Goal: Task Accomplishment & Management: Manage account settings

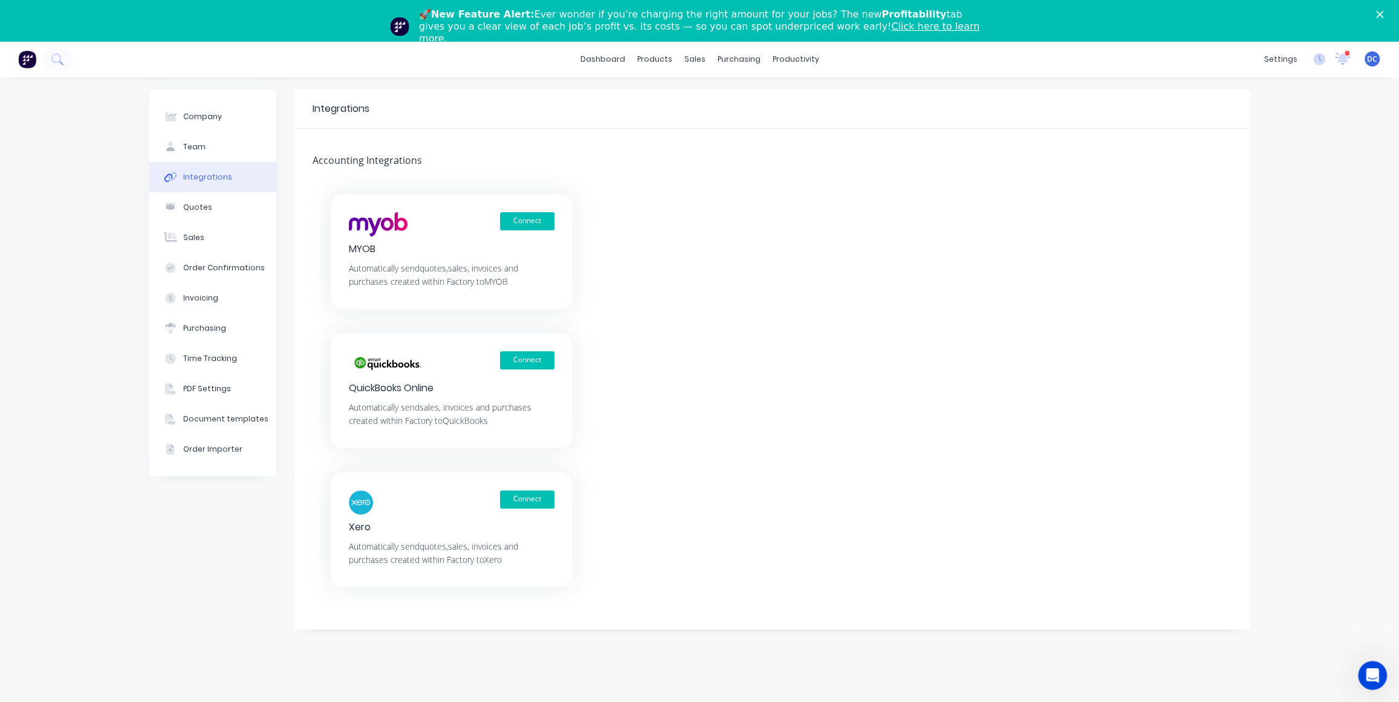
click at [36, 56] on img at bounding box center [27, 59] width 18 height 18
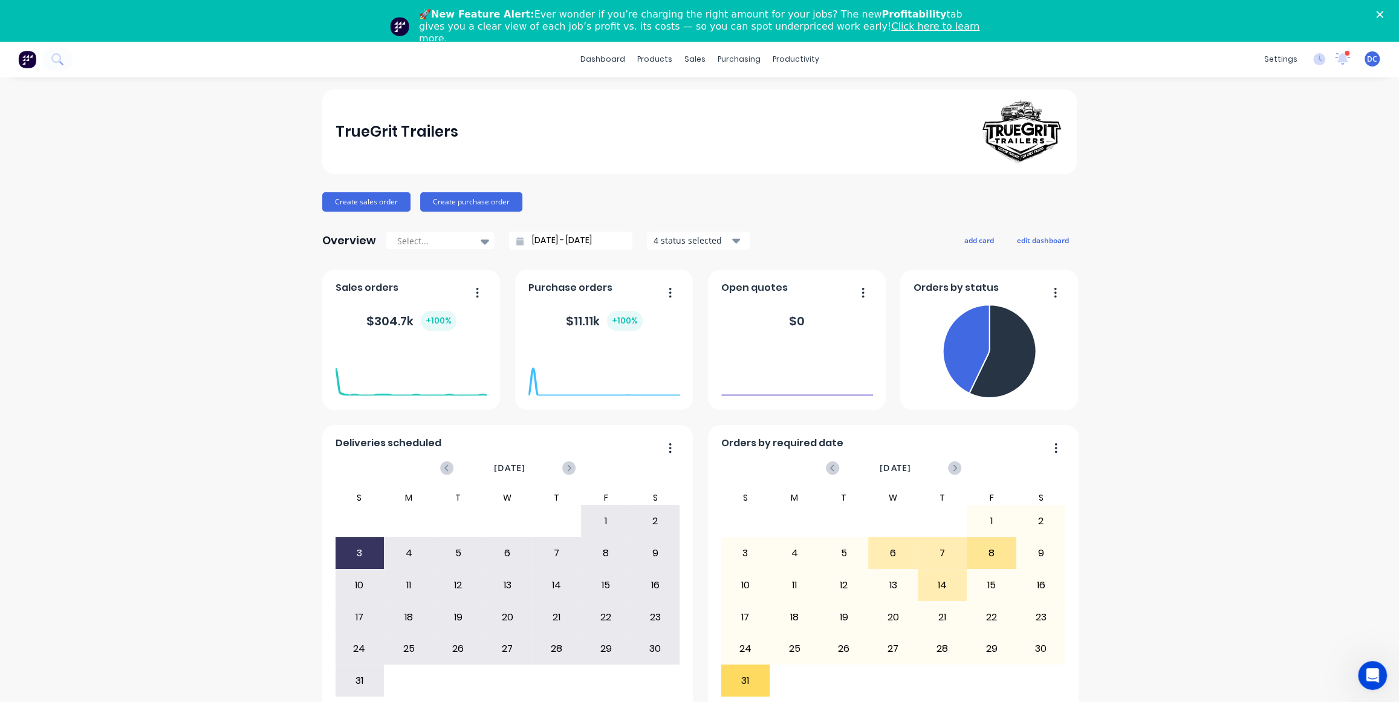
click at [1378, 16] on icon "Close" at bounding box center [1379, 14] width 7 height 7
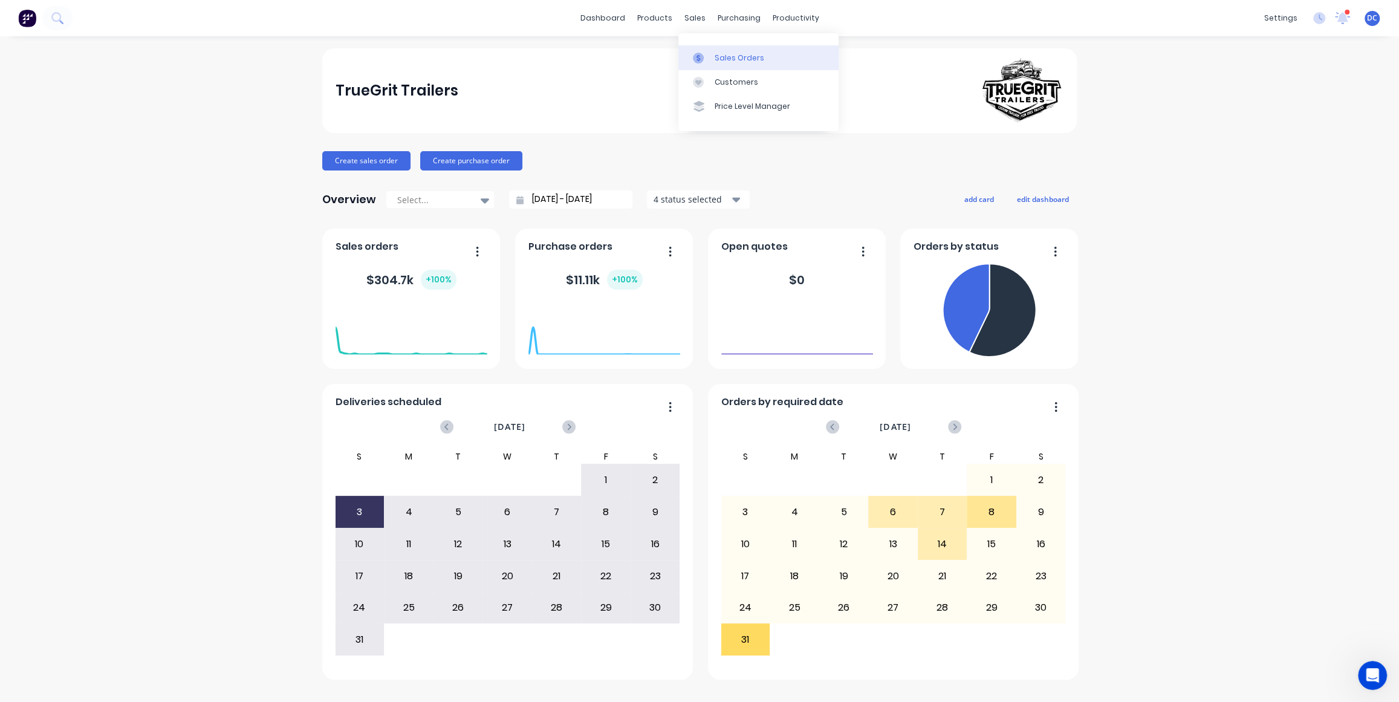
click at [709, 53] on div at bounding box center [702, 58] width 18 height 11
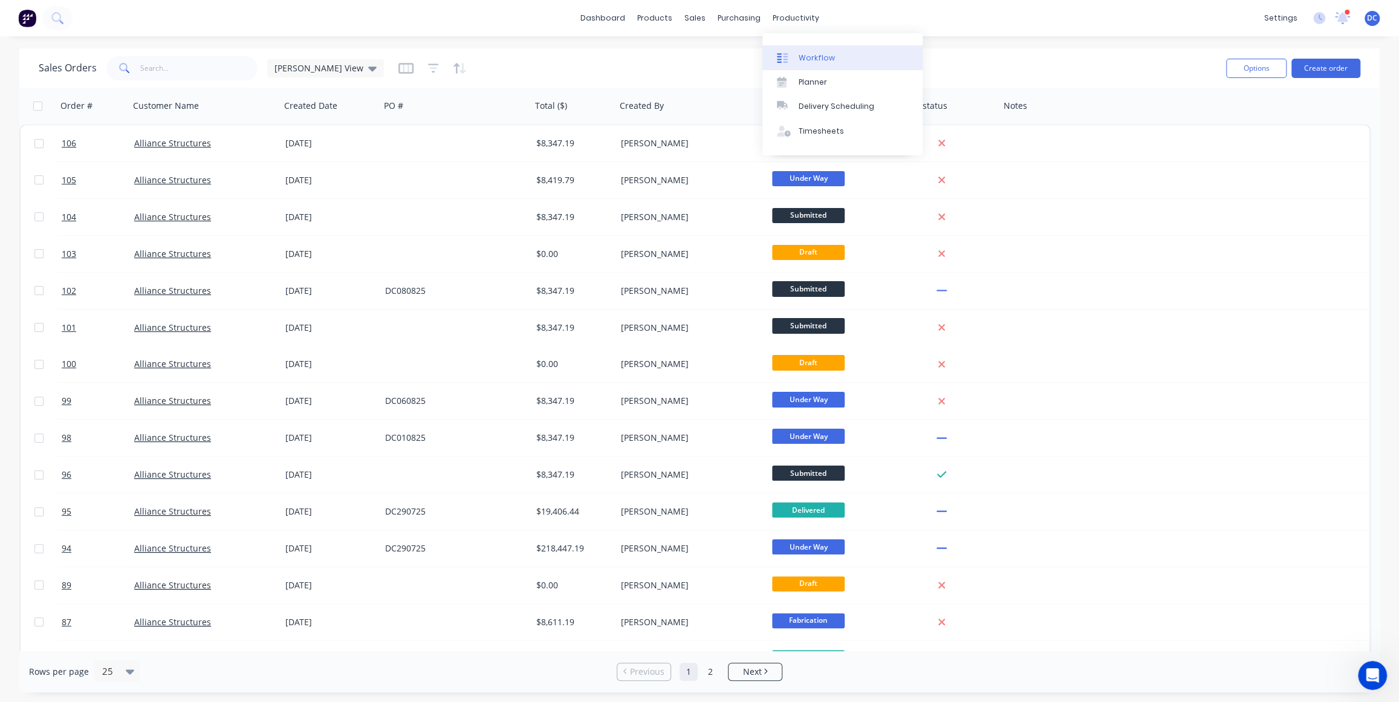
click at [800, 65] on link "Workflow" at bounding box center [842, 57] width 160 height 24
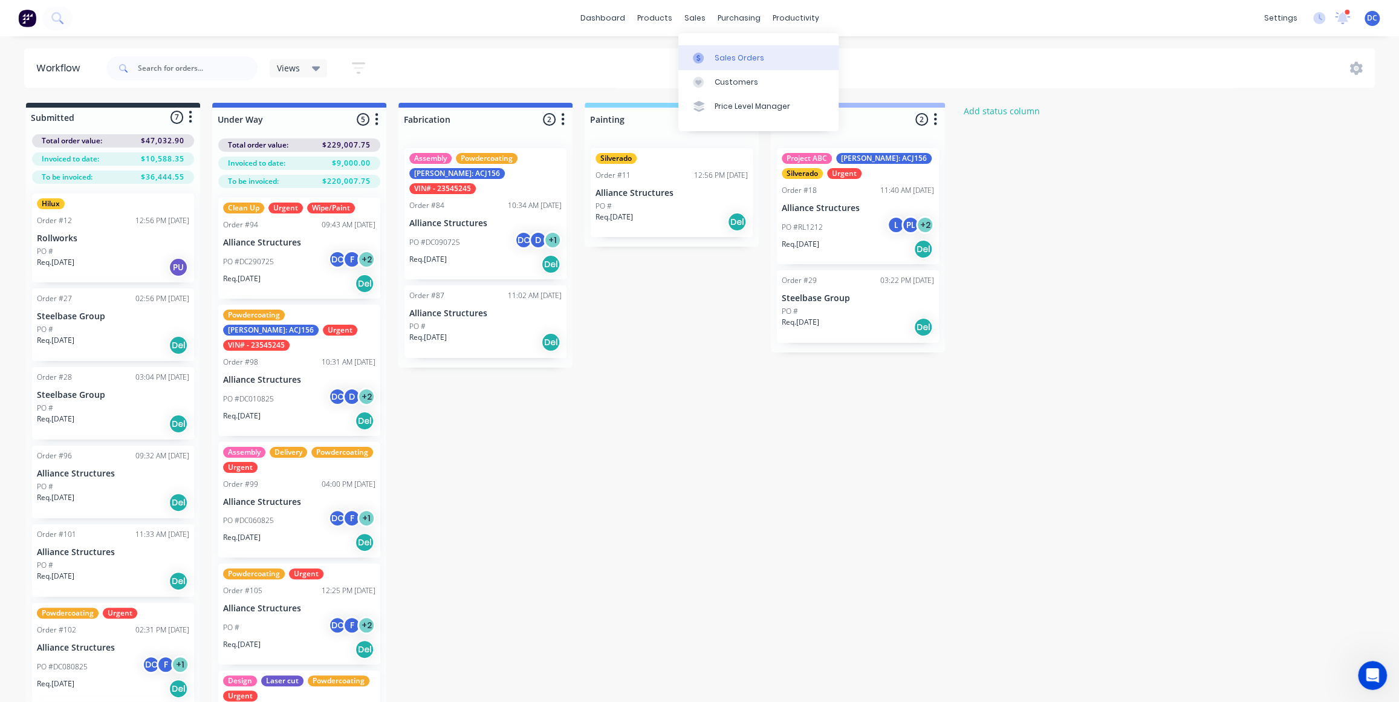
click at [705, 58] on div at bounding box center [702, 58] width 18 height 11
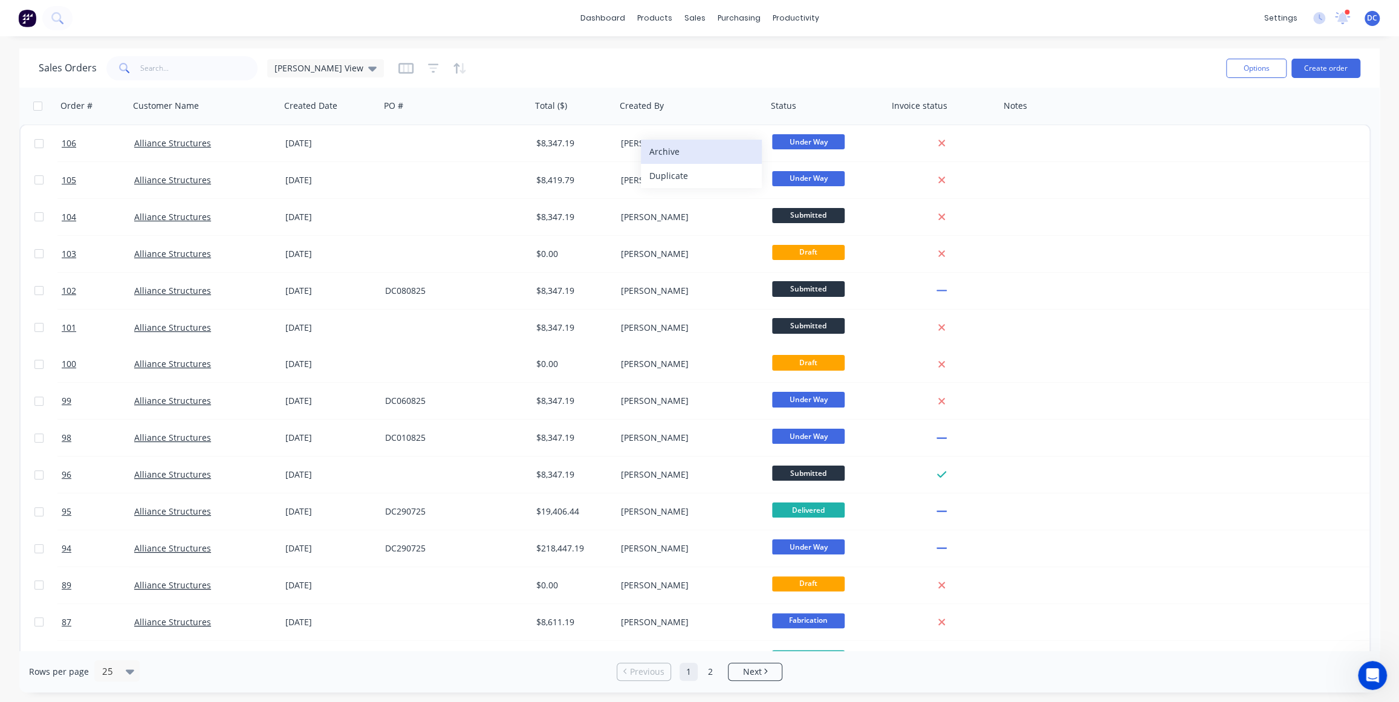
click at [667, 148] on button "Archive" at bounding box center [701, 152] width 121 height 24
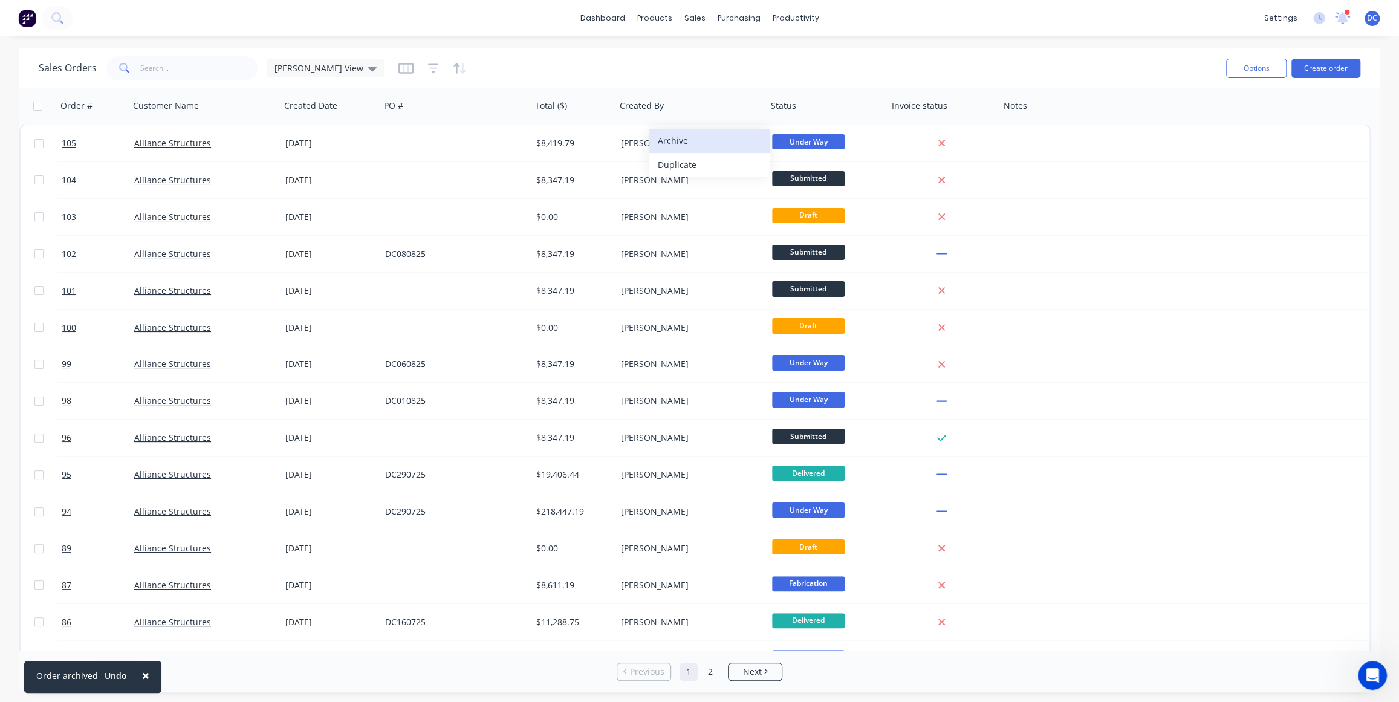
click at [678, 151] on button "Archive" at bounding box center [709, 141] width 121 height 24
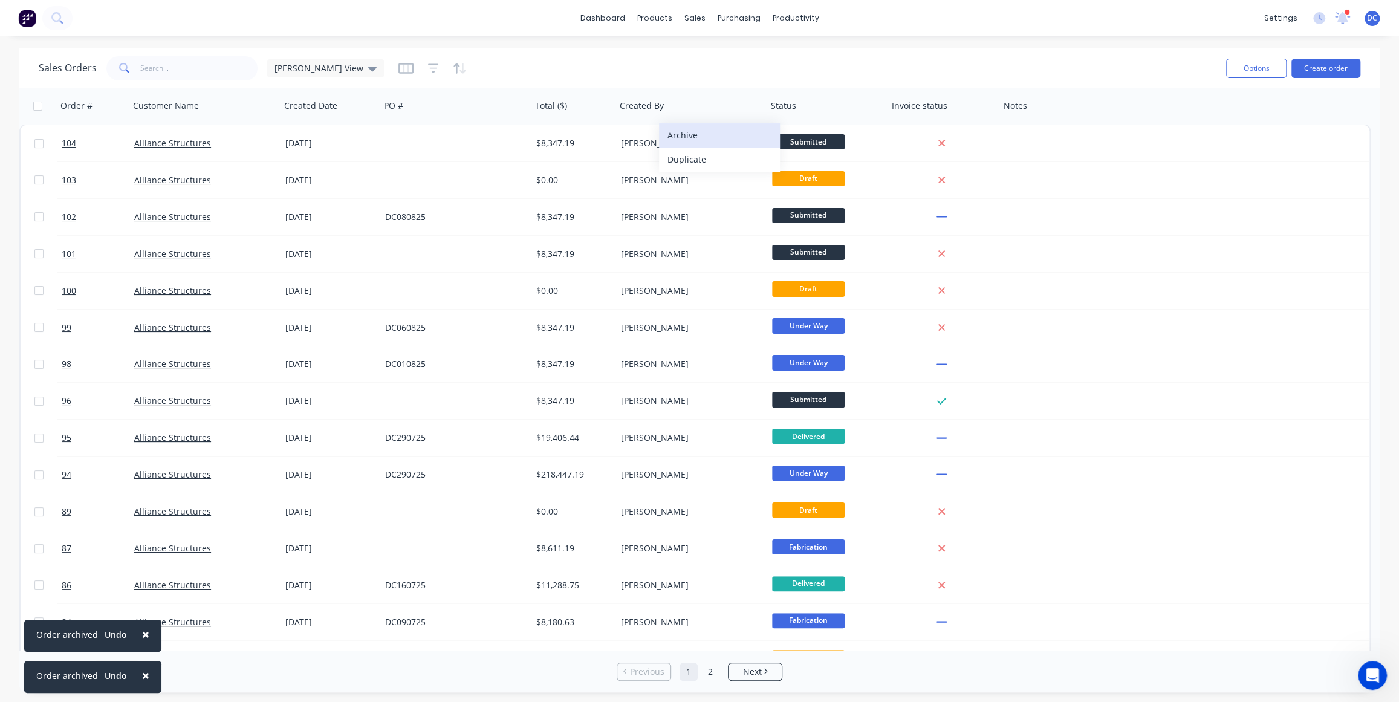
click at [685, 140] on button "Archive" at bounding box center [719, 135] width 121 height 24
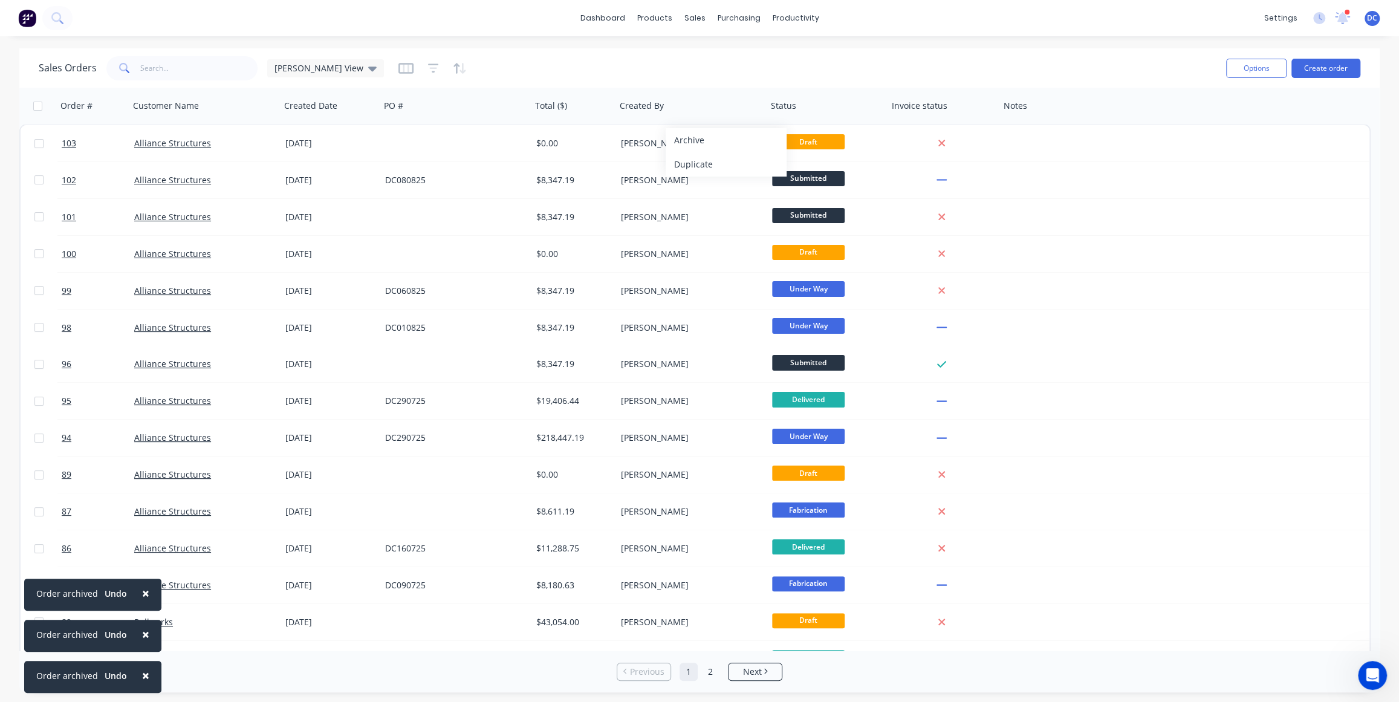
click at [685, 140] on button "Archive" at bounding box center [726, 140] width 121 height 24
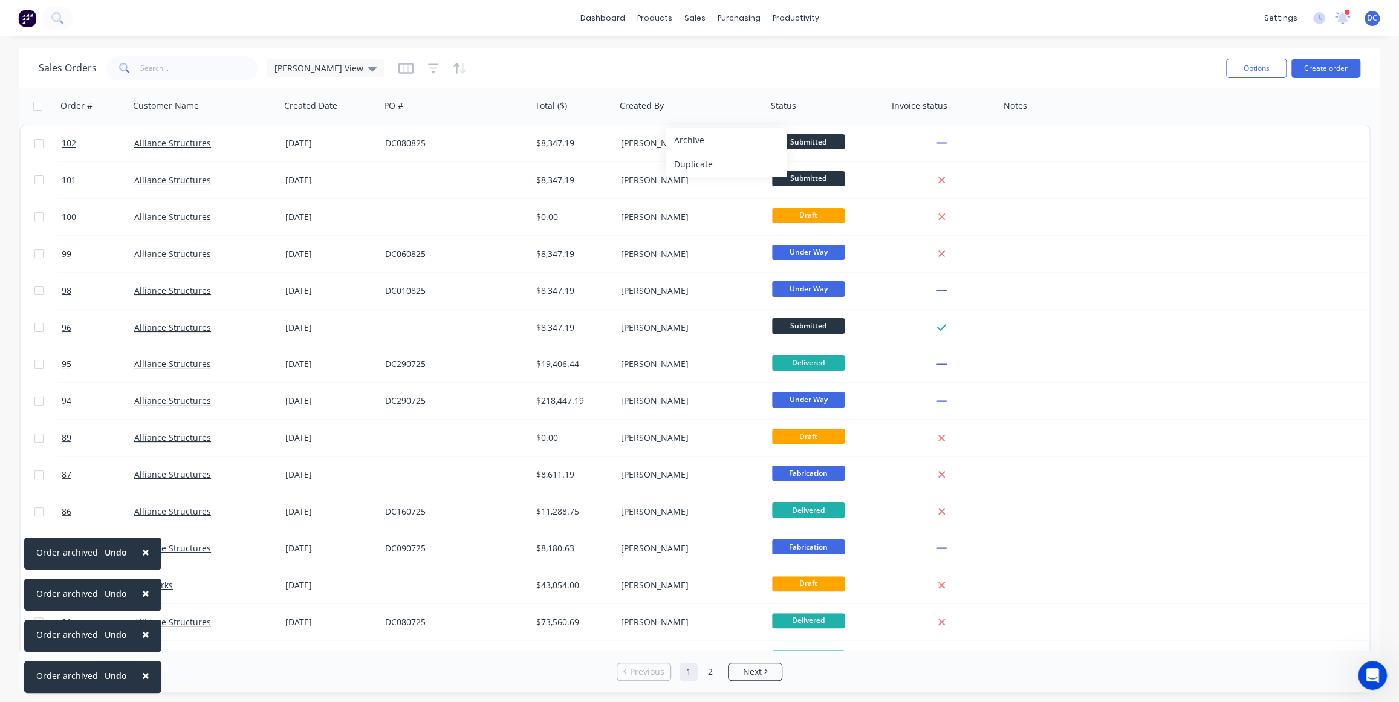
click at [685, 140] on button "Archive" at bounding box center [726, 140] width 121 height 24
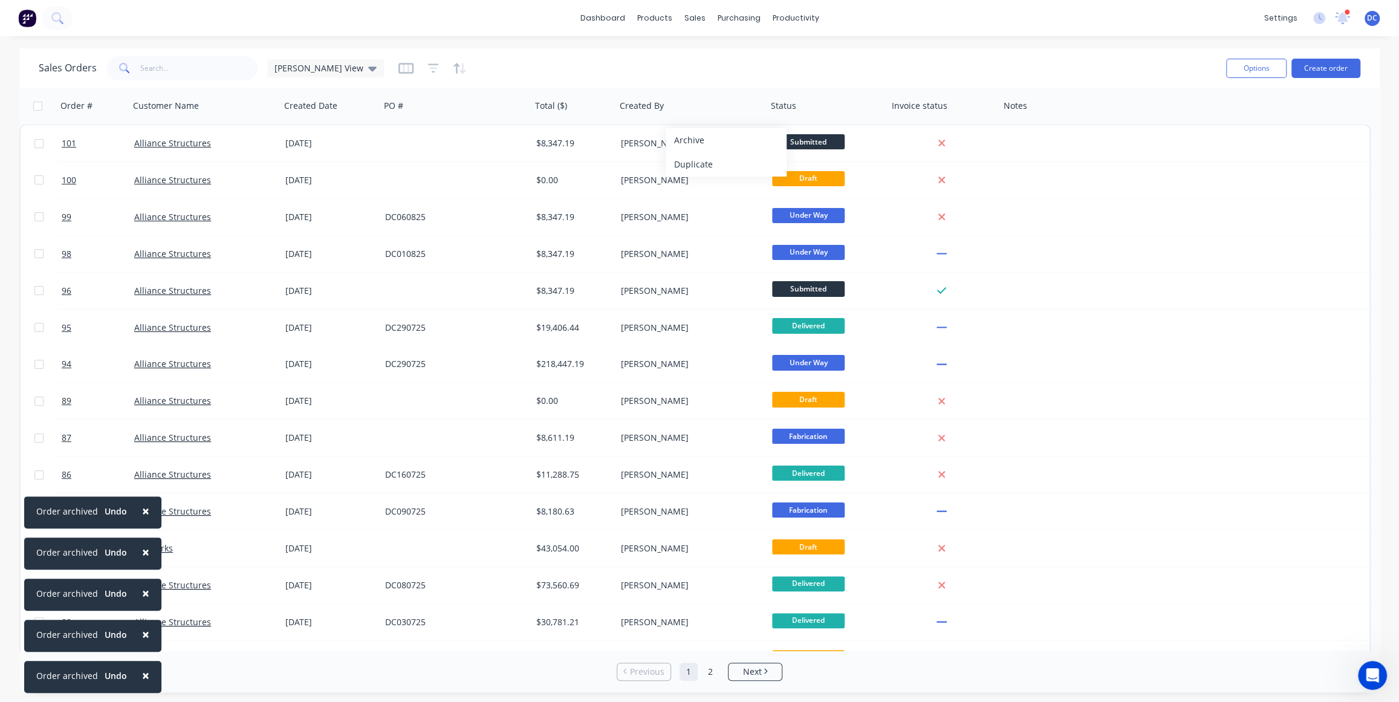
click at [685, 140] on button "Archive" at bounding box center [726, 140] width 121 height 24
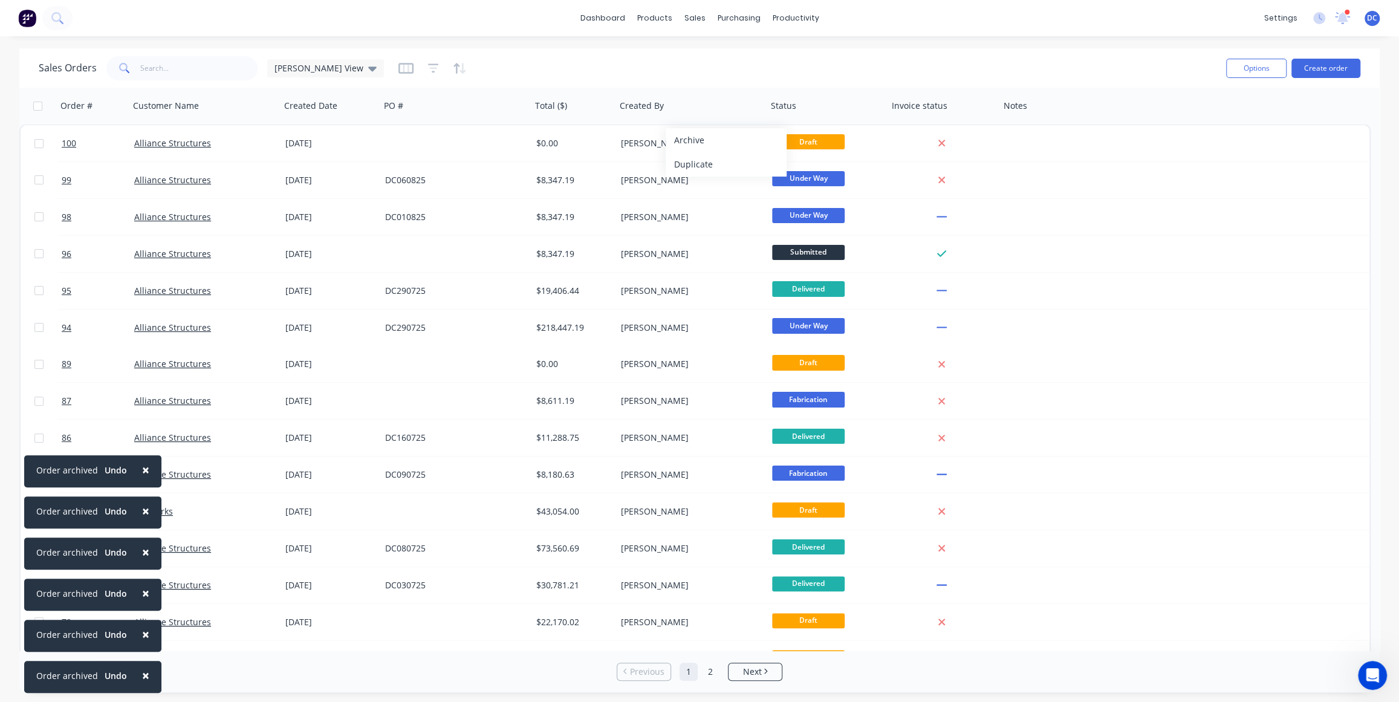
click at [685, 140] on button "Archive" at bounding box center [726, 140] width 121 height 24
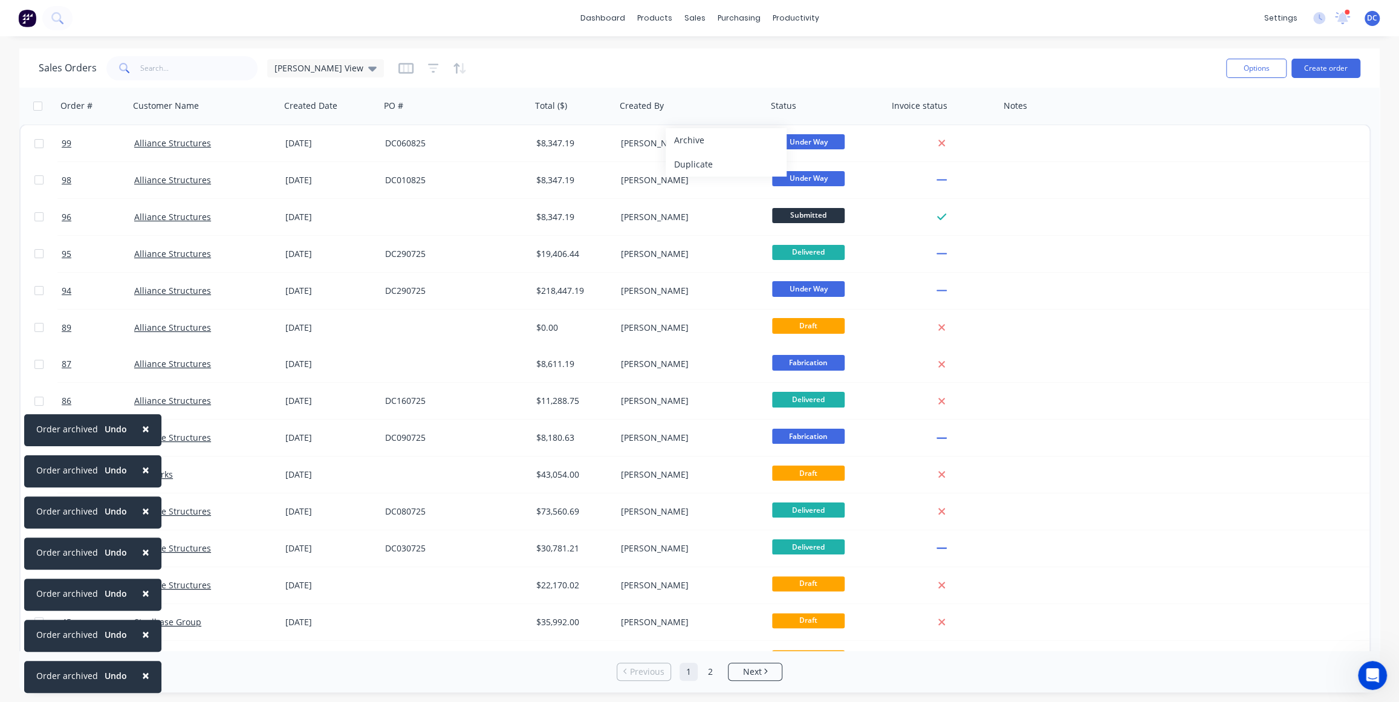
click at [685, 140] on button "Archive" at bounding box center [726, 140] width 121 height 24
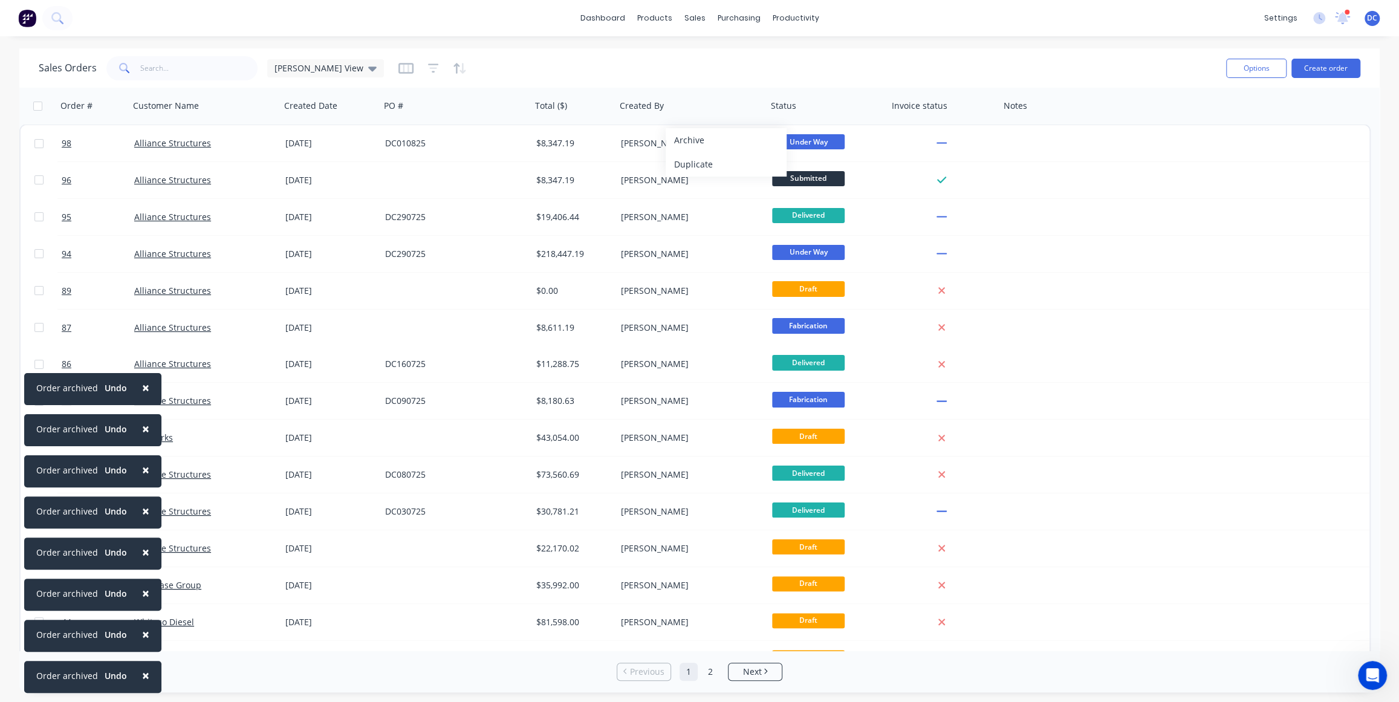
click at [685, 140] on button "Archive" at bounding box center [726, 140] width 121 height 24
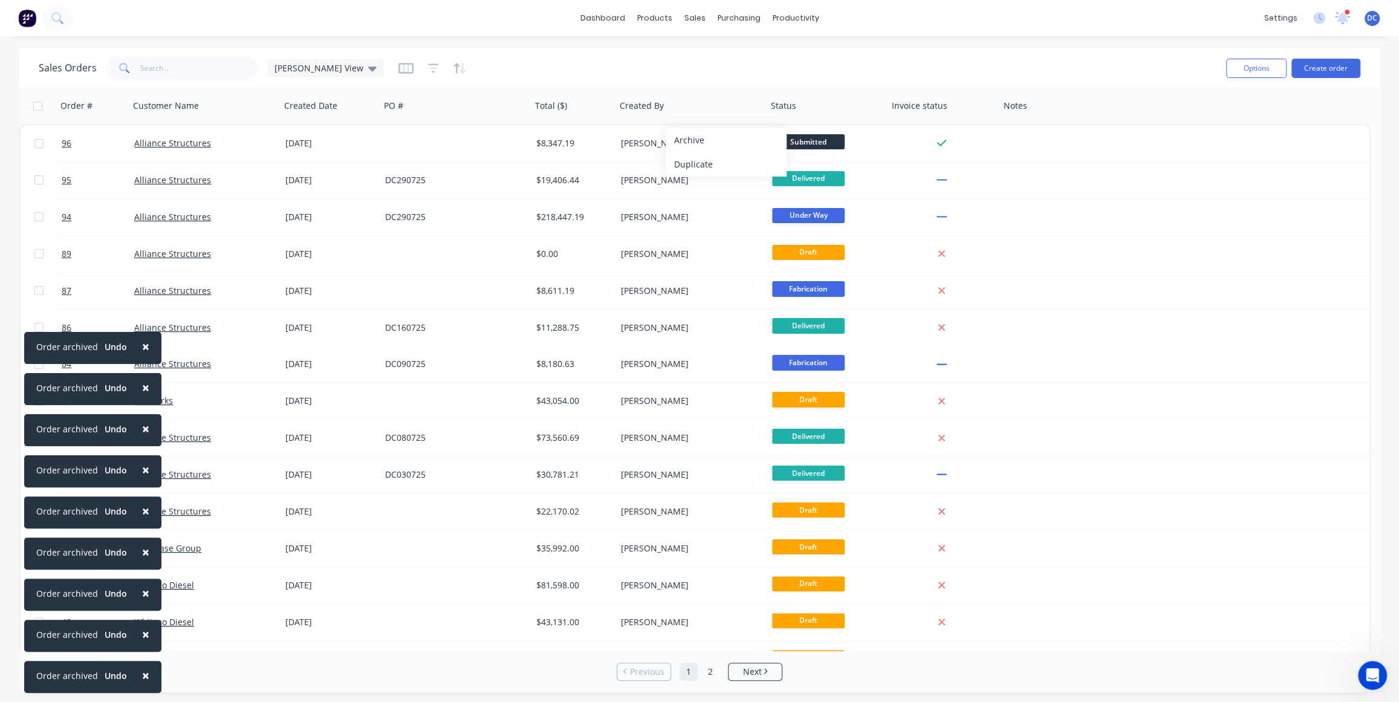
click at [685, 140] on button "Archive" at bounding box center [726, 140] width 121 height 24
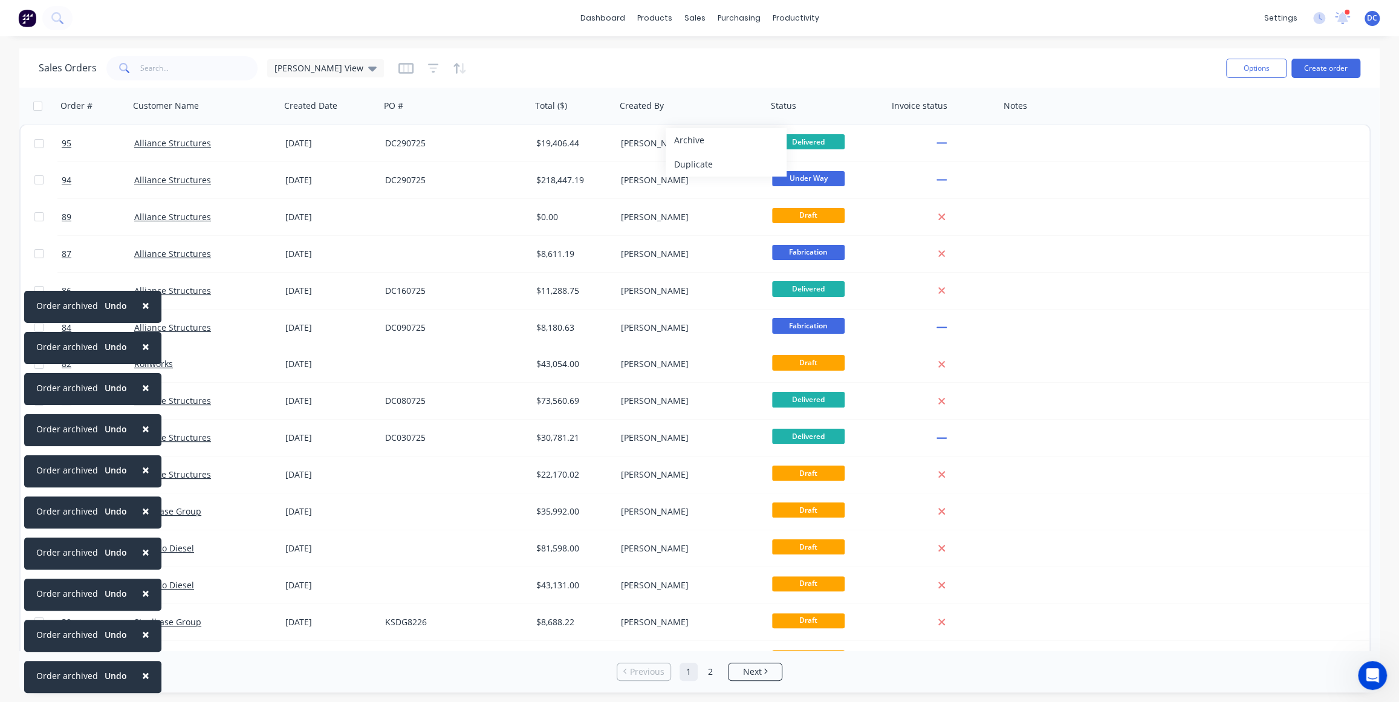
click at [685, 140] on button "Archive" at bounding box center [726, 140] width 121 height 24
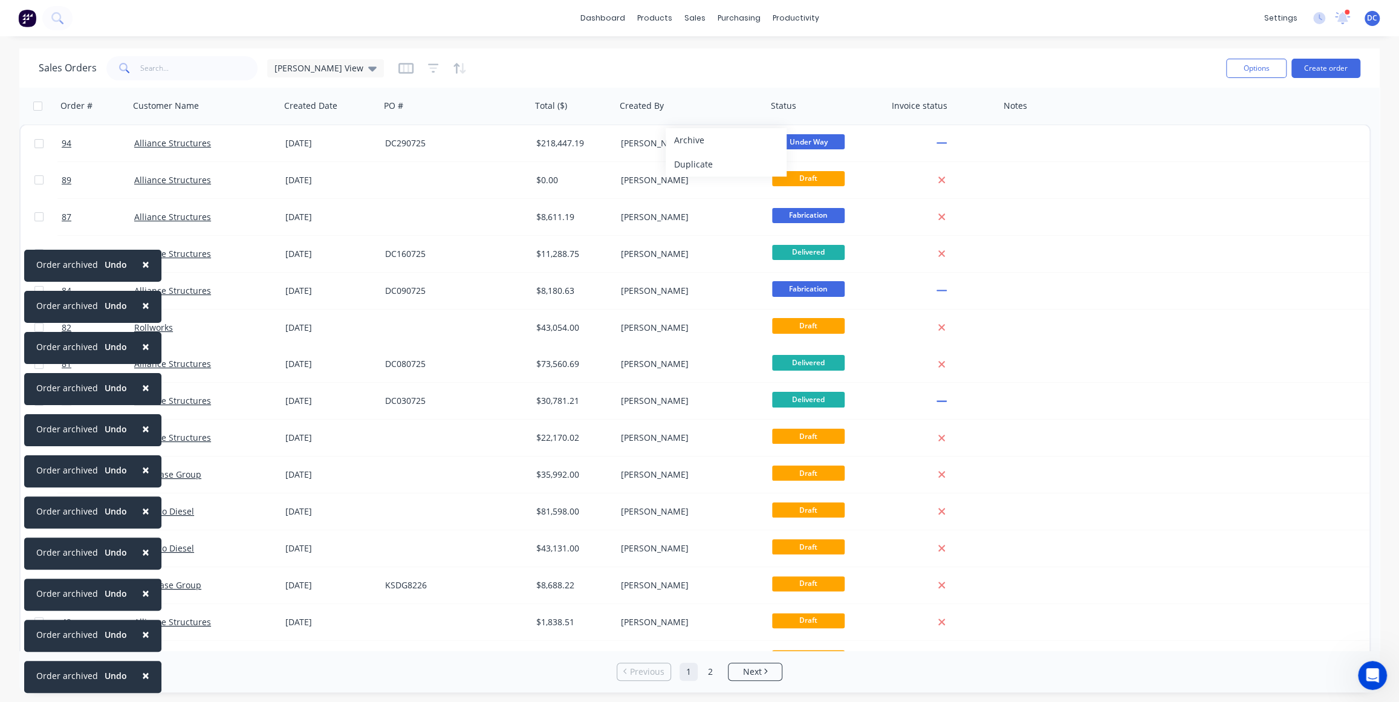
click at [685, 140] on button "Archive" at bounding box center [726, 140] width 121 height 24
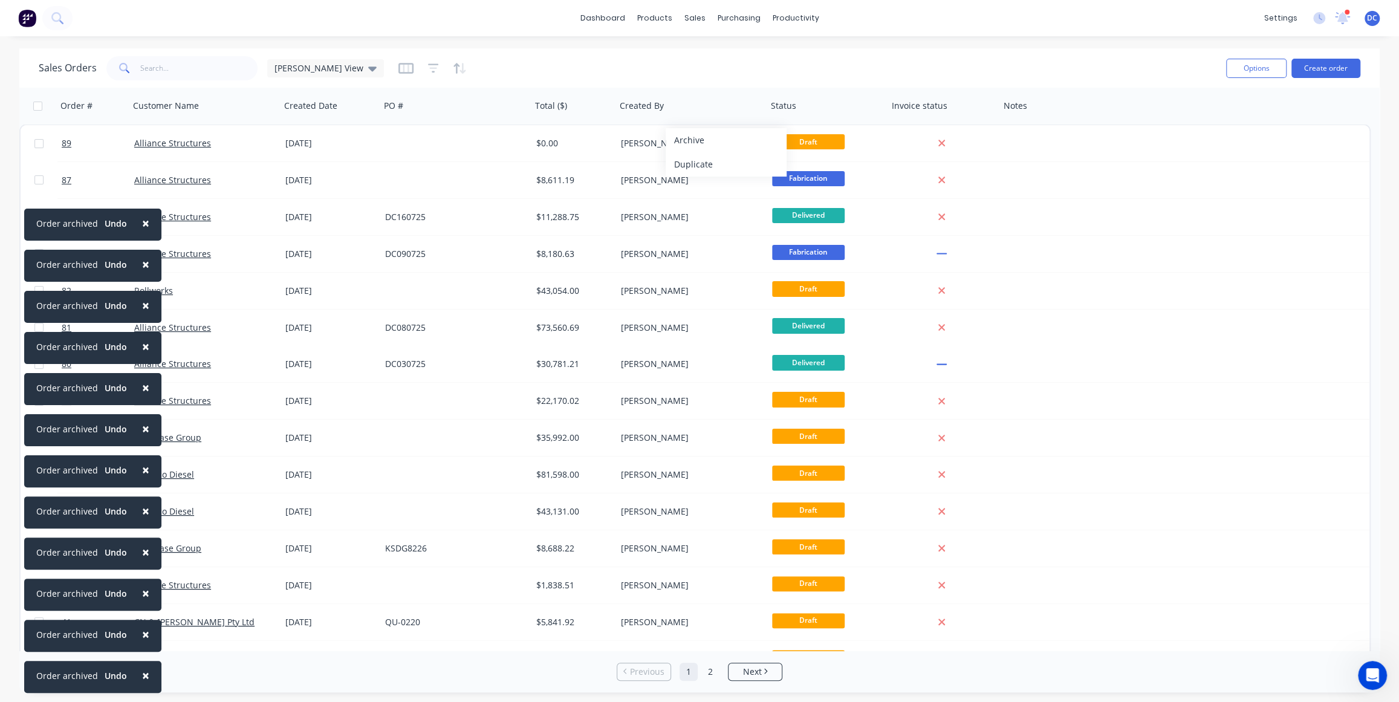
click at [685, 140] on button "Archive" at bounding box center [726, 140] width 121 height 24
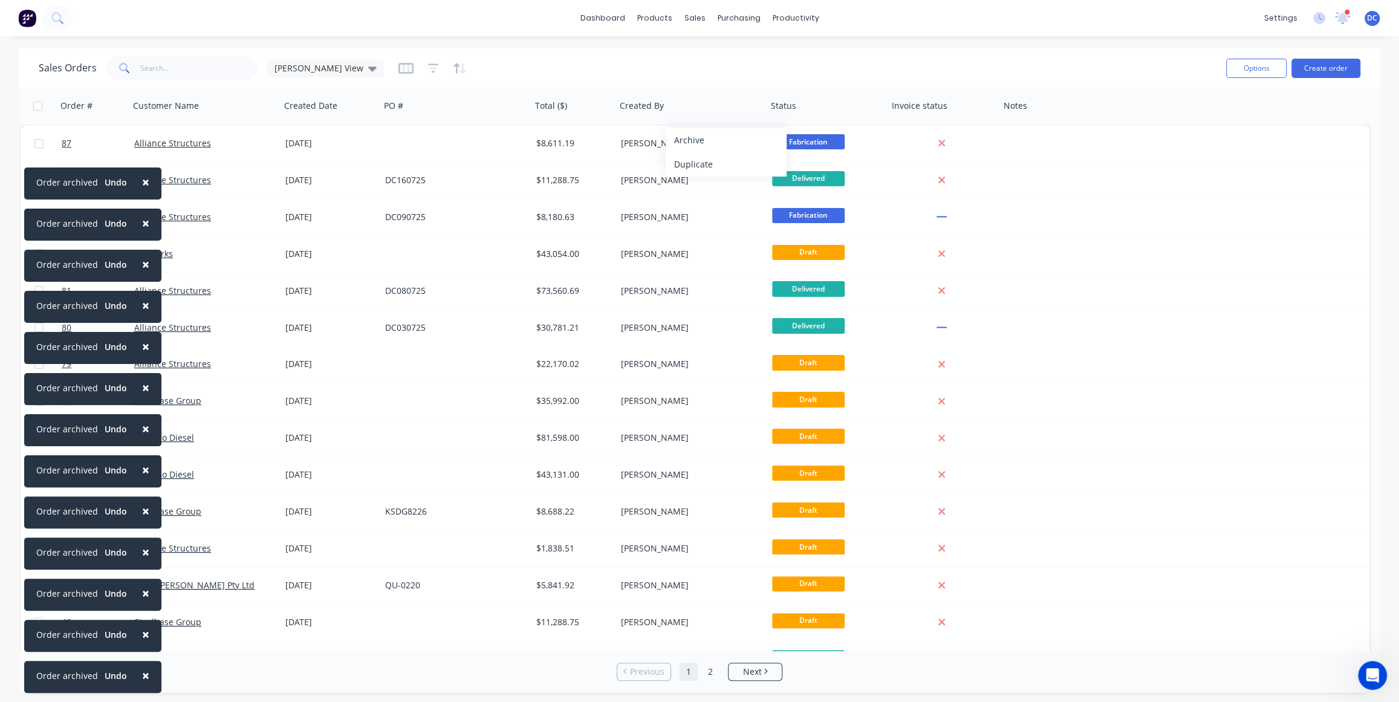
click at [685, 140] on button "Archive" at bounding box center [726, 140] width 121 height 24
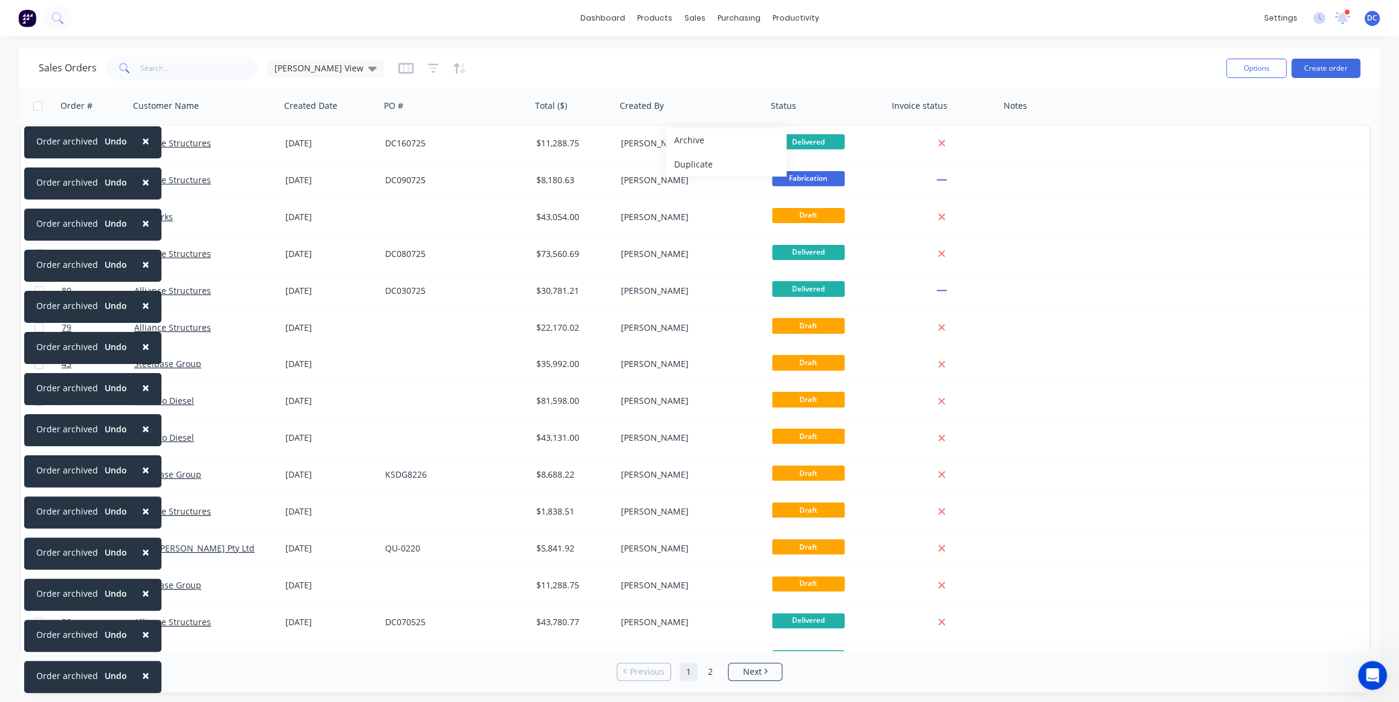
click at [685, 140] on button "Archive" at bounding box center [726, 140] width 121 height 24
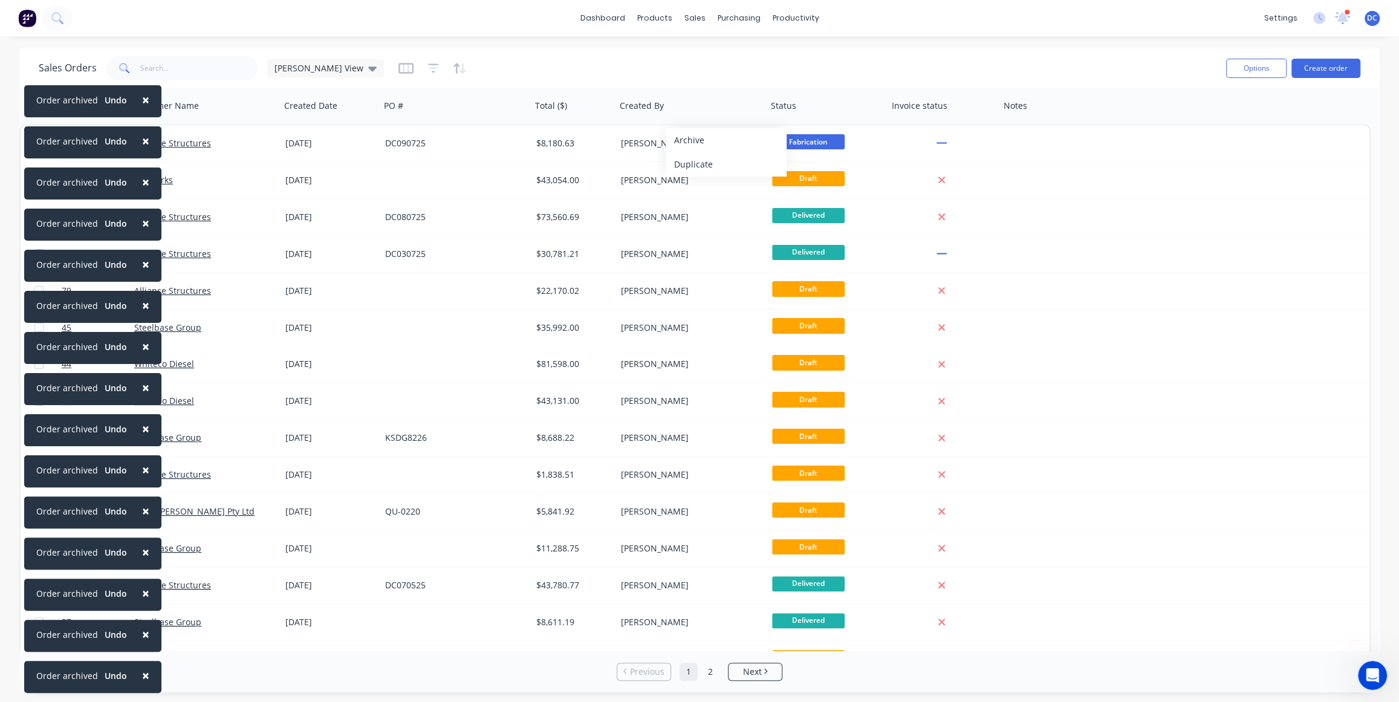
click at [685, 140] on button "Archive" at bounding box center [726, 140] width 121 height 24
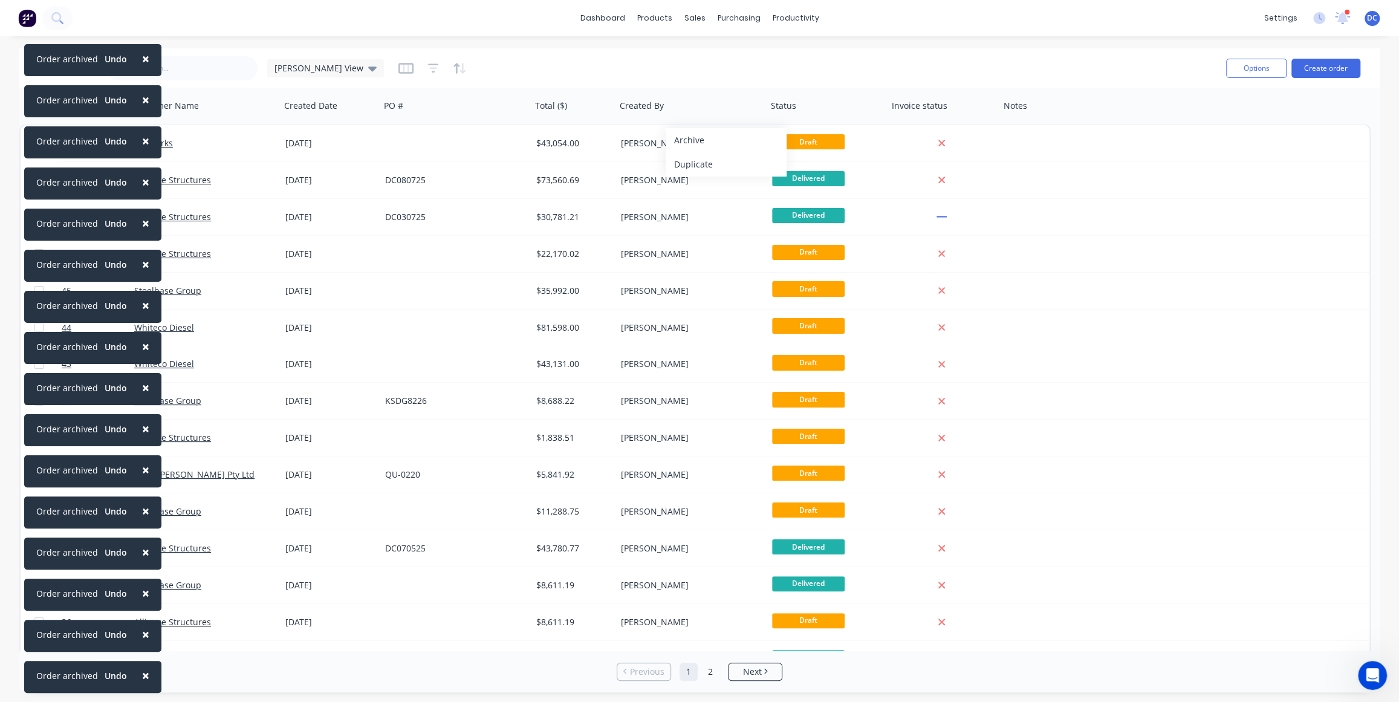
click at [685, 140] on button "Archive" at bounding box center [726, 140] width 121 height 24
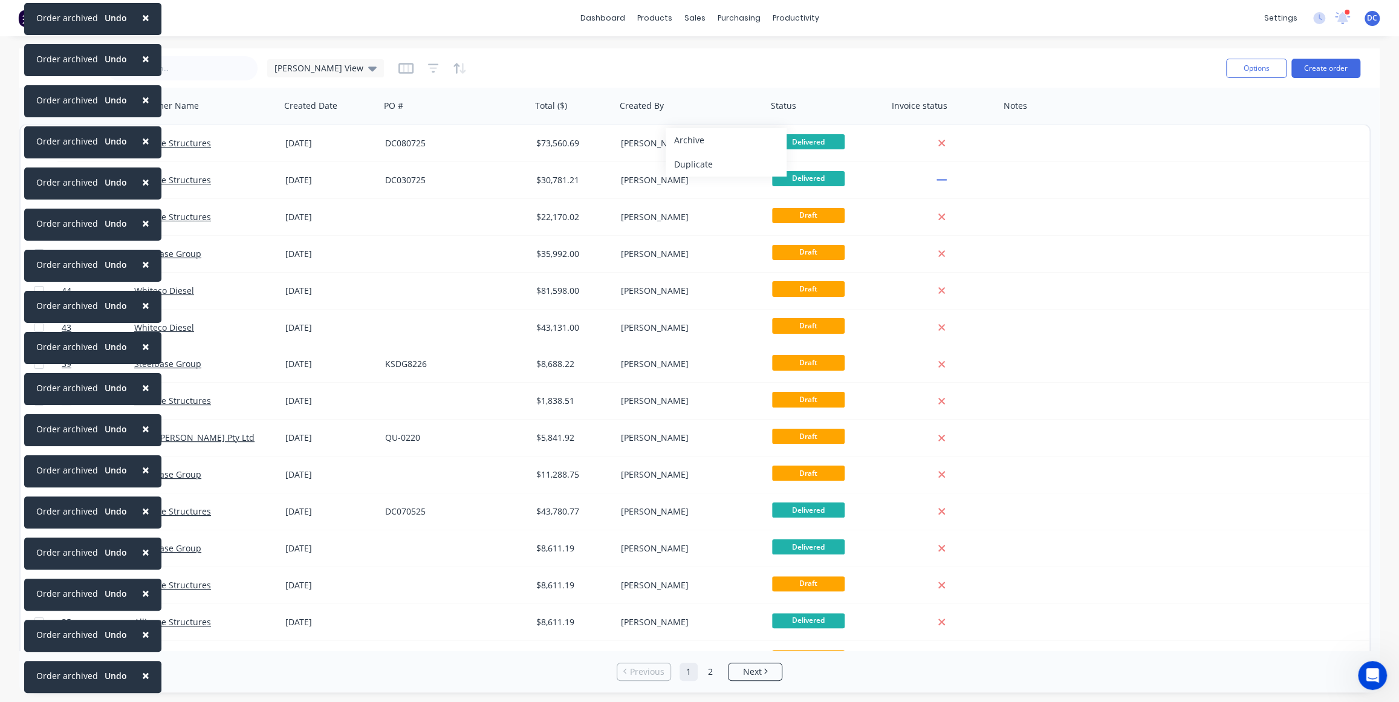
click at [685, 140] on button "Archive" at bounding box center [726, 140] width 121 height 24
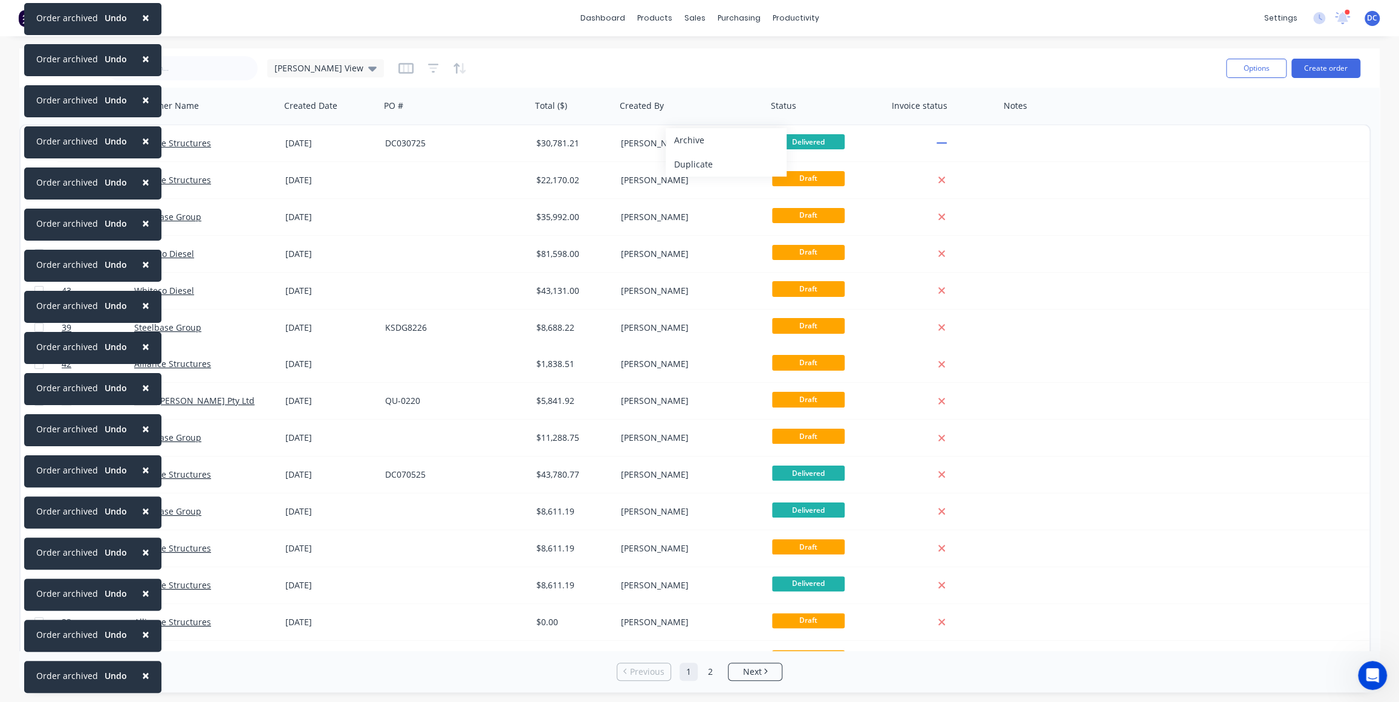
click at [685, 140] on button "Archive" at bounding box center [726, 140] width 121 height 24
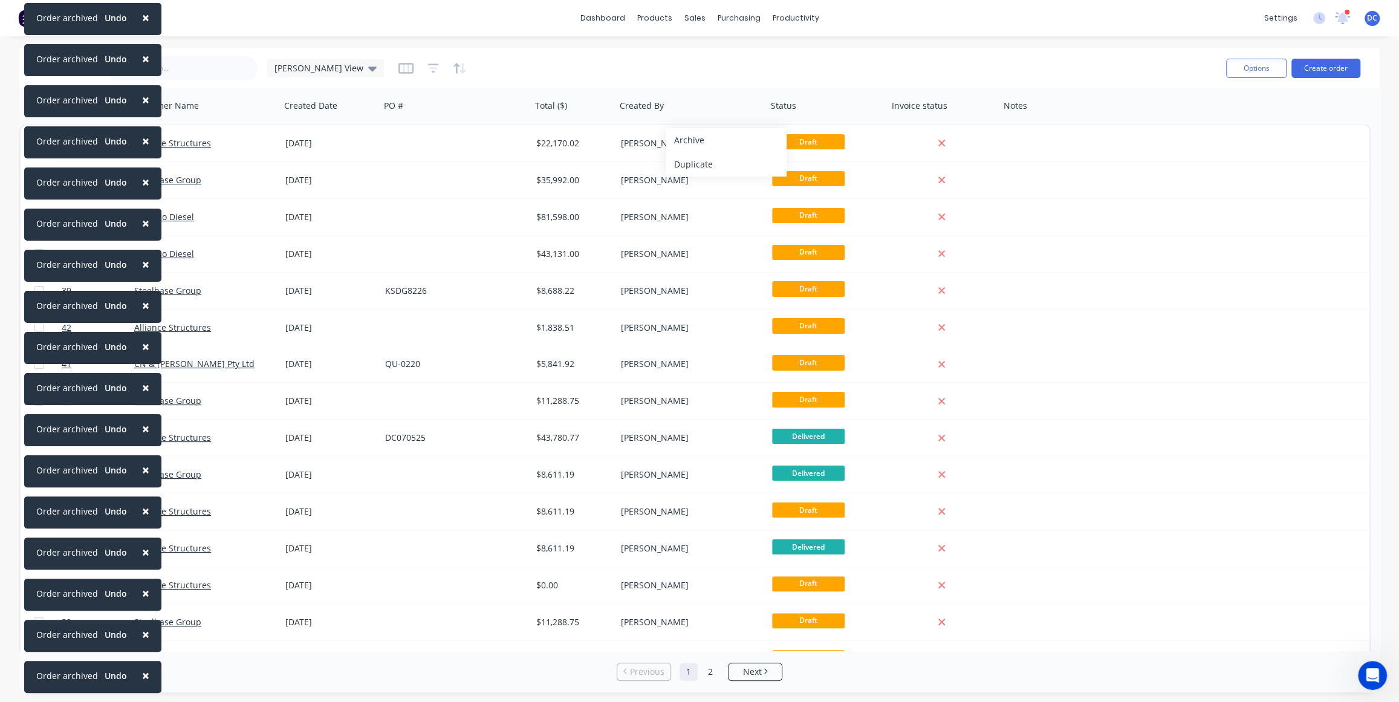
click at [685, 140] on button "Archive" at bounding box center [726, 140] width 121 height 24
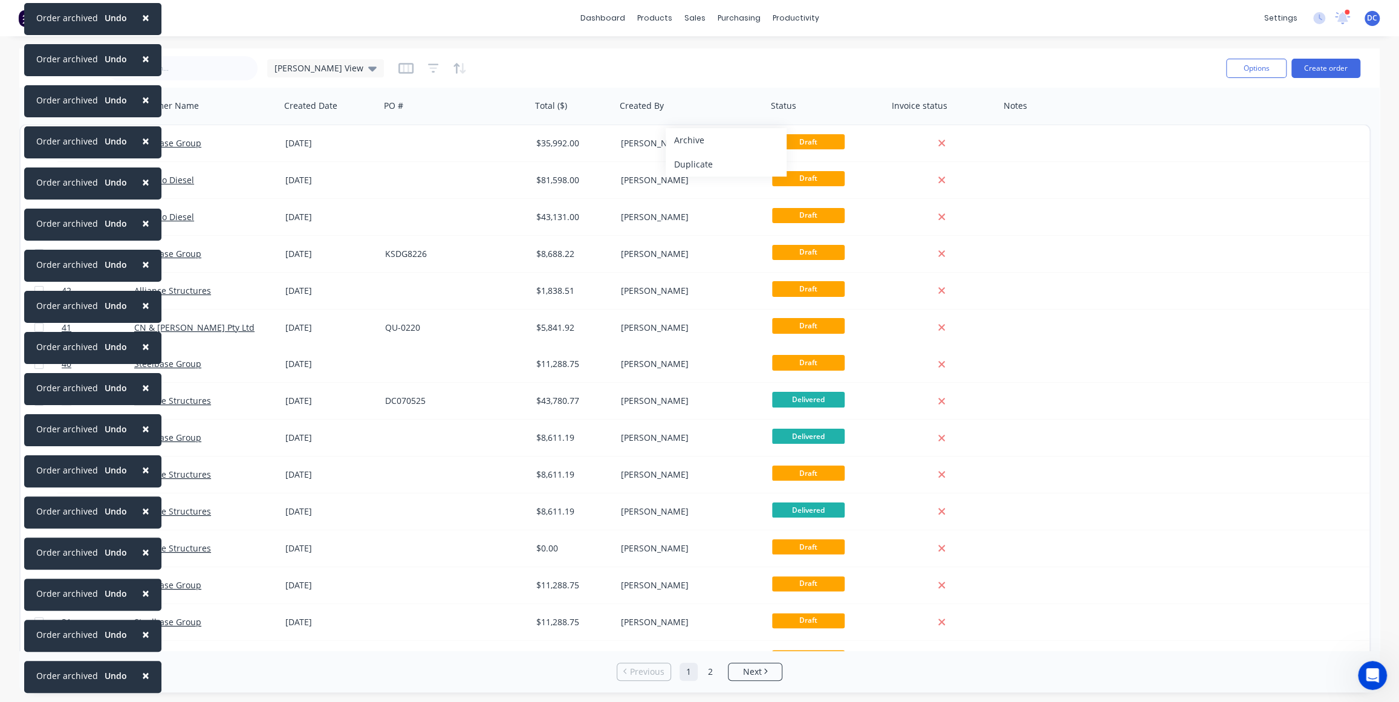
click at [685, 140] on button "Archive" at bounding box center [726, 140] width 121 height 24
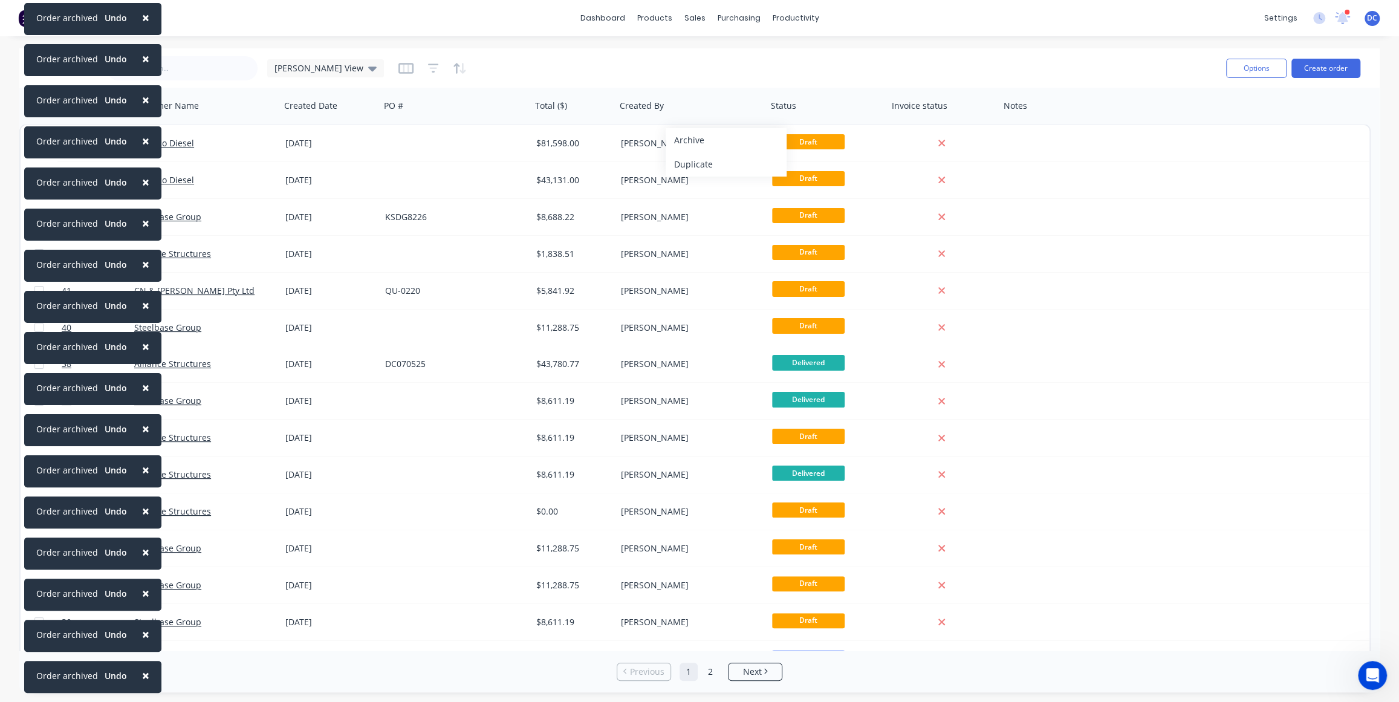
click at [685, 140] on button "Archive" at bounding box center [726, 140] width 121 height 24
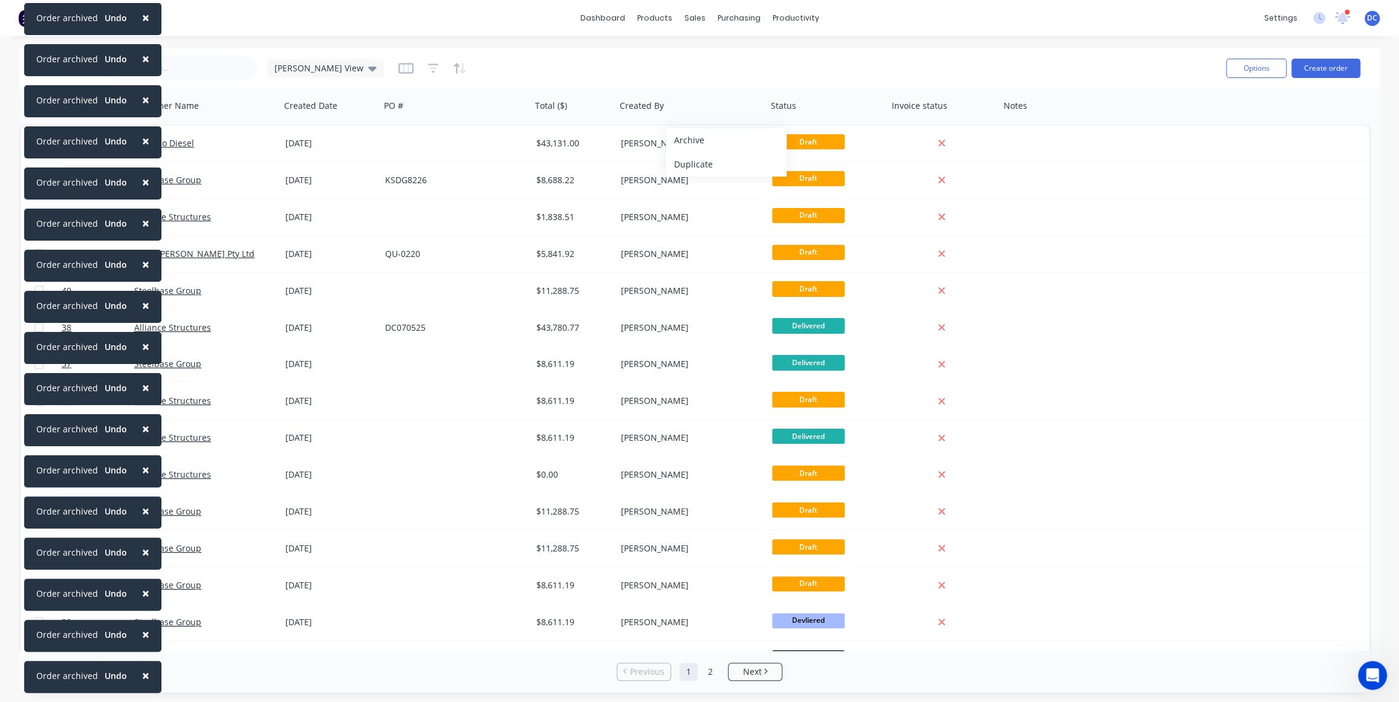
click at [685, 140] on button "Archive" at bounding box center [726, 140] width 121 height 24
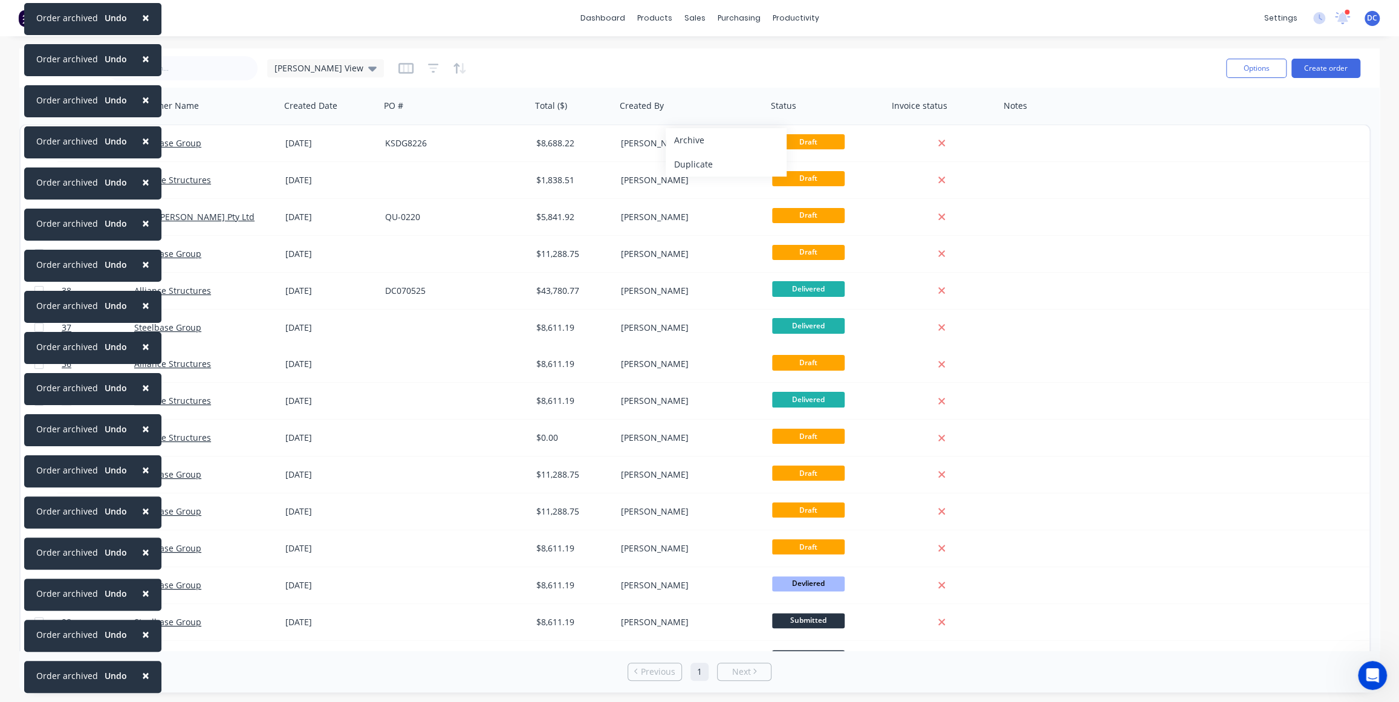
click at [685, 140] on button "Archive" at bounding box center [726, 140] width 121 height 24
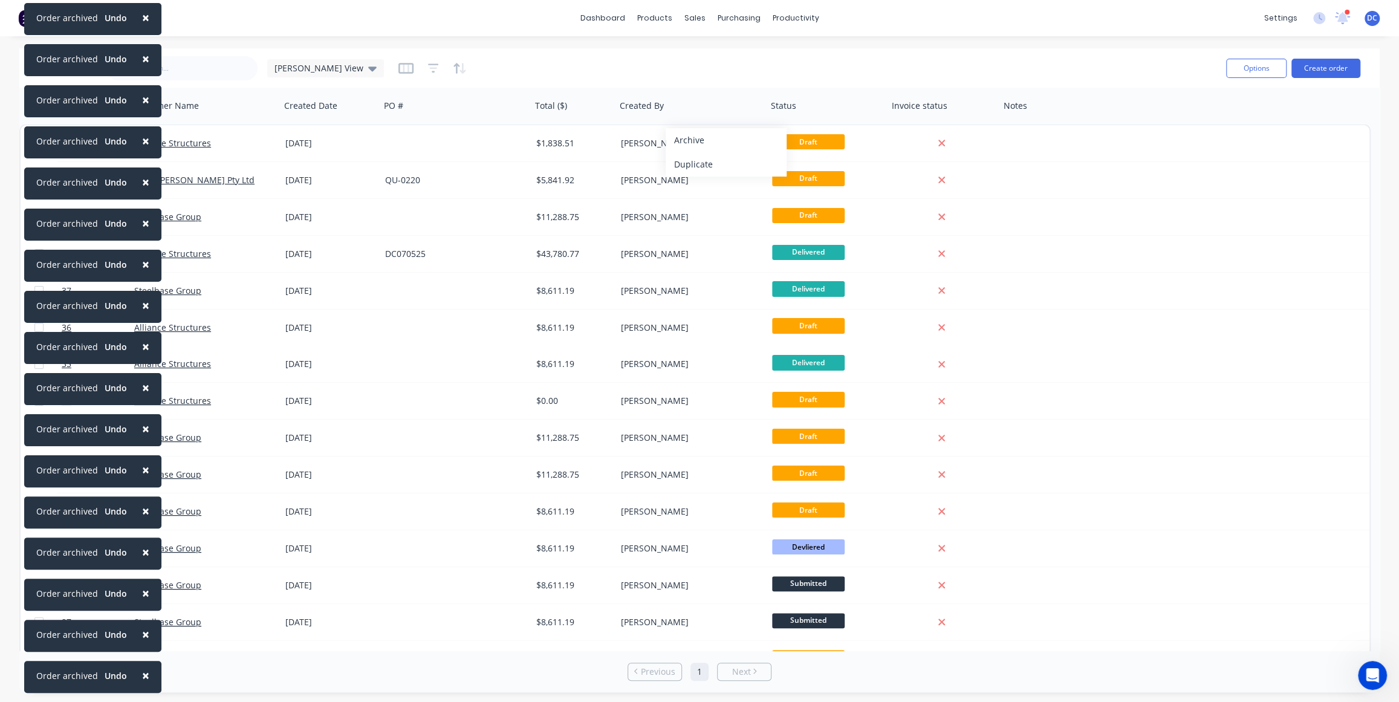
click at [685, 140] on button "Archive" at bounding box center [726, 140] width 121 height 24
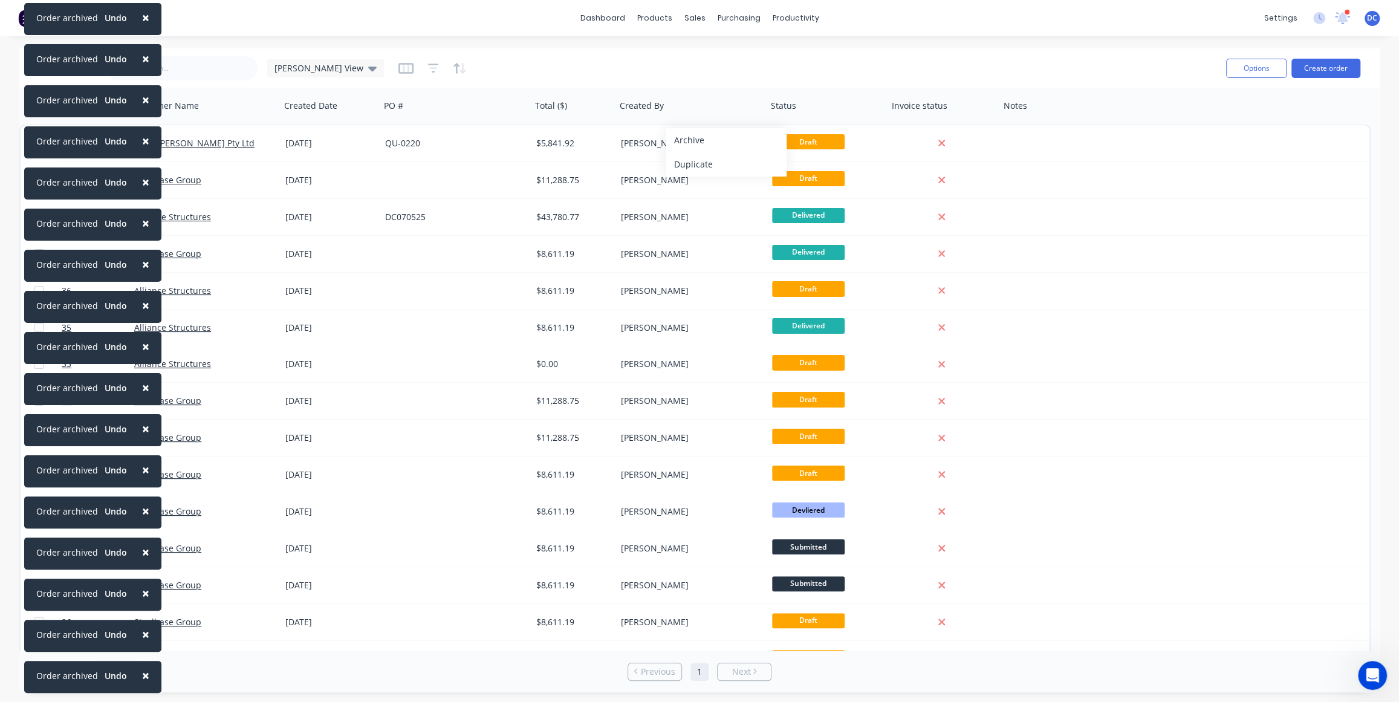
click at [685, 140] on button "Archive" at bounding box center [726, 140] width 121 height 24
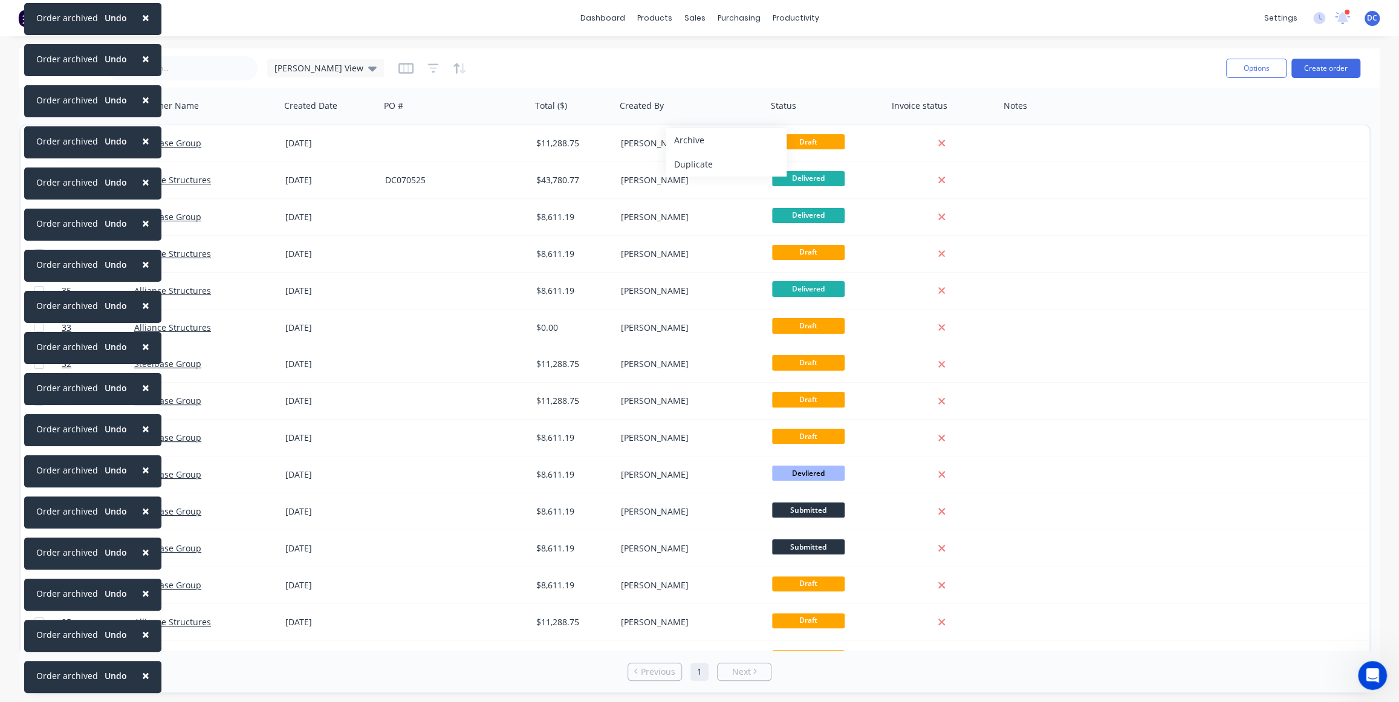
click at [685, 140] on button "Archive" at bounding box center [726, 140] width 121 height 24
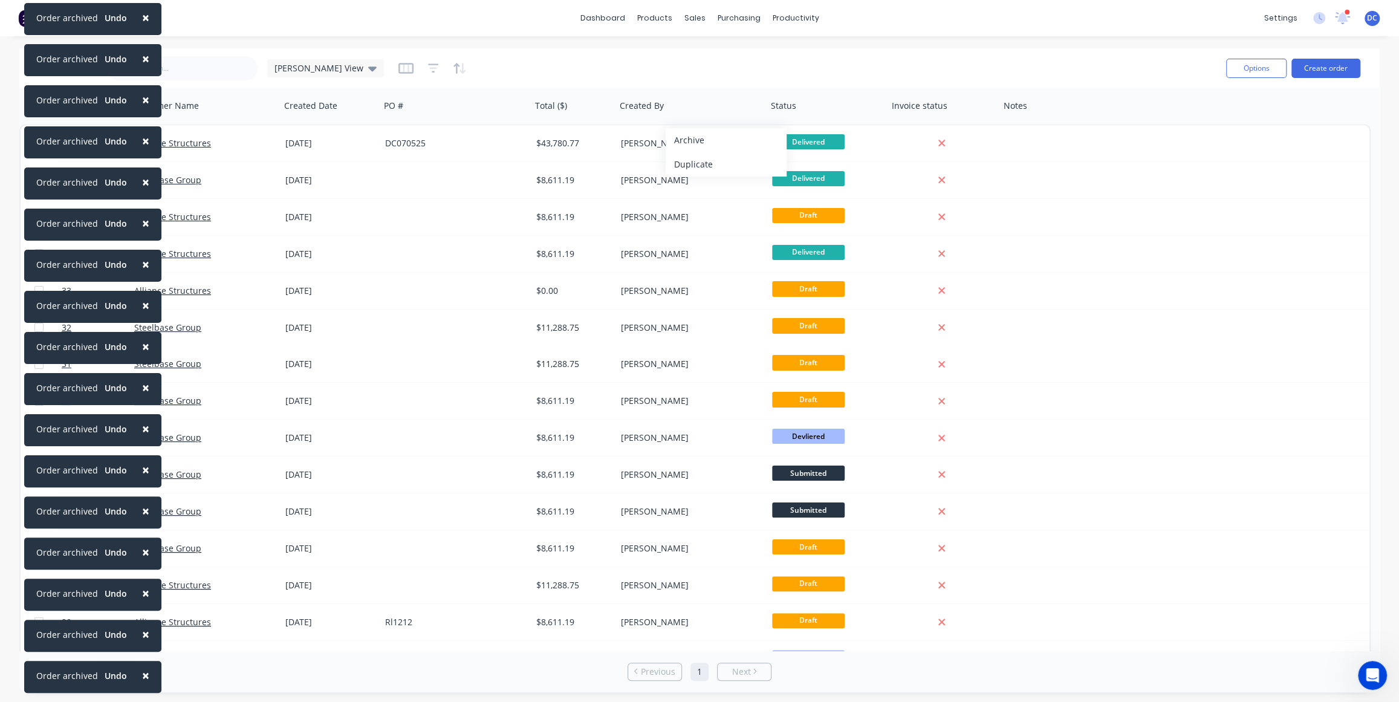
click at [685, 140] on button "Archive" at bounding box center [726, 140] width 121 height 24
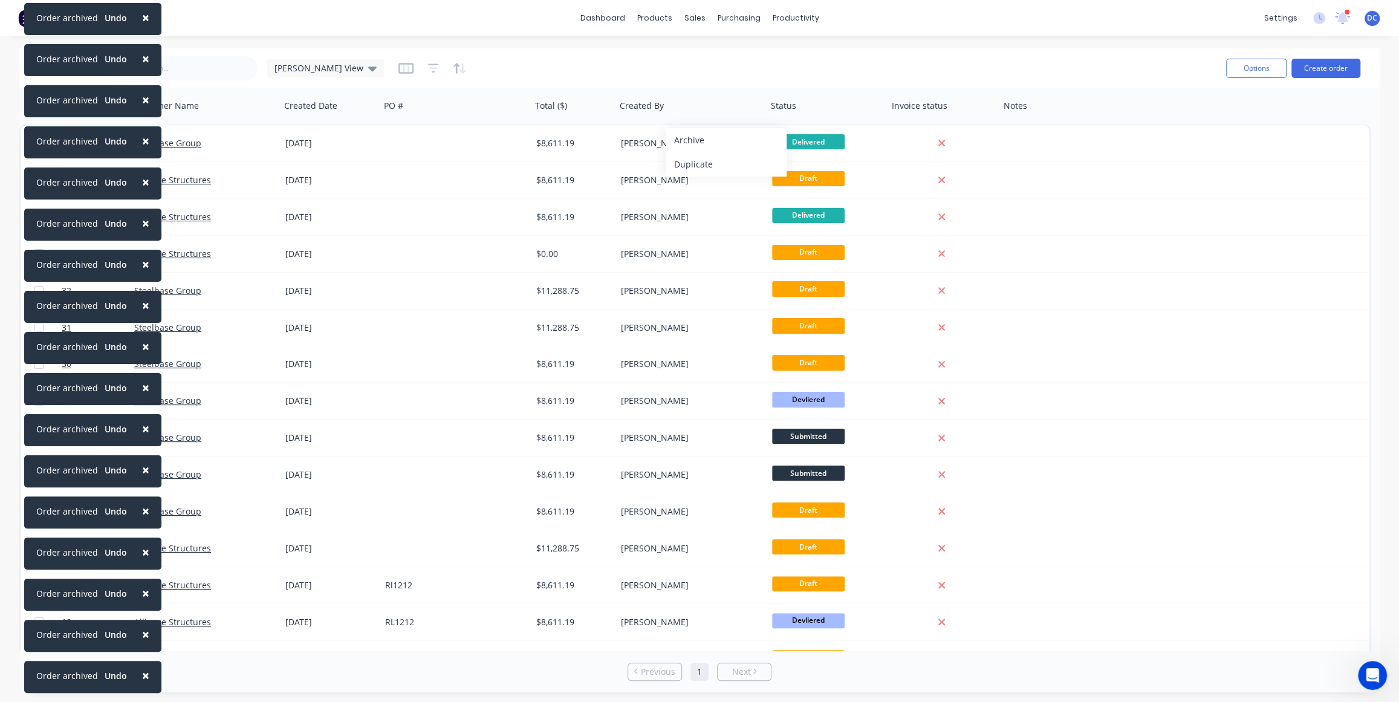
click at [685, 140] on button "Archive" at bounding box center [726, 140] width 121 height 24
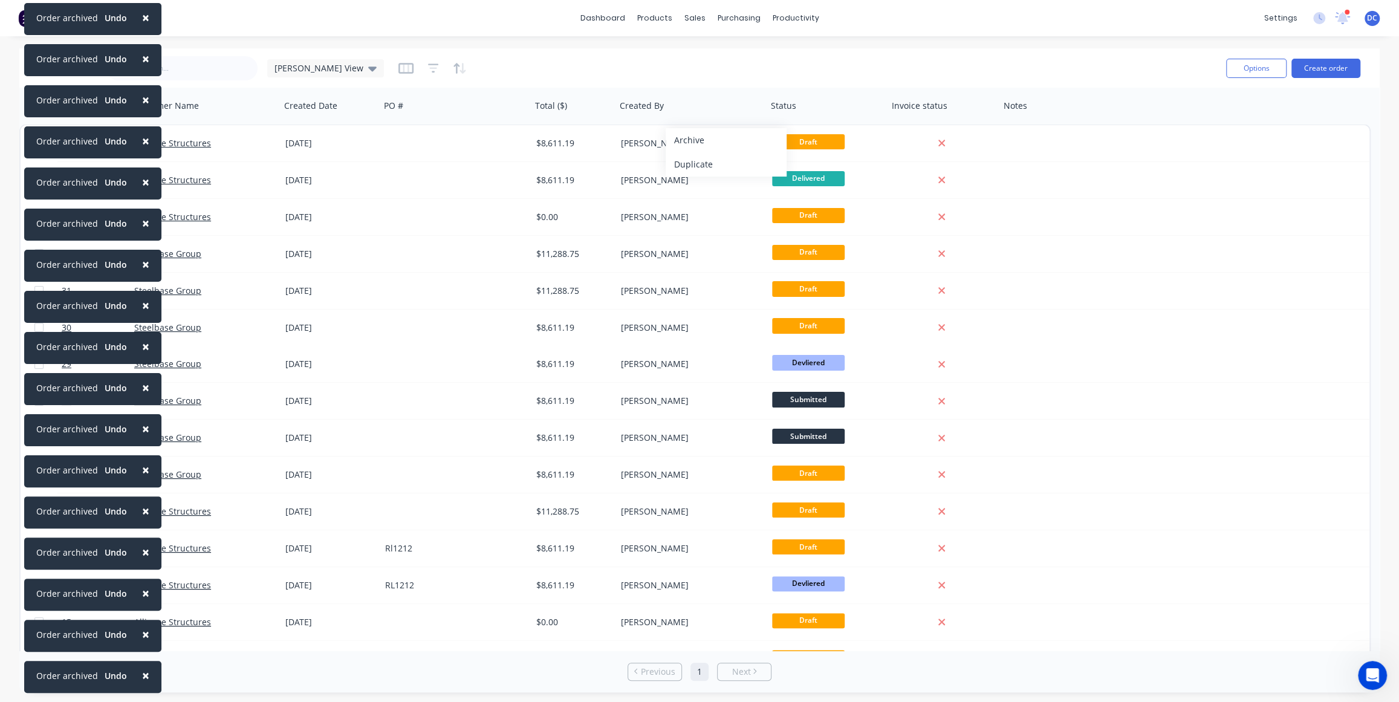
click at [685, 140] on button "Archive" at bounding box center [726, 140] width 121 height 24
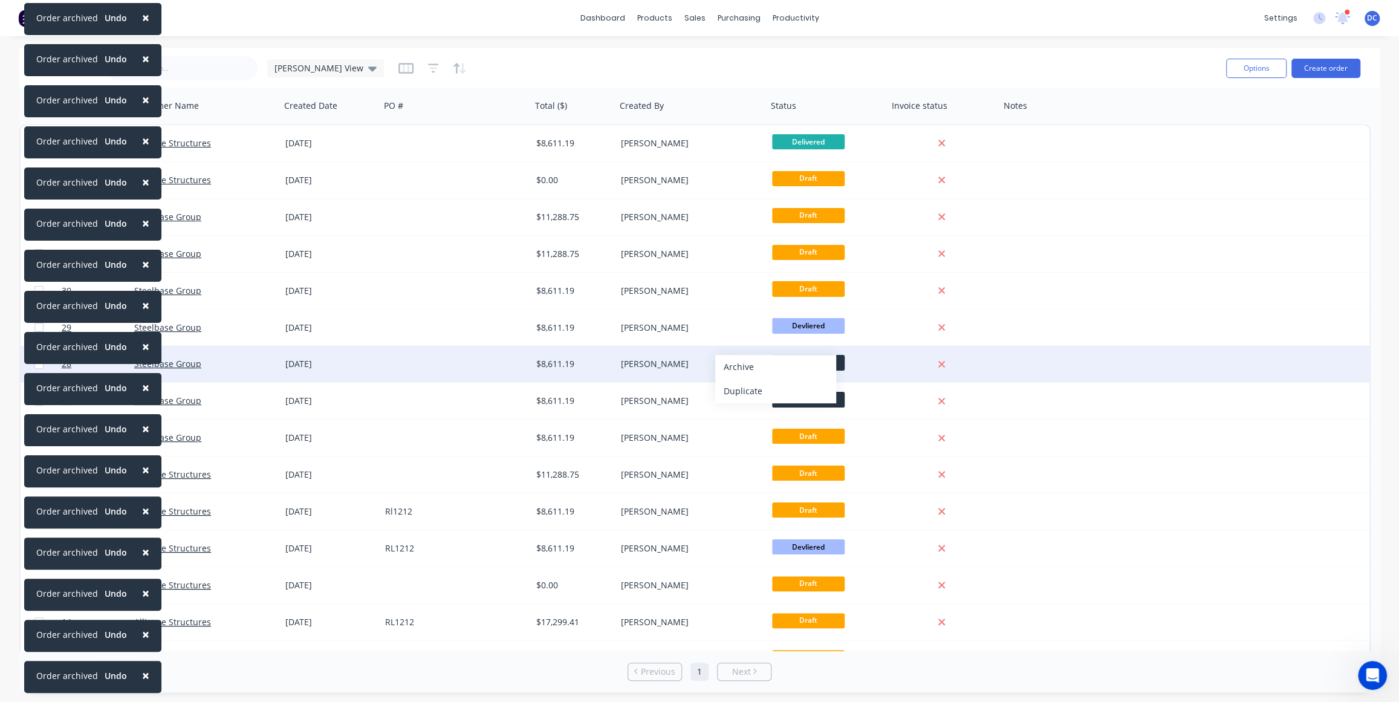
click at [735, 367] on button "Archive" at bounding box center [775, 367] width 121 height 24
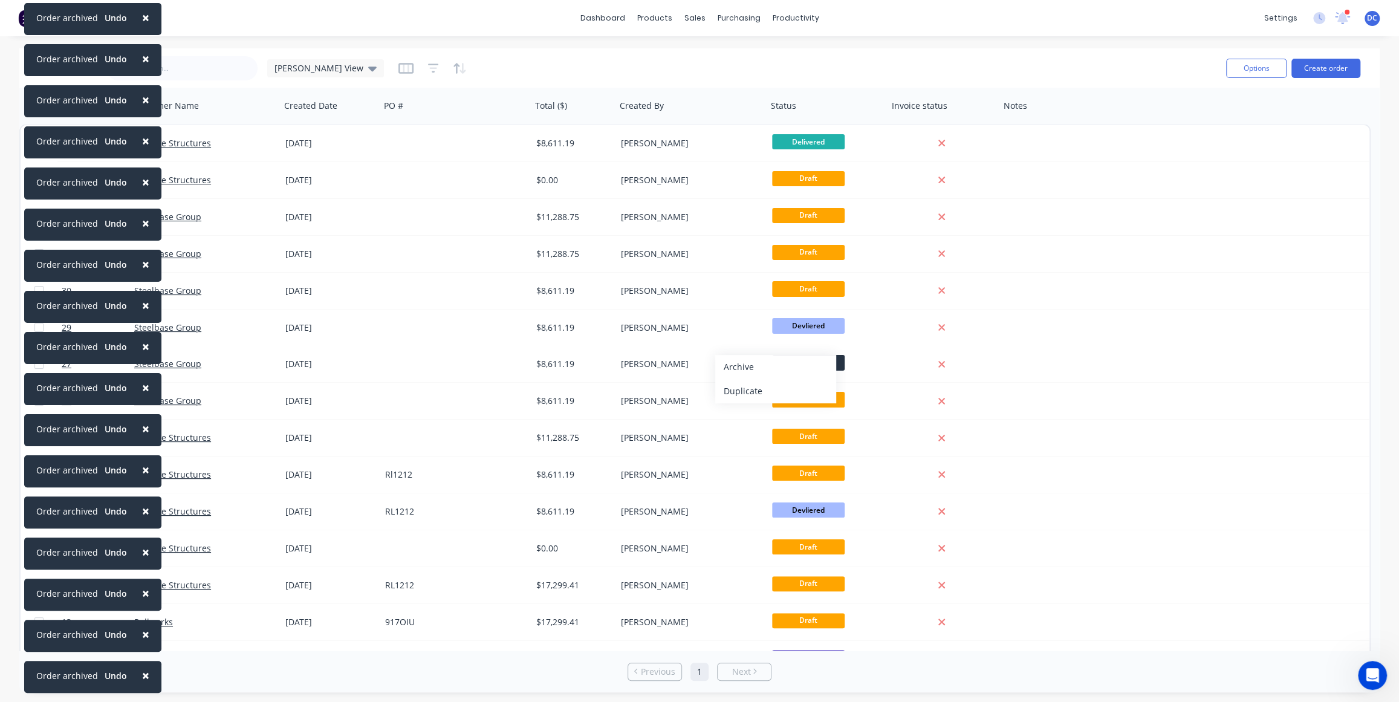
click at [735, 367] on button "Archive" at bounding box center [775, 367] width 121 height 24
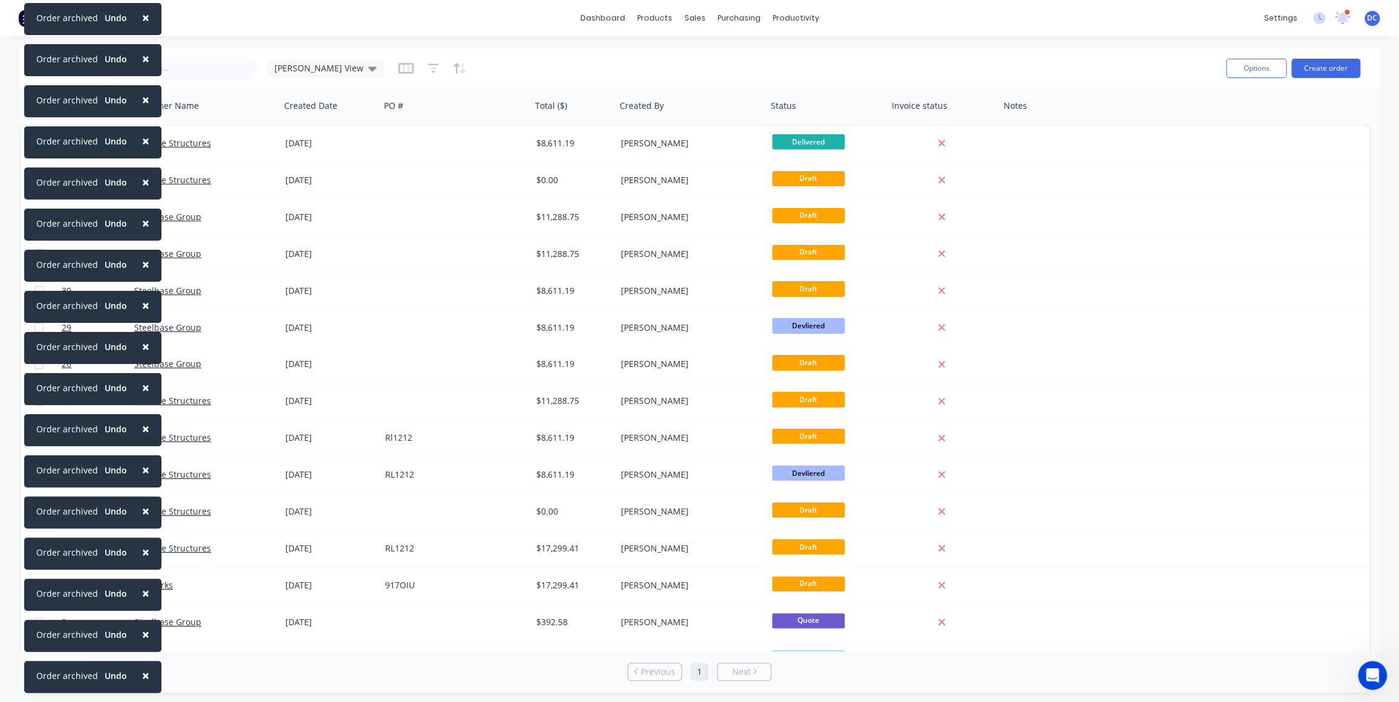
click at [144, 675] on span "×" at bounding box center [145, 675] width 7 height 17
click at [144, 643] on span "×" at bounding box center [145, 634] width 7 height 17
click at [144, 675] on span "×" at bounding box center [145, 675] width 7 height 17
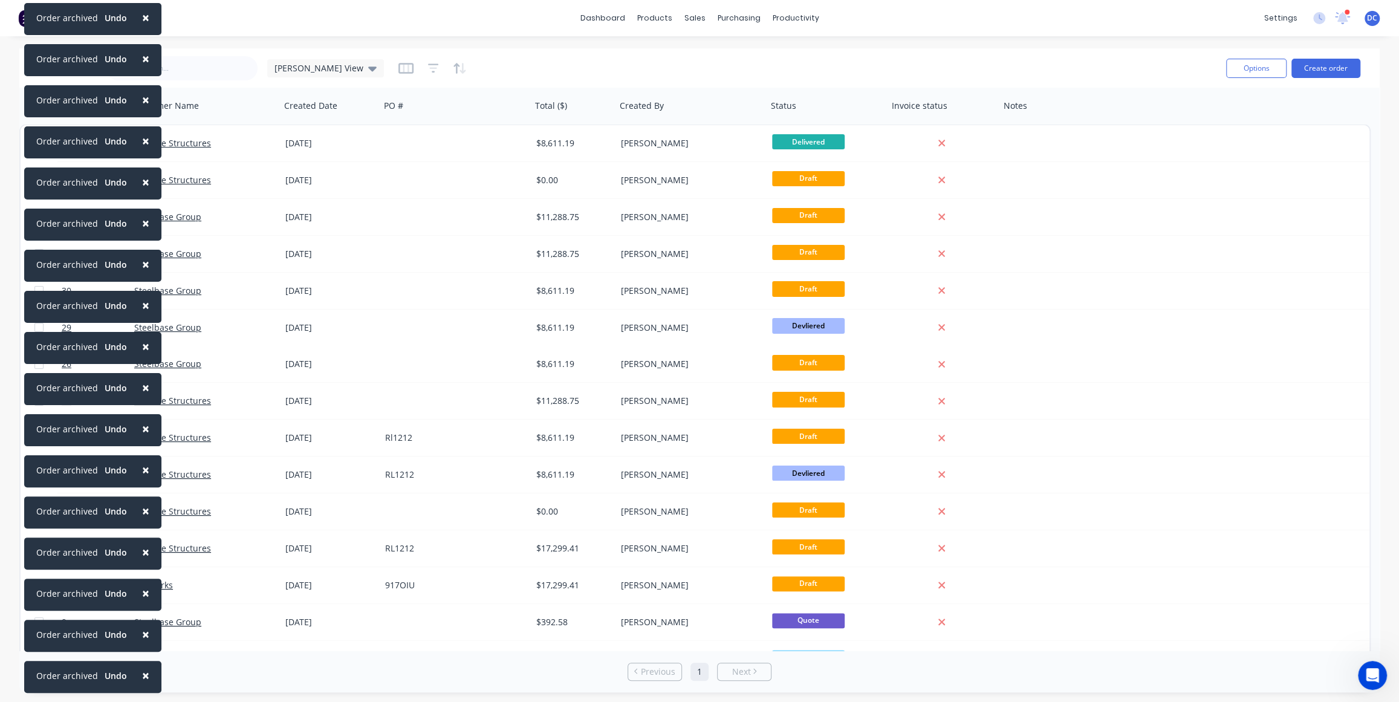
click at [144, 675] on span "×" at bounding box center [145, 675] width 7 height 17
click at [144, 643] on span "×" at bounding box center [145, 634] width 7 height 17
click at [144, 675] on span "×" at bounding box center [145, 675] width 7 height 17
click at [144, 643] on span "×" at bounding box center [145, 634] width 7 height 17
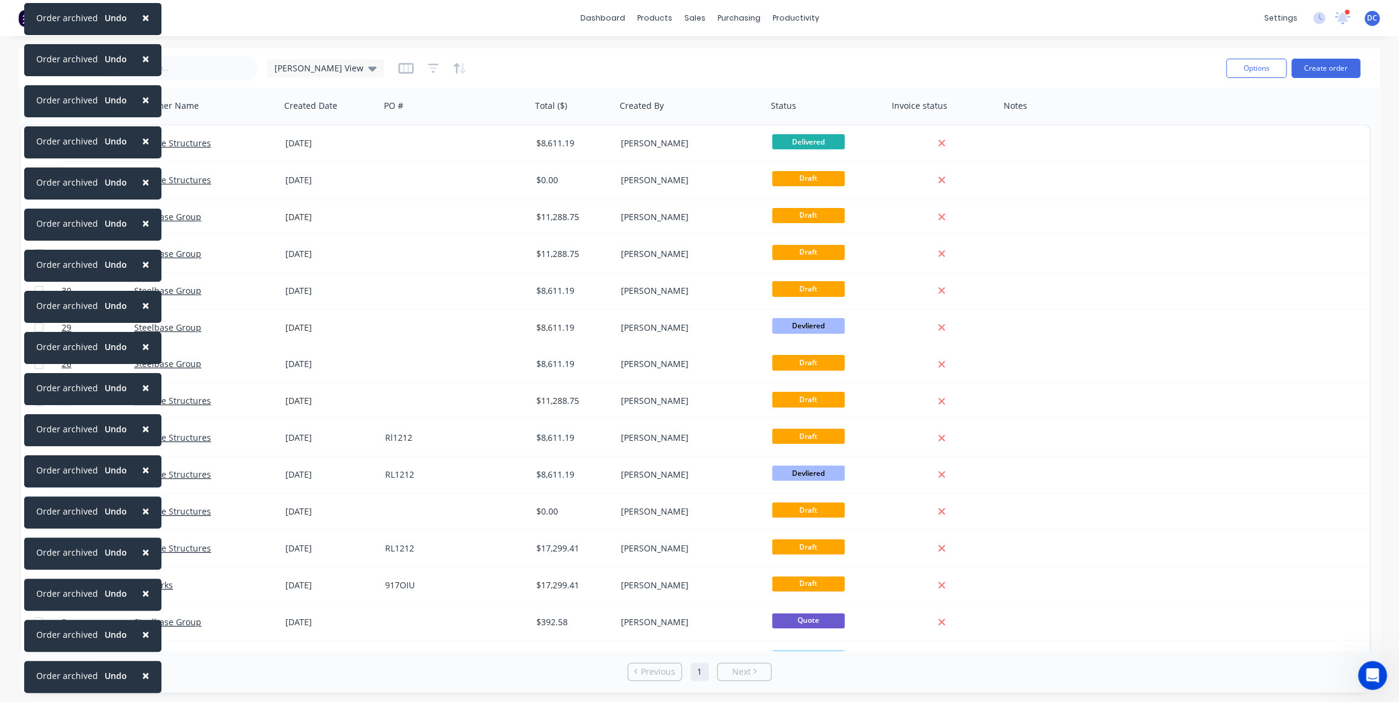
click at [144, 675] on span "×" at bounding box center [145, 675] width 7 height 17
click at [144, 643] on span "×" at bounding box center [145, 634] width 7 height 17
click at [144, 675] on span "×" at bounding box center [145, 675] width 7 height 17
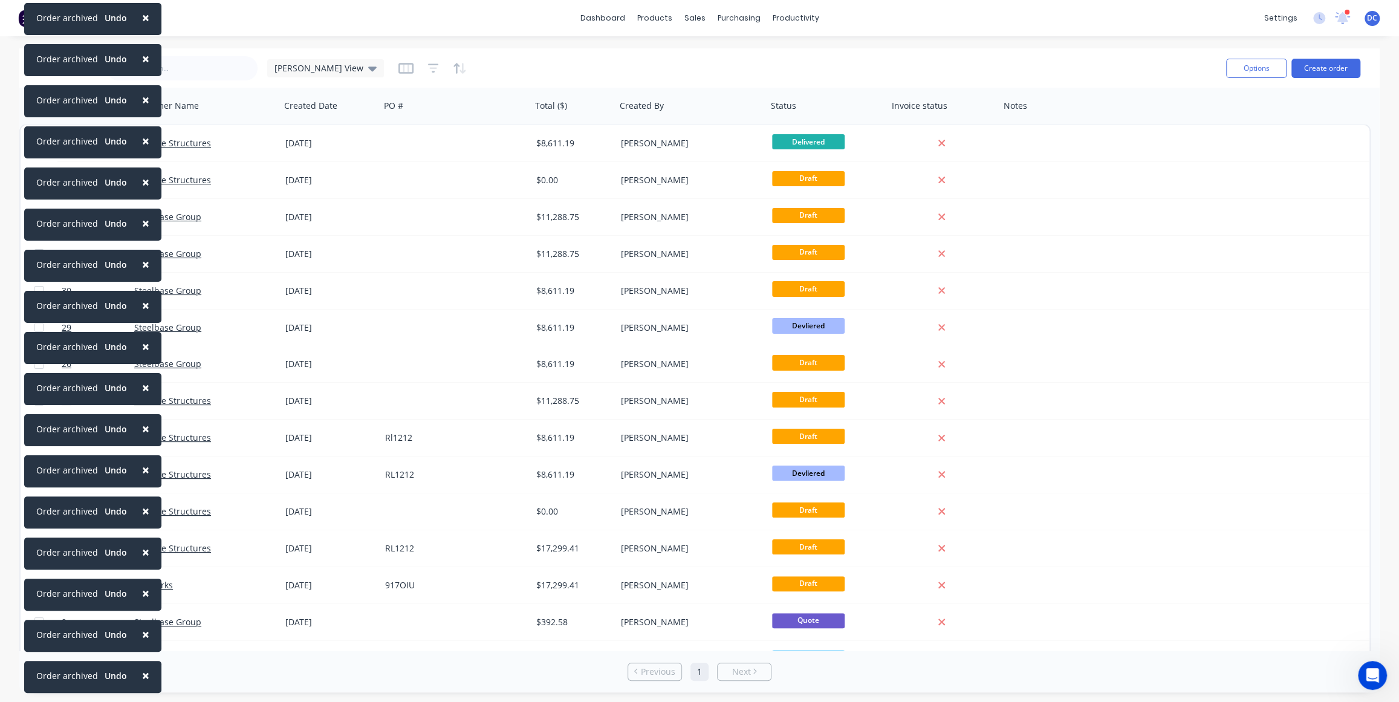
click at [144, 643] on span "×" at bounding box center [145, 634] width 7 height 17
click at [144, 675] on span "×" at bounding box center [145, 675] width 7 height 17
click at [144, 643] on span "×" at bounding box center [145, 634] width 7 height 17
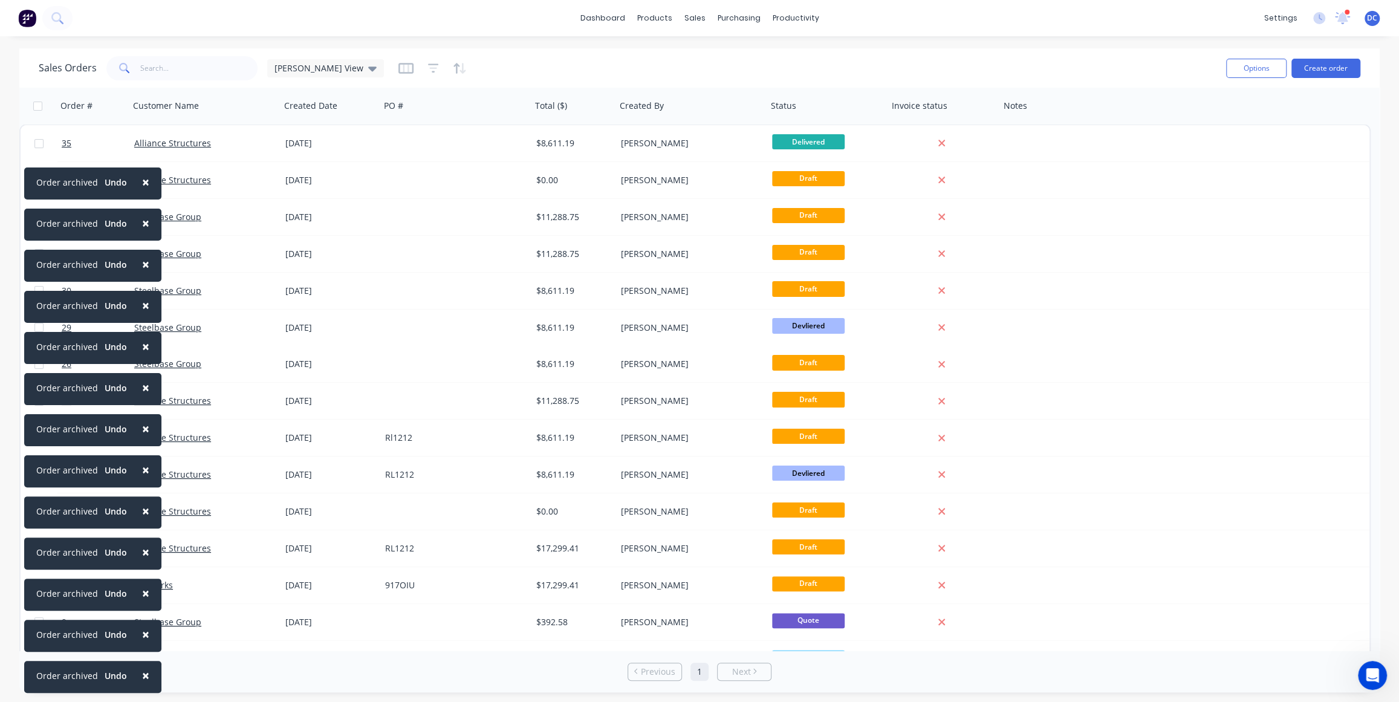
click at [144, 675] on span "×" at bounding box center [145, 675] width 7 height 17
click at [144, 643] on span "×" at bounding box center [145, 634] width 7 height 17
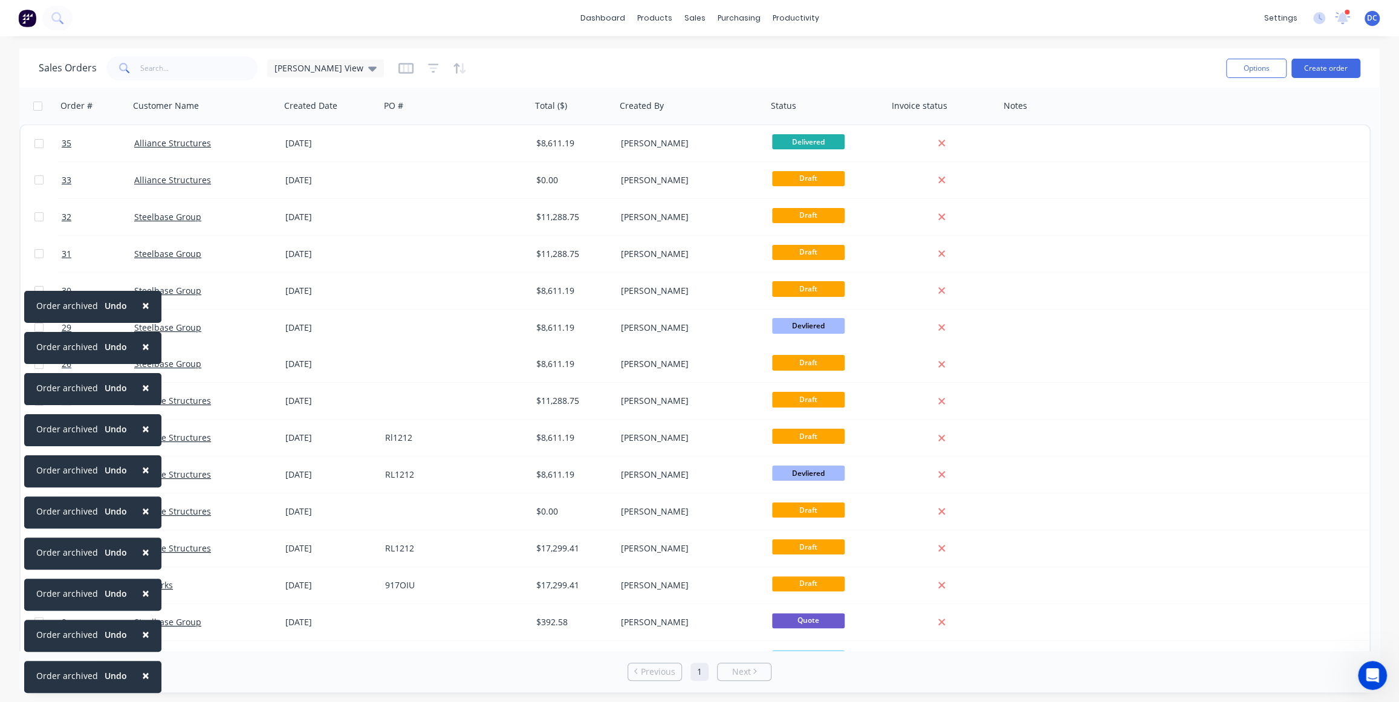
click at [144, 675] on span "×" at bounding box center [145, 675] width 7 height 17
click at [144, 643] on span "×" at bounding box center [145, 634] width 7 height 17
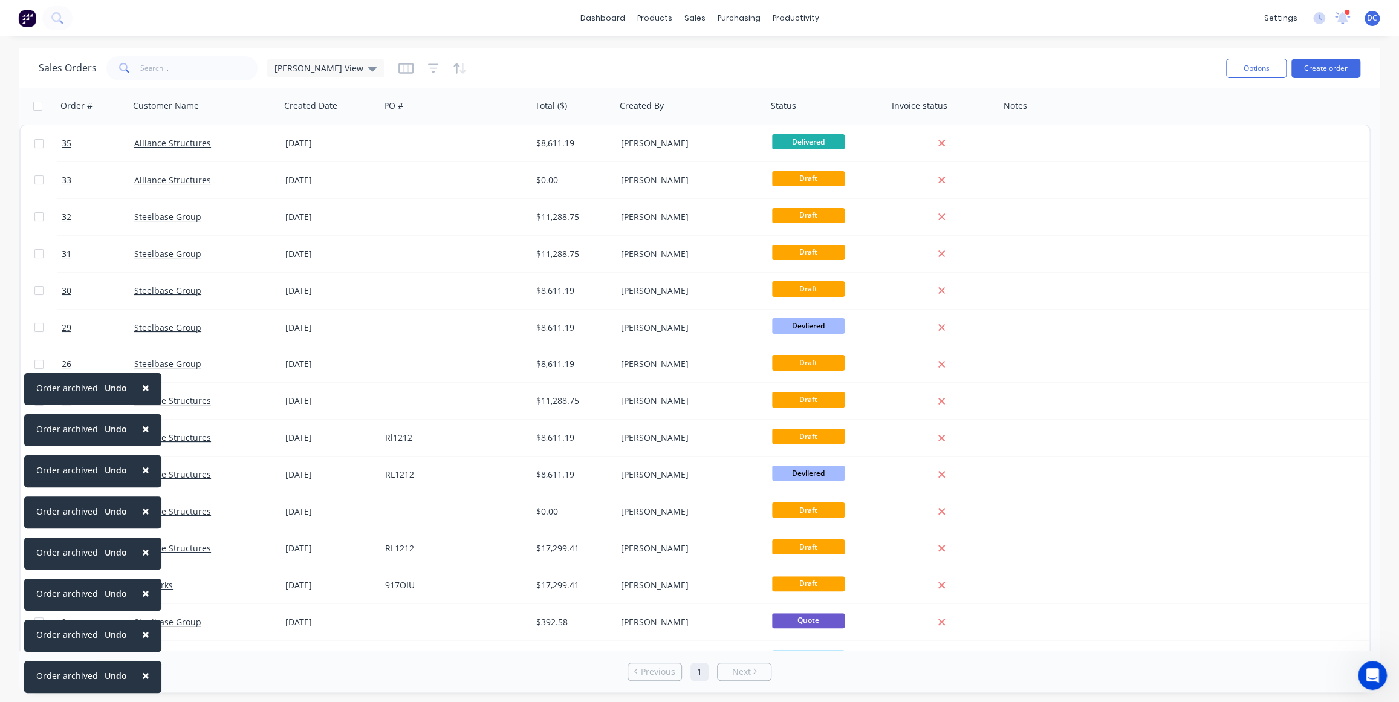
click at [144, 675] on span "×" at bounding box center [145, 675] width 7 height 17
click at [144, 643] on span "×" at bounding box center [145, 634] width 7 height 17
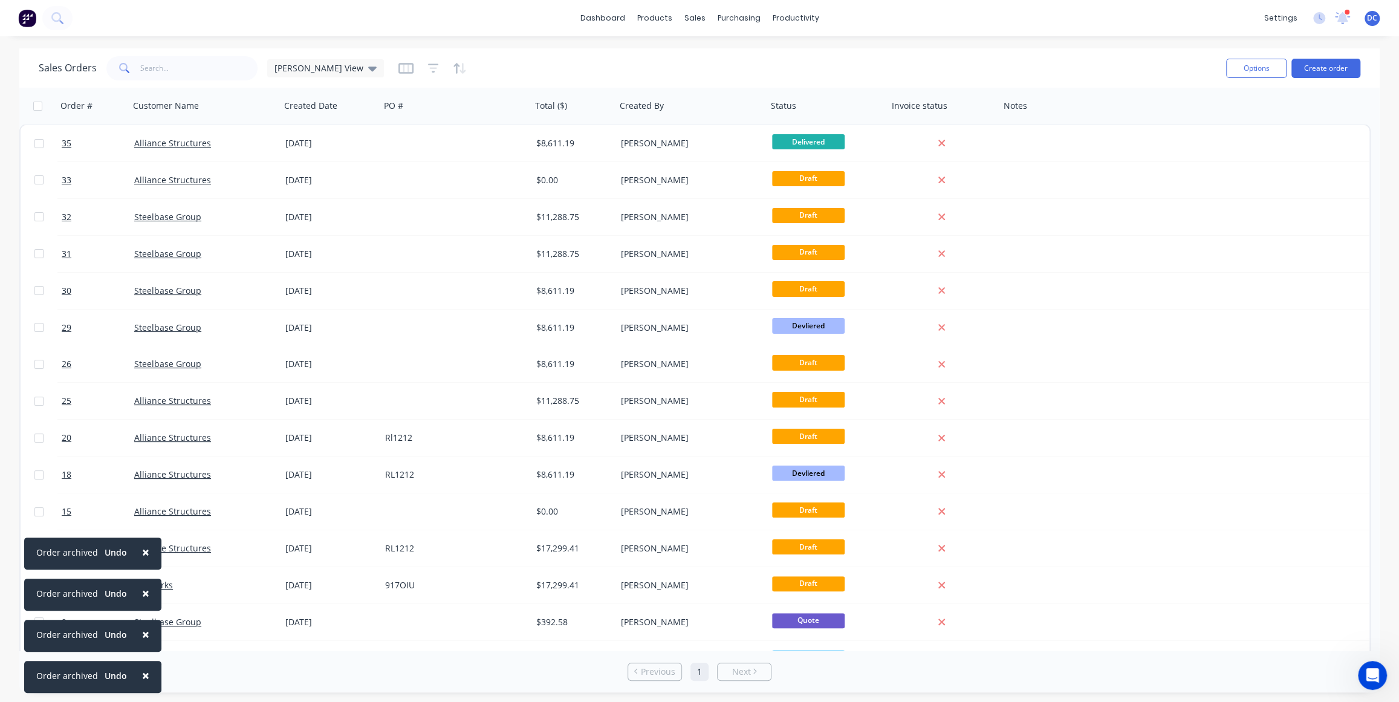
click at [144, 675] on span "×" at bounding box center [145, 675] width 7 height 17
click at [144, 643] on span "×" at bounding box center [145, 634] width 7 height 17
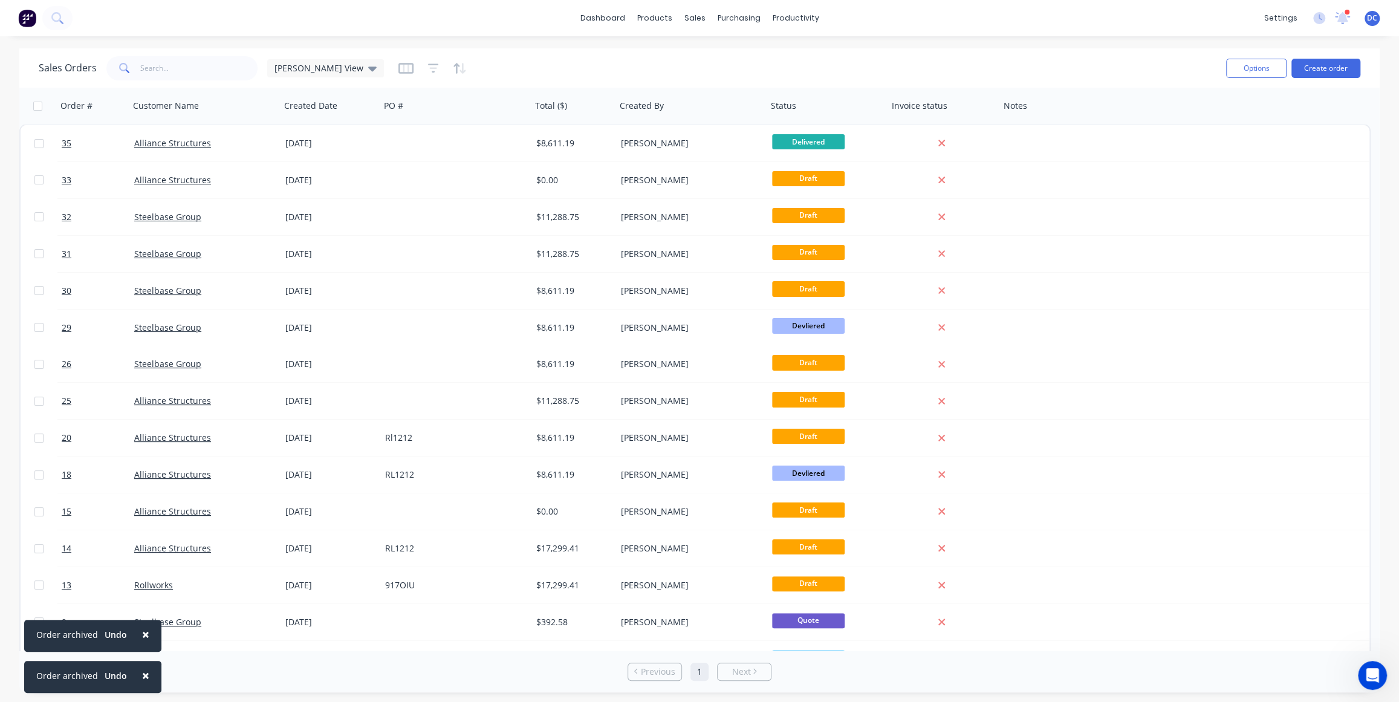
click at [144, 675] on span "×" at bounding box center [145, 675] width 7 height 17
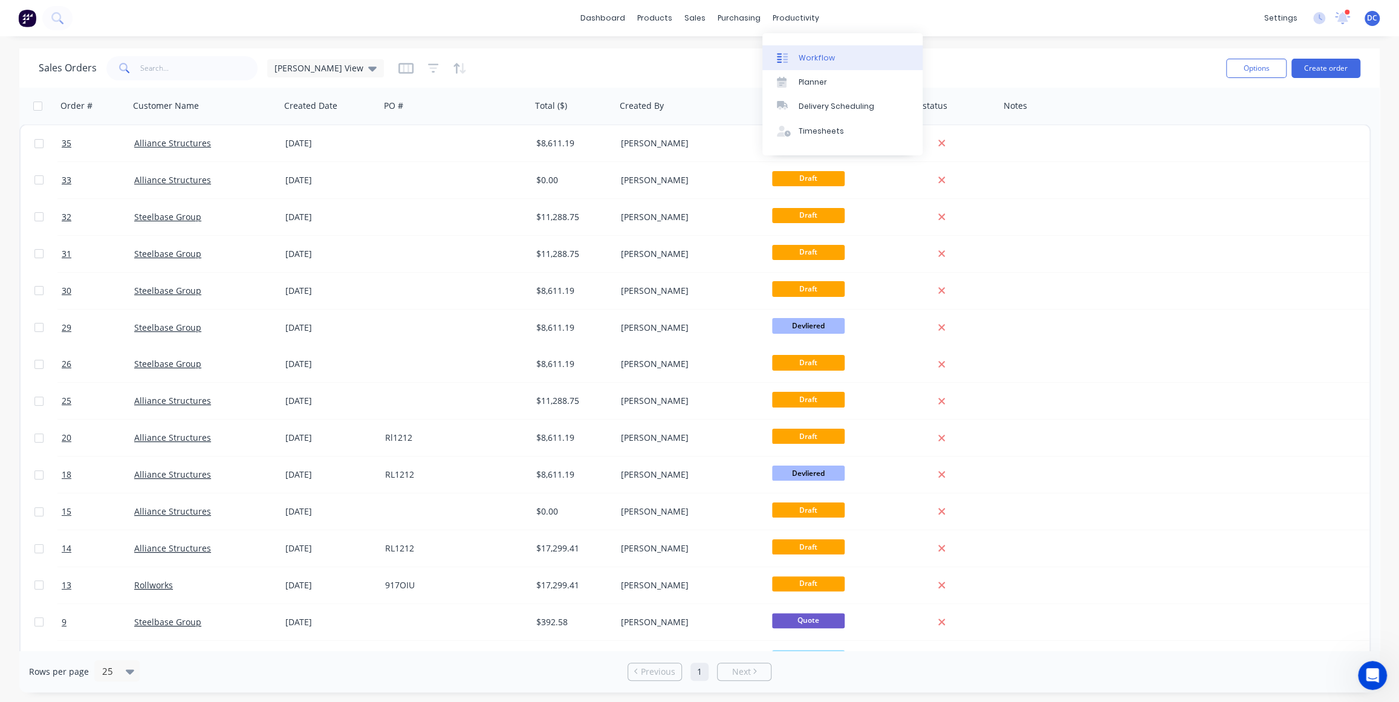
click at [809, 54] on div "Workflow" at bounding box center [817, 58] width 36 height 11
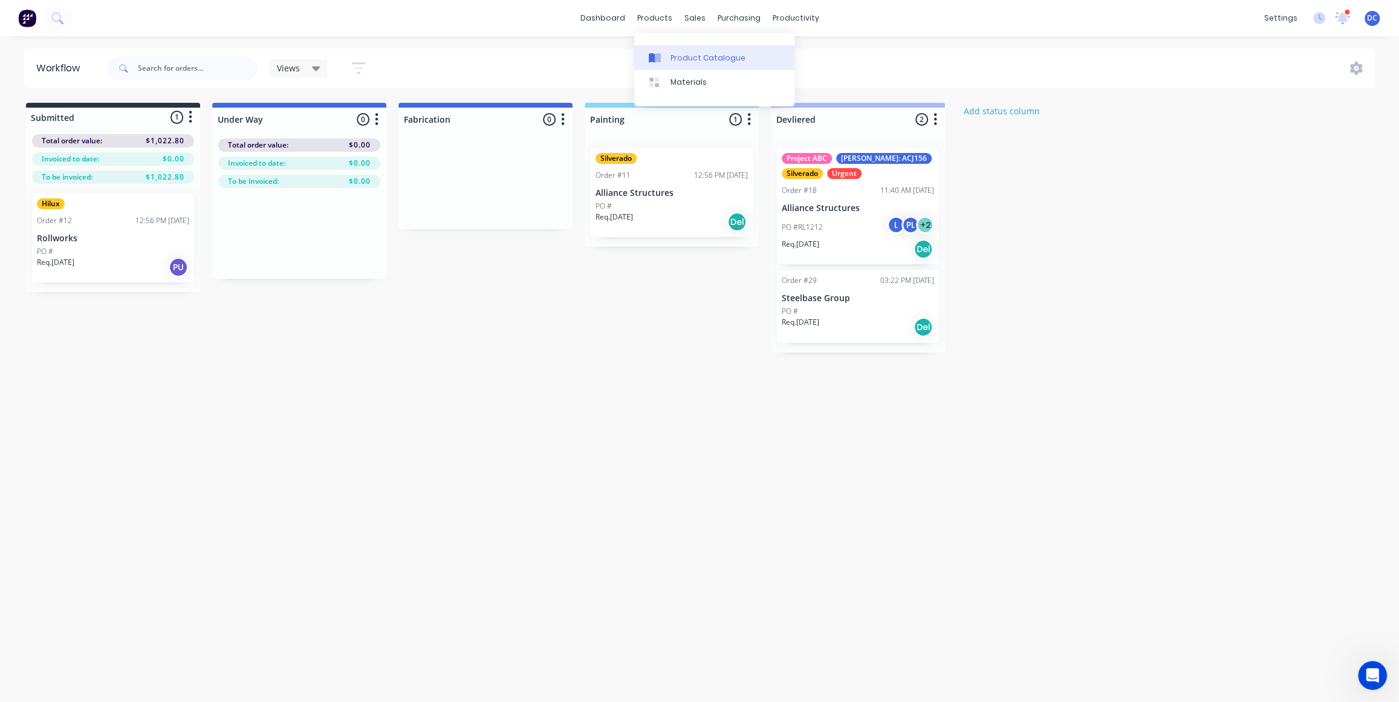
click at [673, 45] on link "Product Catalogue" at bounding box center [714, 57] width 160 height 24
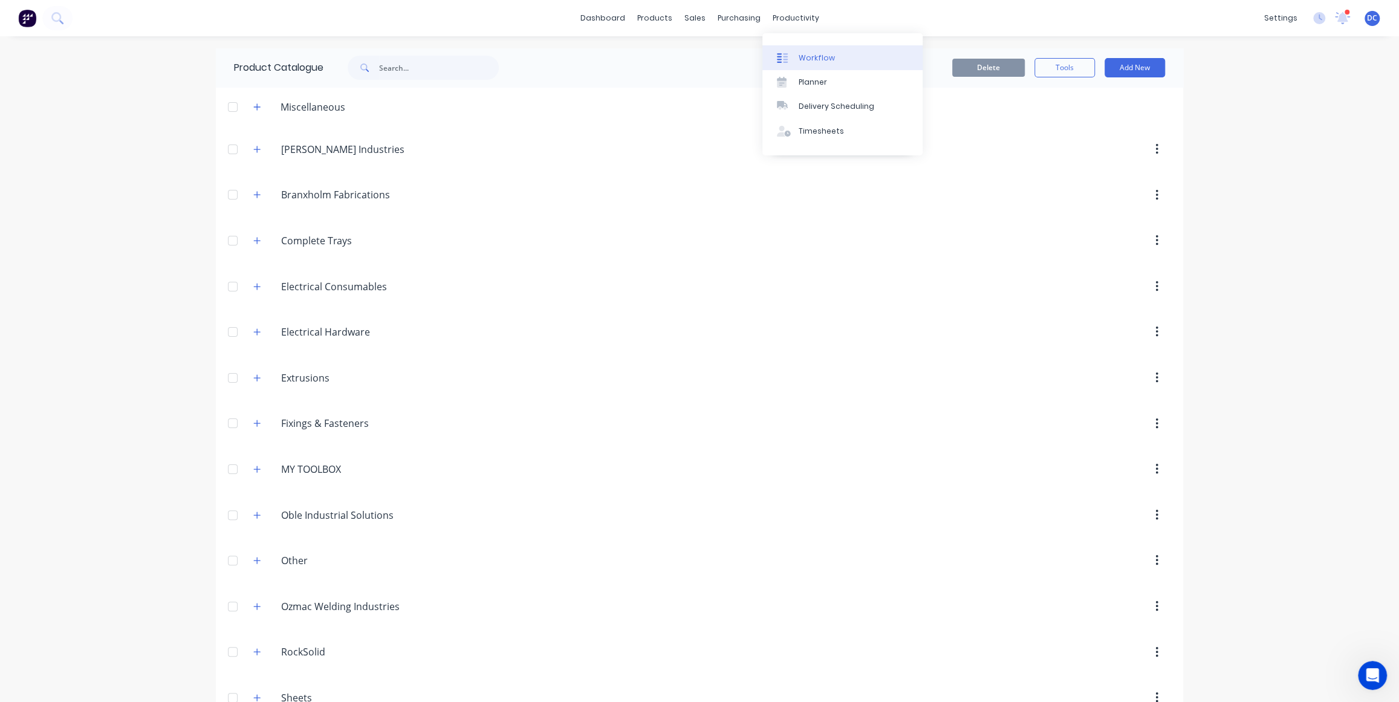
click at [803, 56] on div "Workflow" at bounding box center [817, 58] width 36 height 11
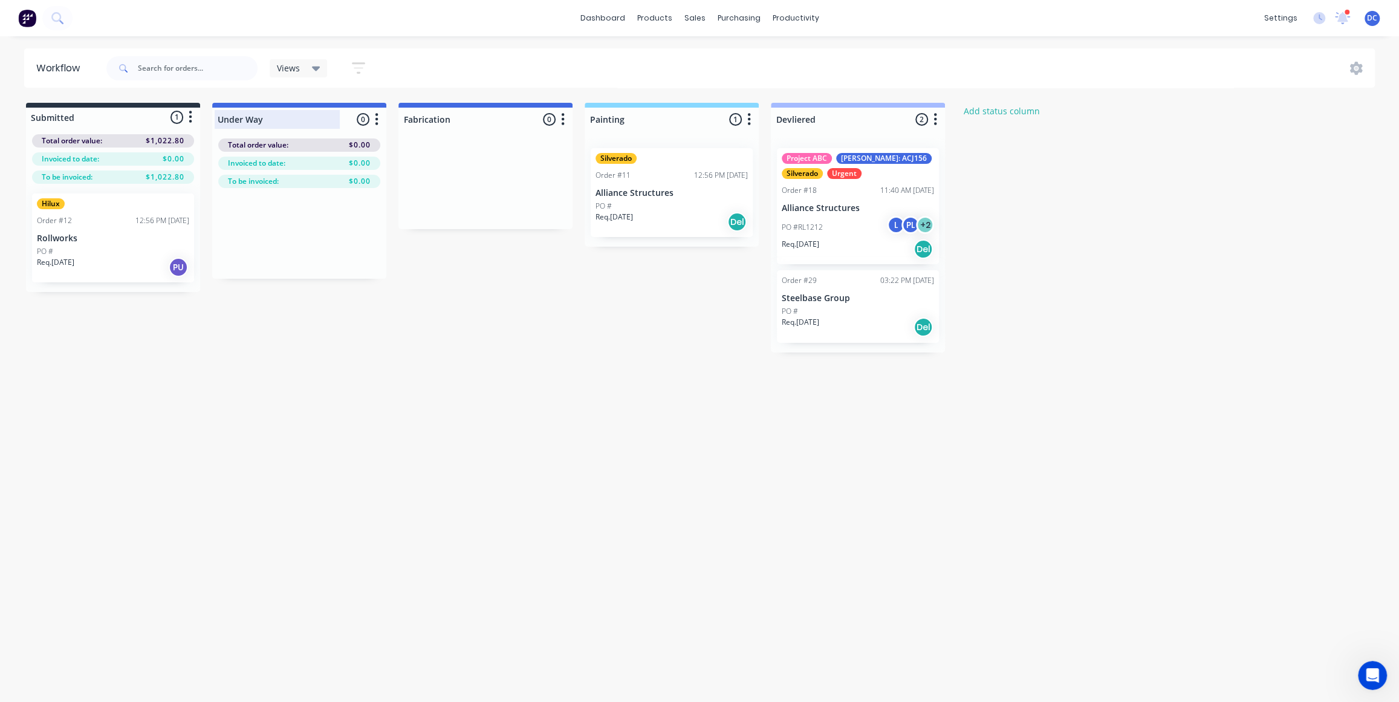
click at [262, 117] on div at bounding box center [299, 120] width 174 height 24
drag, startPoint x: 270, startPoint y: 117, endPoint x: 212, endPoint y: 118, distance: 57.4
click at [212, 118] on div "Under Way 0 Status colour #4169E1 hex #4169E1 Save Cancel Notifications Email S…" at bounding box center [299, 117] width 174 height 28
type input "Create Drawing and Job Card"
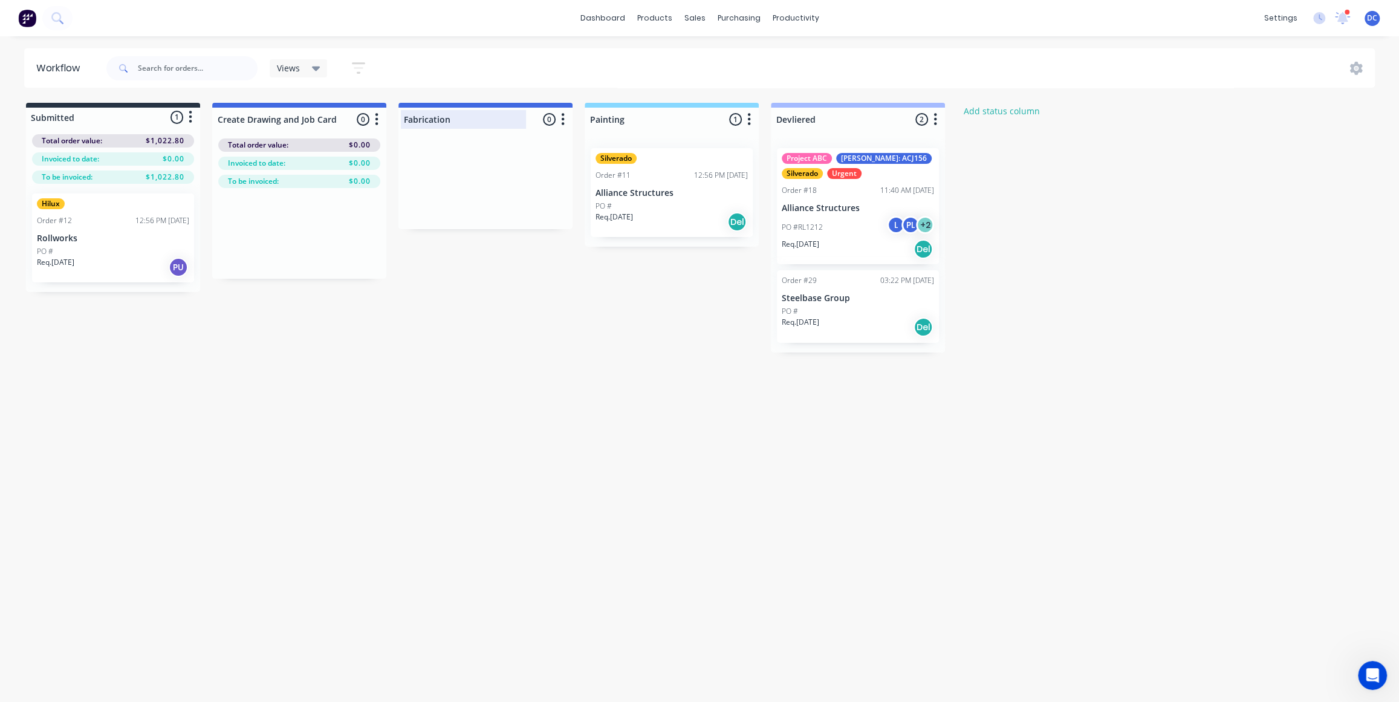
click at [443, 117] on div at bounding box center [485, 120] width 174 height 24
drag, startPoint x: 453, startPoint y: 119, endPoint x: 388, endPoint y: 119, distance: 65.3
click at [388, 119] on div "Submitted 1 Status colour #273444 hex #273444 Save Cancel Summaries Total order…" at bounding box center [648, 228] width 1315 height 250
type input "Making Frame"
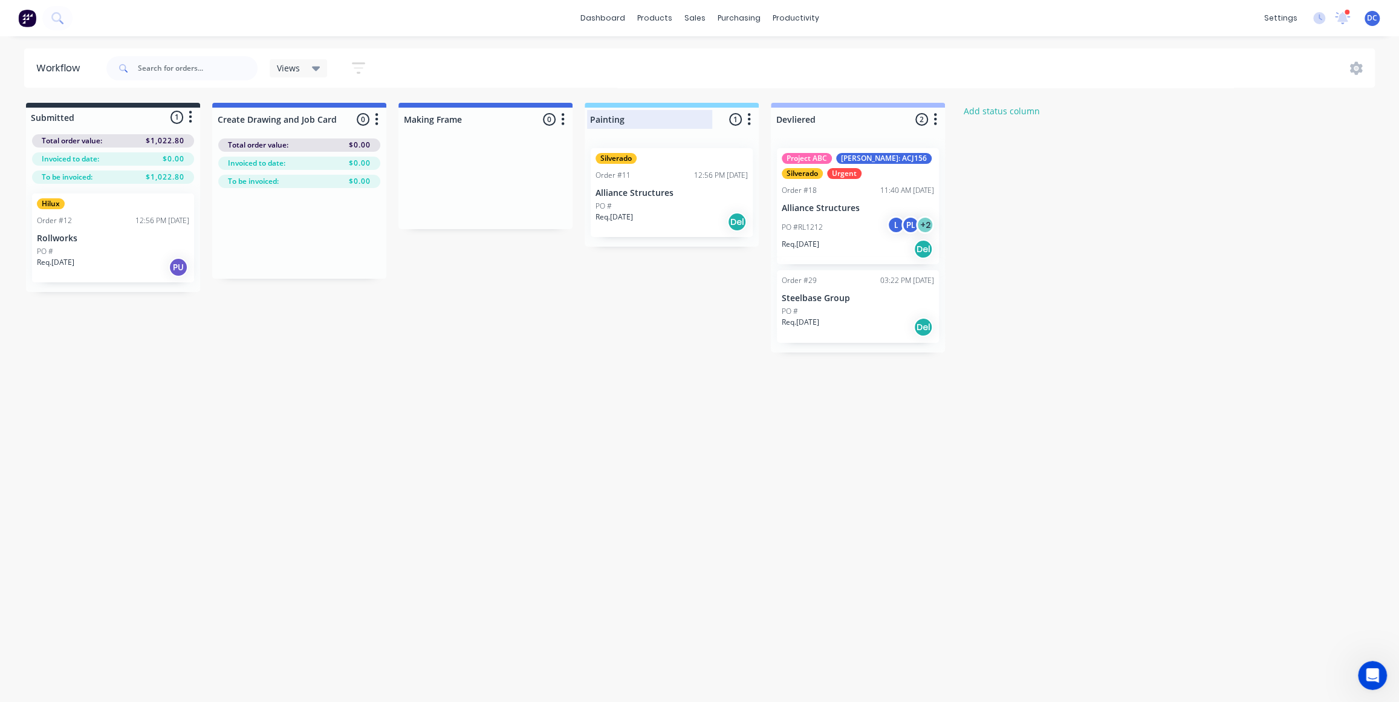
click at [625, 117] on div at bounding box center [672, 120] width 174 height 24
drag, startPoint x: 636, startPoint y: 118, endPoint x: 606, endPoint y: 115, distance: 29.7
click at [606, 115] on input "Painting" at bounding box center [649, 119] width 119 height 13
type input "P"
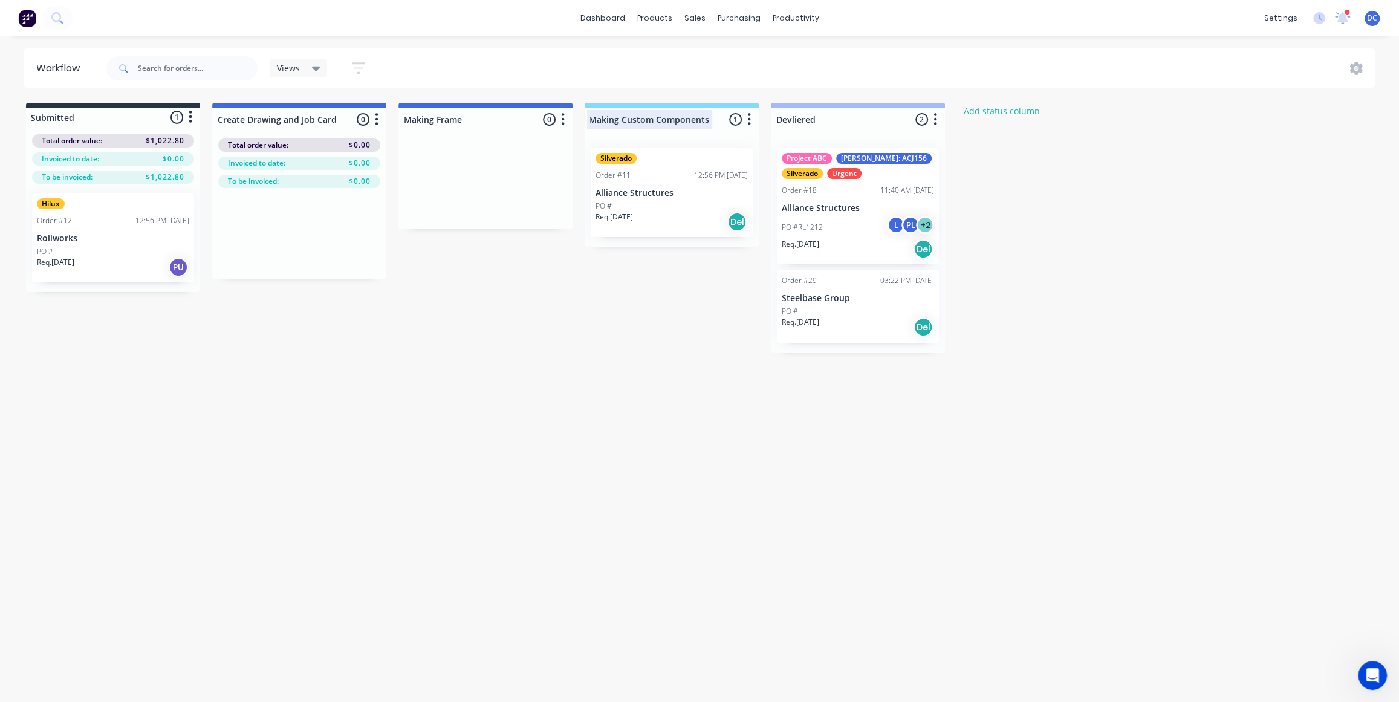
type input "Making Custom Components"
click at [819, 116] on div at bounding box center [858, 120] width 174 height 24
drag, startPoint x: 819, startPoint y: 116, endPoint x: 762, endPoint y: 116, distance: 56.8
click at [762, 116] on div "Submitted 1 Status colour #273444 hex #273444 Save Cancel Summaries Total order…" at bounding box center [648, 228] width 1315 height 250
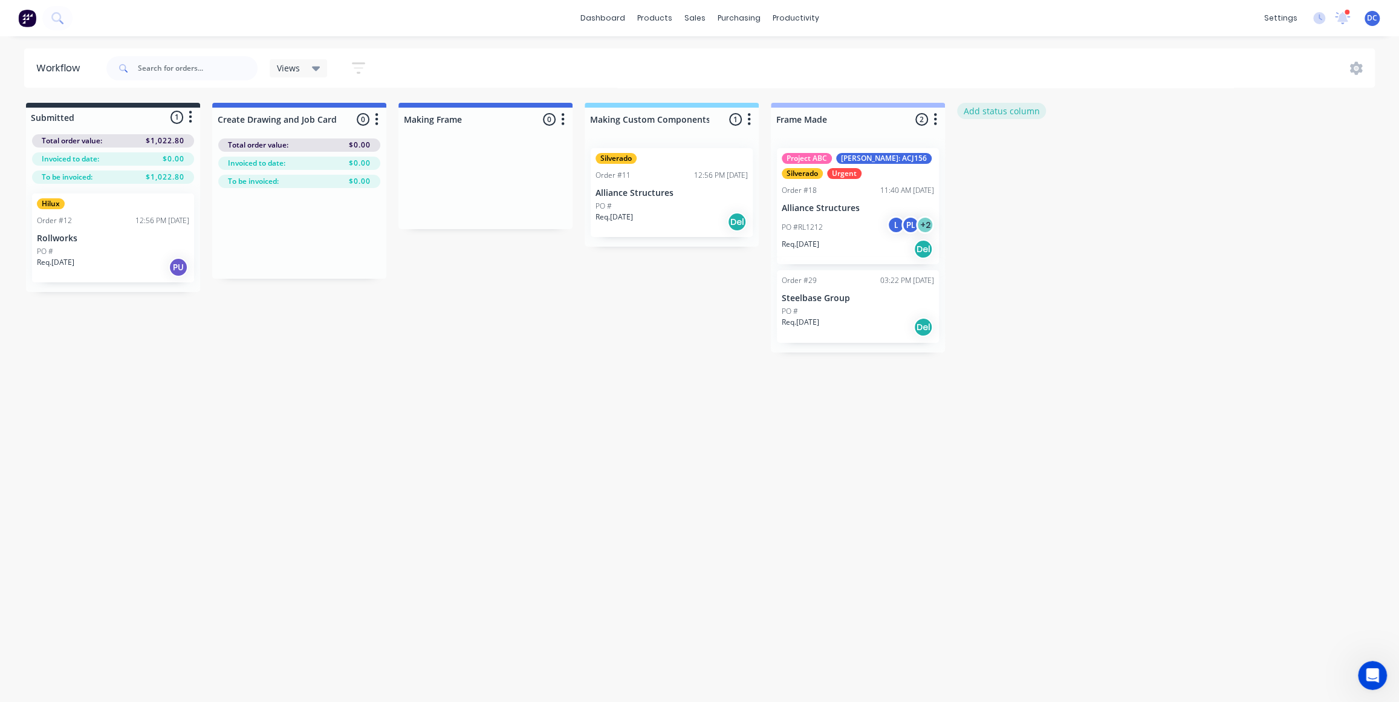
type input "Frame Made"
click at [964, 115] on button "Add status column" at bounding box center [1001, 111] width 89 height 16
click at [975, 115] on input at bounding box center [1044, 119] width 160 height 18
type input "Frame At Galvanising"
click at [975, 155] on button "Add" at bounding box center [997, 147] width 67 height 19
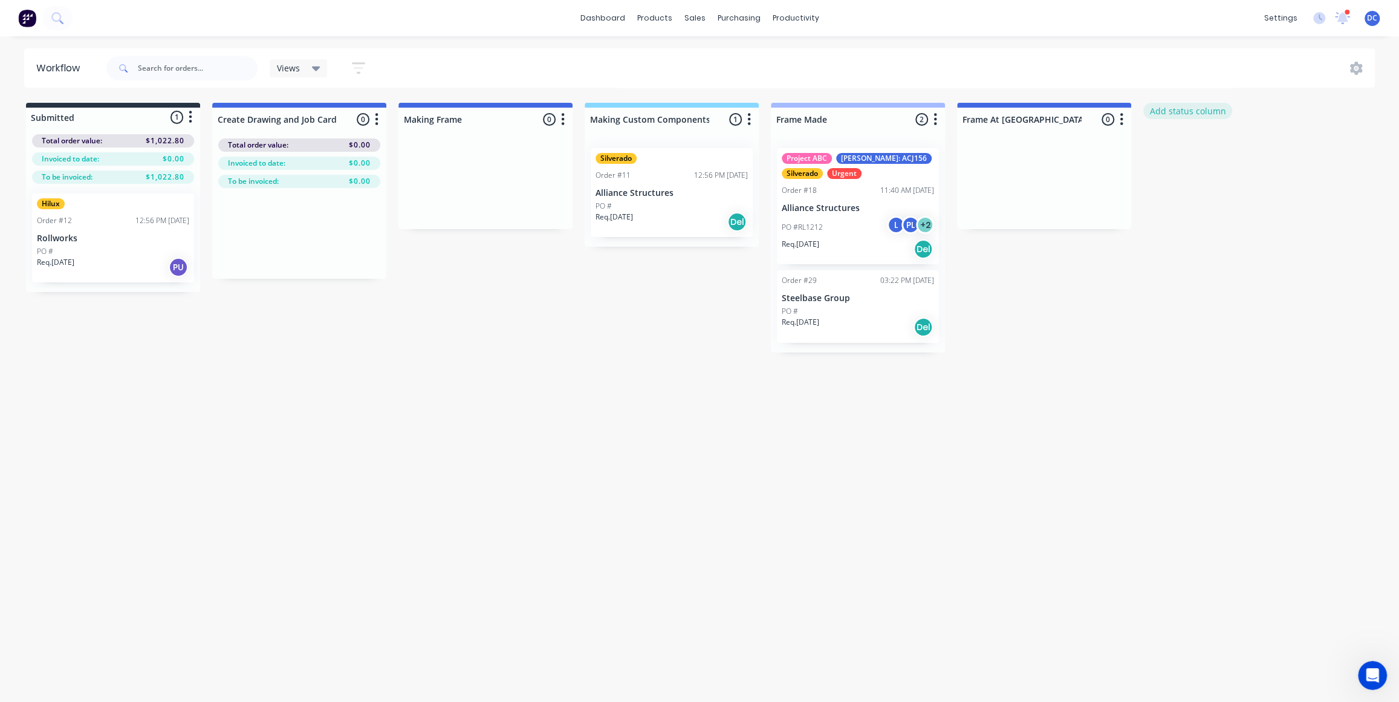
click at [1161, 112] on button "Add status column" at bounding box center [1187, 111] width 89 height 16
type input "F"
type input "Assembly"
click button "Add" at bounding box center [1184, 147] width 67 height 19
click at [1306, 118] on icon "button" at bounding box center [1308, 119] width 4 height 15
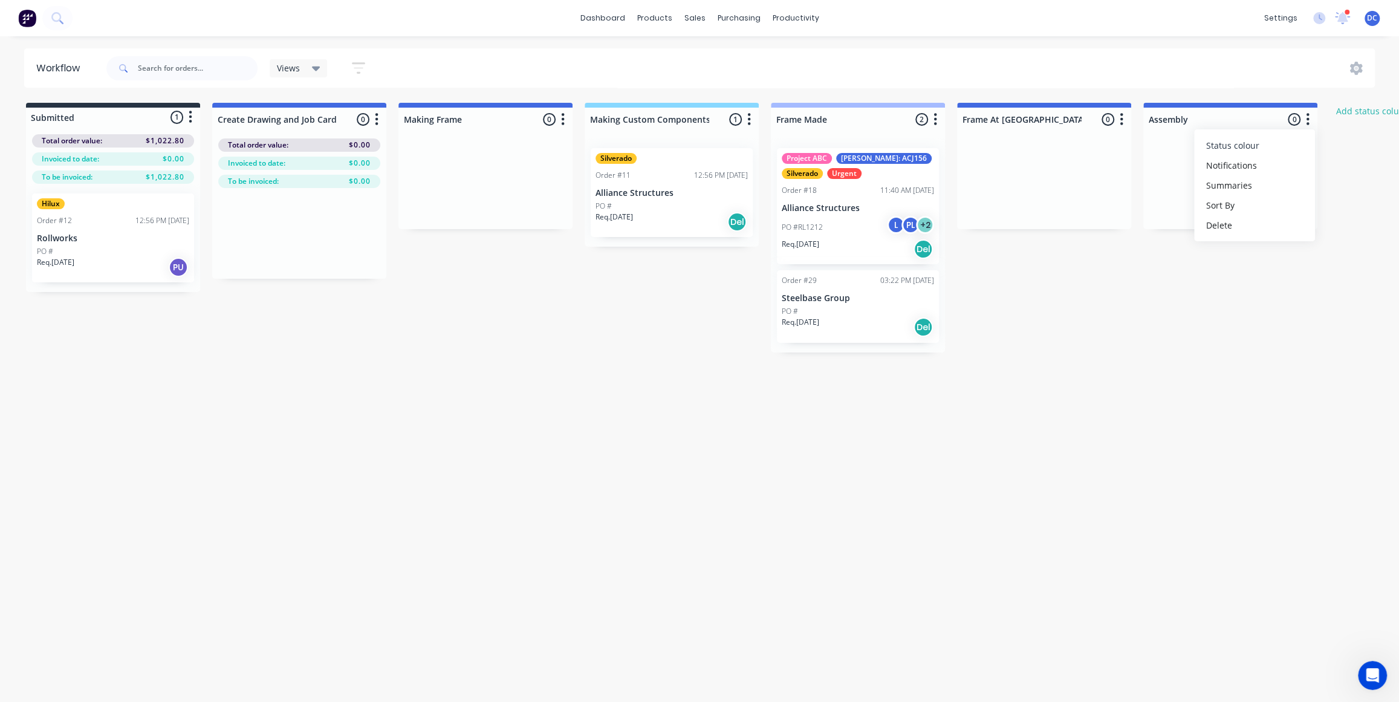
click at [1235, 145] on span "Status colour" at bounding box center [1232, 145] width 53 height 13
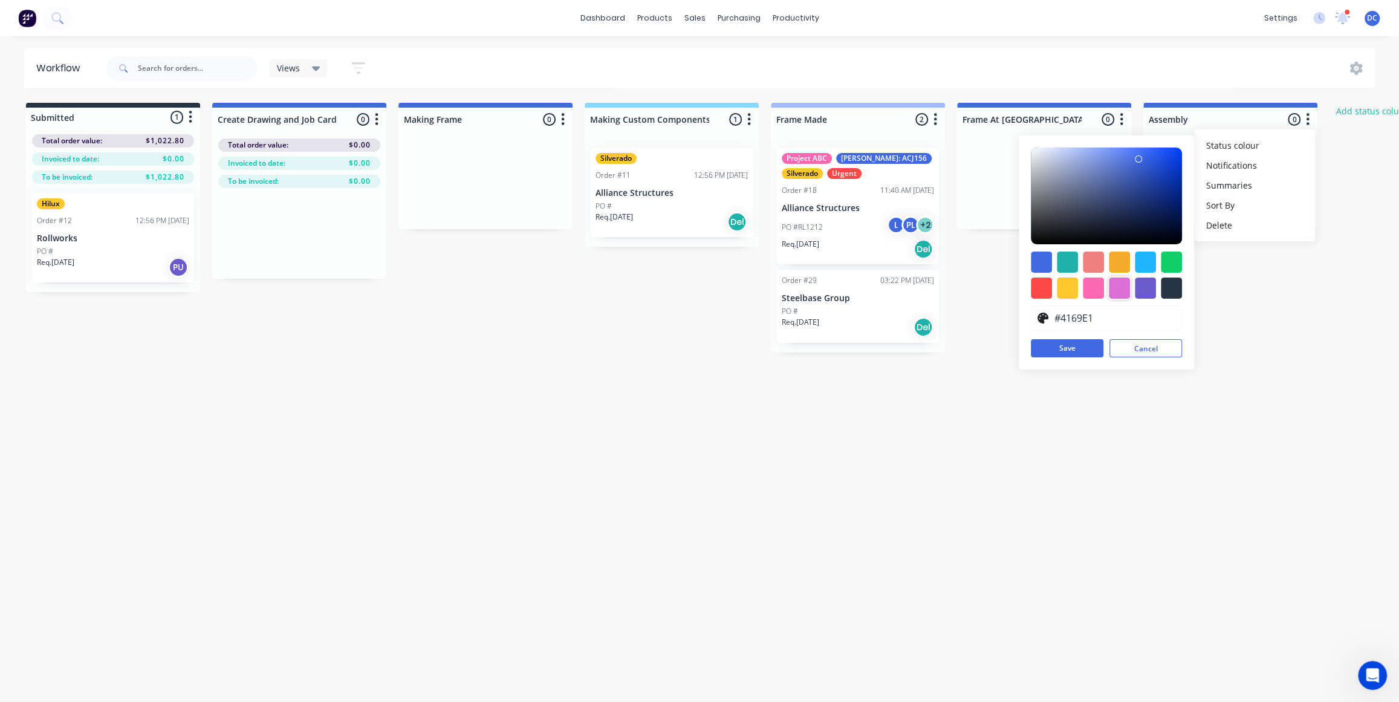
click at [1116, 297] on div at bounding box center [1119, 288] width 21 height 21
type input "#DA70D6"
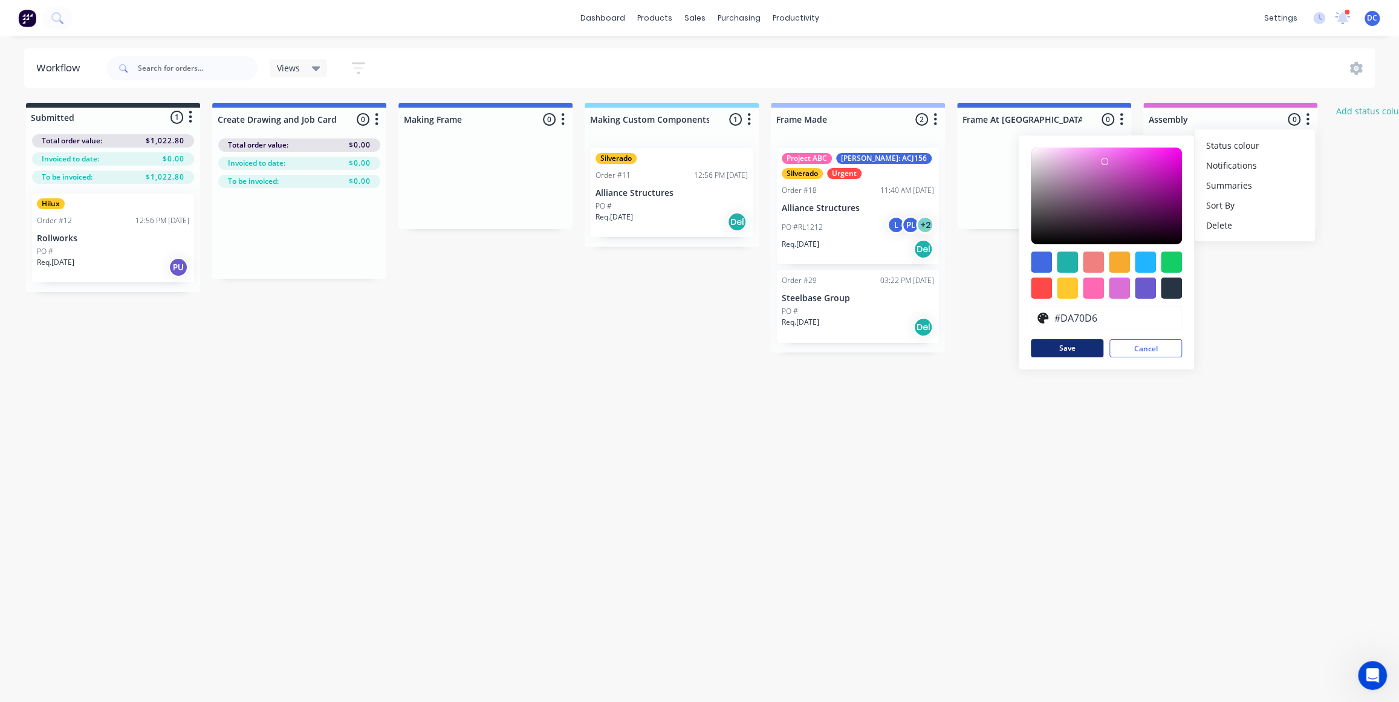
click at [1082, 344] on button "Save" at bounding box center [1067, 348] width 73 height 18
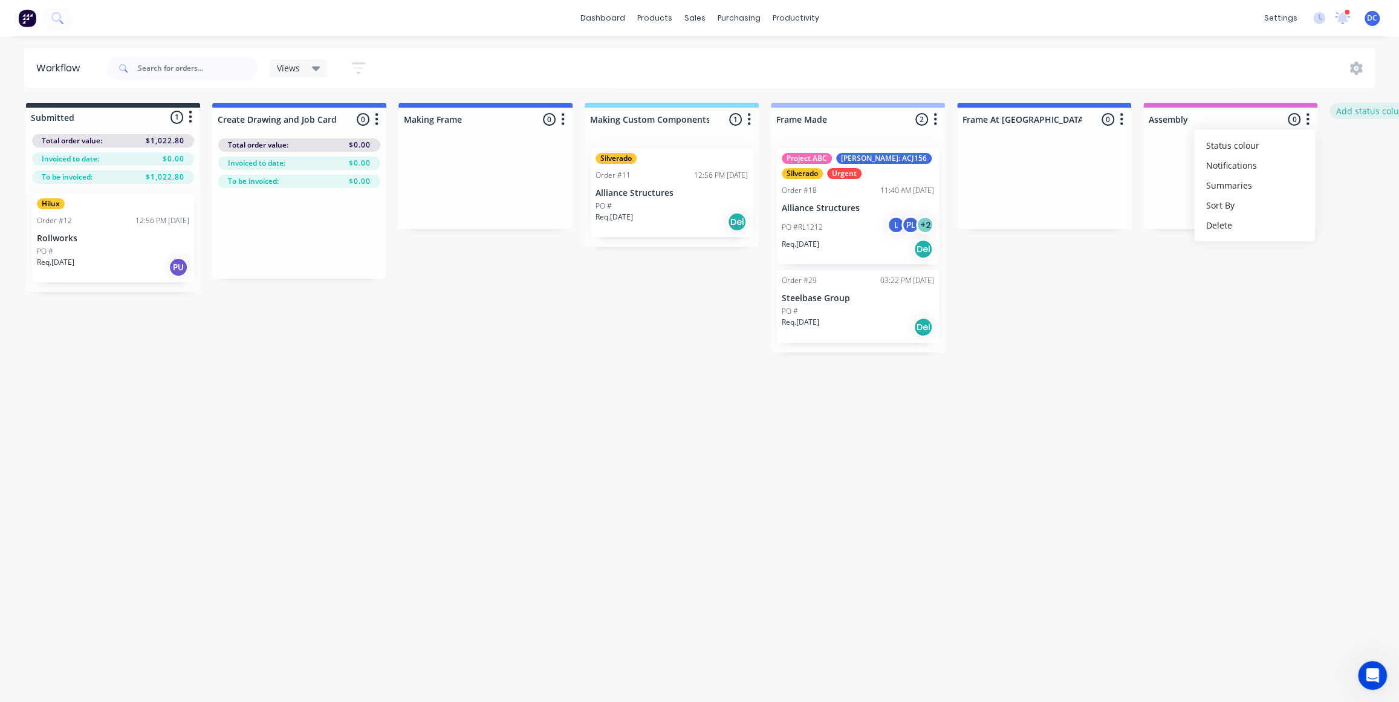
click at [1337, 105] on button "Add status column" at bounding box center [1373, 111] width 89 height 16
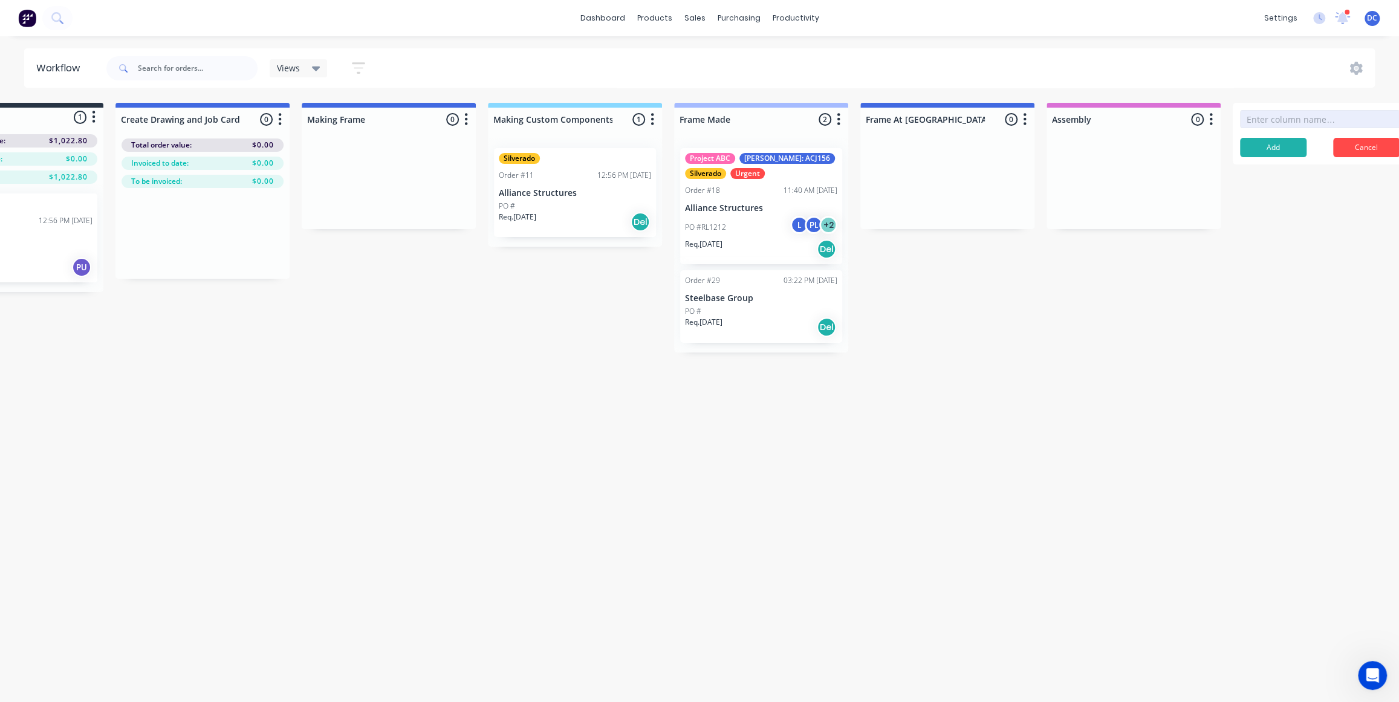
click at [1264, 128] on input at bounding box center [1320, 119] width 160 height 18
type input "f"
type input "Final Check"
click button "Add" at bounding box center [1273, 147] width 67 height 19
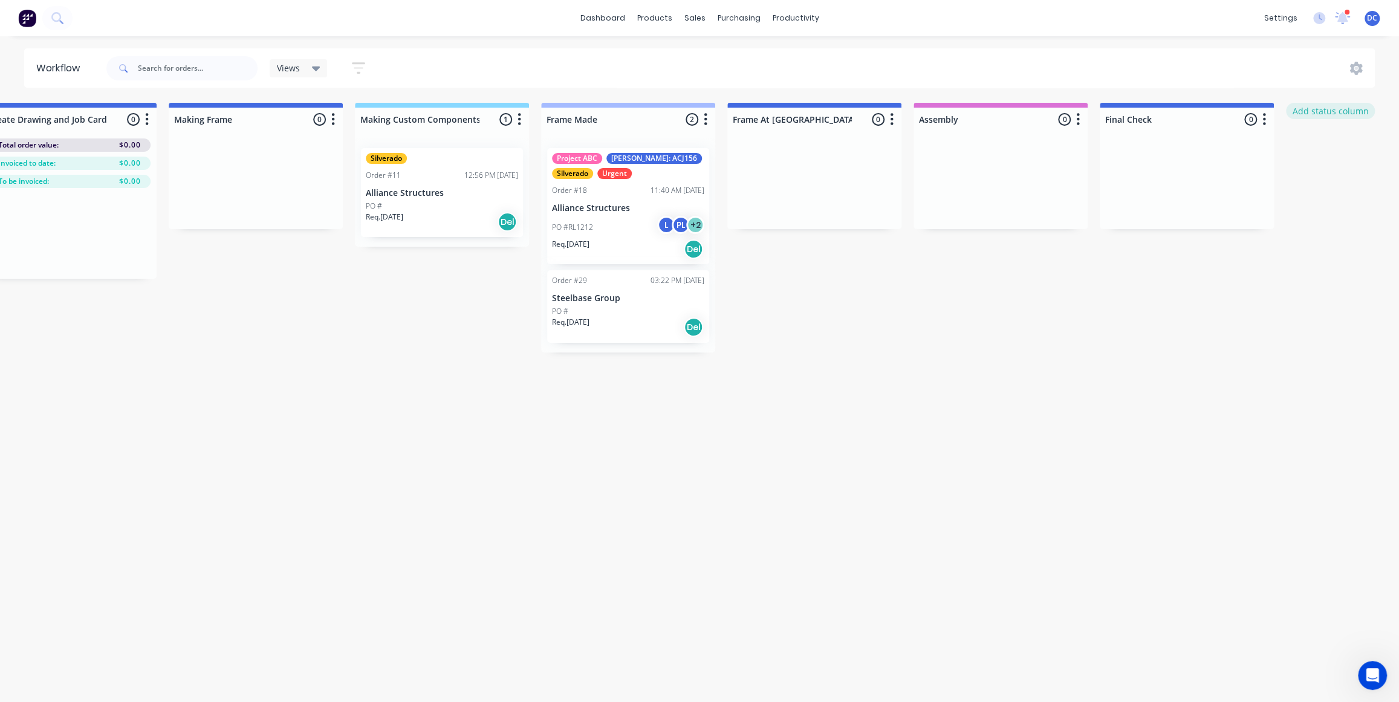
click at [1315, 117] on button "Add status column" at bounding box center [1330, 111] width 89 height 16
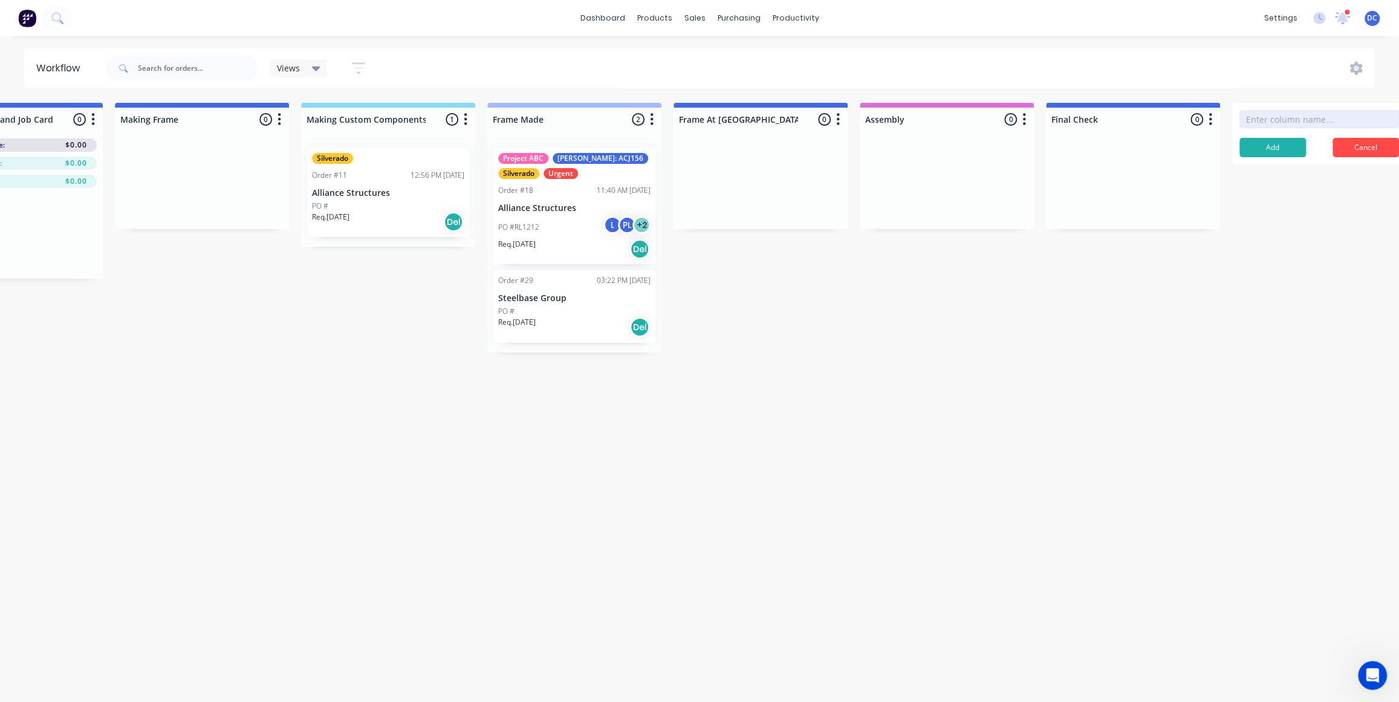
click at [1299, 124] on input at bounding box center [1319, 119] width 160 height 18
type input "Collected"
click button "Add" at bounding box center [1272, 147] width 67 height 19
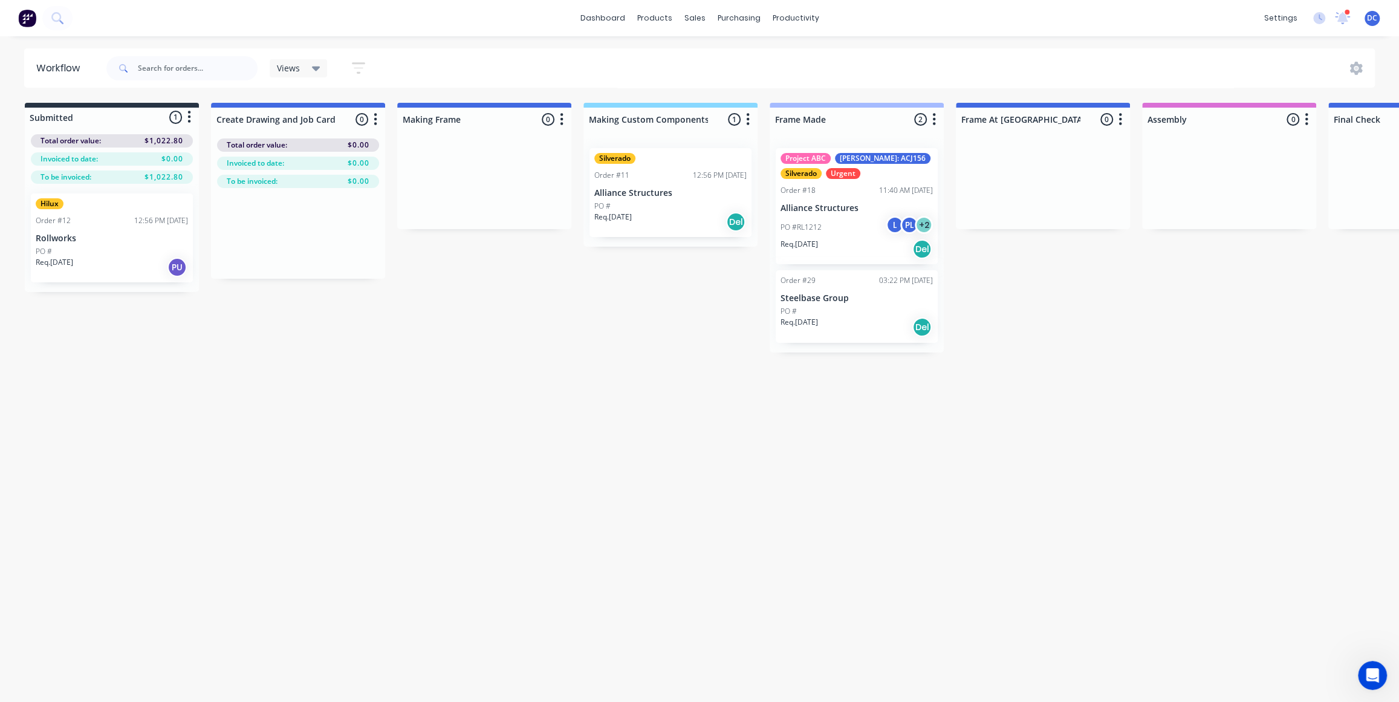
scroll to position [0, 0]
click at [673, 41] on div "Product Catalogue Materials" at bounding box center [714, 69] width 160 height 73
click at [673, 54] on div "Product Catalogue" at bounding box center [707, 58] width 75 height 11
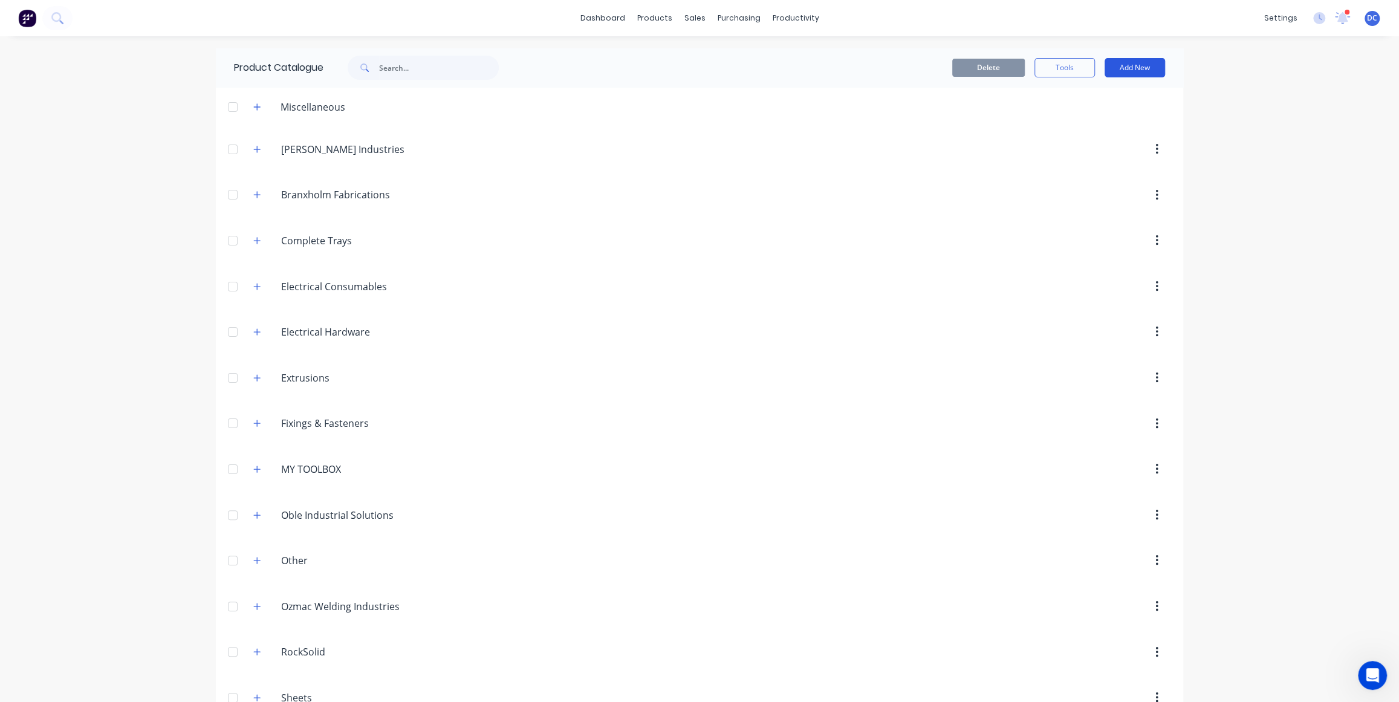
click at [1144, 69] on button "Add New" at bounding box center [1135, 67] width 60 height 19
click at [1112, 97] on div "Category" at bounding box center [1107, 99] width 93 height 18
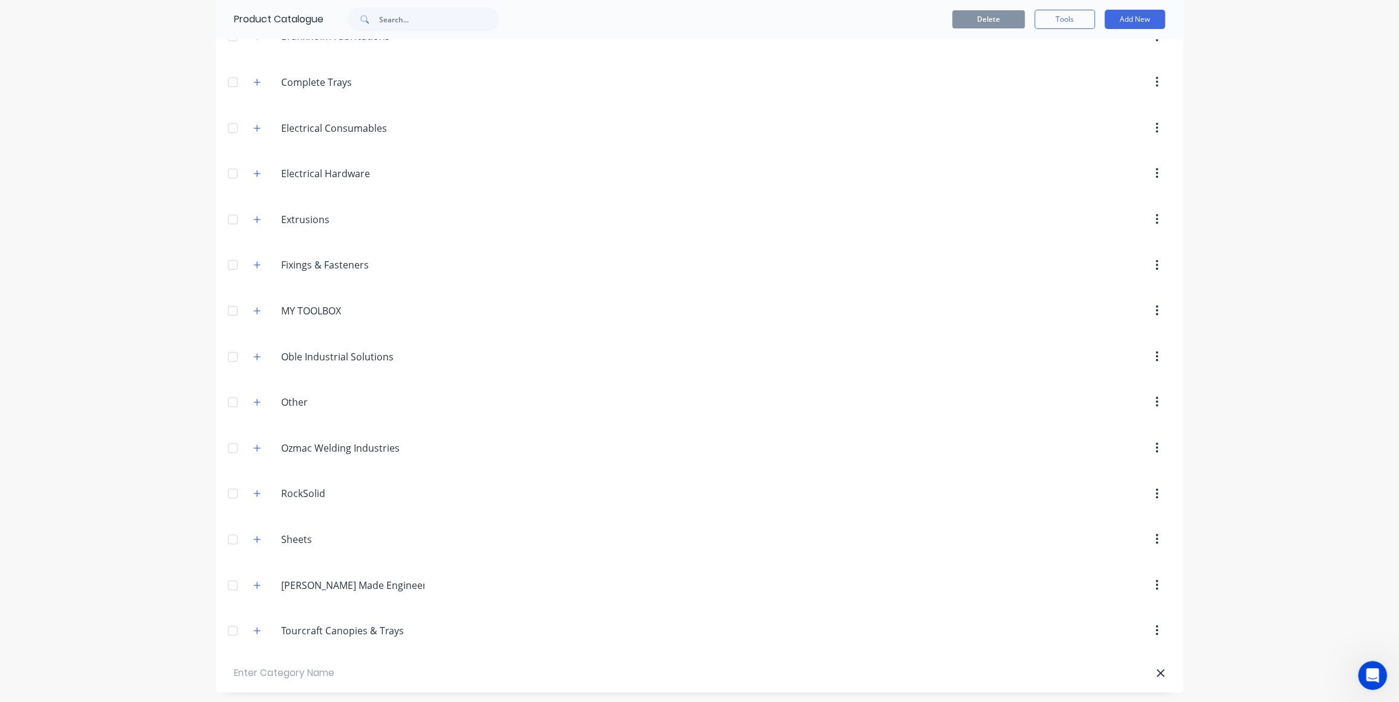
click at [285, 670] on input "text" at bounding box center [300, 673] width 132 height 14
type input "Hoskings Trailers NZ"
click at [1130, 17] on button "Add New" at bounding box center [1135, 19] width 60 height 19
click at [1094, 71] on div "Product" at bounding box center [1107, 75] width 93 height 18
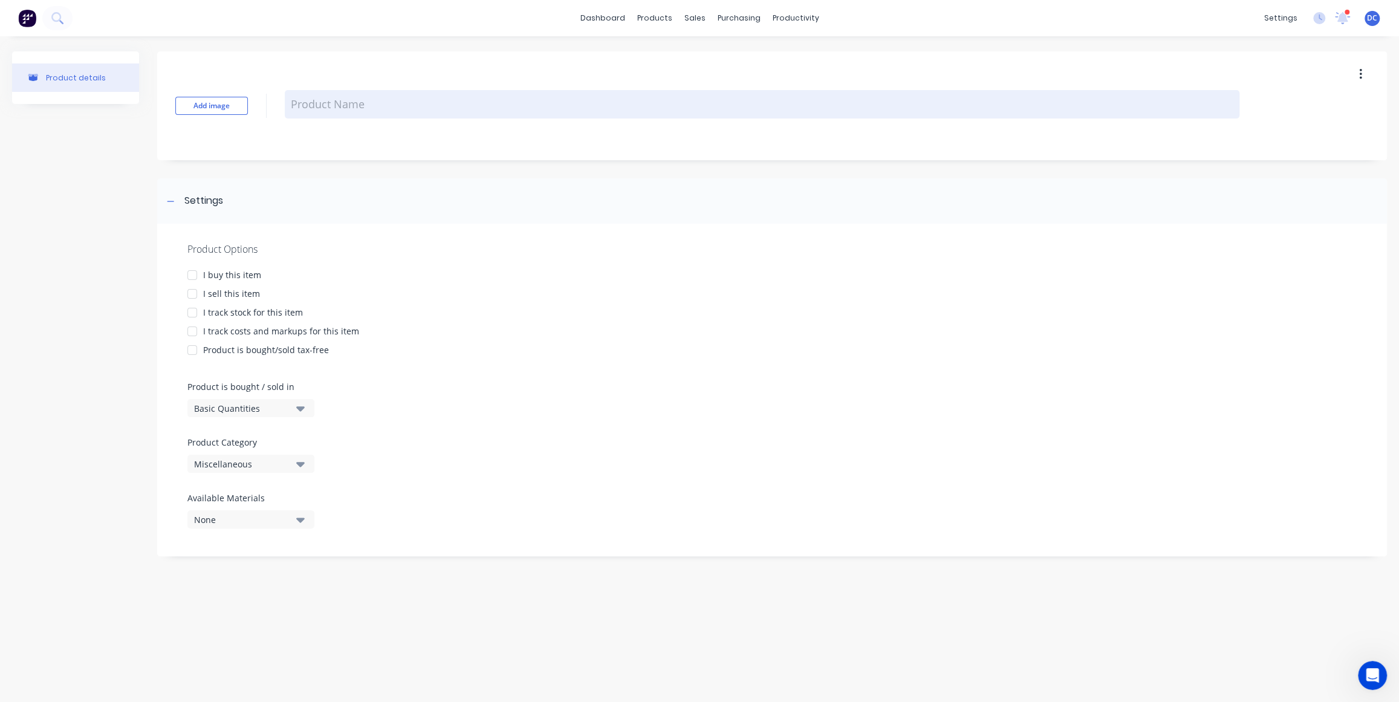
click at [394, 111] on textarea at bounding box center [762, 104] width 955 height 28
paste textarea "NEW TRAILER to carry Rayglass 2800"
type textarea "x"
type textarea "NEW TRAILER to carry Rayglass 2800"
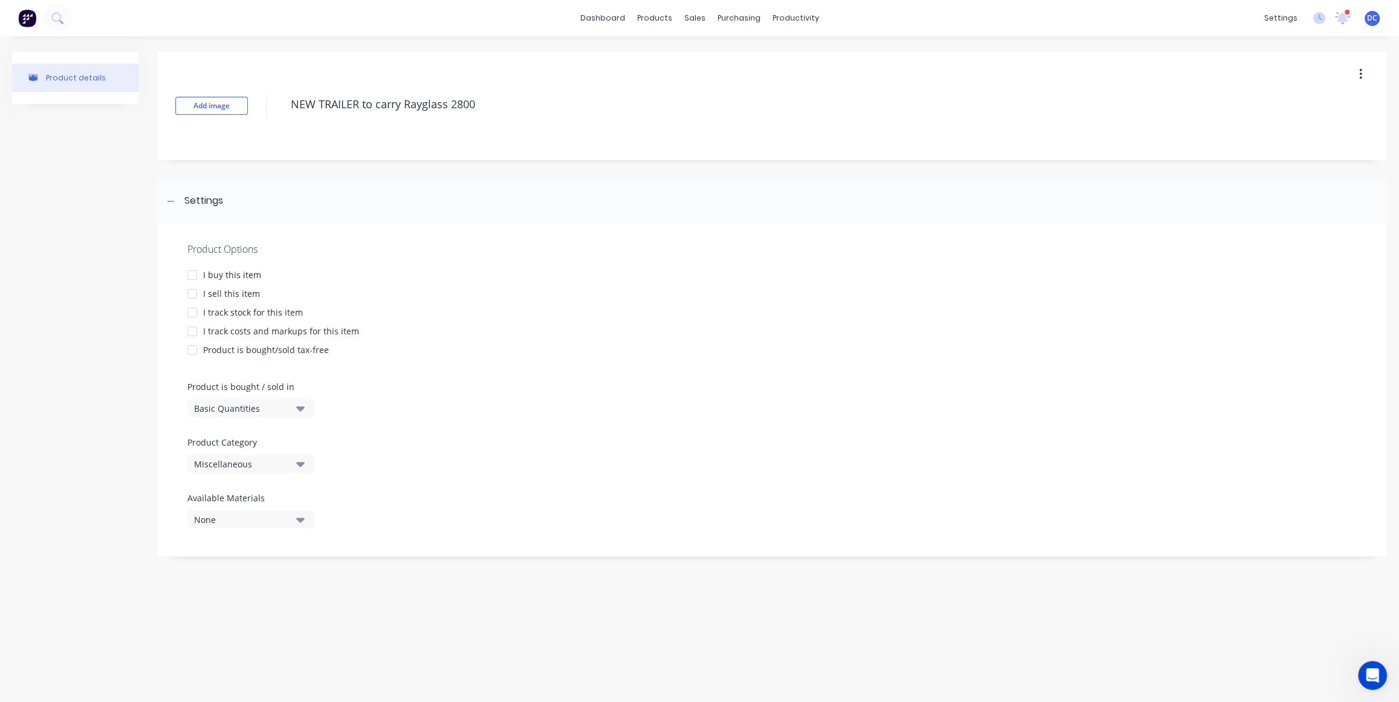
click at [195, 292] on div at bounding box center [192, 294] width 24 height 24
type textarea "x"
type textarea "NEW TRAILER to carry Rayglass 2800"
type textarea "x"
type textarea "NEW TRAILER to carry Rayglass 2800"
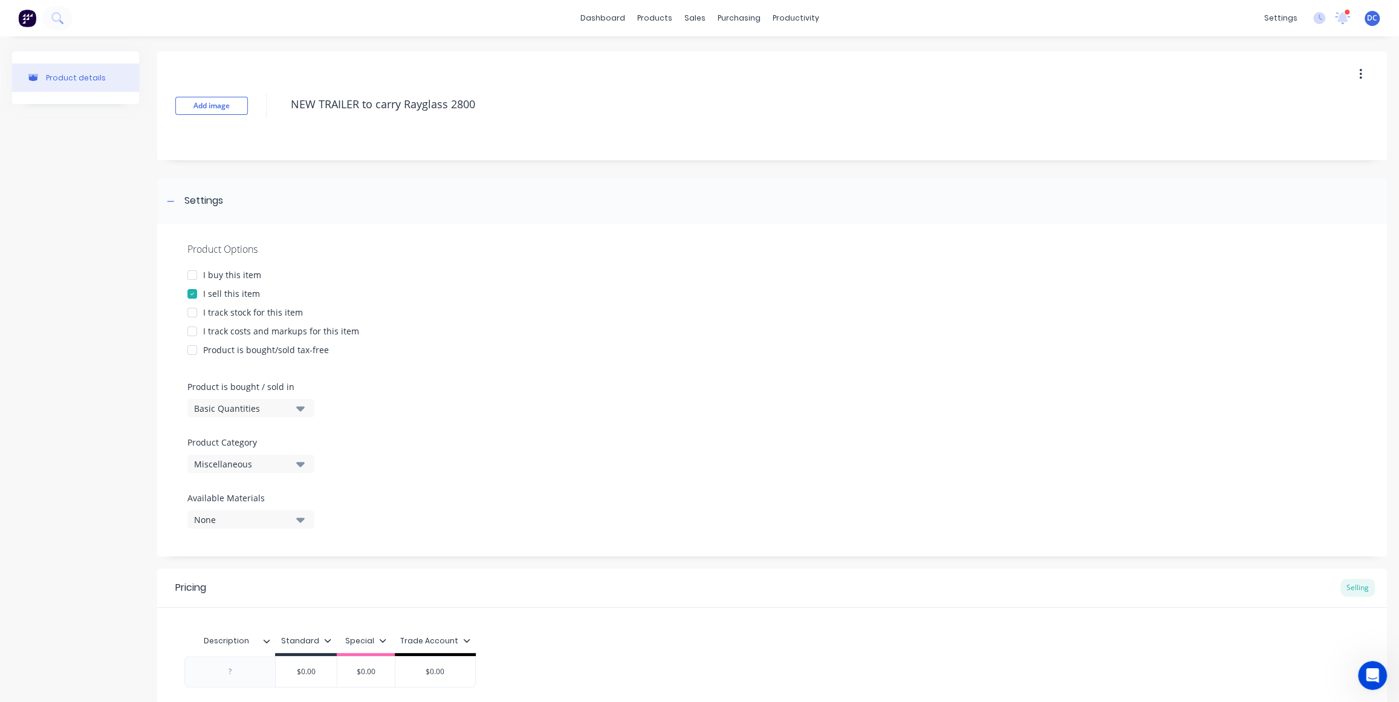
click at [271, 402] on div "Basic Quantities" at bounding box center [242, 408] width 97 height 13
click at [267, 462] on div "Miscellaneous" at bounding box center [242, 464] width 97 height 13
click at [278, 530] on div "Hoskings Trailers NZ" at bounding box center [277, 536] width 181 height 24
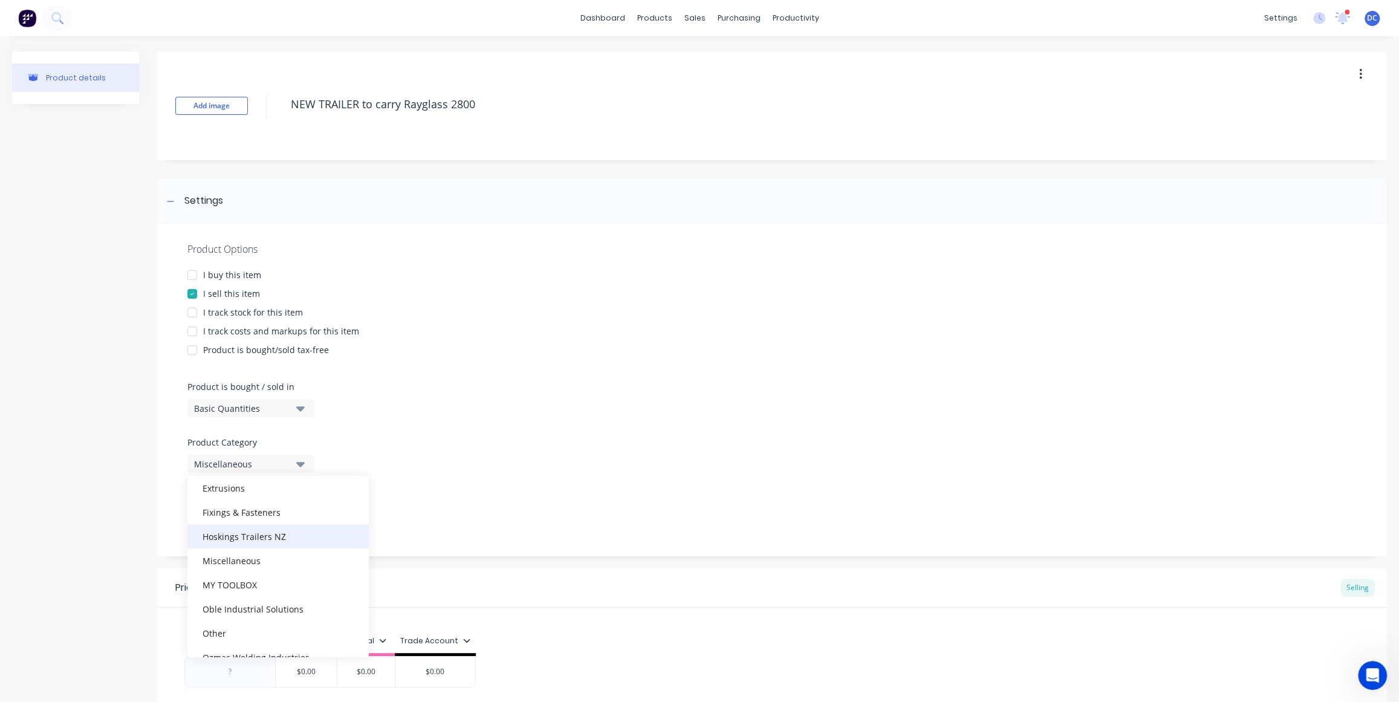
type textarea "x"
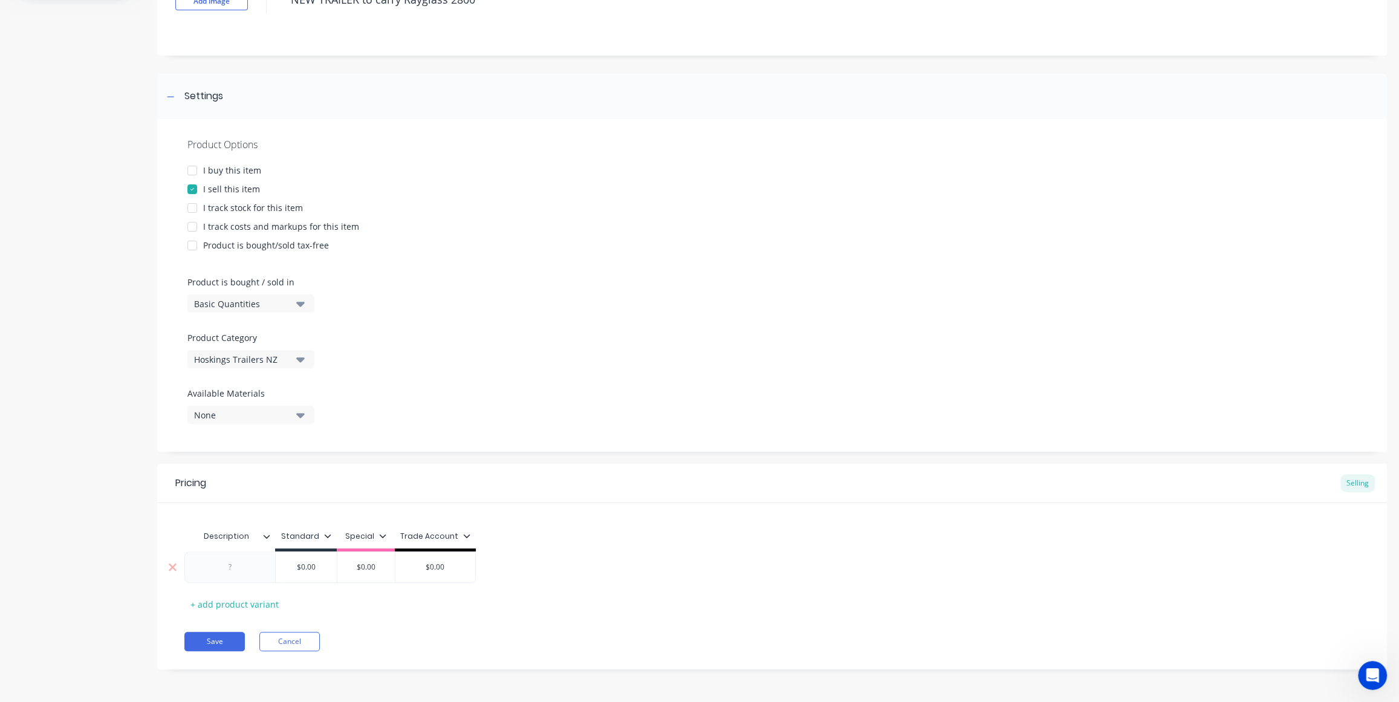
click at [230, 568] on div at bounding box center [230, 567] width 60 height 16
paste div
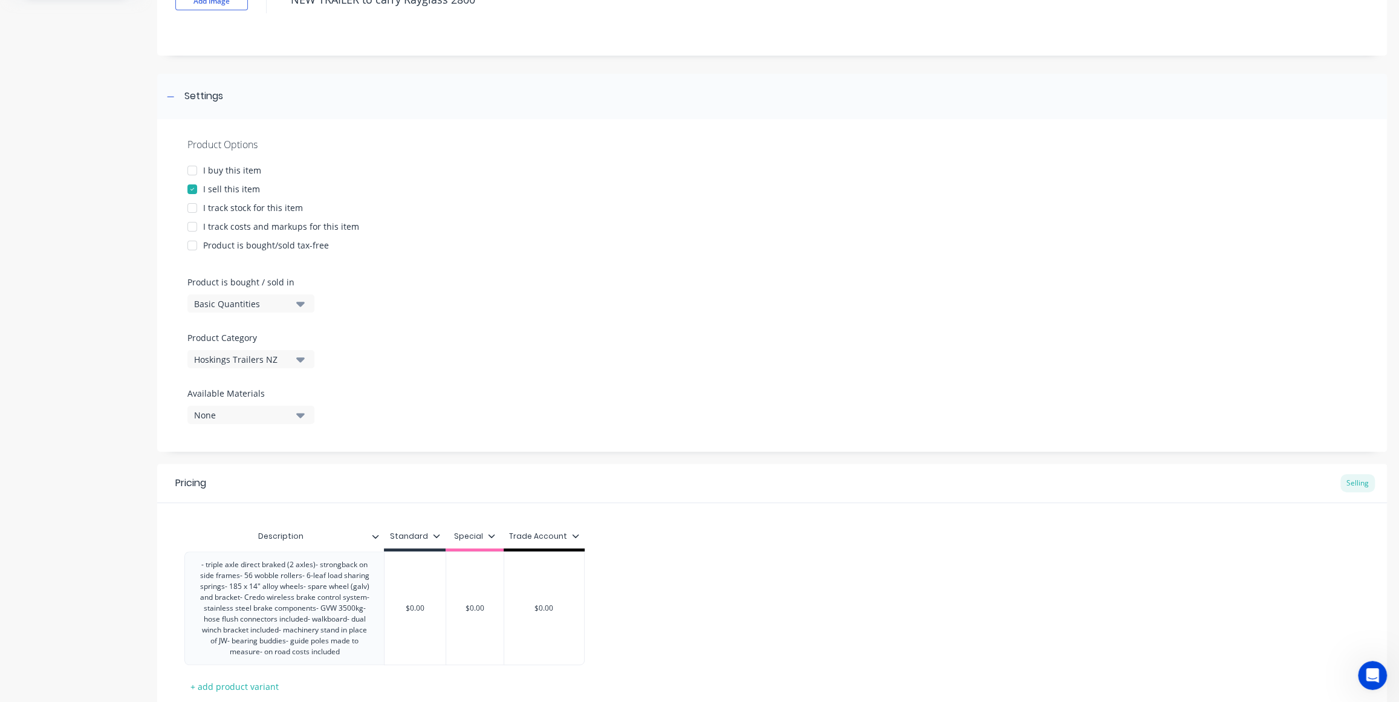
click at [572, 533] on icon at bounding box center [575, 535] width 7 height 7
click at [534, 632] on div "Trade Account" at bounding box center [528, 643] width 111 height 24
click at [534, 622] on div "Special" at bounding box center [527, 618] width 29 height 13
type textarea "x"
type input "$0.00"
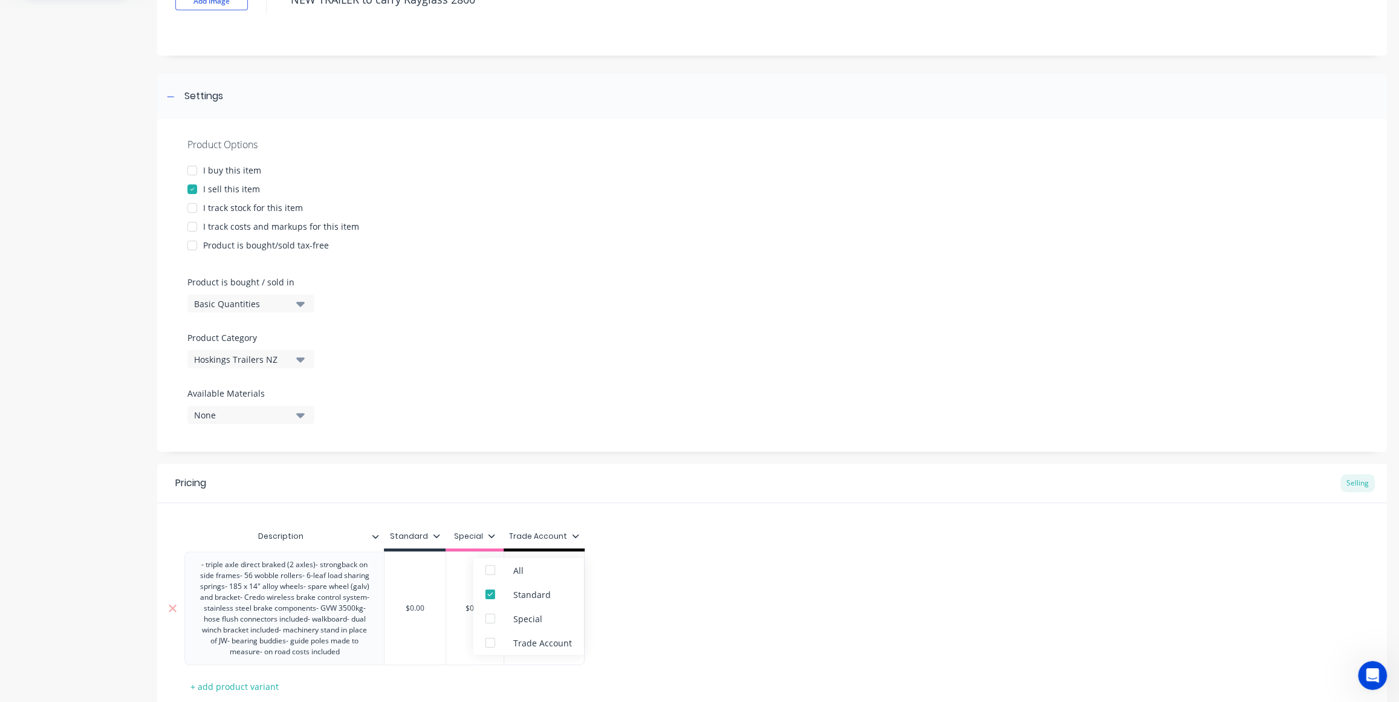
click at [429, 605] on input "$0.00" at bounding box center [415, 608] width 61 height 11
drag, startPoint x: 429, startPoint y: 605, endPoint x: 401, endPoint y: 605, distance: 27.8
click at [401, 605] on input "$0.00" at bounding box center [415, 608] width 60 height 11
type textarea "x"
type input "2"
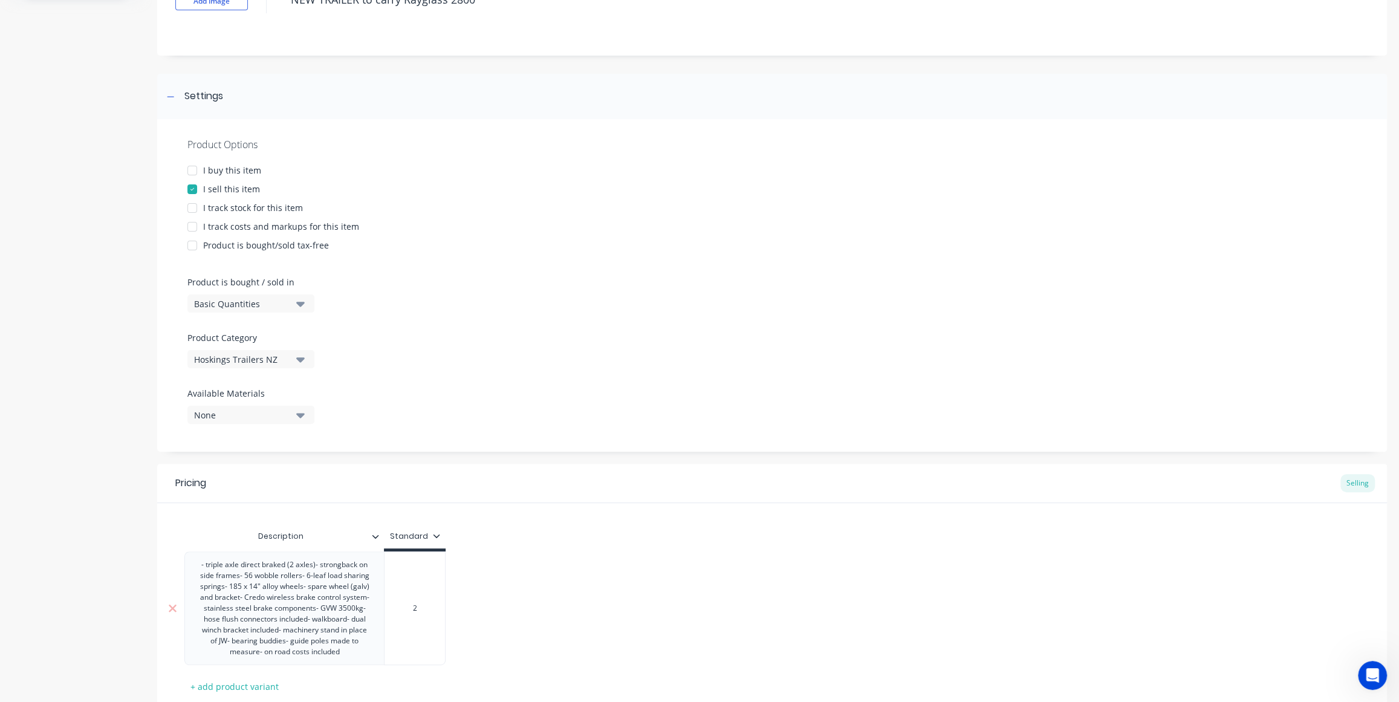
type textarea "x"
type input "28"
type textarea "x"
type input "285"
type textarea "x"
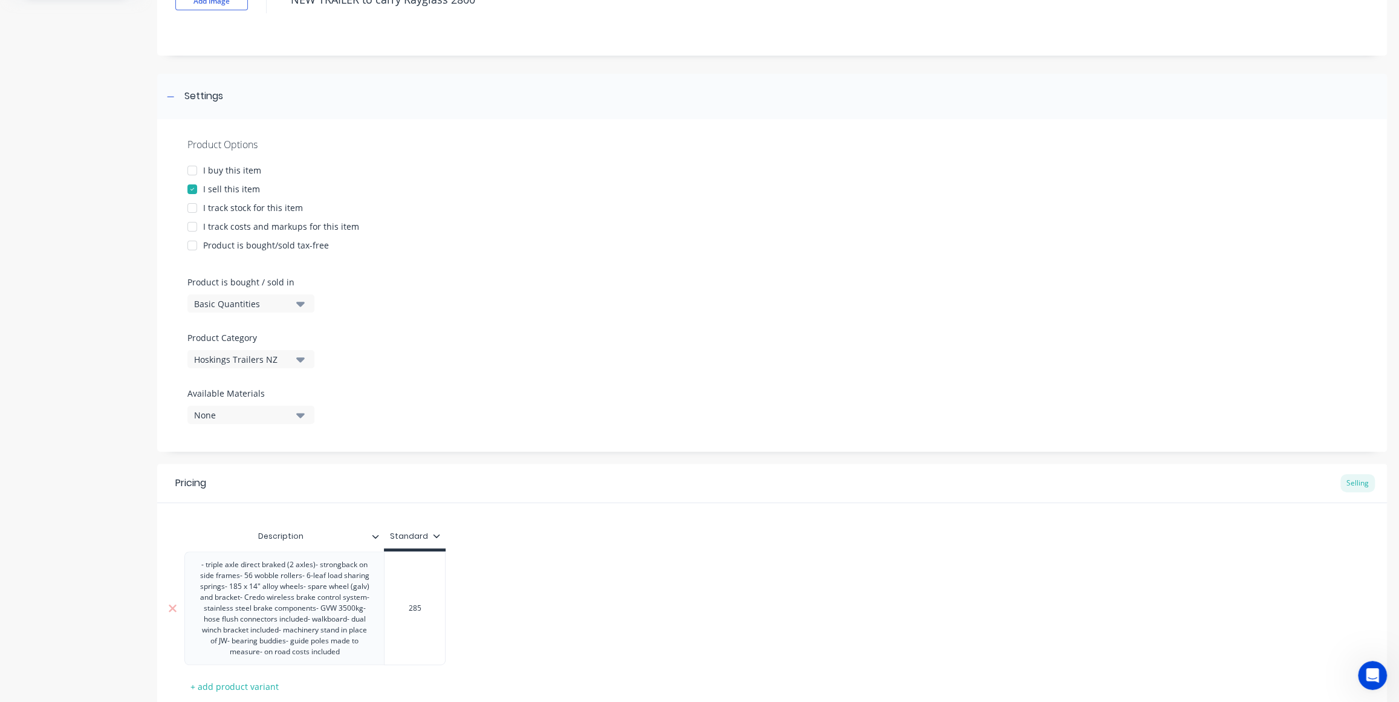
type input "2854"
type textarea "x"
type input "28547"
type textarea "x"
type input "28547."
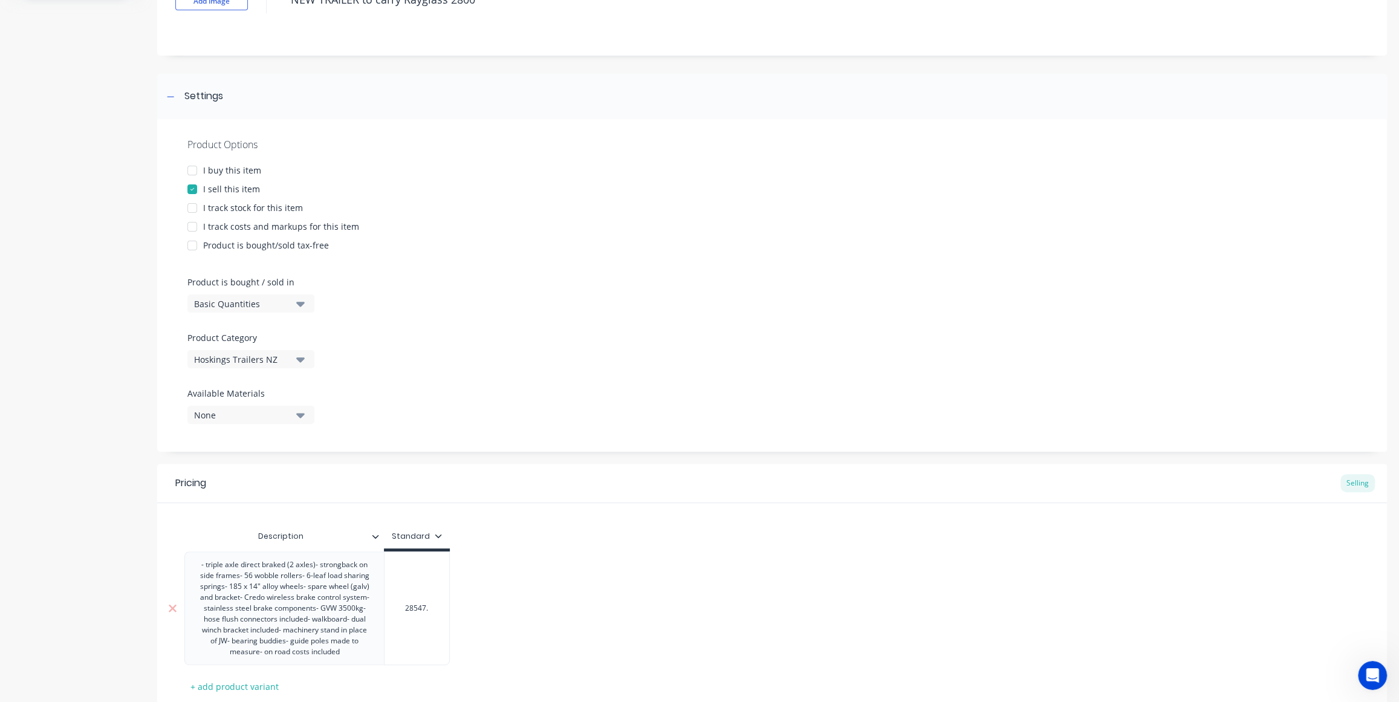
type textarea "x"
type input "28547.8"
type textarea "x"
type input "28547.83"
click at [577, 628] on div "- triple axle direct braked (2 axles)- strongback on side frames- 56 wobble rol…" at bounding box center [771, 608] width 1175 height 114
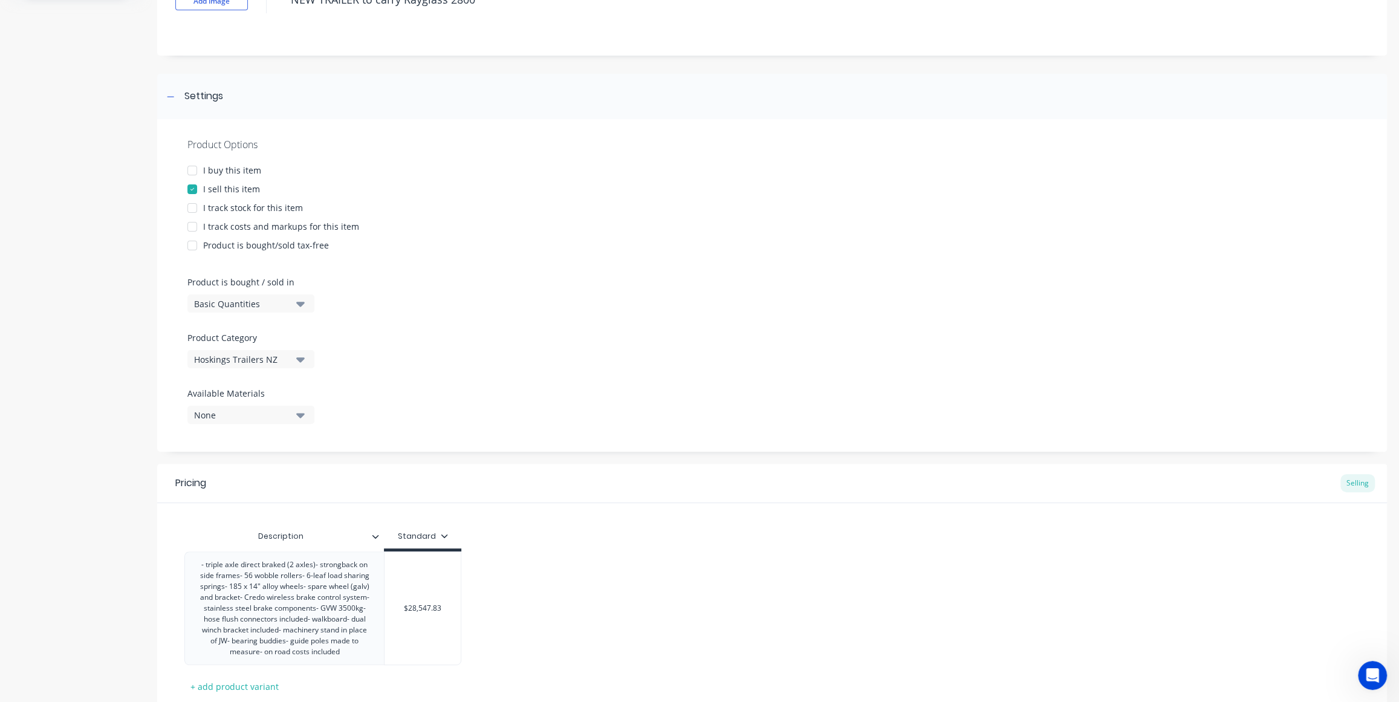
scroll to position [187, 0]
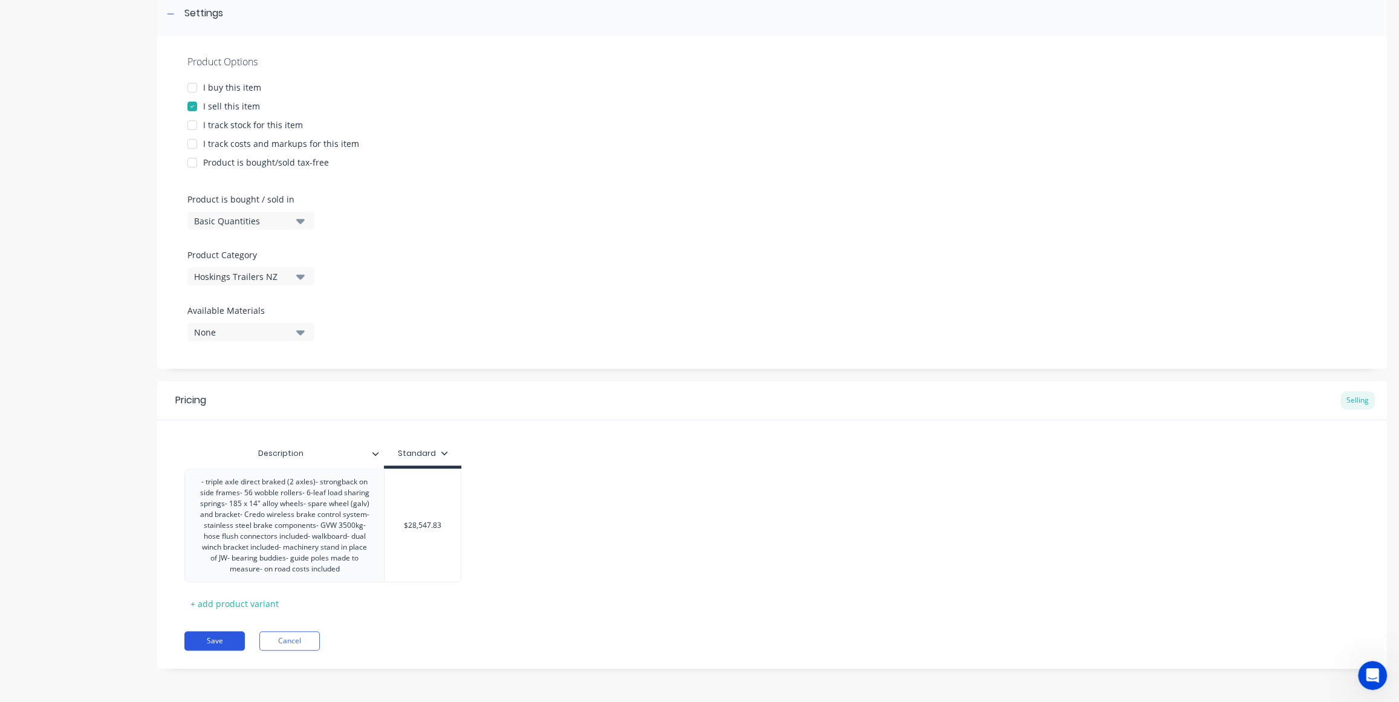
click at [231, 642] on button "Save" at bounding box center [214, 640] width 60 height 19
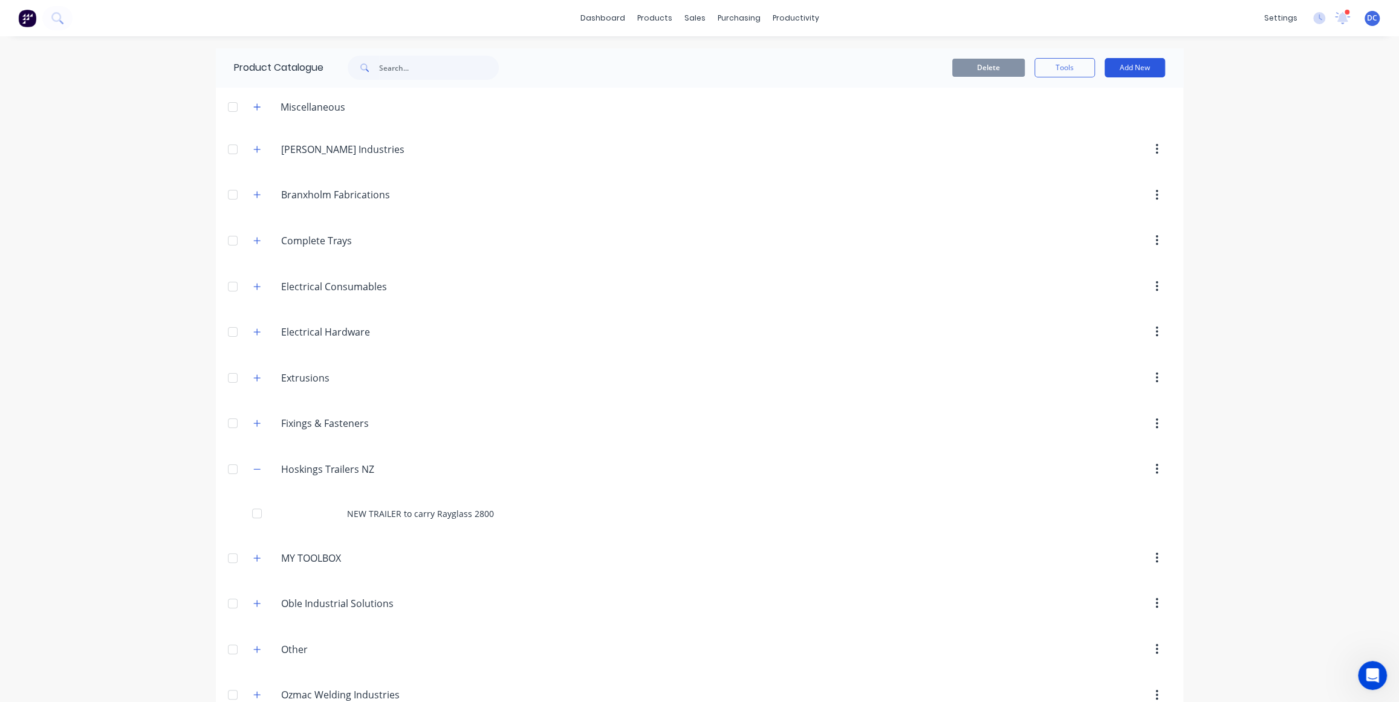
click at [1122, 65] on button "Add New" at bounding box center [1135, 67] width 60 height 19
click at [1091, 114] on div "Product" at bounding box center [1107, 123] width 93 height 18
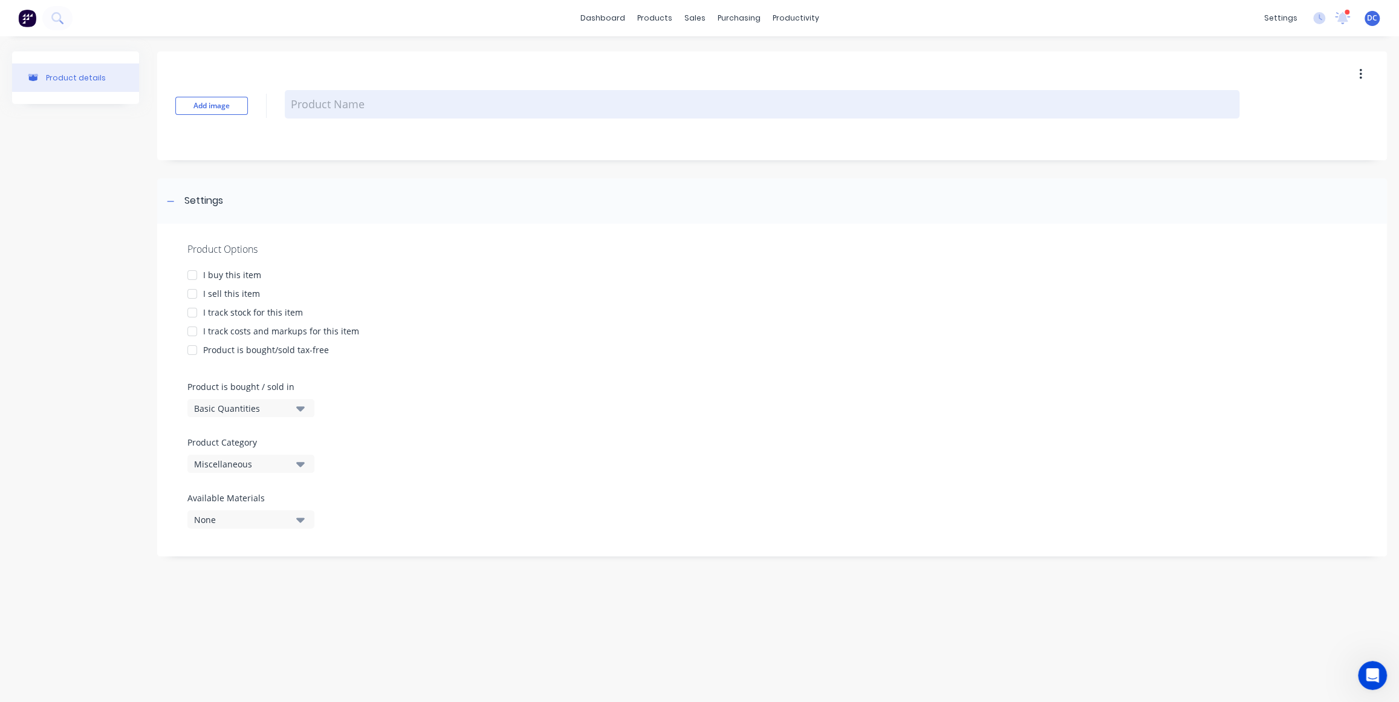
click at [313, 97] on textarea at bounding box center [762, 104] width 955 height 28
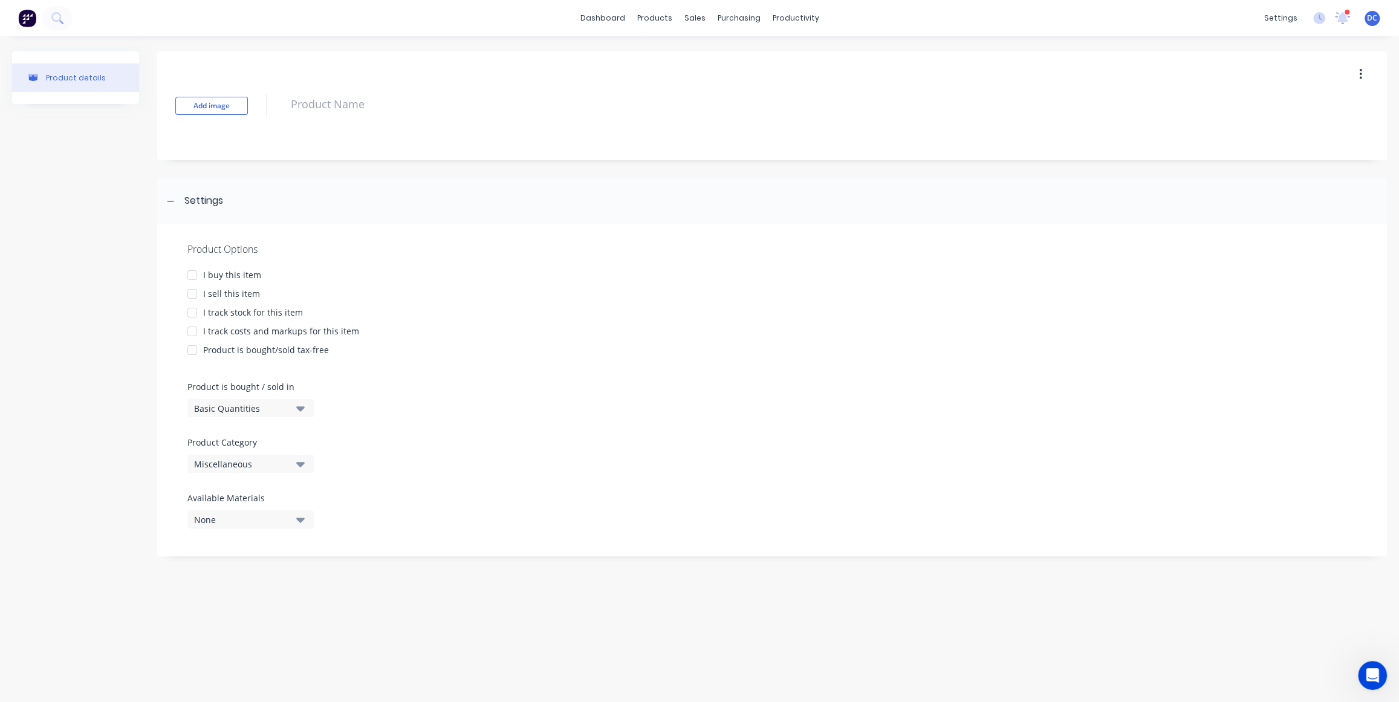
paste textarea "Tyrewise Statutory Stewardship Fee 1 x every tyre supplied"
type textarea "x"
type textarea "Tyrewise Statutory Stewardship Fee 1 x every tyre supplied"
click at [218, 294] on div "I sell this item" at bounding box center [231, 293] width 57 height 13
type textarea "x"
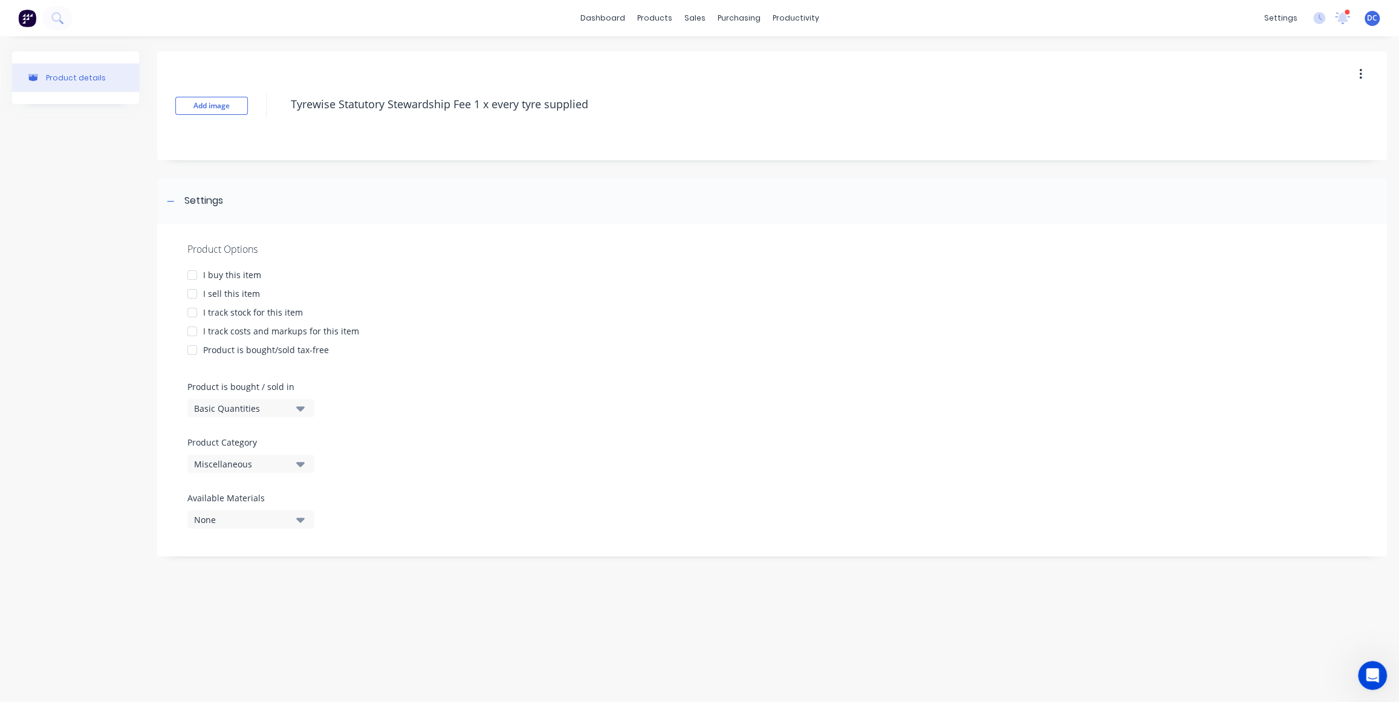
type textarea "Tyrewise Statutory Stewardship Fee 1 x every tyre supplied"
click at [241, 414] on div "Basic Quantities" at bounding box center [242, 408] width 97 height 13
click at [241, 446] on label "Product Category" at bounding box center [247, 442] width 121 height 13
click at [241, 467] on div "Miscellaneous" at bounding box center [242, 464] width 97 height 13
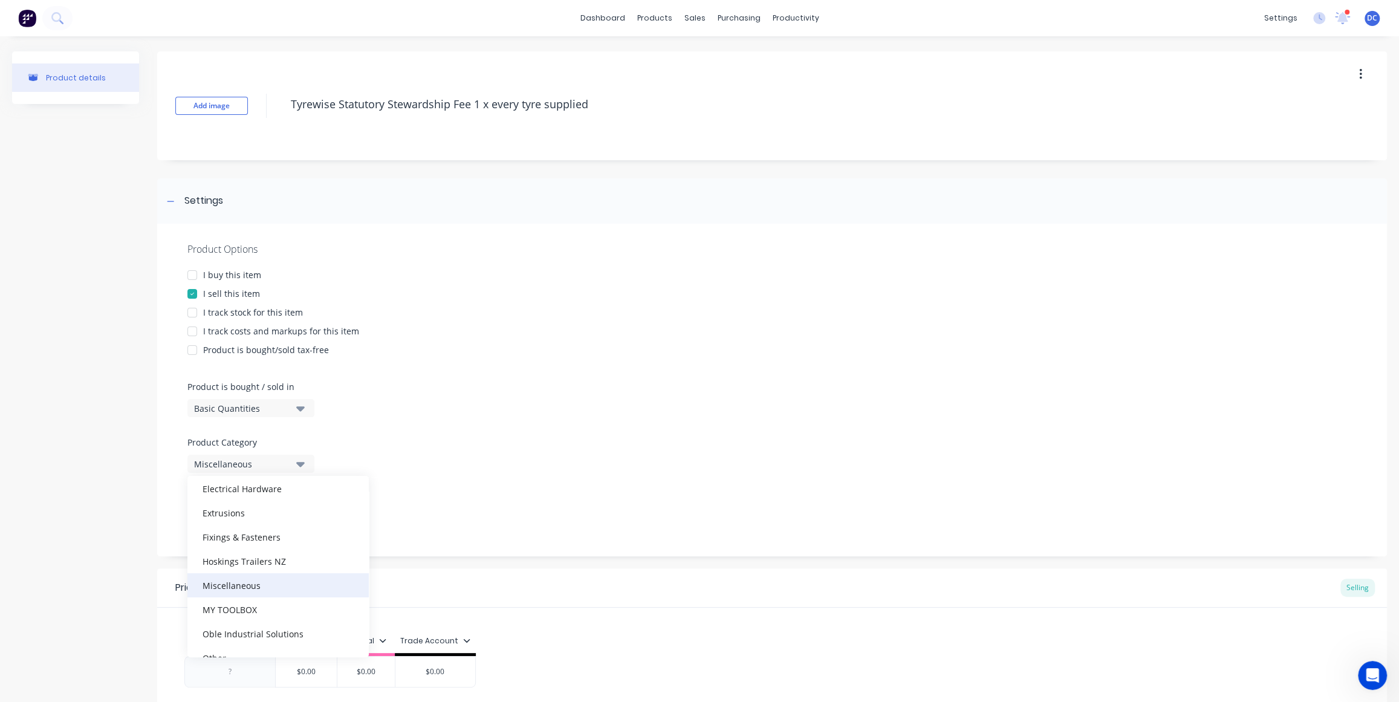
scroll to position [141, 0]
click at [244, 562] on div "Hoskings Trailers NZ" at bounding box center [277, 559] width 181 height 24
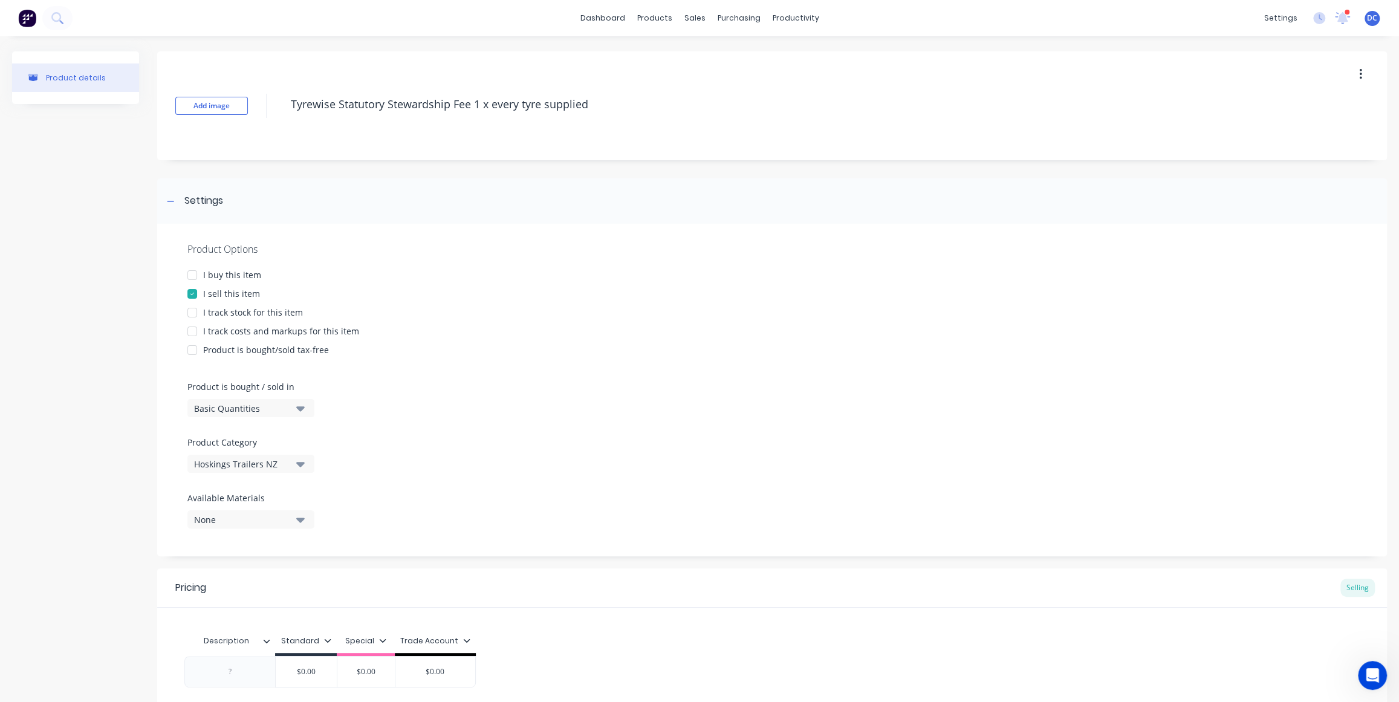
scroll to position [105, 0]
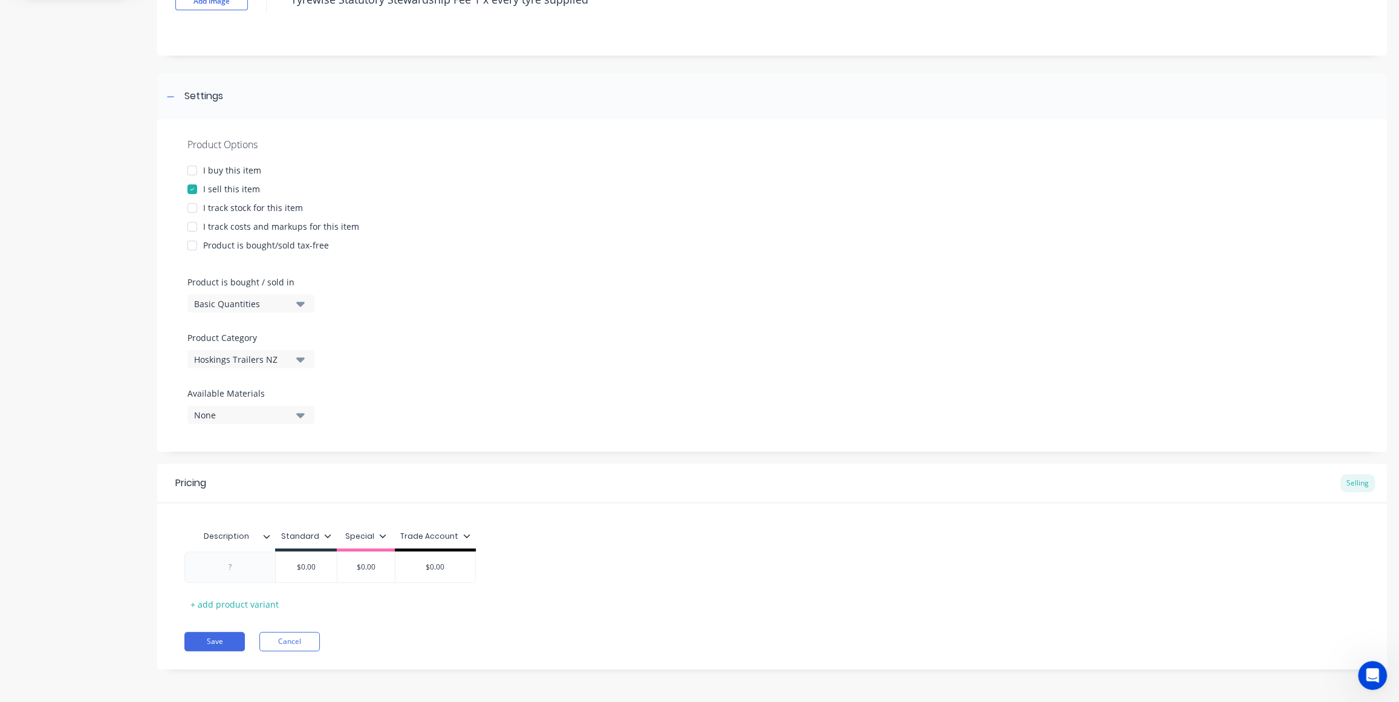
click at [443, 539] on div "Trade Account" at bounding box center [435, 536] width 70 height 11
click at [419, 614] on div "Special" at bounding box center [418, 618] width 29 height 13
click at [419, 638] on div "Trade Account" at bounding box center [433, 642] width 59 height 13
type textarea "x"
type input "$0.00"
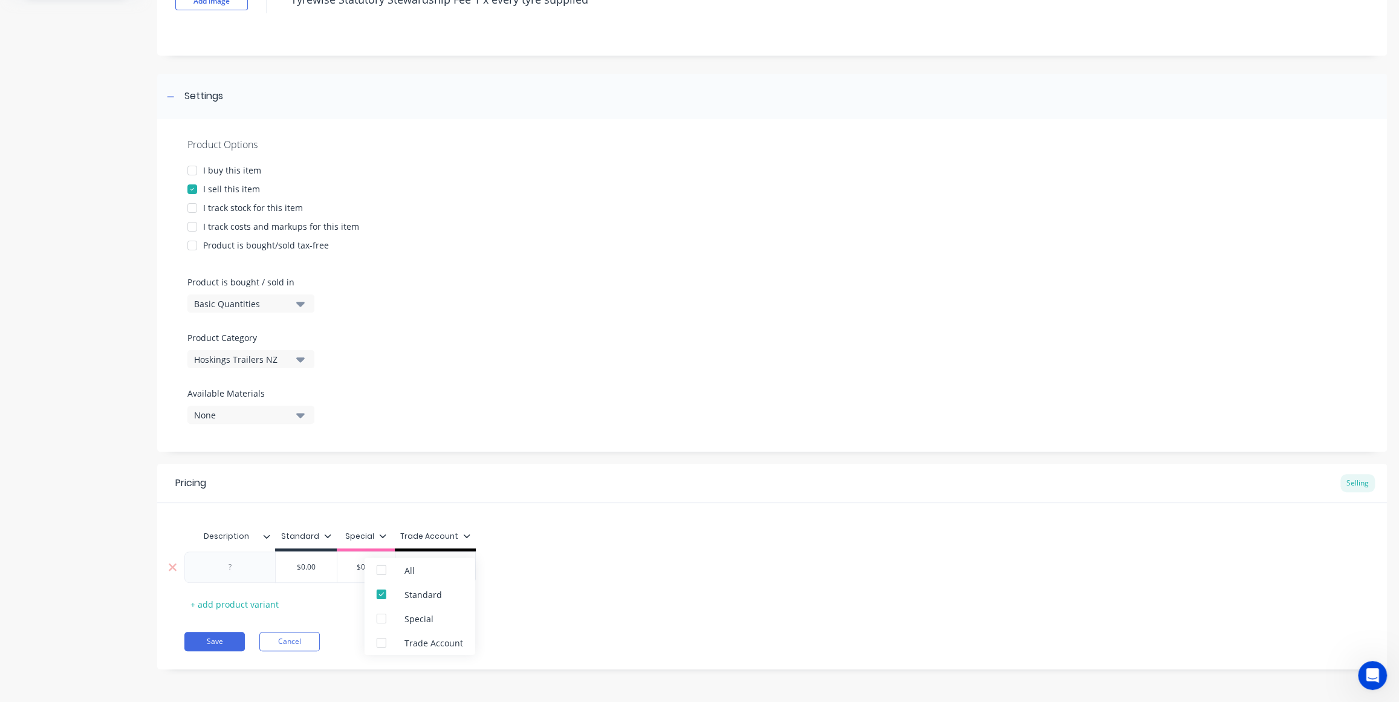
click at [329, 570] on input "$0.00" at bounding box center [306, 567] width 61 height 11
drag, startPoint x: 329, startPoint y: 570, endPoint x: 308, endPoint y: 570, distance: 21.2
click at [308, 570] on input "$0.00" at bounding box center [306, 567] width 60 height 11
type textarea "x"
type input "$6"
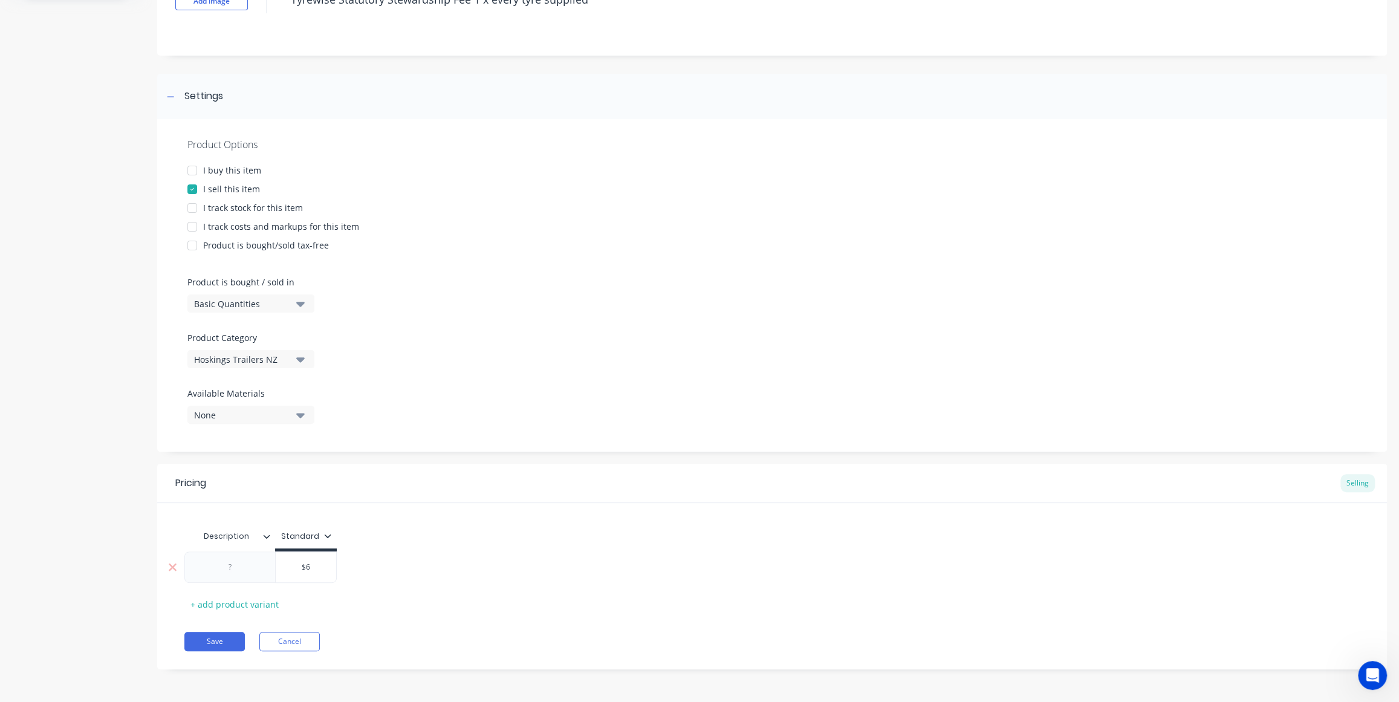
type textarea "x"
type input "$6."
type textarea "x"
type input "$6.6"
type textarea "x"
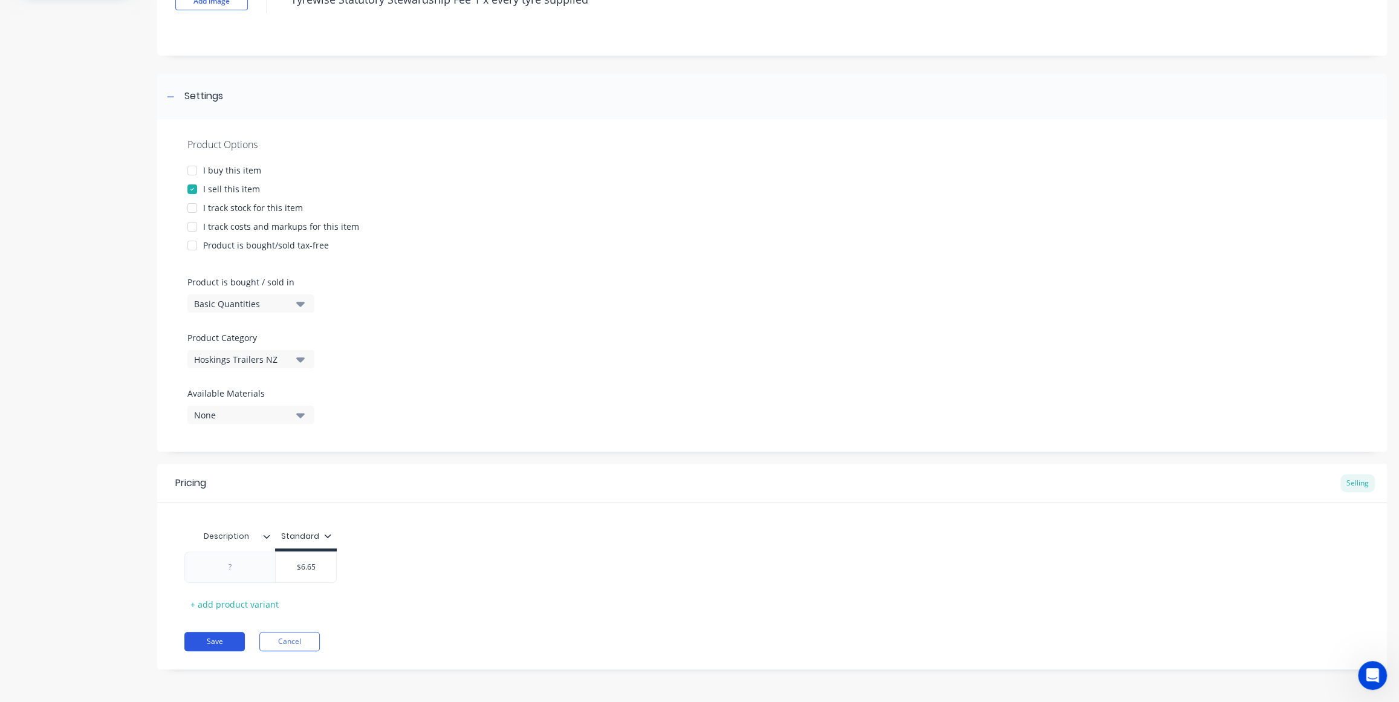
type input "$6.65"
click at [221, 641] on button "Save" at bounding box center [214, 641] width 60 height 19
type textarea "x"
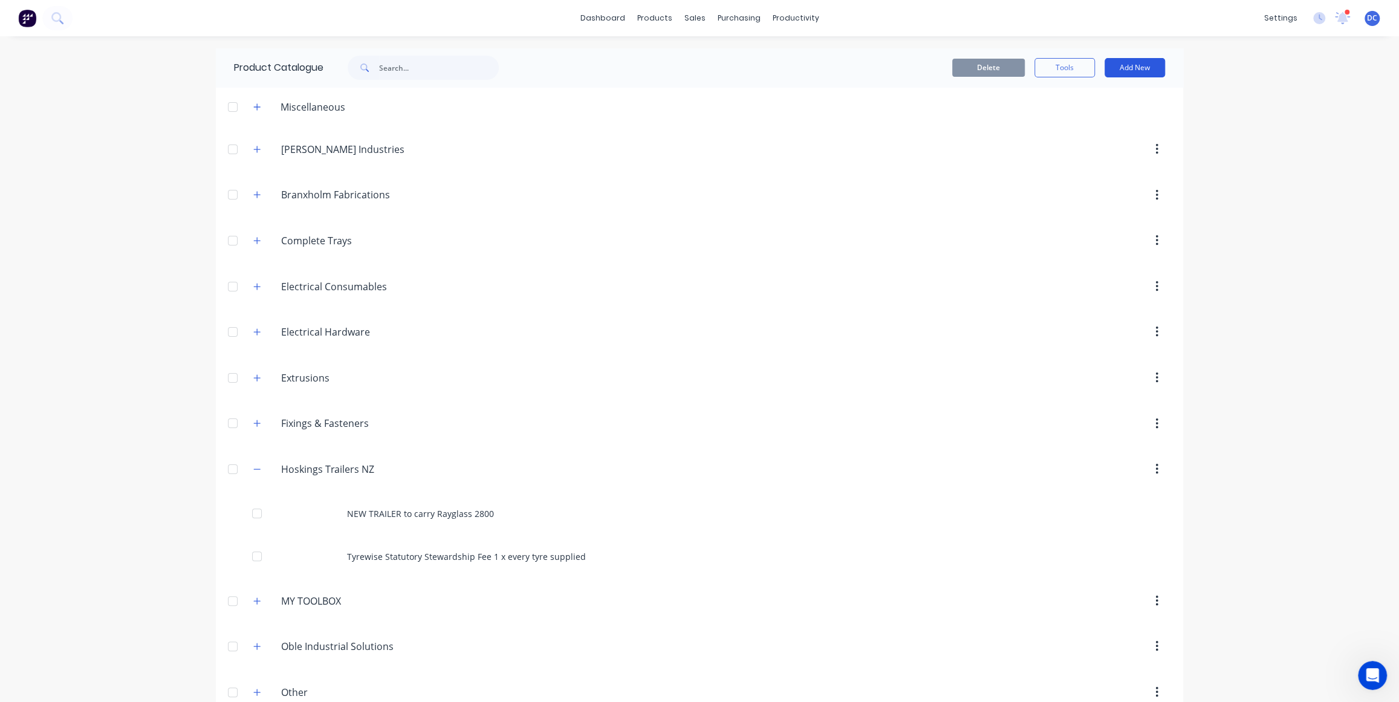
click at [1141, 67] on button "Add New" at bounding box center [1135, 67] width 60 height 19
click at [1091, 141] on div "Product Kit" at bounding box center [1107, 147] width 93 height 18
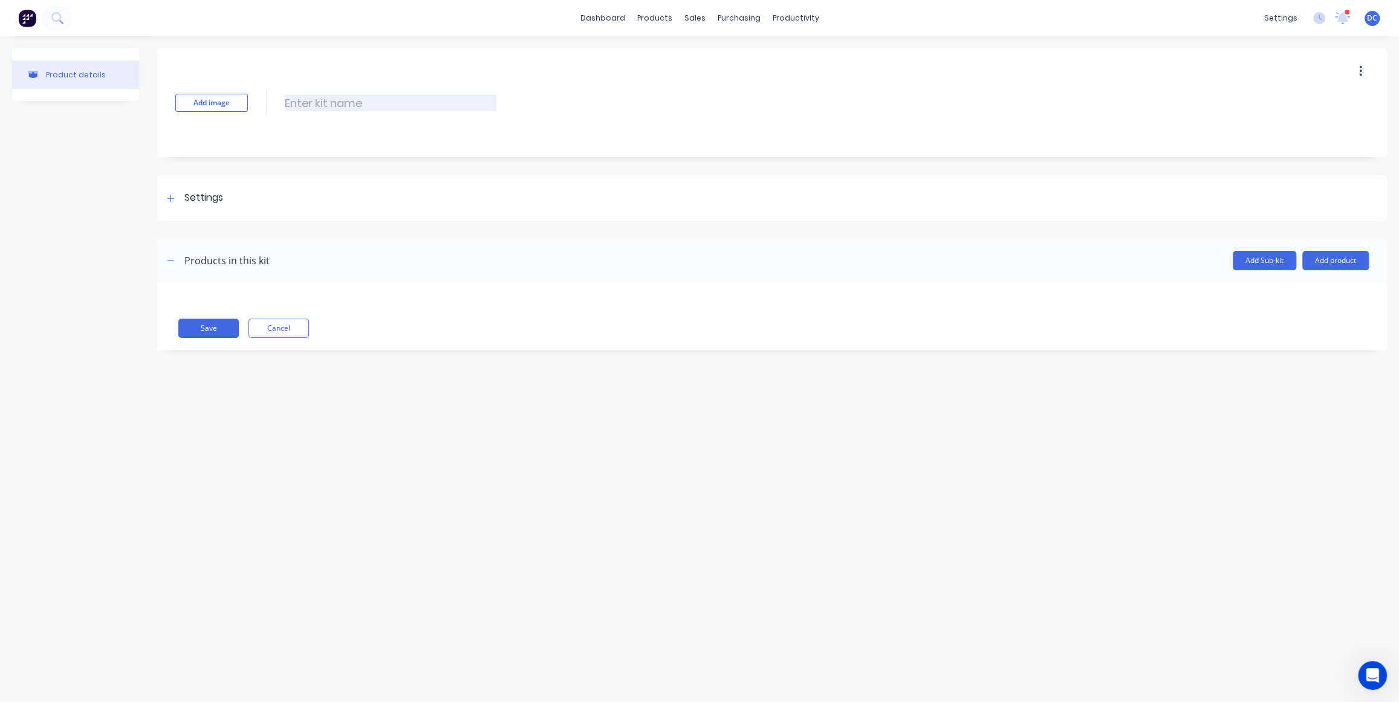
click at [351, 109] on input at bounding box center [391, 103] width 212 height 16
paste input "NEW TRAILER to carry Rayglass 2800"
type input "NEW TRAILER to carry Rayglass 2800"
click at [1316, 255] on button "Add product" at bounding box center [1335, 260] width 67 height 19
click at [1292, 293] on div "Product catalogue" at bounding box center [1311, 292] width 93 height 18
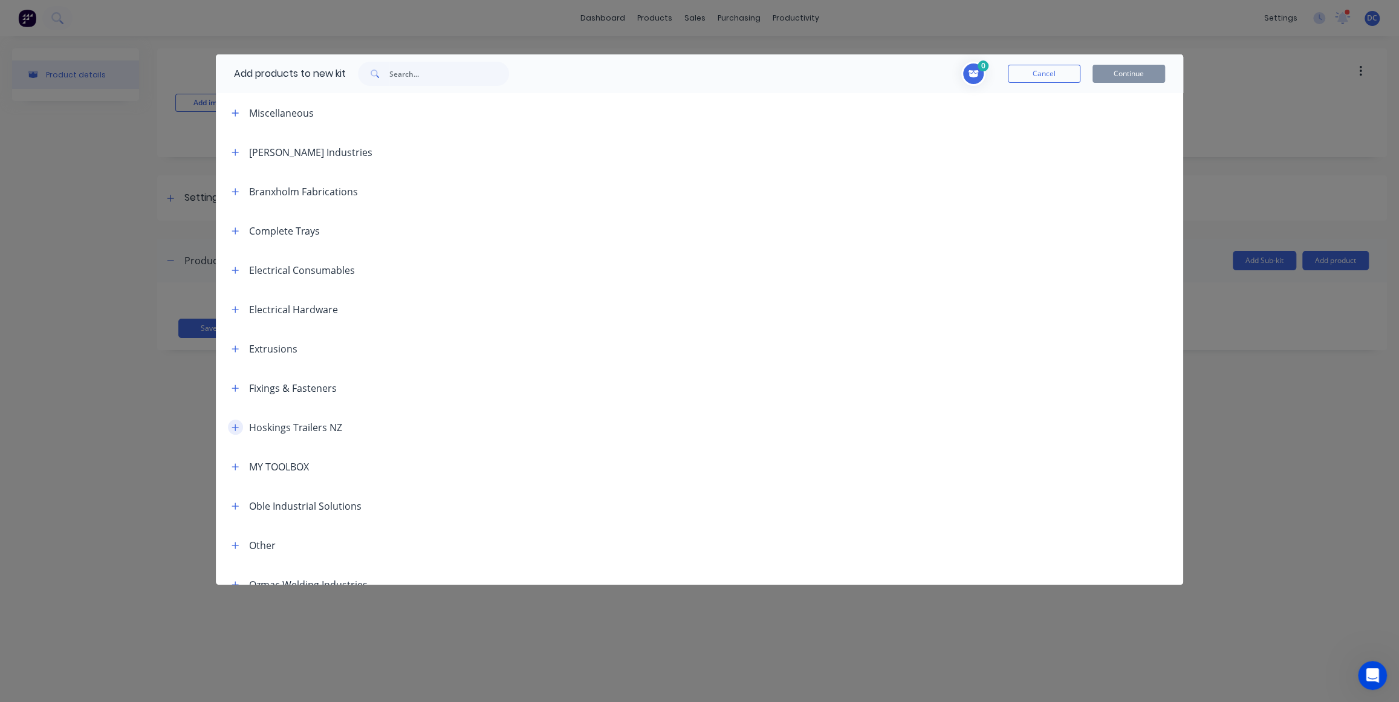
click at [239, 425] on button "button" at bounding box center [235, 427] width 15 height 15
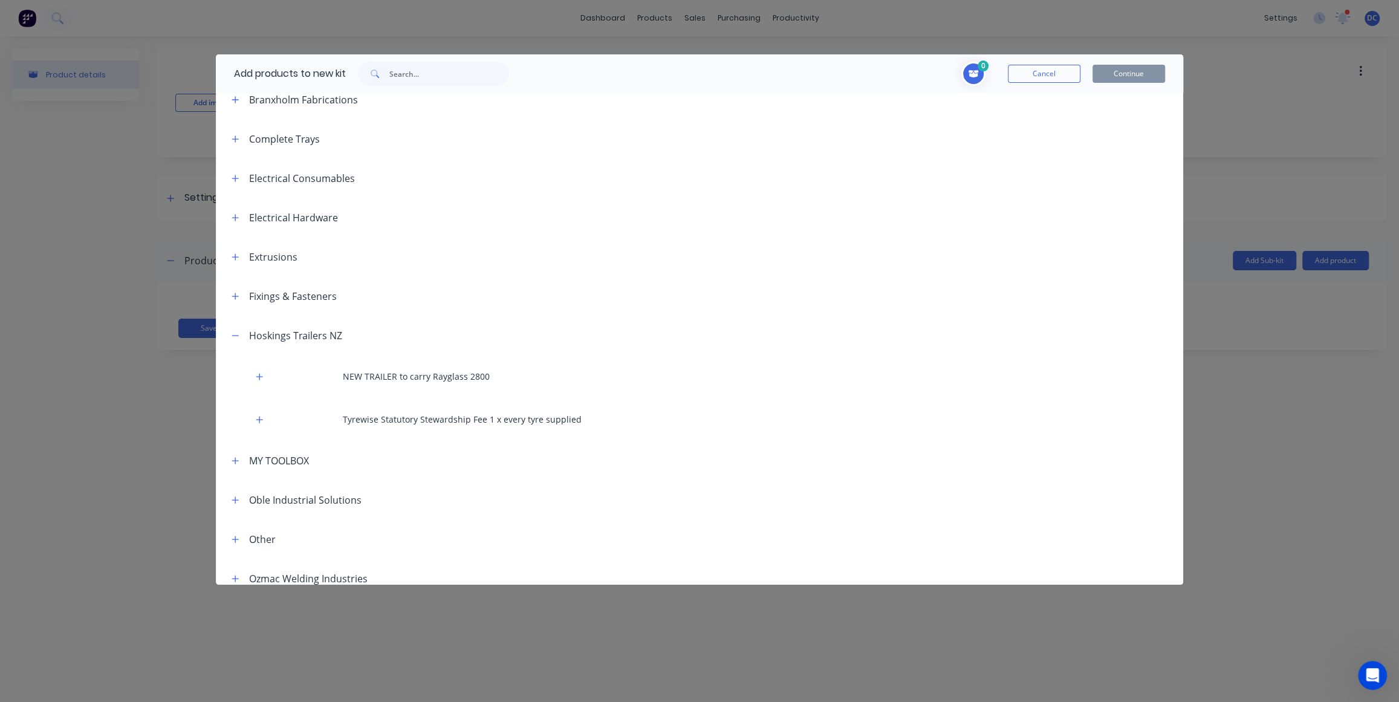
scroll to position [140, 0]
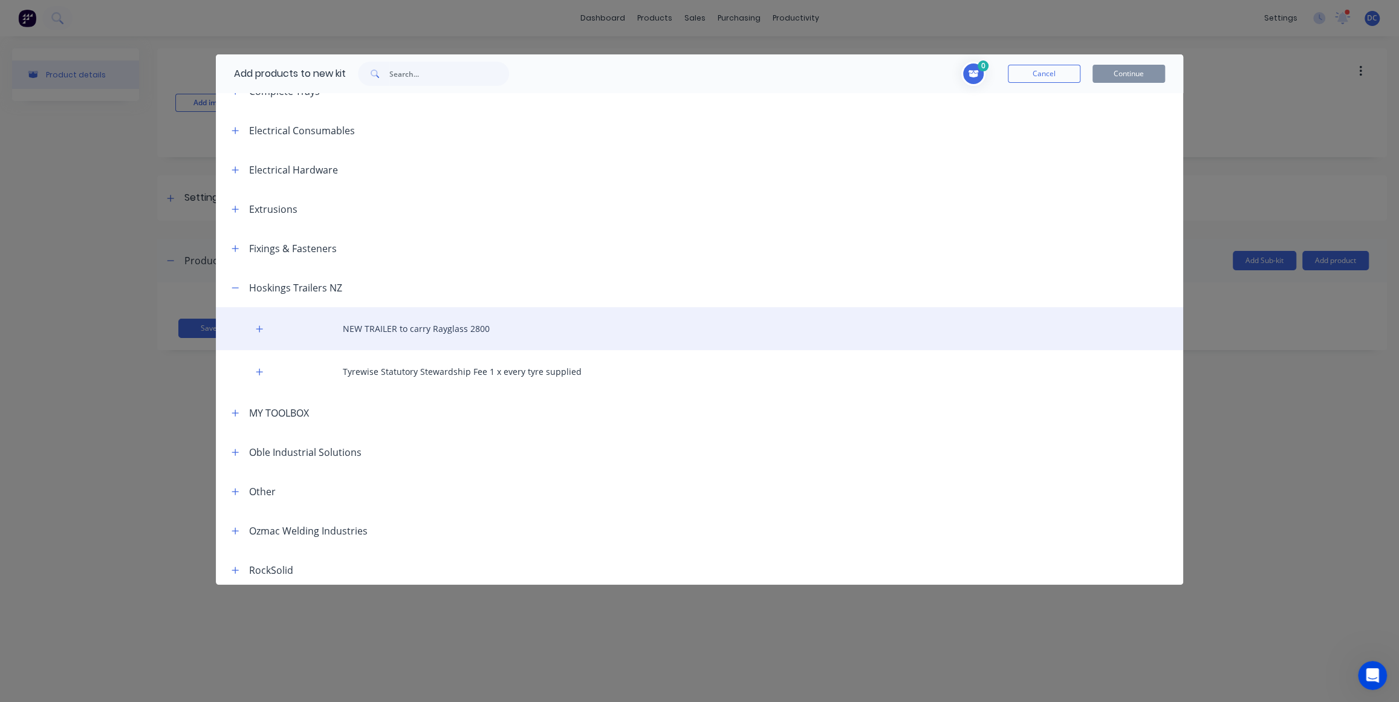
click at [264, 320] on div "NEW TRAILER to carry Rayglass 2800" at bounding box center [699, 328] width 967 height 43
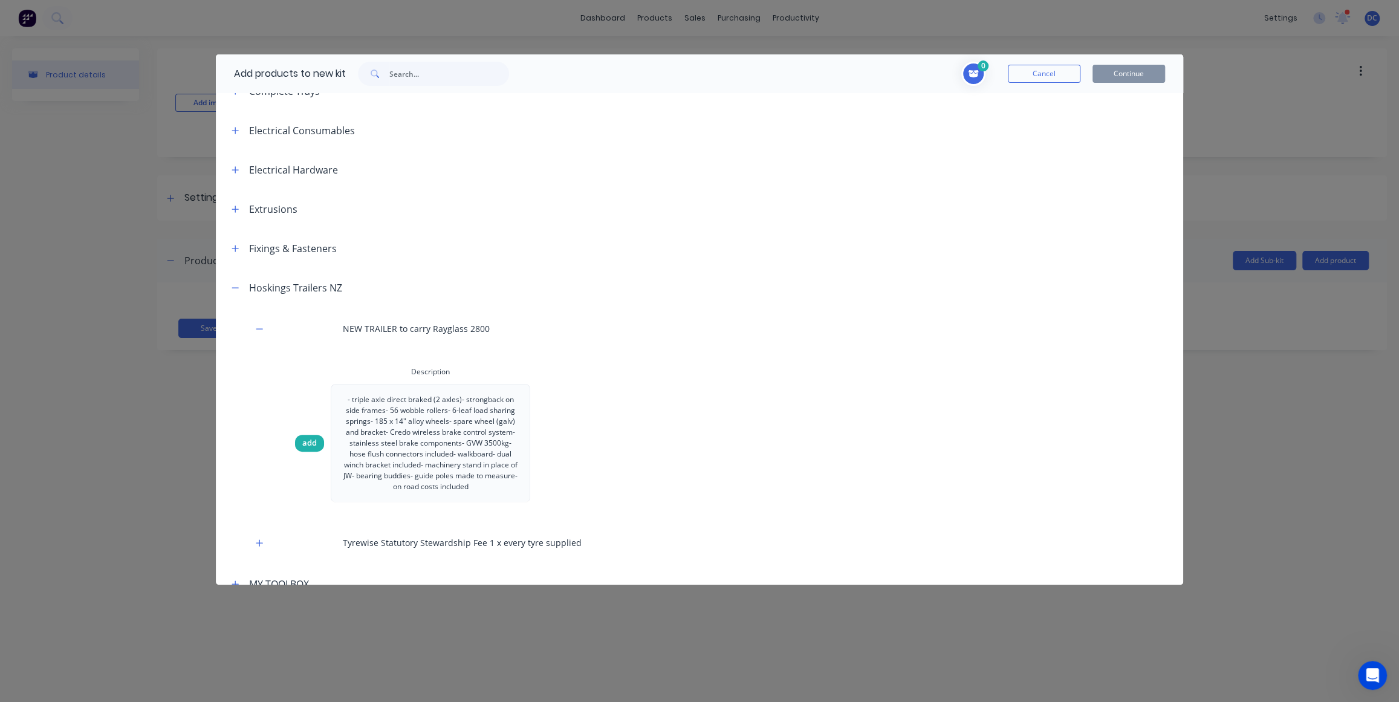
click at [319, 443] on div "add" at bounding box center [309, 443] width 29 height 17
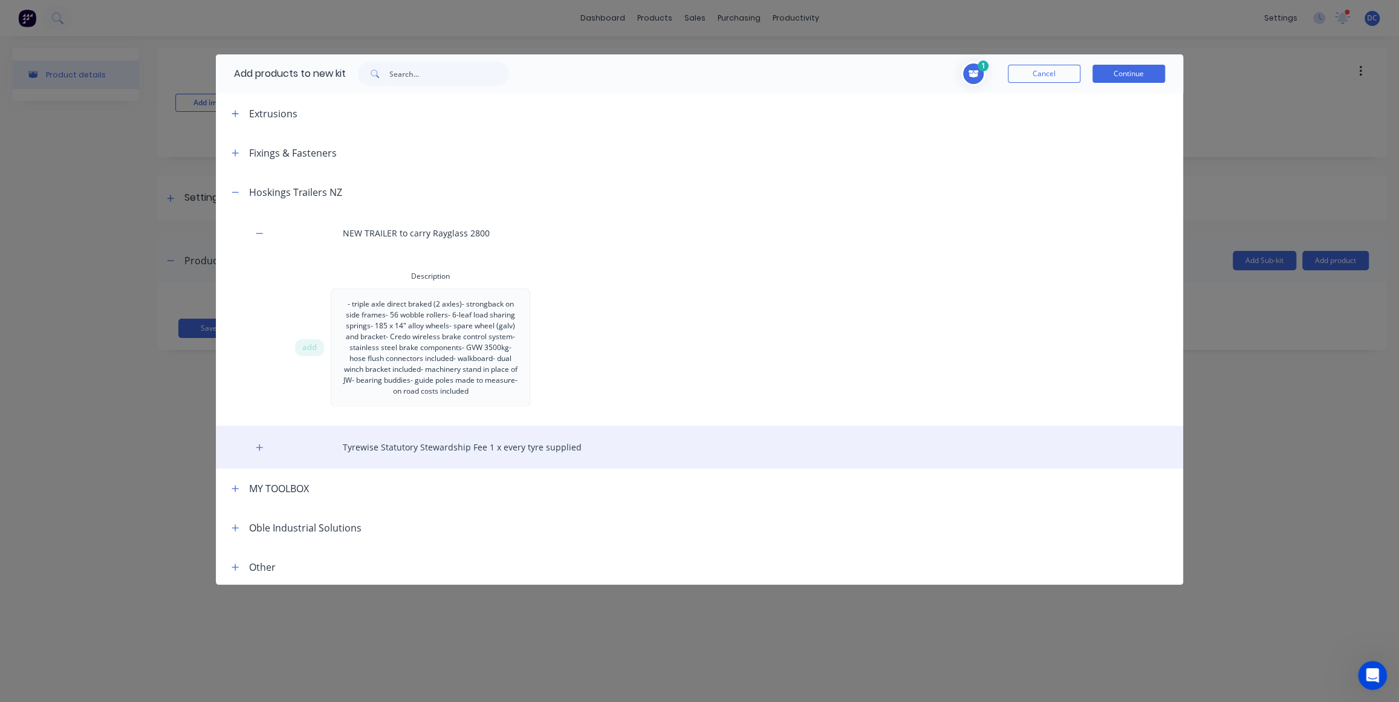
scroll to position [237, 0]
click at [266, 449] on div "Tyrewise Statutory Stewardship Fee 1 x every tyre supplied" at bounding box center [699, 445] width 967 height 43
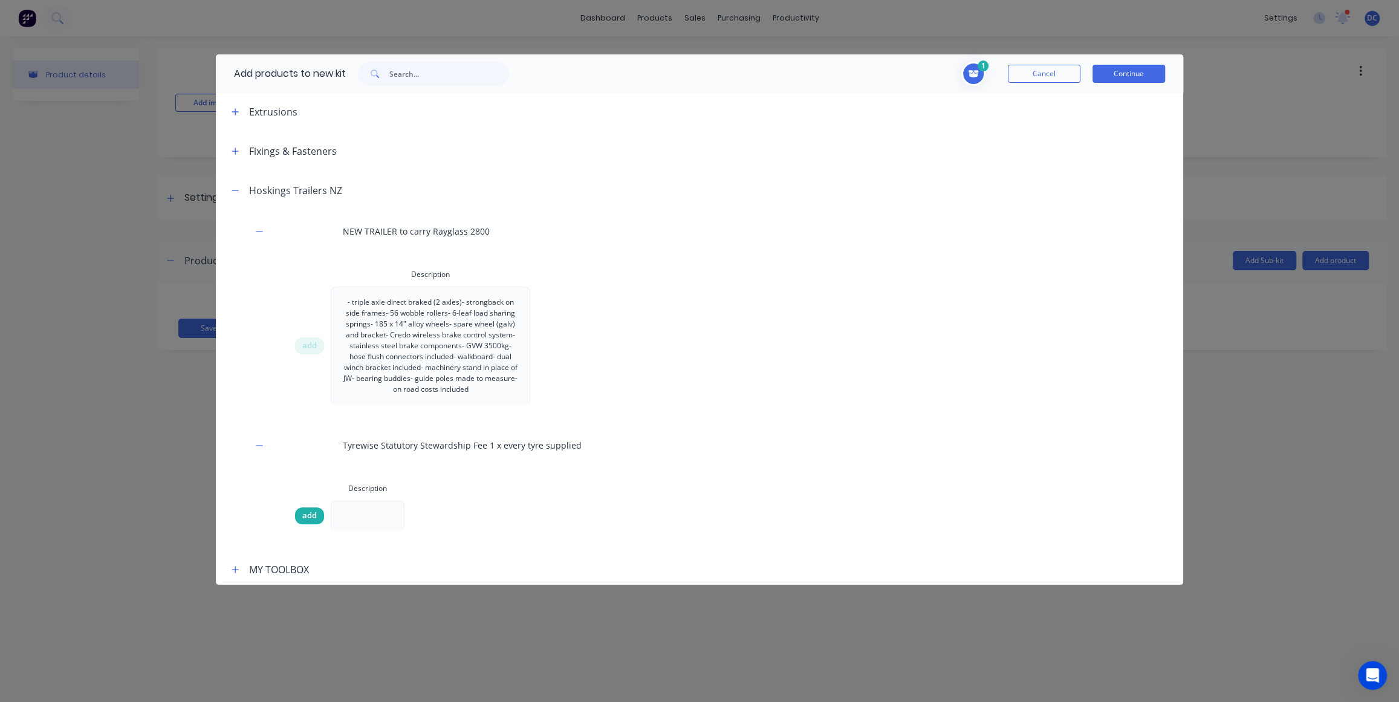
click at [310, 512] on span "add" at bounding box center [309, 516] width 15 height 12
click at [1125, 65] on button "Continue" at bounding box center [1128, 74] width 73 height 18
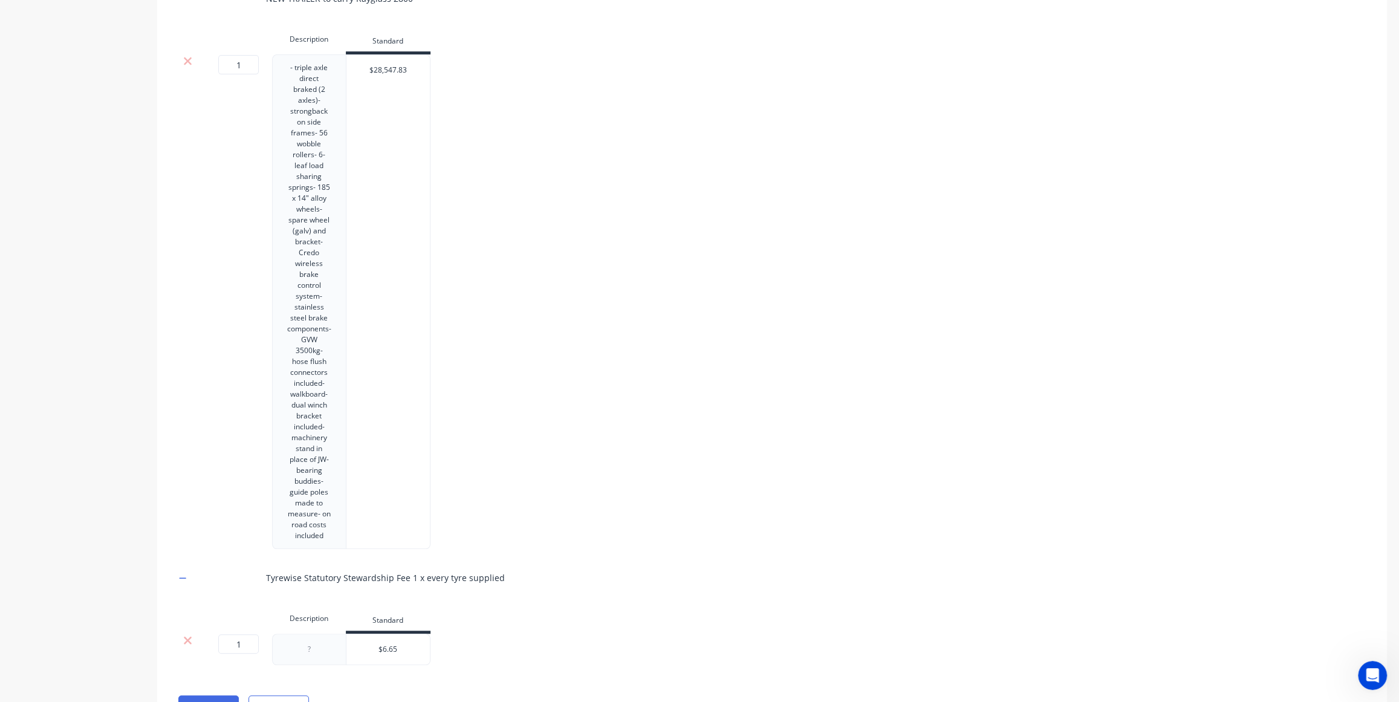
scroll to position [351, 0]
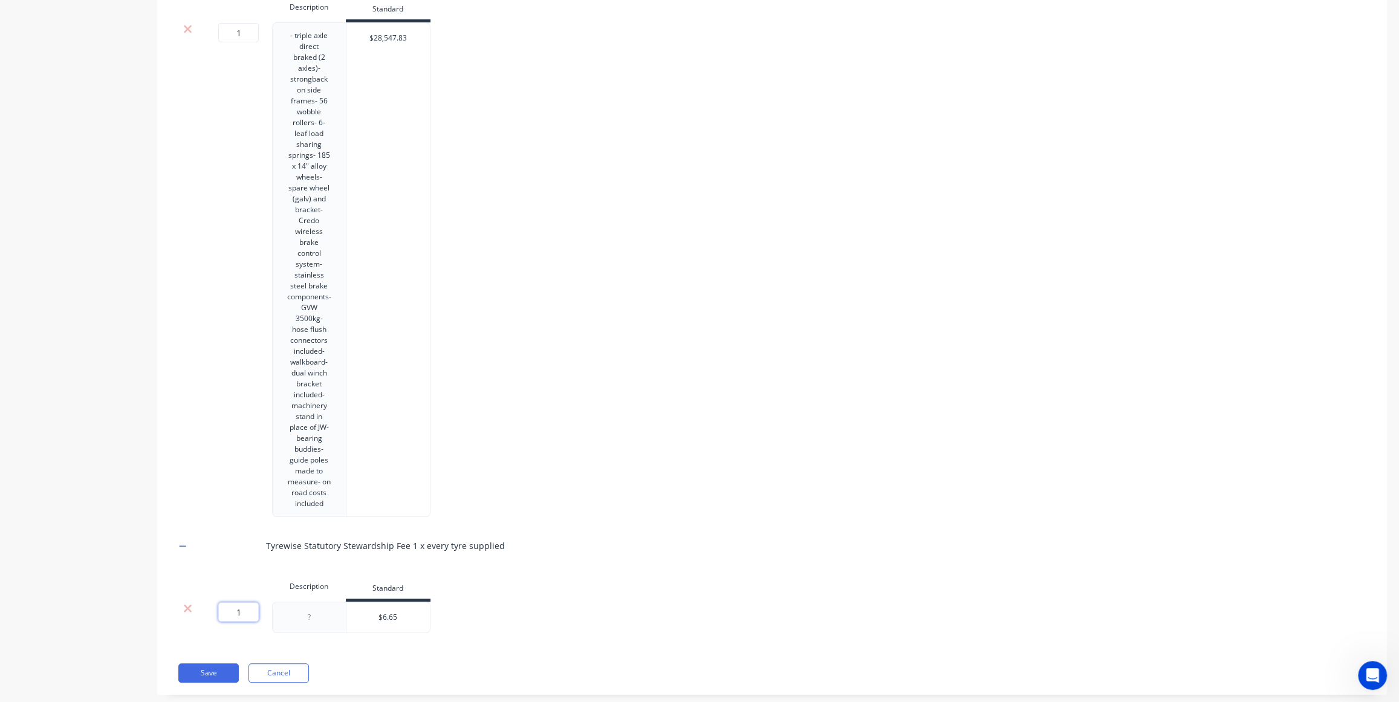
click at [248, 602] on input "1" at bounding box center [238, 611] width 41 height 19
type input "7"
click at [193, 663] on button "Save" at bounding box center [208, 672] width 60 height 19
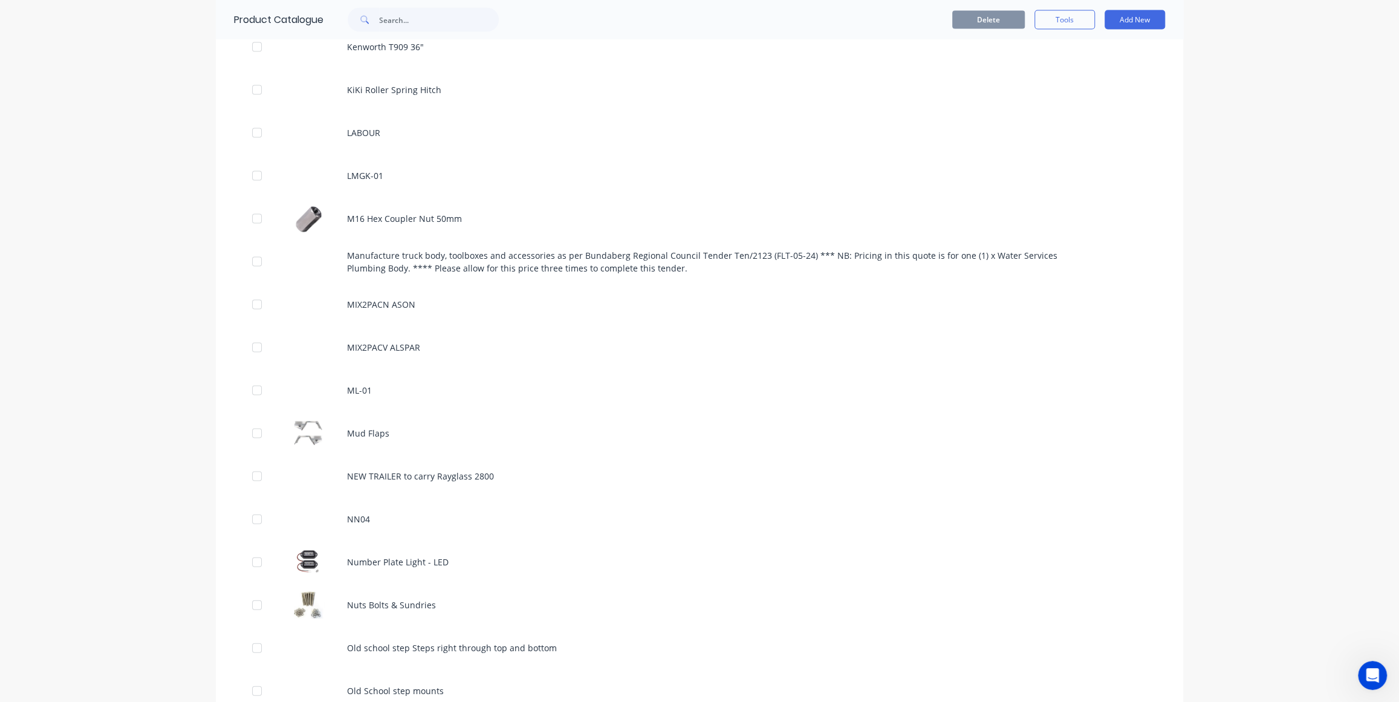
scroll to position [2036, 0]
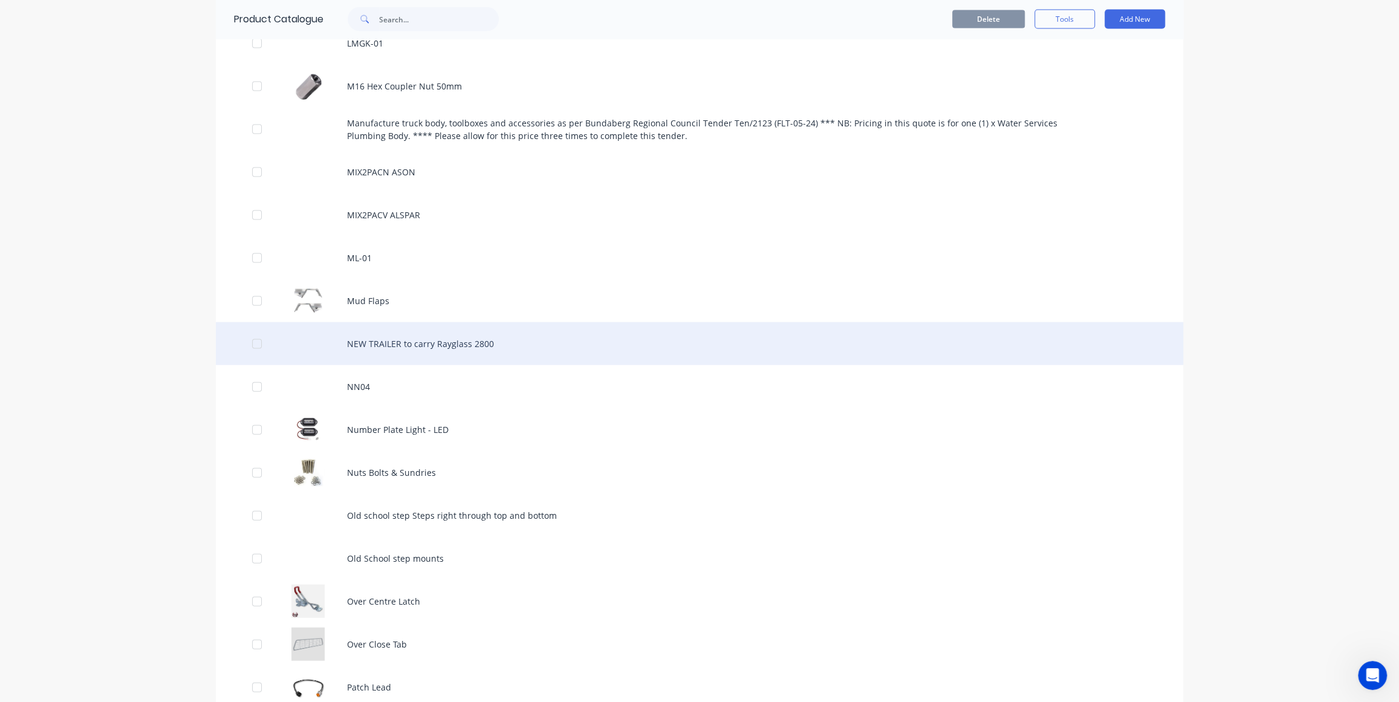
click at [465, 342] on div "NEW TRAILER to carry Rayglass 2800" at bounding box center [699, 343] width 967 height 43
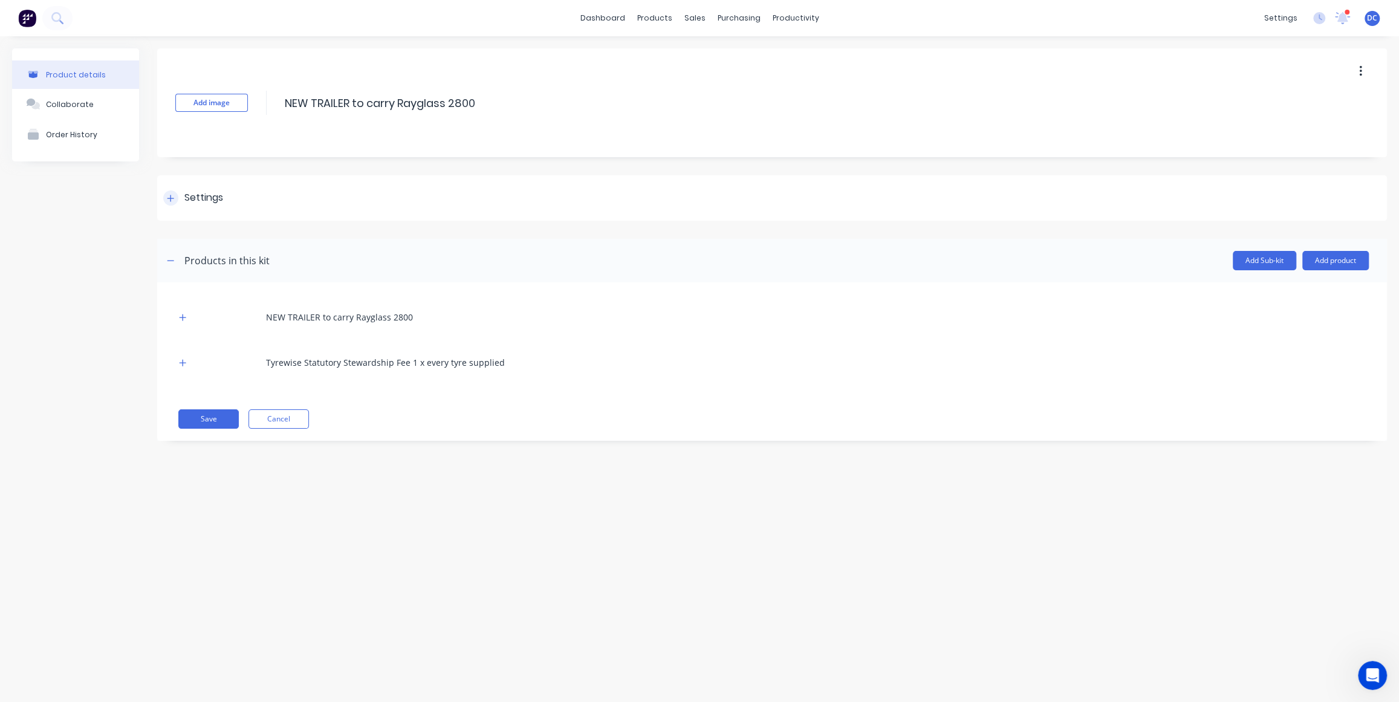
click at [177, 208] on div "Settings" at bounding box center [772, 197] width 1230 height 45
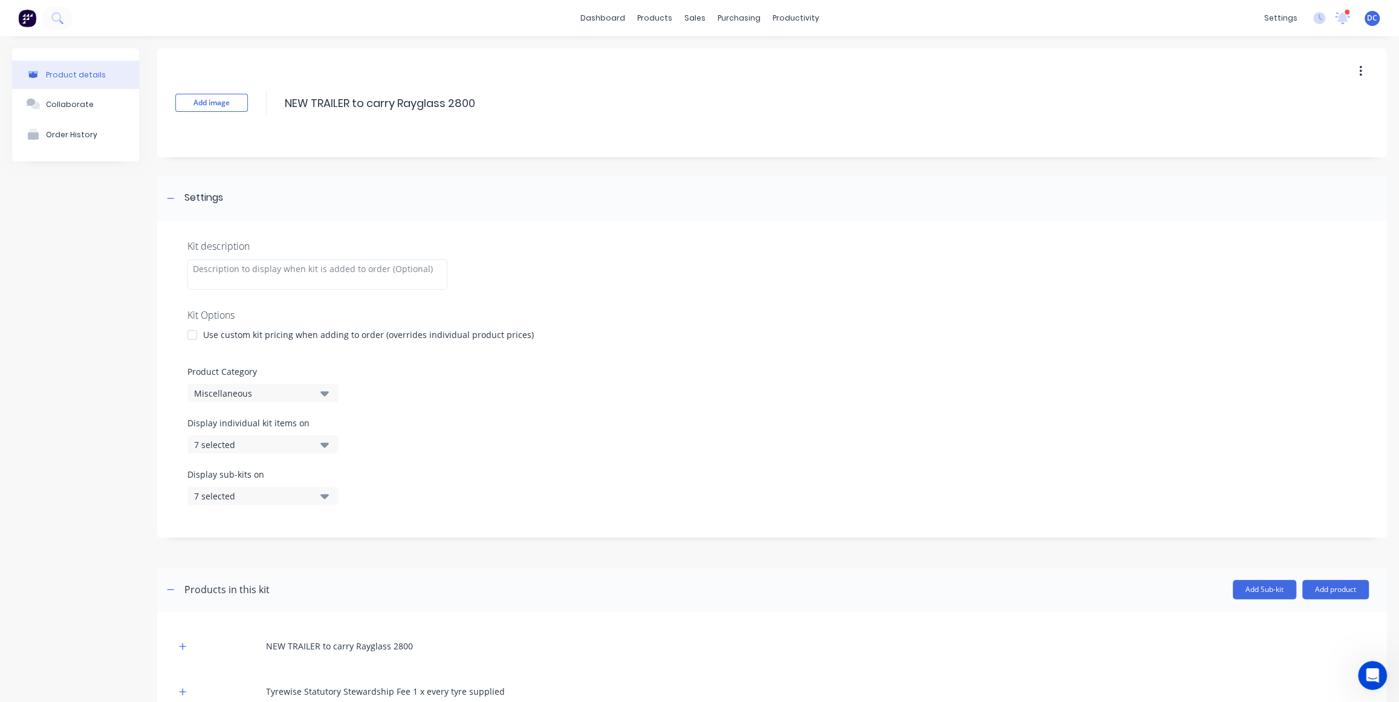
click at [283, 440] on div "7 selected" at bounding box center [252, 444] width 117 height 13
click at [286, 403] on div "Kit description Kit Options Use custom kit pricing when adding to order (overri…" at bounding box center [772, 379] width 1230 height 317
click at [293, 385] on button "Miscellaneous" at bounding box center [262, 393] width 151 height 18
click at [256, 444] on div "Hoskings Trailers NZ" at bounding box center [277, 441] width 181 height 24
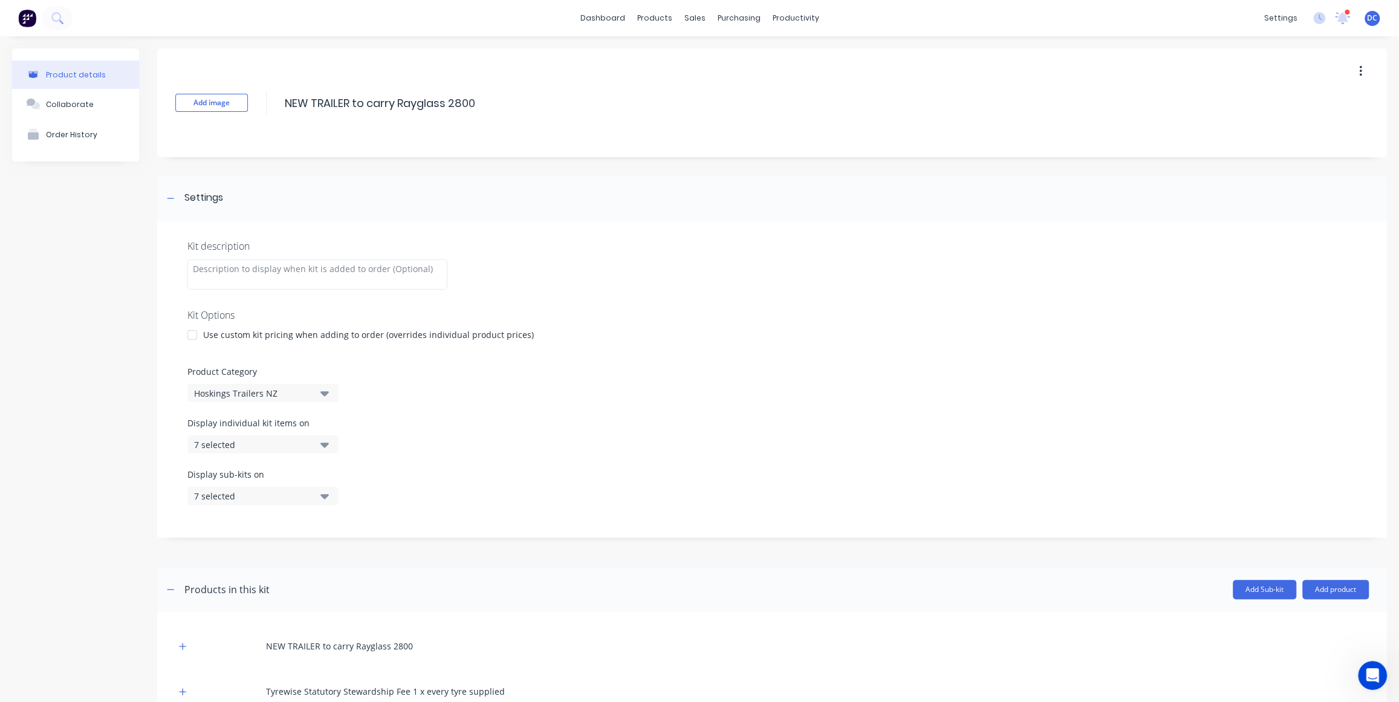
scroll to position [97, 0]
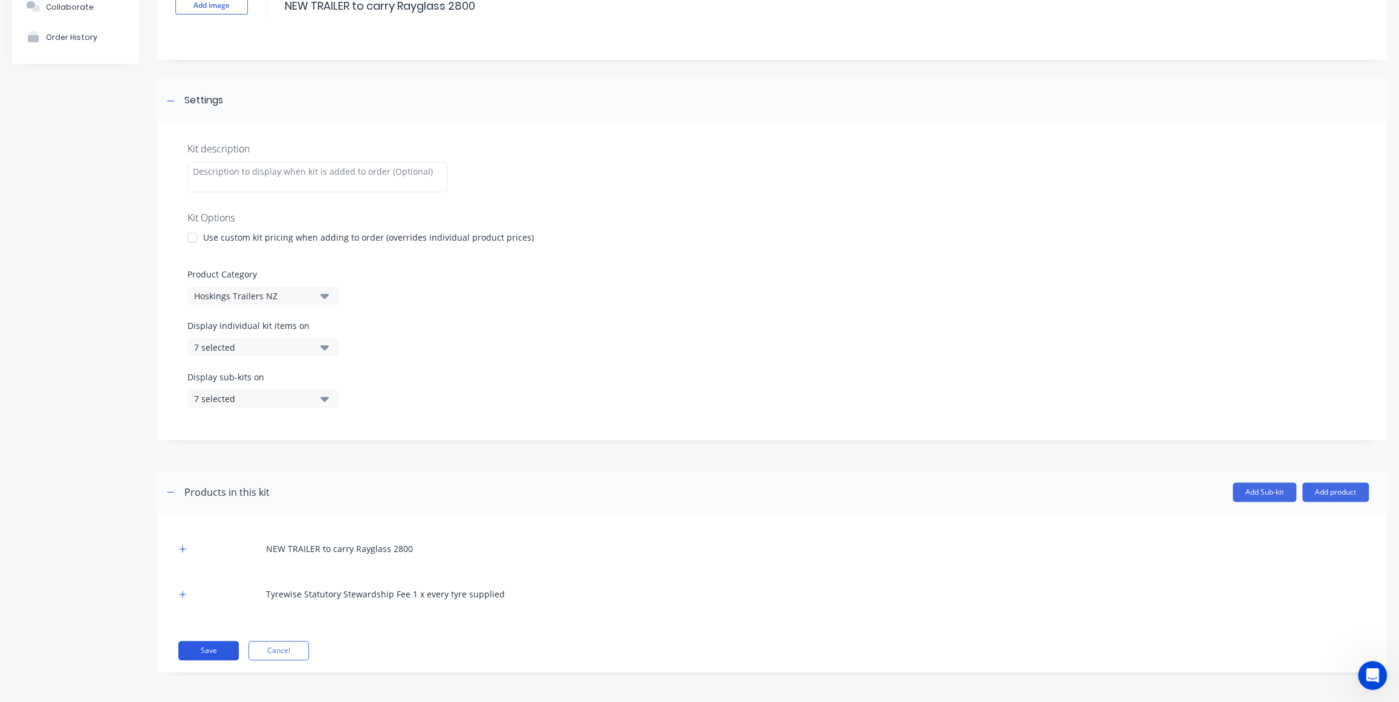
click at [227, 641] on button "Save" at bounding box center [208, 650] width 60 height 19
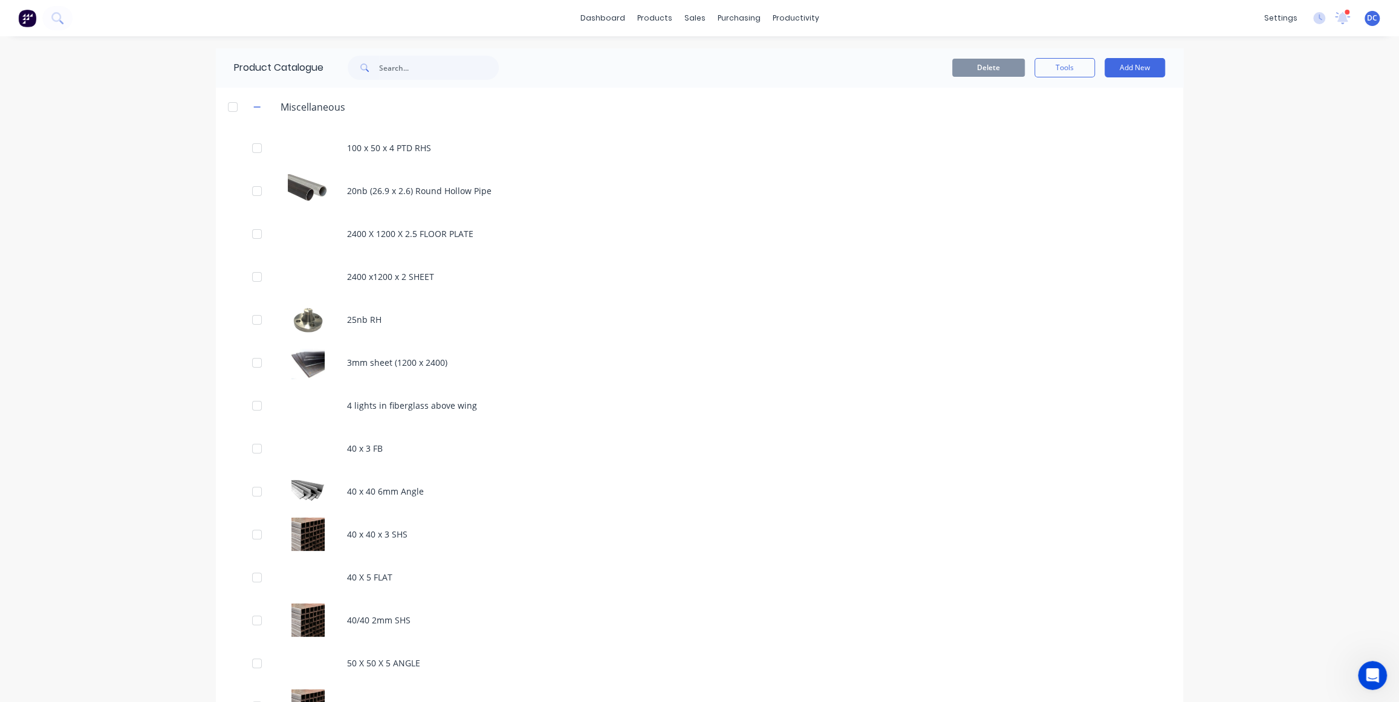
click at [27, 29] on button at bounding box center [27, 18] width 18 height 24
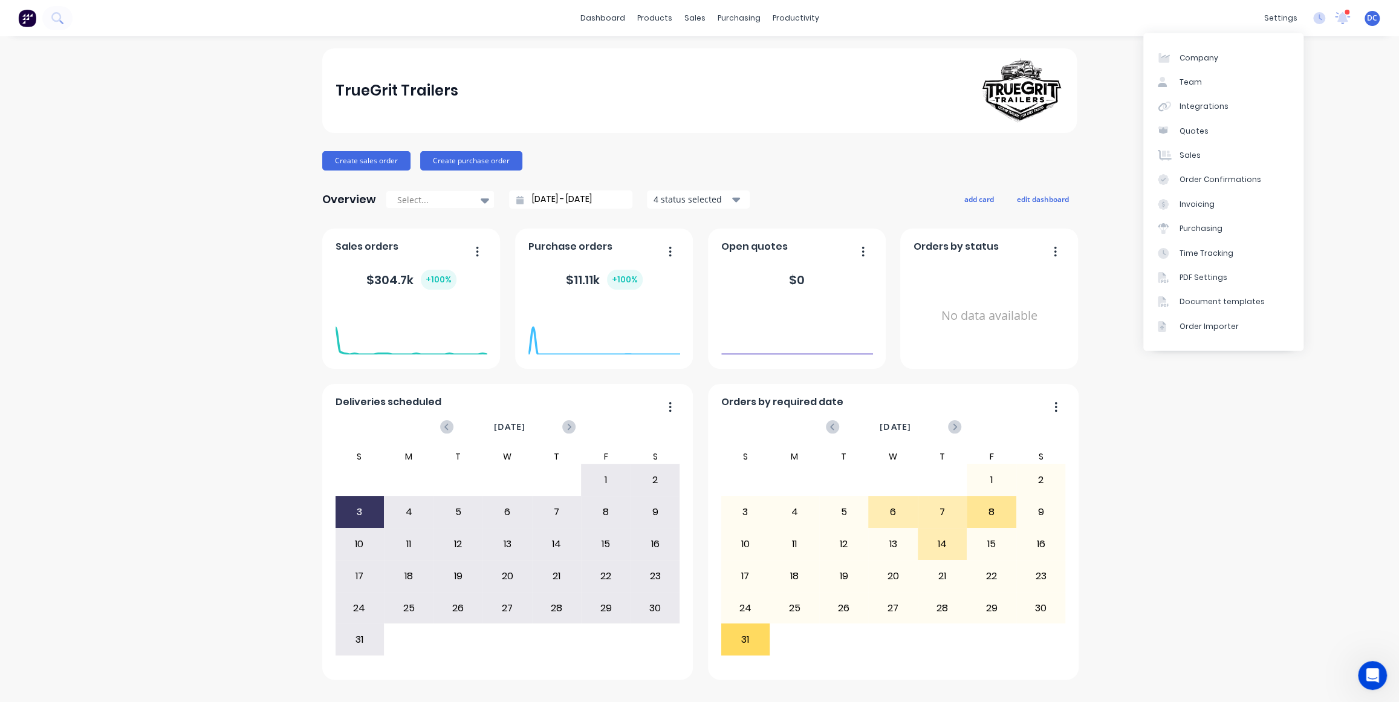
click at [1107, 139] on div "TrueGrit Trailers Create sales order Create purchase order Overview Select... 2…" at bounding box center [699, 368] width 1399 height 641
click at [799, 82] on div "Planner" at bounding box center [813, 82] width 28 height 11
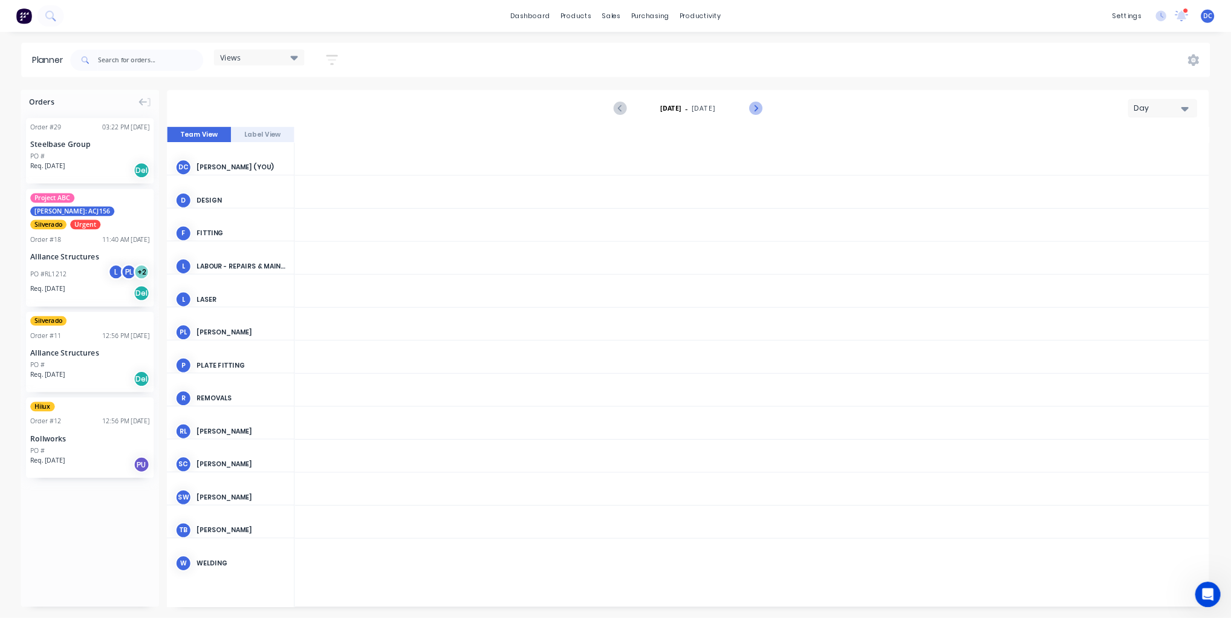
scroll to position [0, 2709]
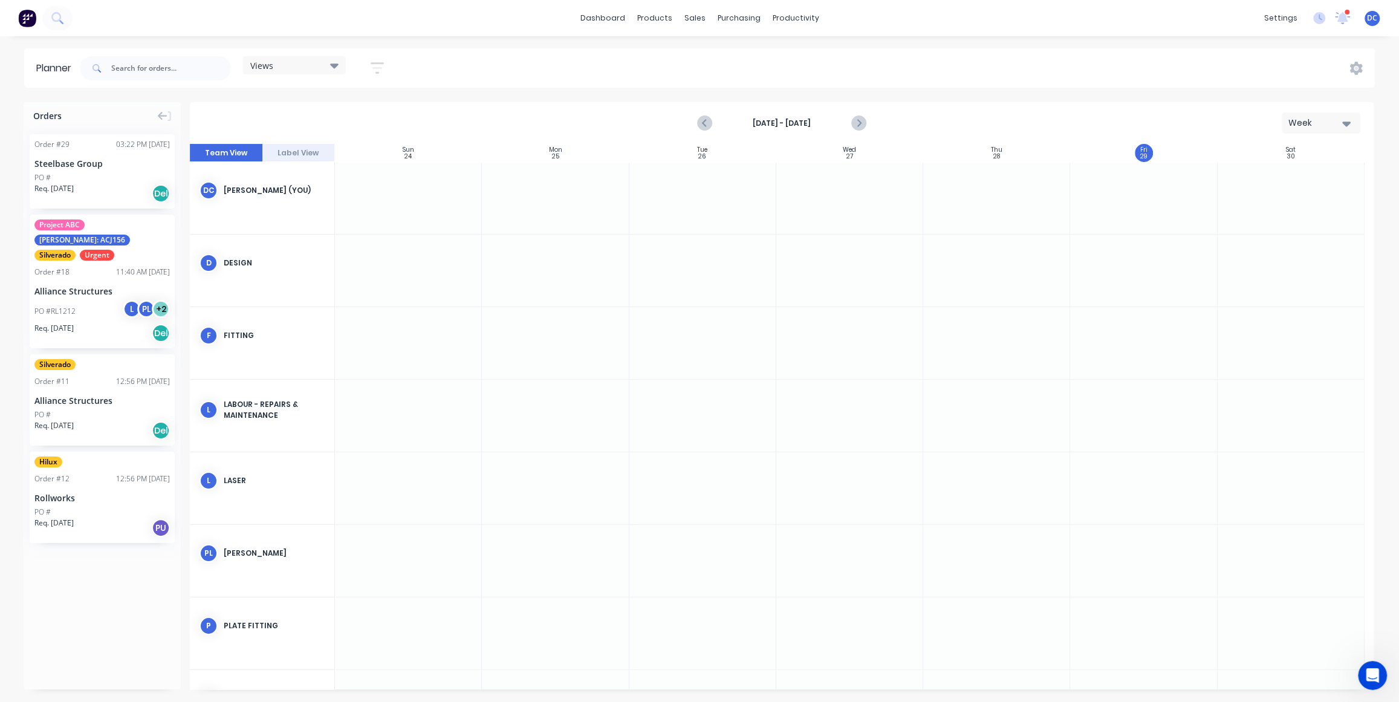
click at [339, 66] on icon at bounding box center [334, 65] width 8 height 13
click at [326, 132] on button "Save new view" at bounding box center [327, 129] width 151 height 18
click at [479, 98] on input "text" at bounding box center [503, 100] width 132 height 23
type input "Repairs Workshop"
click at [456, 154] on button "Save" at bounding box center [466, 151] width 73 height 21
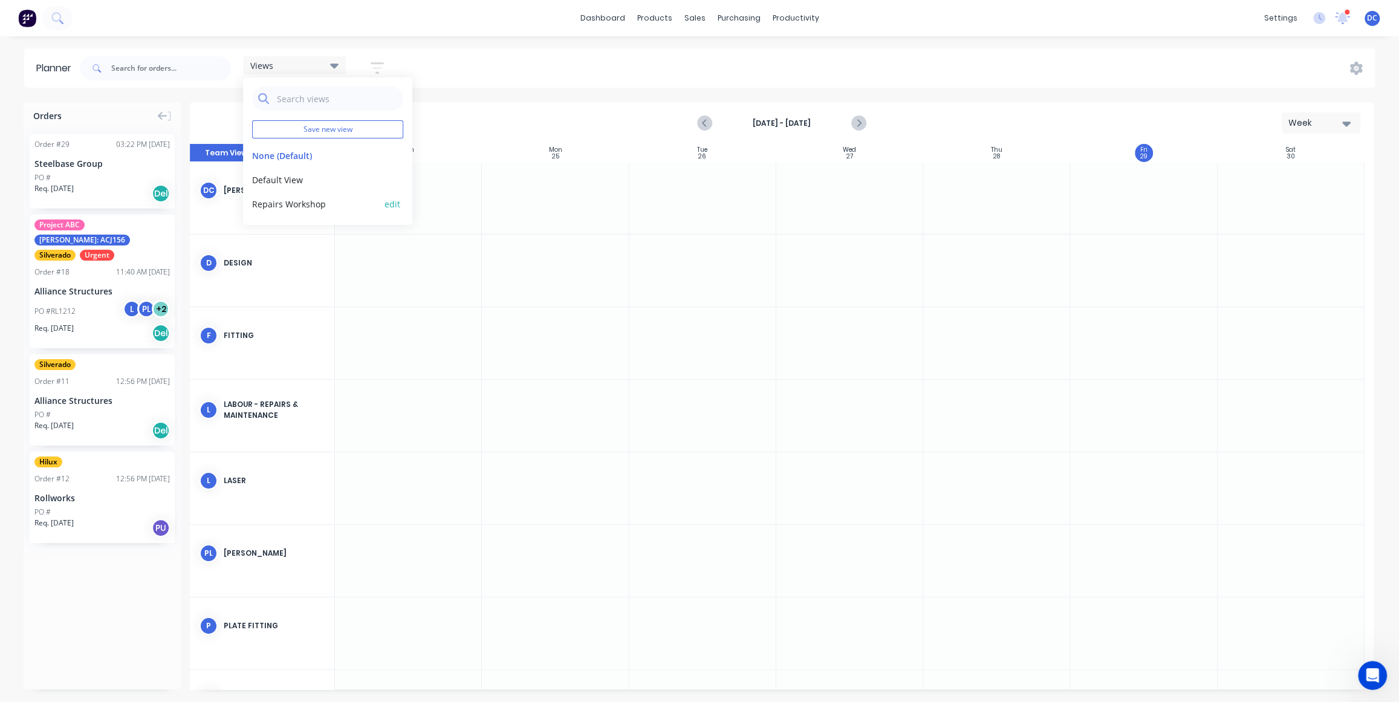
click at [302, 198] on button "Repairs Workshop" at bounding box center [316, 203] width 129 height 13
click at [126, 528] on div "Order # 29 03:22 PM 23/04/25 Steelbase Group PO # Req. 23/04/25 Del Project ABC…" at bounding box center [102, 342] width 157 height 434
click at [261, 151] on button "Team View" at bounding box center [226, 153] width 73 height 18
click at [258, 200] on div "DC David Cousley (You)" at bounding box center [262, 190] width 144 height 57
click at [258, 187] on div "David Cousley (You)" at bounding box center [274, 190] width 101 height 11
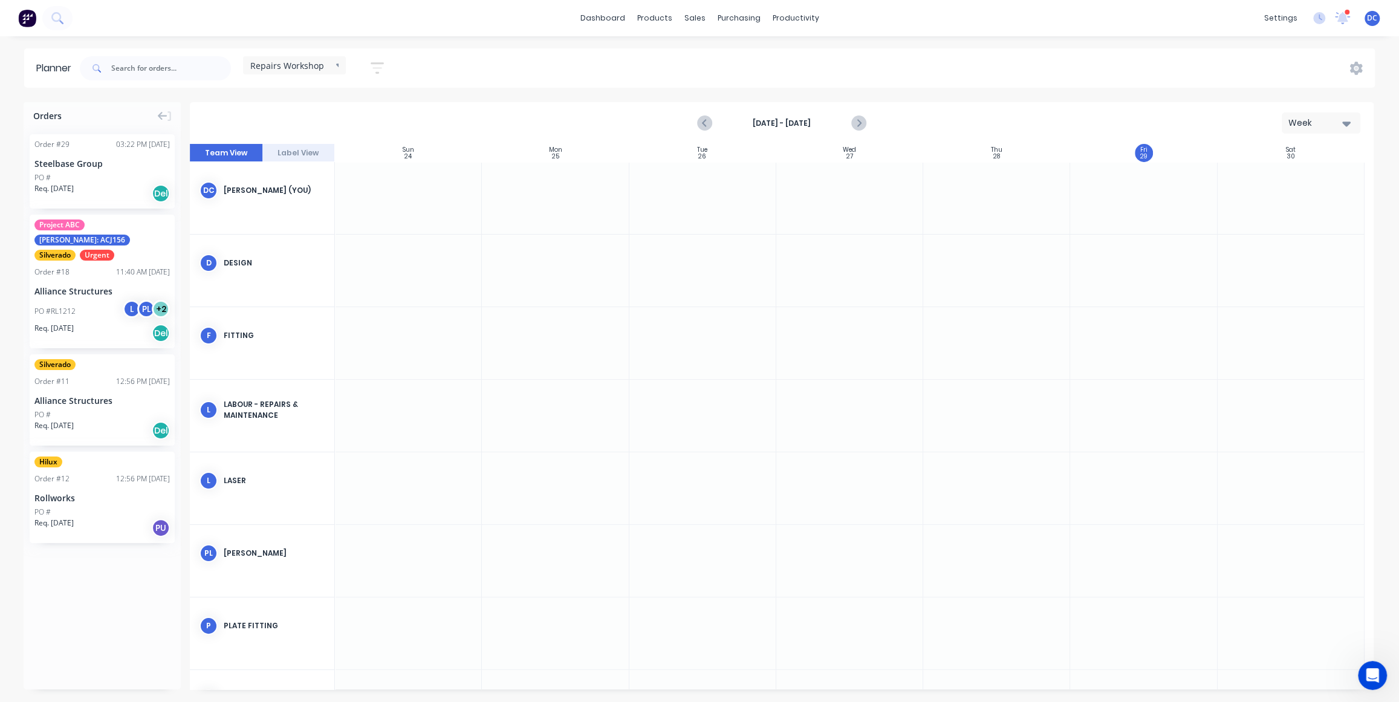
click at [258, 187] on div "David Cousley (You)" at bounding box center [274, 190] width 101 height 11
click at [1349, 68] on icon at bounding box center [1355, 68] width 13 height 13
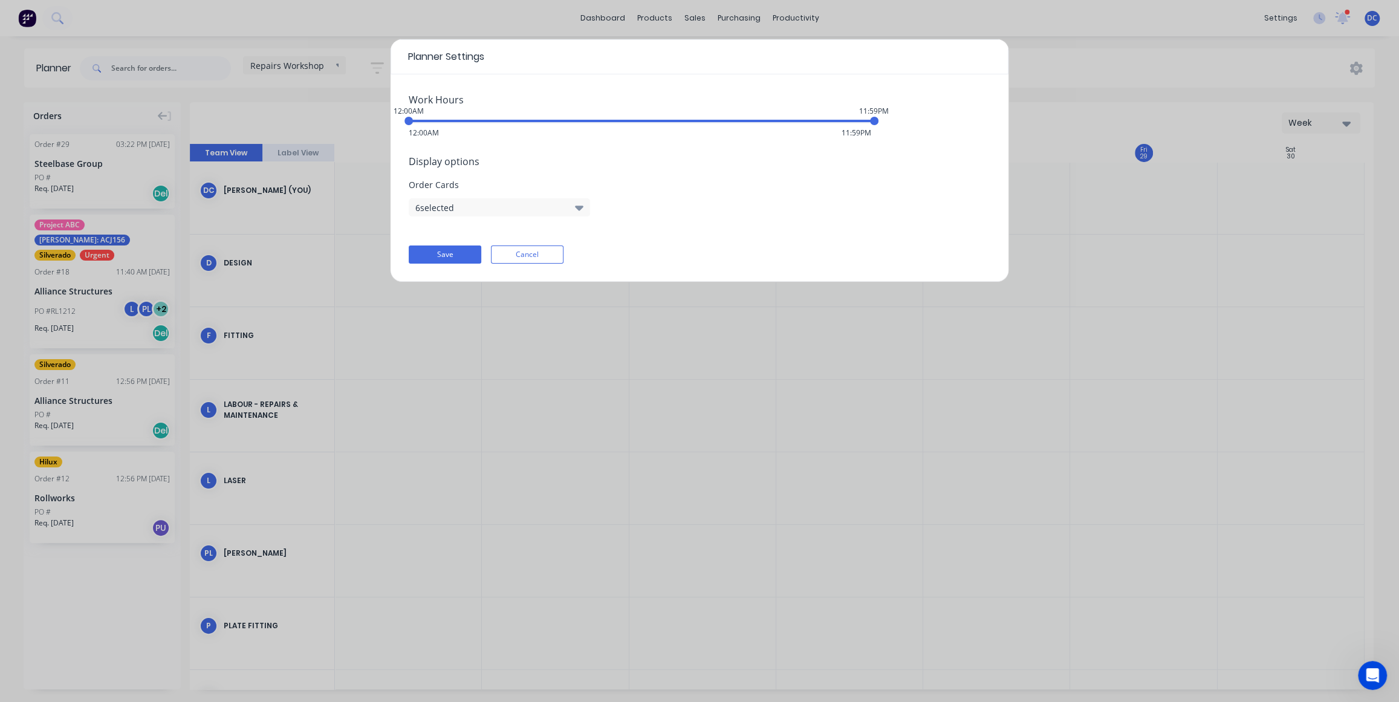
click at [575, 203] on icon "button" at bounding box center [579, 207] width 8 height 13
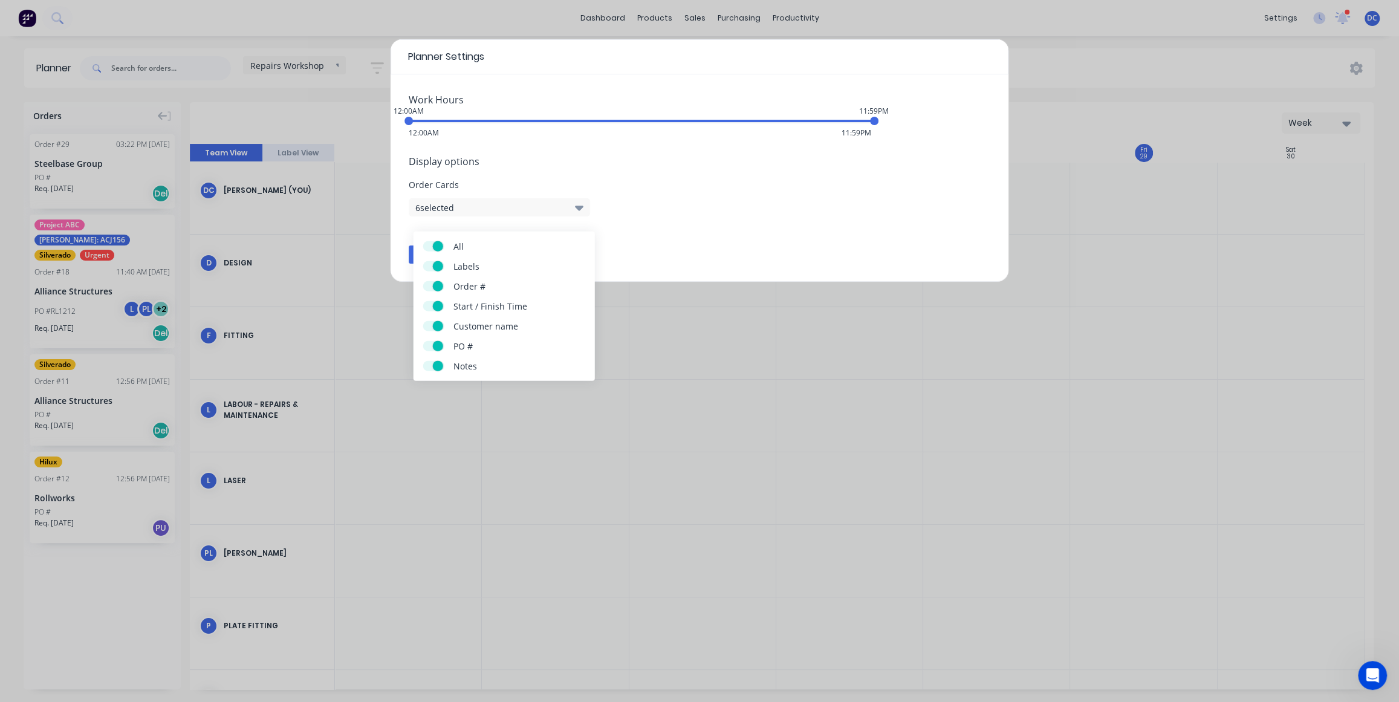
click at [575, 203] on icon "button" at bounding box center [579, 207] width 8 height 13
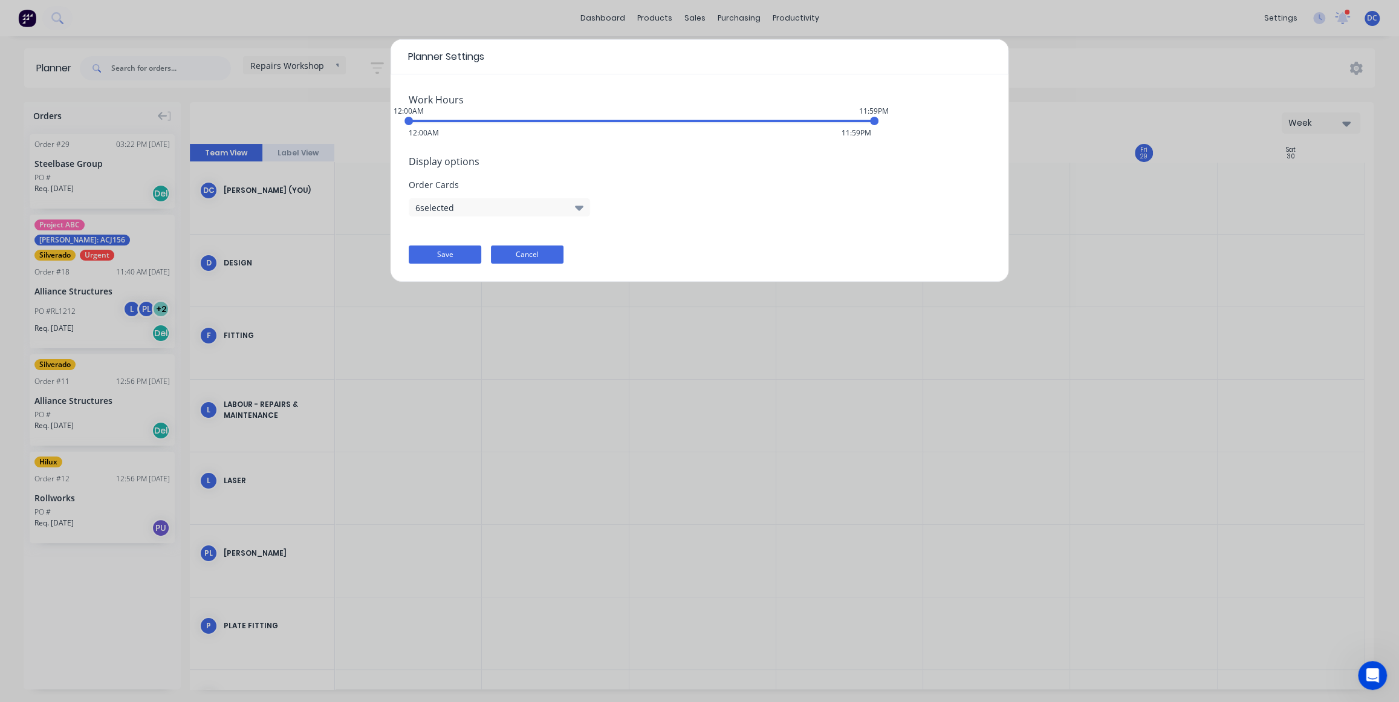
click at [537, 251] on button "Cancel" at bounding box center [527, 254] width 73 height 18
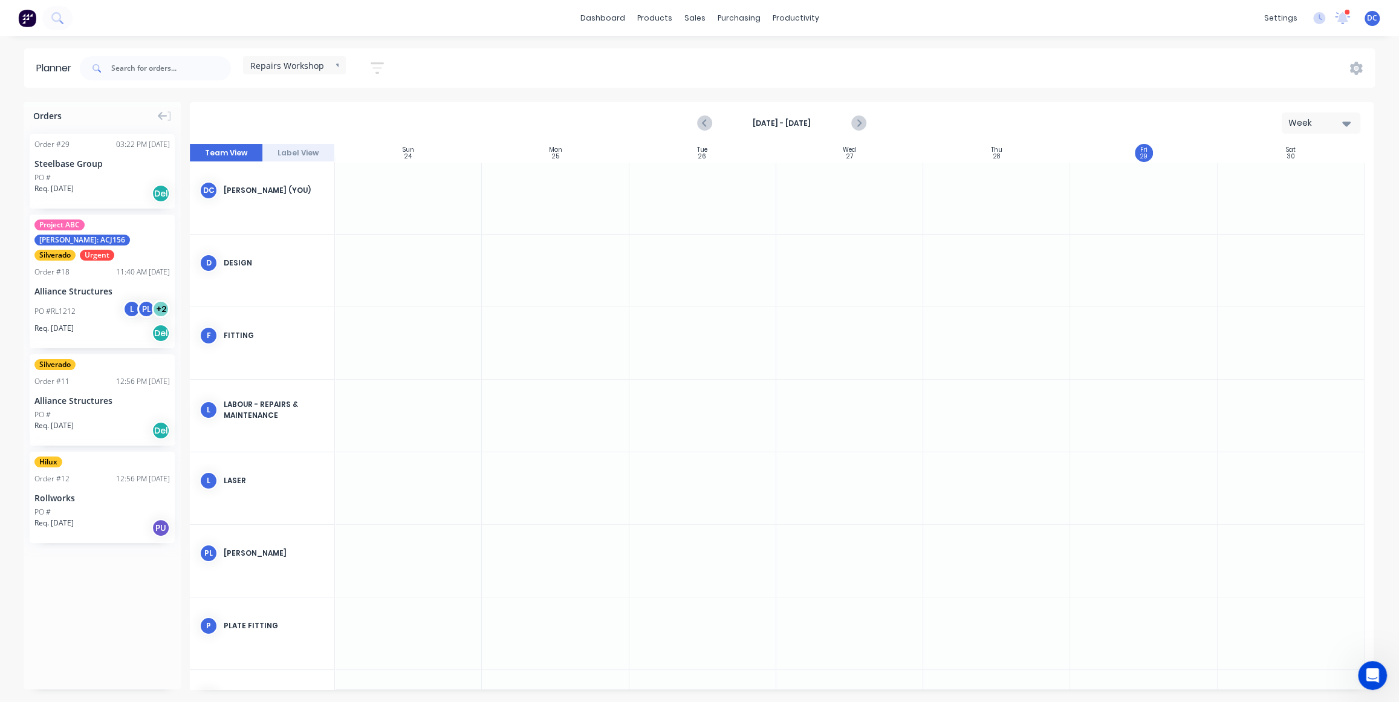
click at [291, 196] on div "DC David Cousley (You)" at bounding box center [262, 190] width 144 height 57
click at [290, 190] on div "David Cousley (You)" at bounding box center [274, 190] width 101 height 11
click at [332, 59] on div "Repairs Workshop" at bounding box center [294, 65] width 103 height 18
click at [400, 204] on button "edit" at bounding box center [393, 203] width 16 height 13
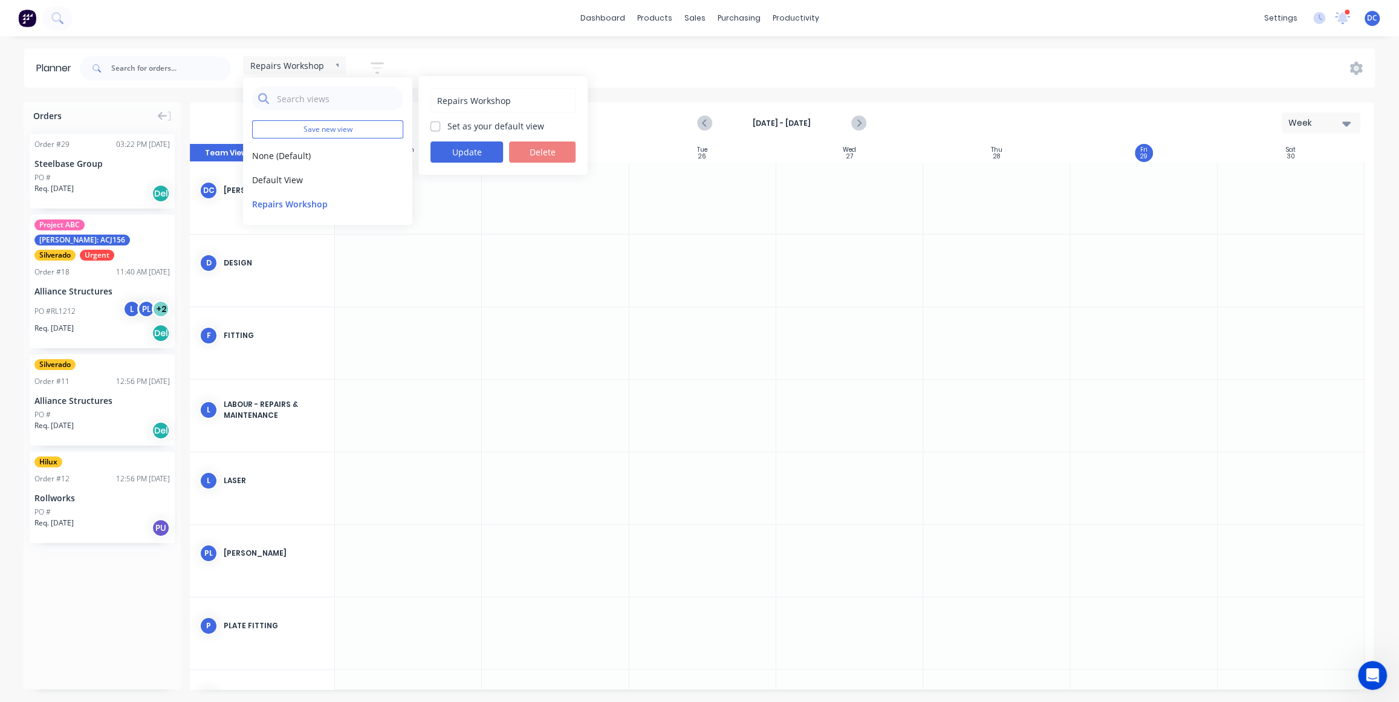
click at [467, 103] on input "Repairs Workshop" at bounding box center [503, 100] width 132 height 23
drag, startPoint x: 513, startPoint y: 106, endPoint x: 513, endPoint y: 46, distance: 59.9
click at [513, 106] on input "Service Workshop" at bounding box center [503, 100] width 132 height 23
type input "Service Label"
click at [471, 163] on div "Service Label Set as your default view Update Delete" at bounding box center [502, 125] width 169 height 99
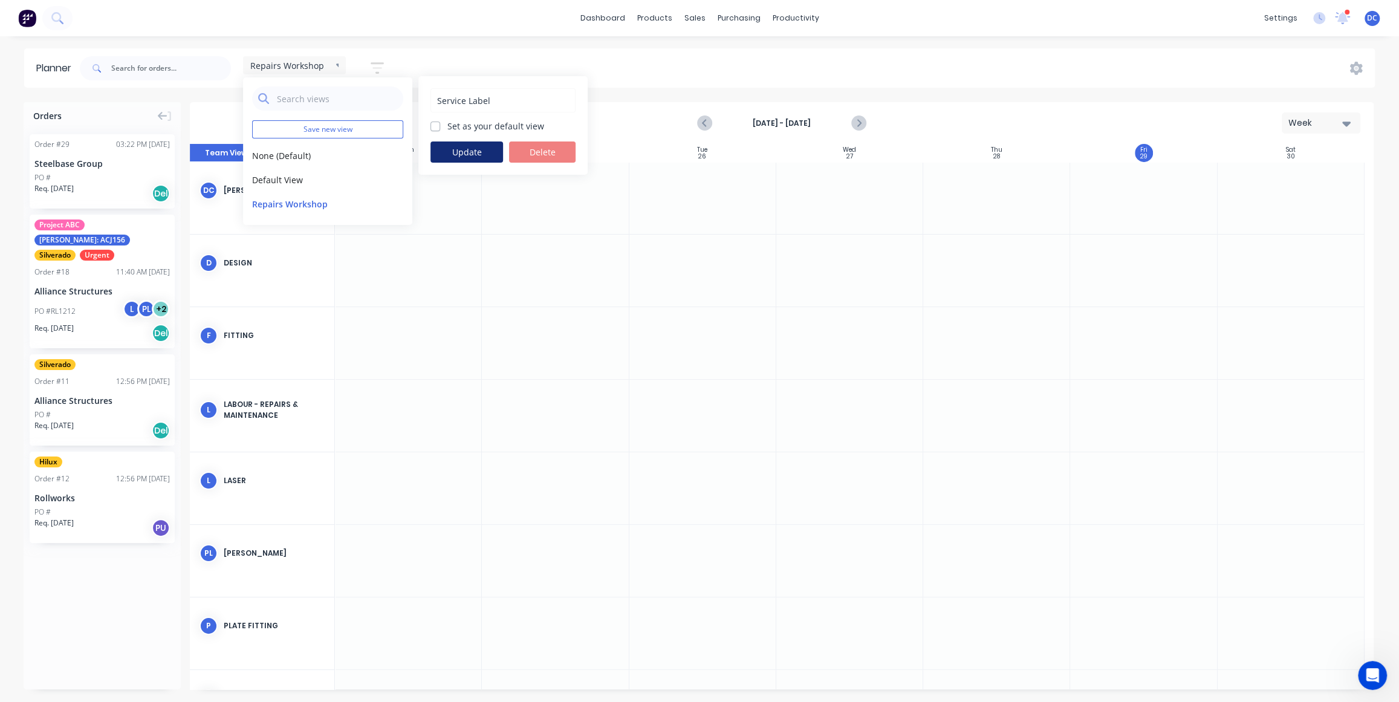
click at [472, 143] on button "Update" at bounding box center [466, 151] width 73 height 21
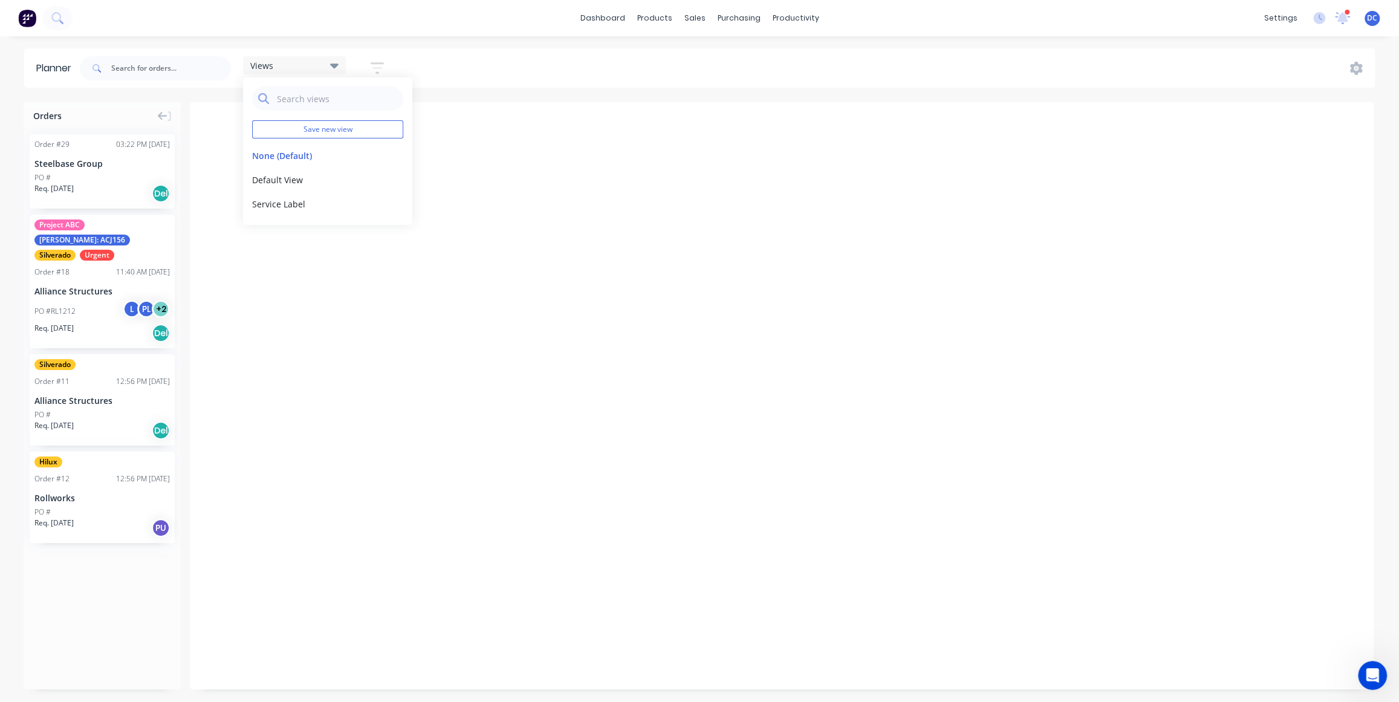
click at [527, 86] on header "Planner Views Save new view None (Default) edit Default View edit Service Label…" at bounding box center [699, 67] width 1351 height 39
click at [313, 71] on div "Views" at bounding box center [294, 65] width 103 height 18
click at [279, 176] on button "Default View" at bounding box center [316, 179] width 129 height 13
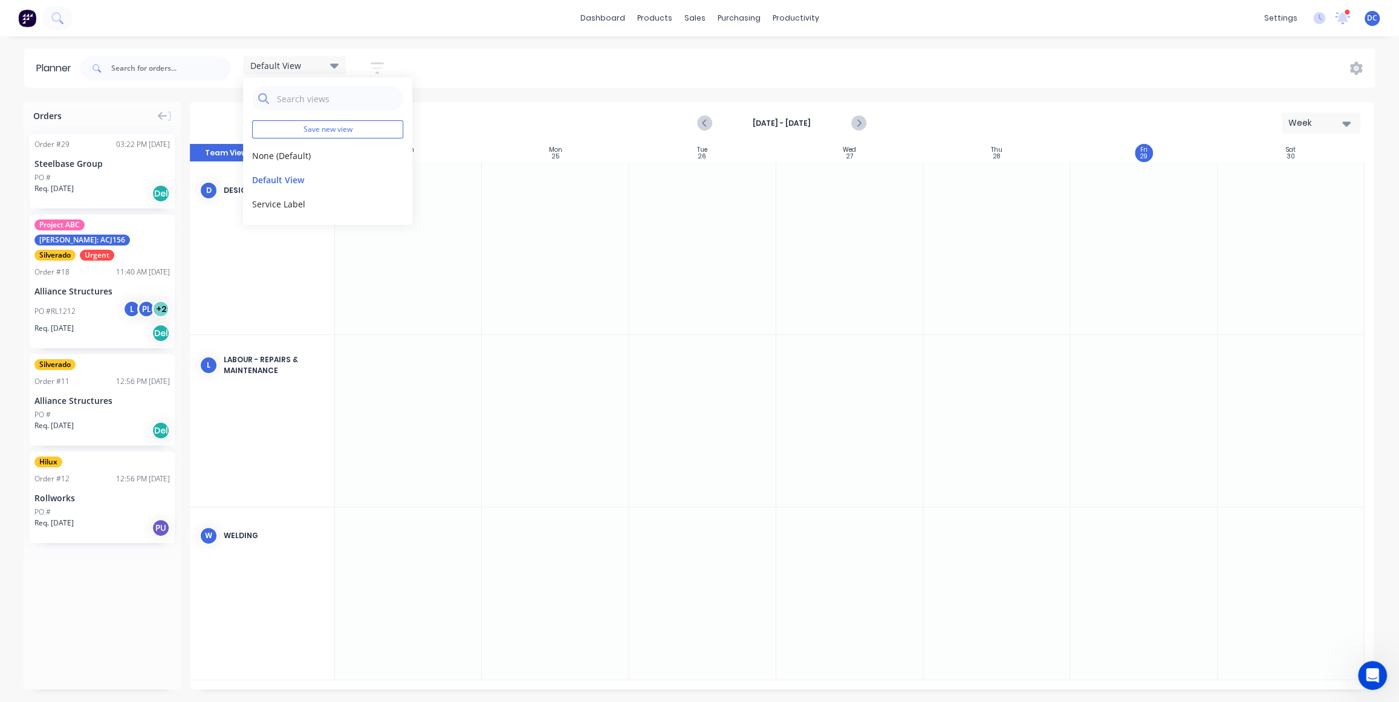
click at [117, 518] on div "Req. 17/02/25 PU" at bounding box center [101, 528] width 135 height 21
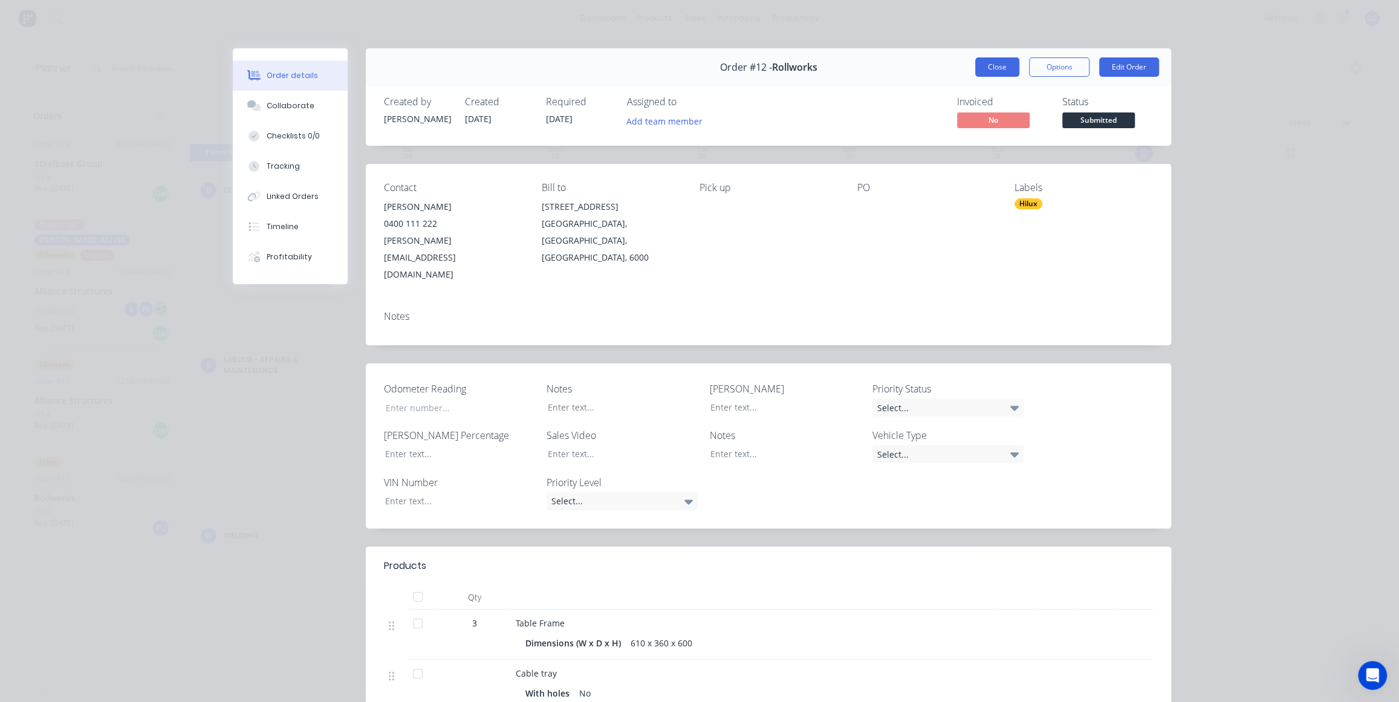
click at [987, 68] on button "Close" at bounding box center [997, 66] width 44 height 19
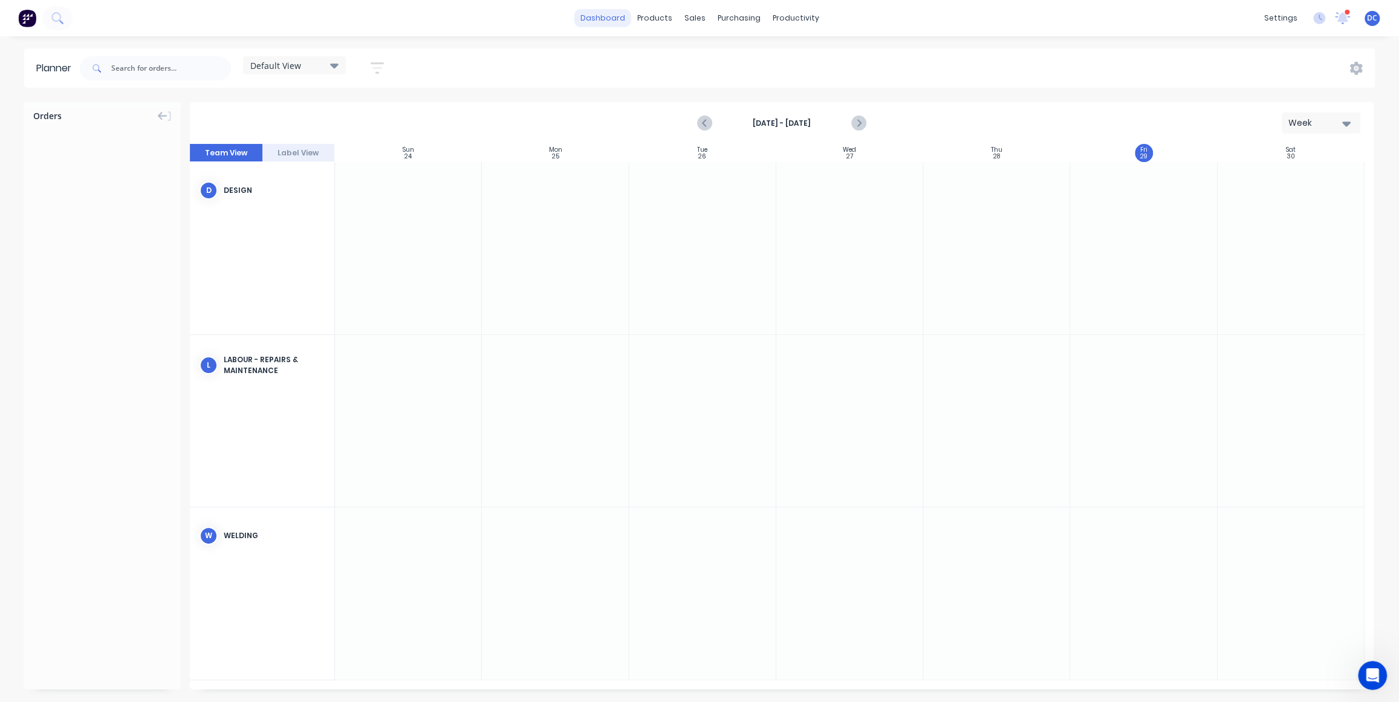
click at [589, 19] on link "dashboard" at bounding box center [602, 18] width 57 height 18
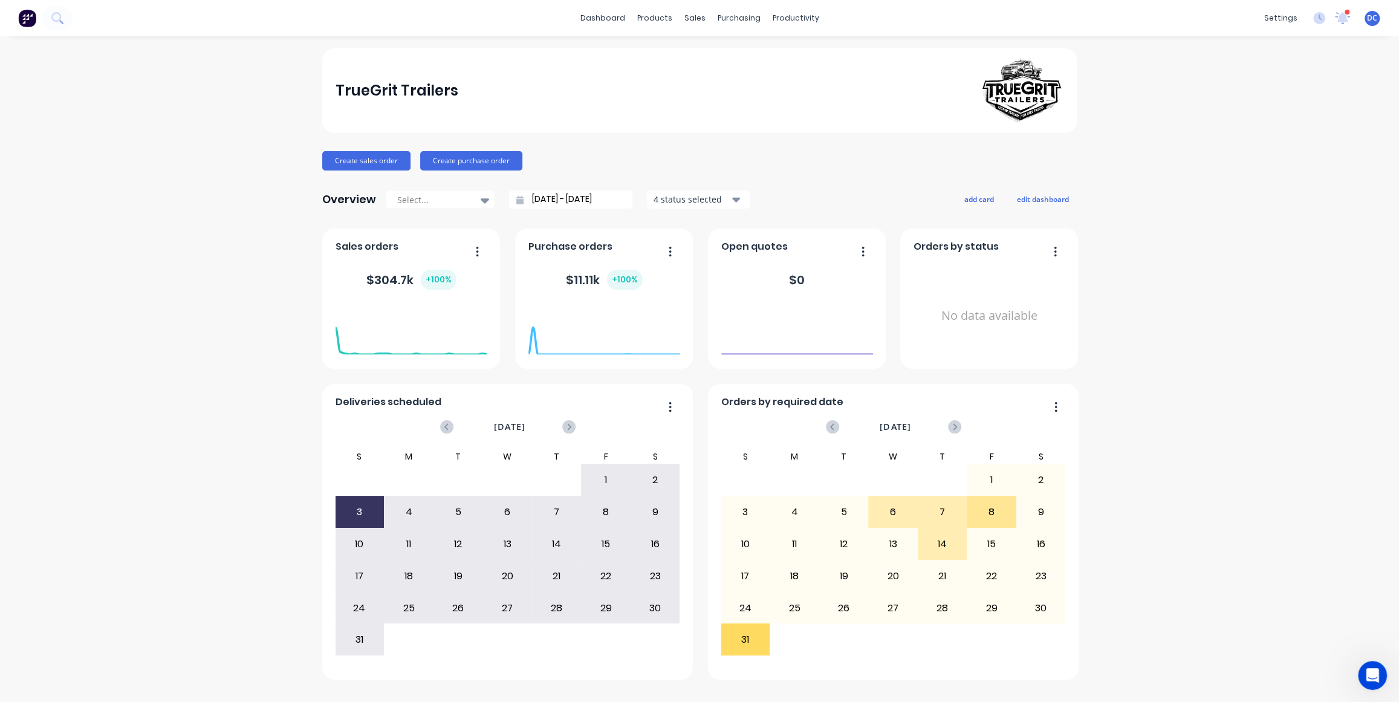
click at [32, 13] on img at bounding box center [27, 18] width 18 height 18
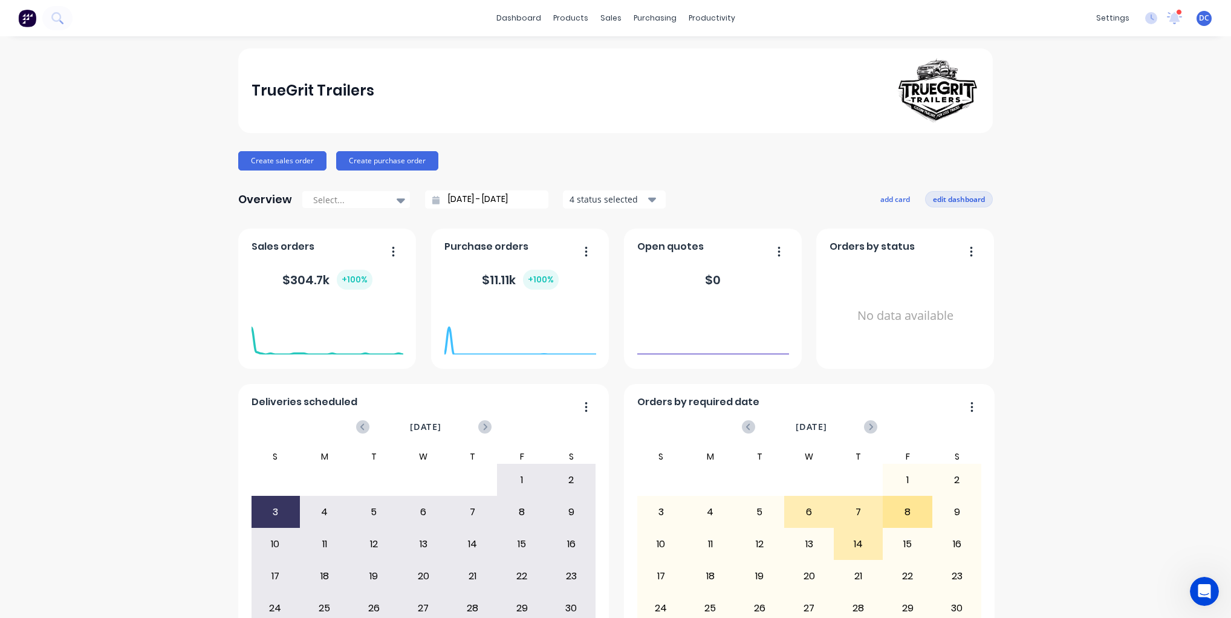
click at [952, 197] on button "edit dashboard" at bounding box center [959, 199] width 68 height 16
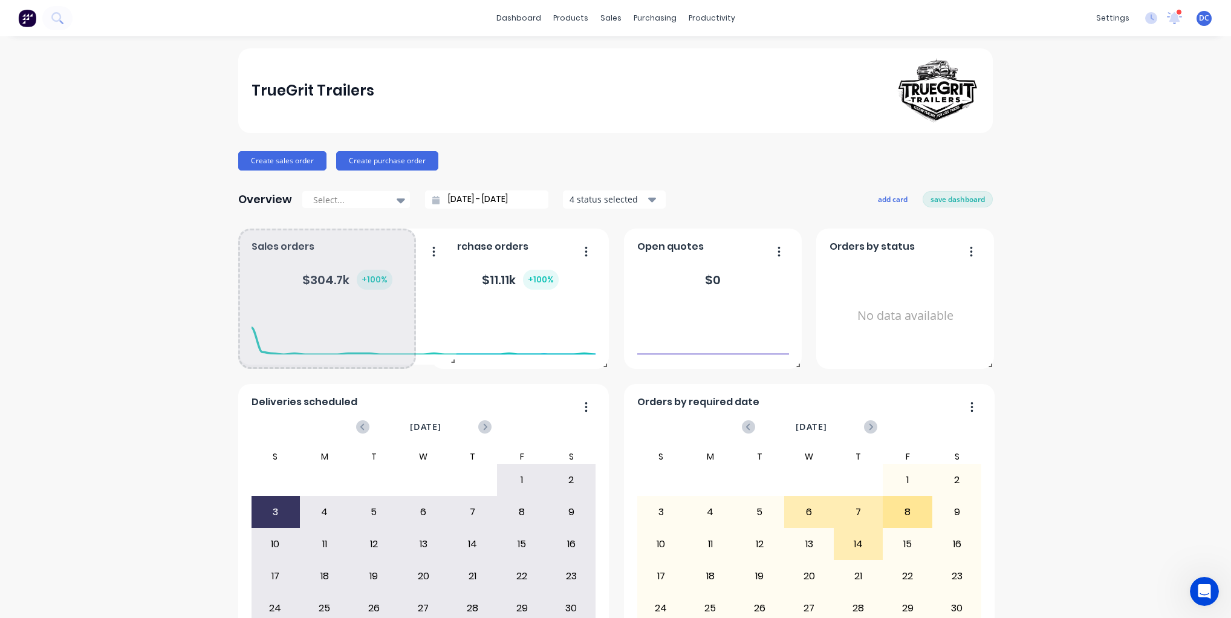
drag, startPoint x: 409, startPoint y: 363, endPoint x: 449, endPoint y: 359, distance: 40.1
click at [449, 359] on span at bounding box center [450, 358] width 12 height 12
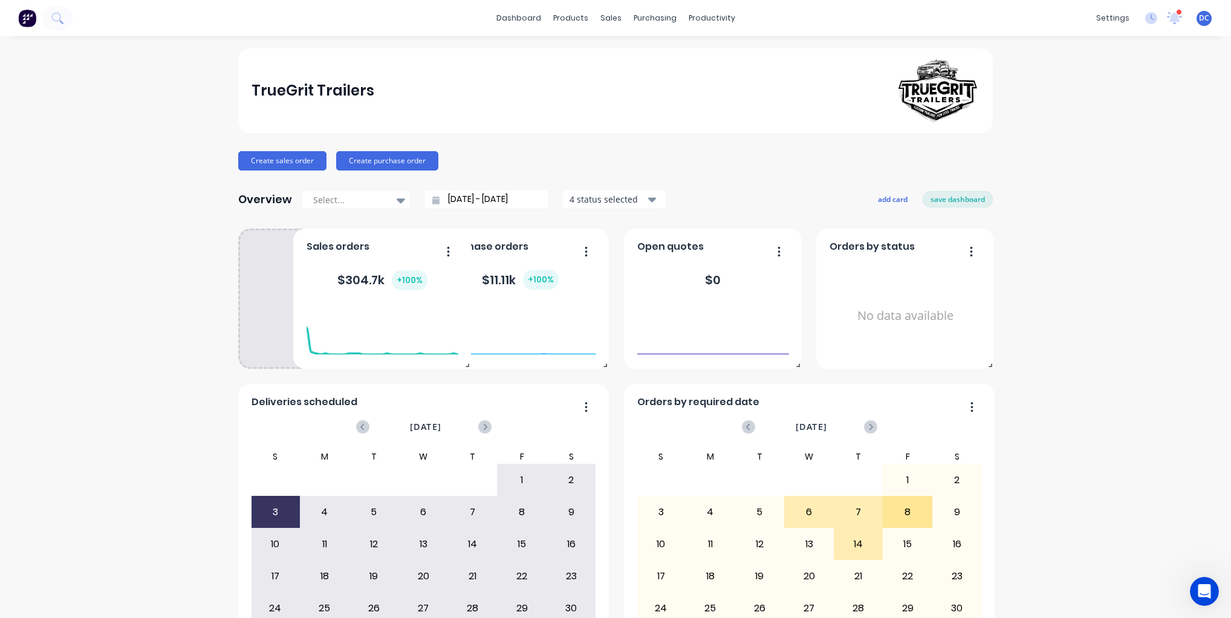
drag, startPoint x: 334, startPoint y: 296, endPoint x: 389, endPoint y: 256, distance: 68.1
click at [389, 256] on div "Sales orders $ 304.7k + 100 %" at bounding box center [382, 299] width 178 height 140
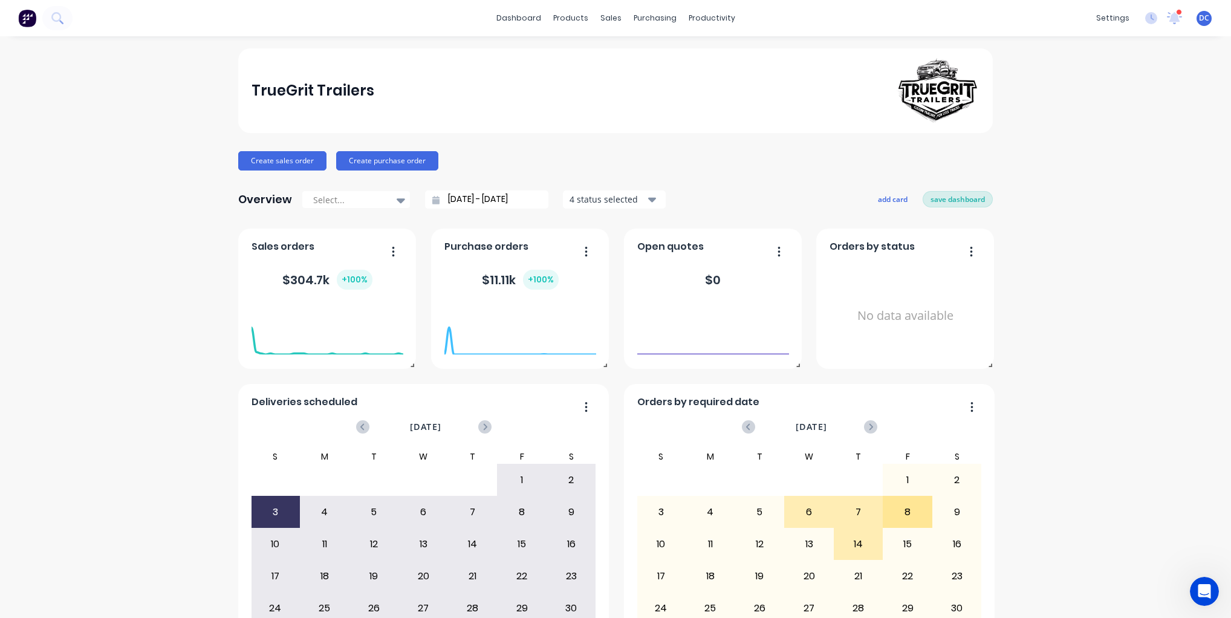
click at [947, 205] on button "save dashboard" at bounding box center [958, 199] width 70 height 16
click at [896, 201] on button "add card" at bounding box center [894, 199] width 45 height 16
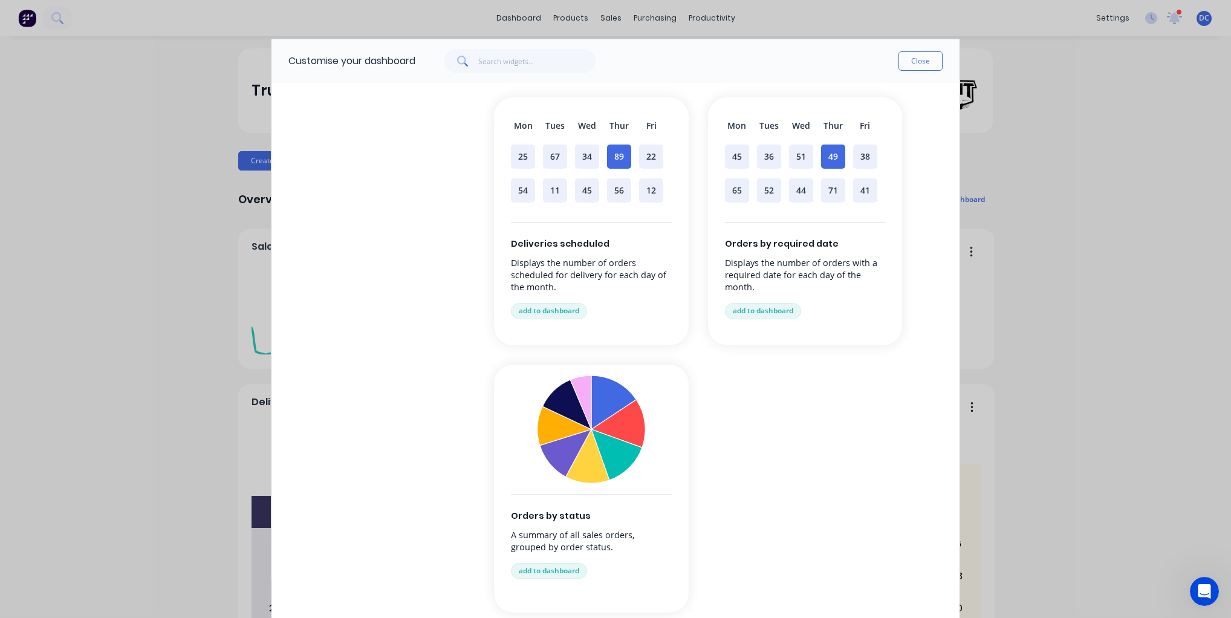
scroll to position [936, 0]
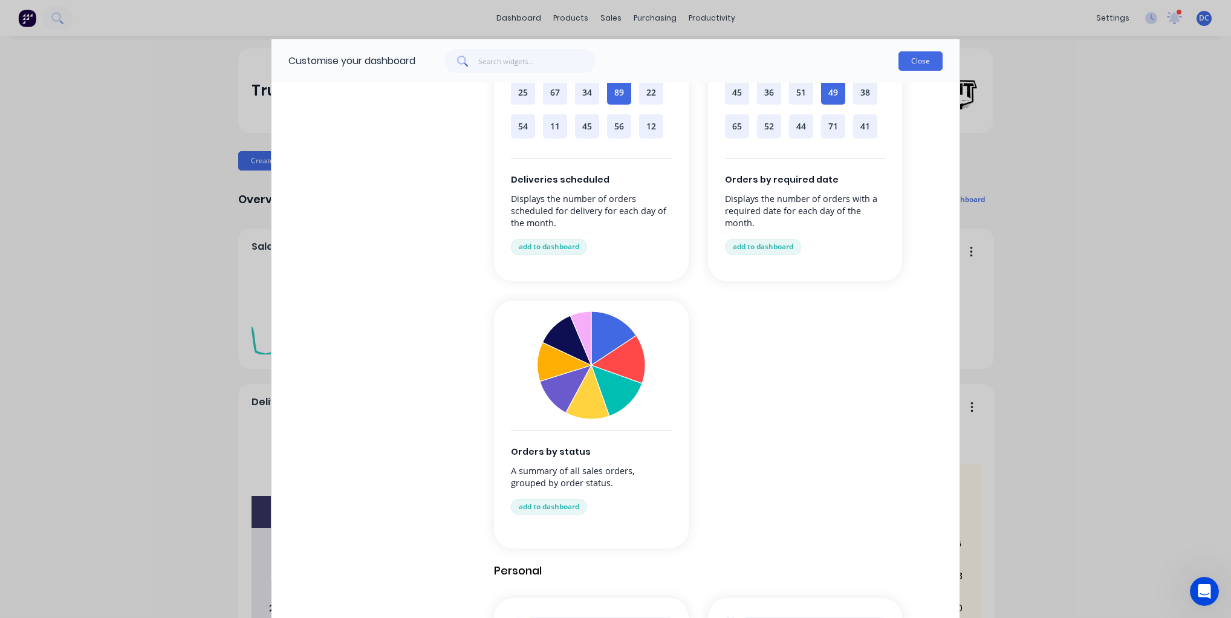
click at [907, 56] on button "Close" at bounding box center [920, 60] width 44 height 19
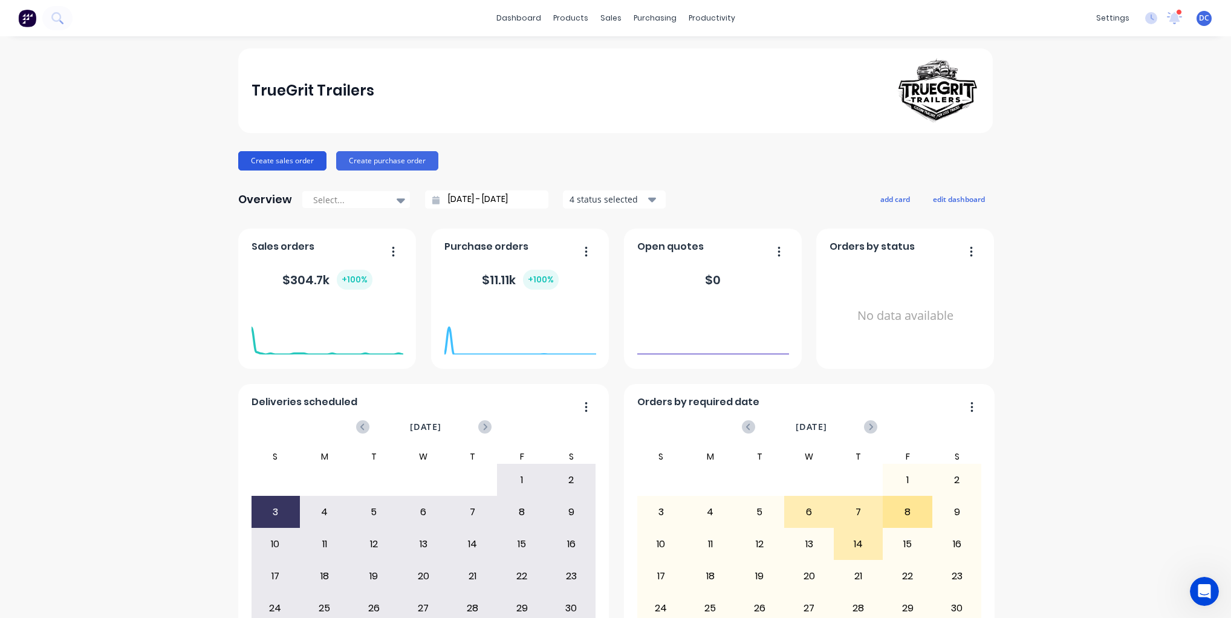
click at [293, 154] on button "Create sales order" at bounding box center [282, 160] width 88 height 19
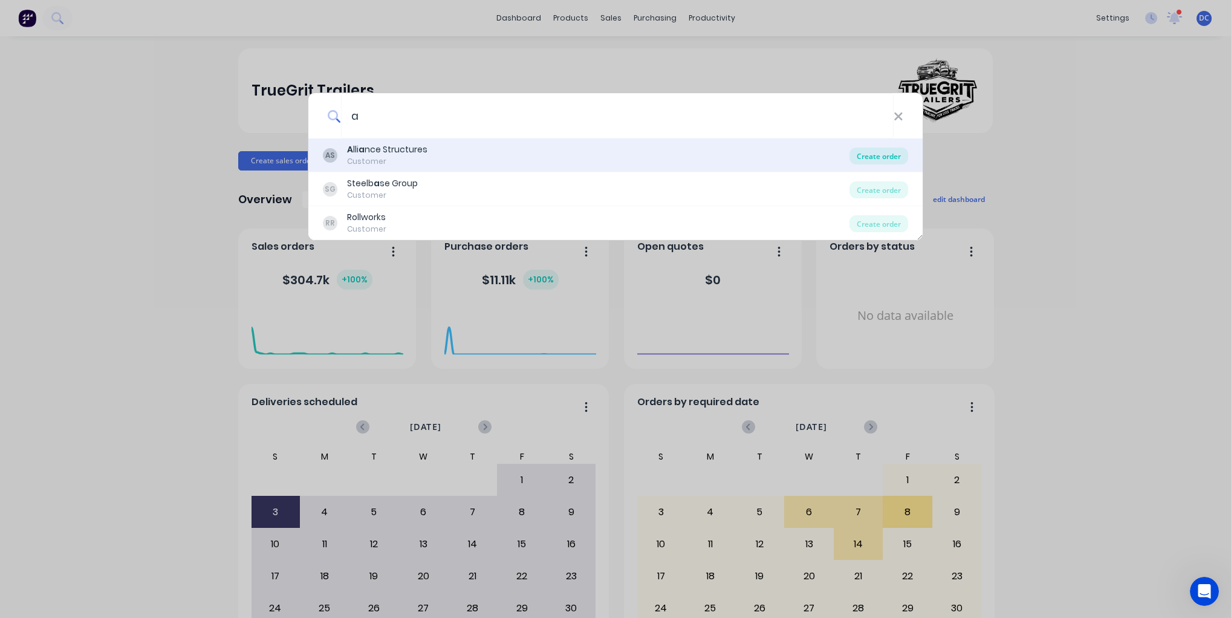
type input "a"
click at [884, 163] on div "Create order" at bounding box center [878, 156] width 59 height 17
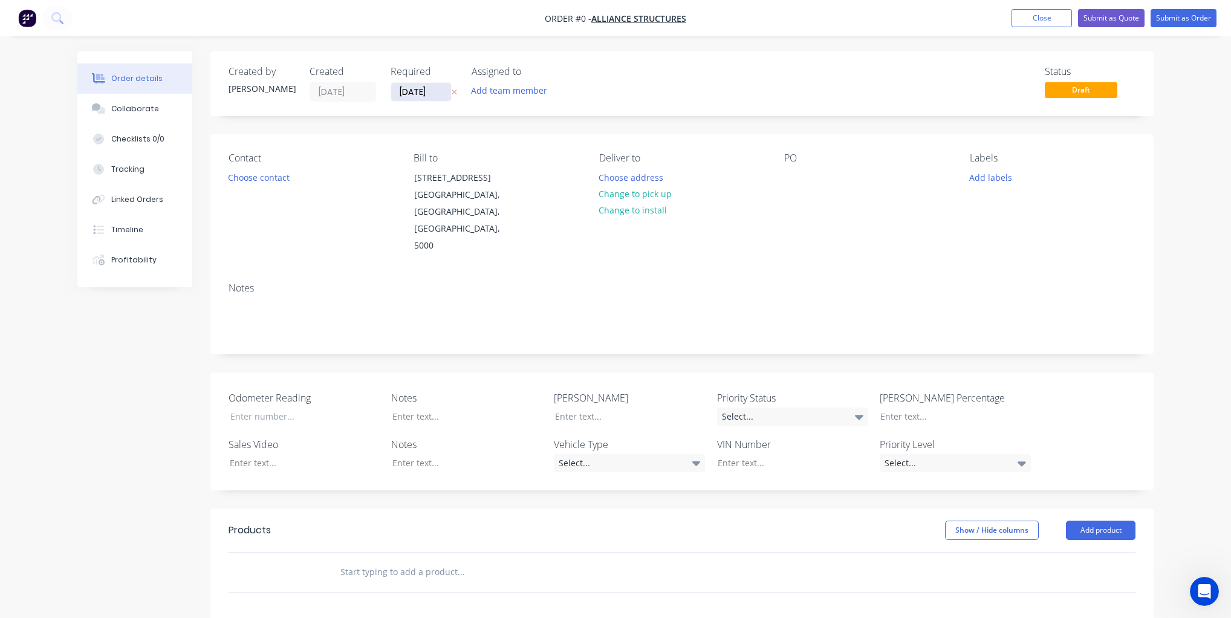
click at [411, 88] on input "29/08/25" at bounding box center [421, 92] width 60 height 18
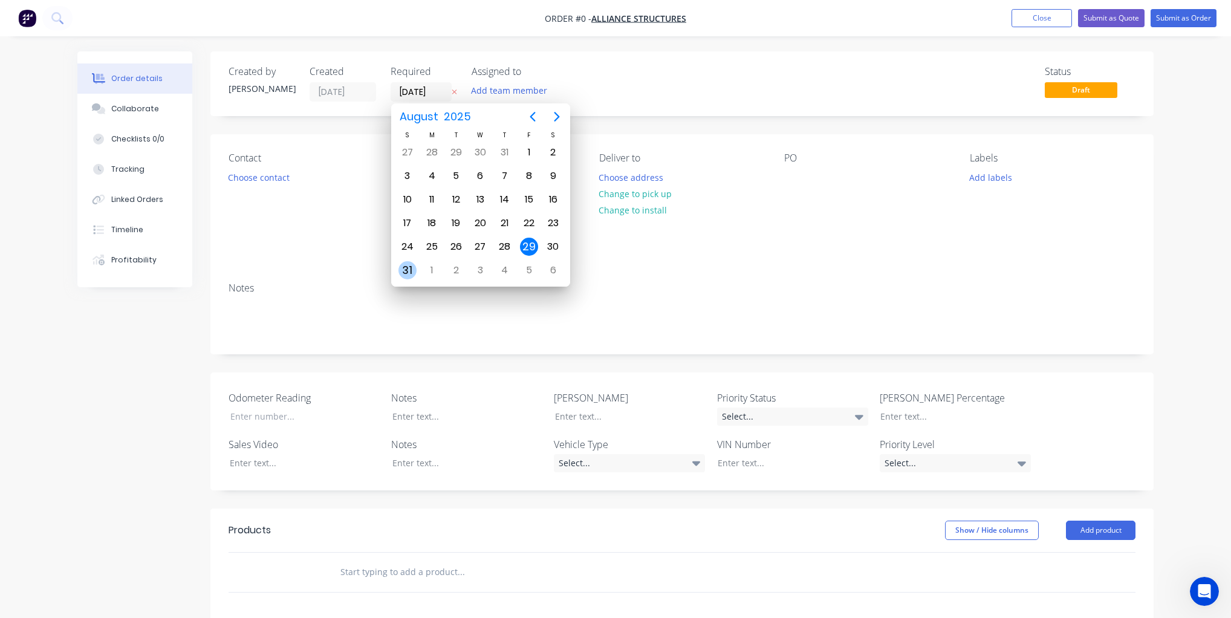
click at [405, 261] on div "31" at bounding box center [407, 270] width 18 height 18
type input "31/08/25"
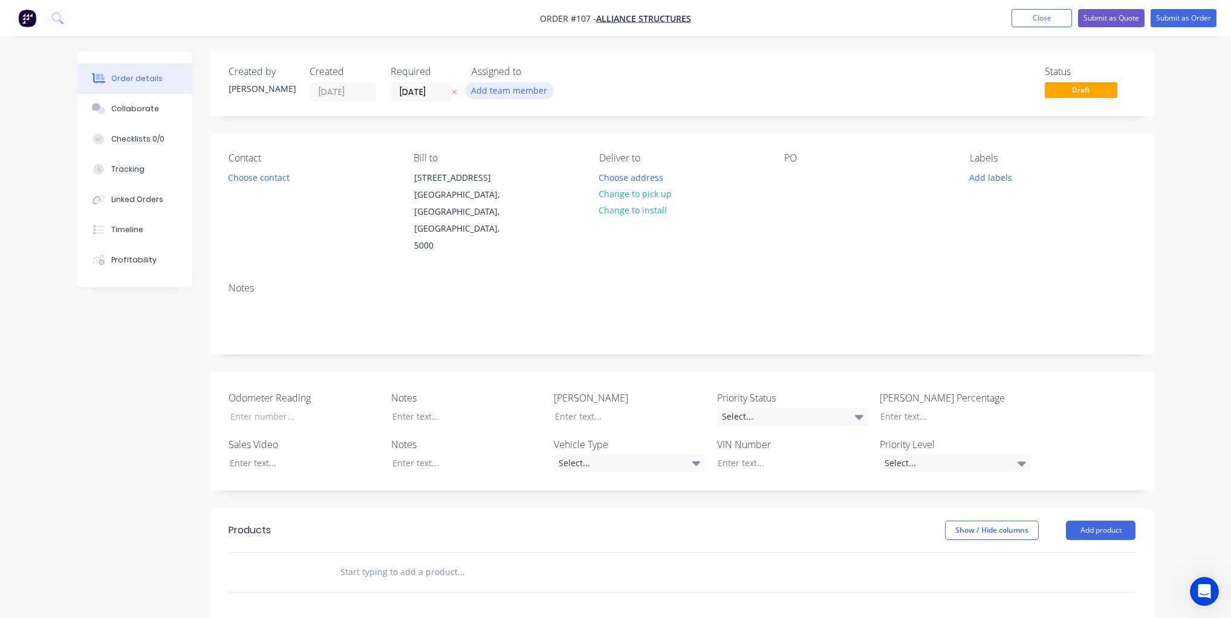
click at [508, 91] on button "Add team member" at bounding box center [509, 90] width 89 height 16
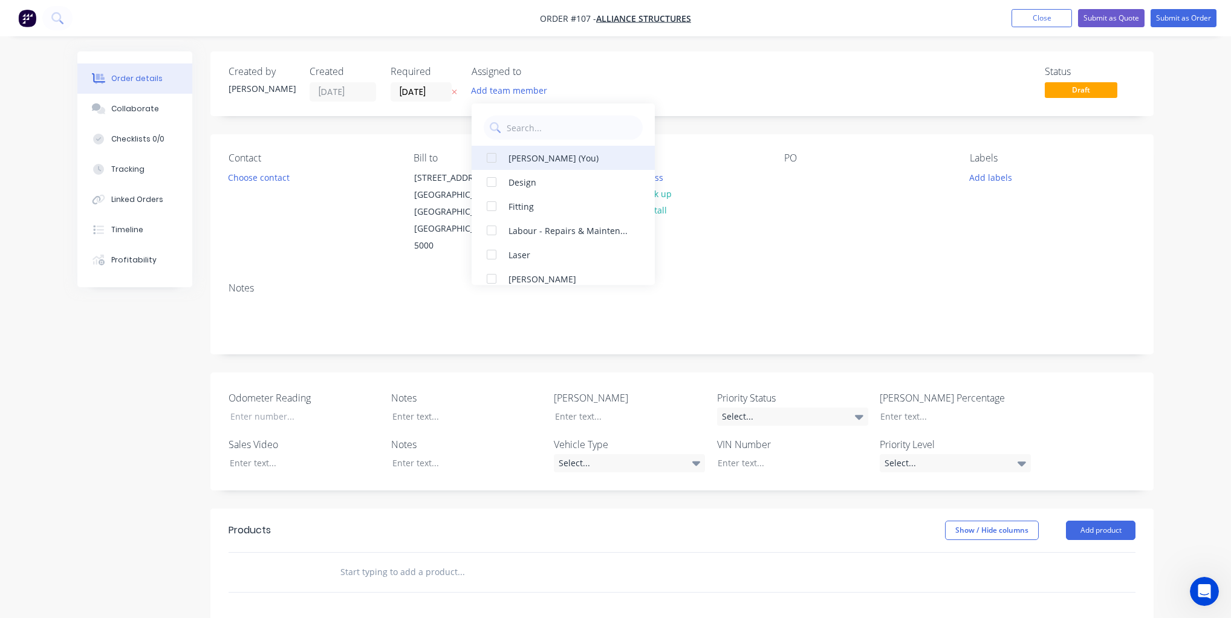
click at [494, 155] on div at bounding box center [491, 158] width 24 height 24
click at [487, 182] on div at bounding box center [491, 182] width 24 height 24
click at [485, 252] on div at bounding box center [491, 254] width 24 height 24
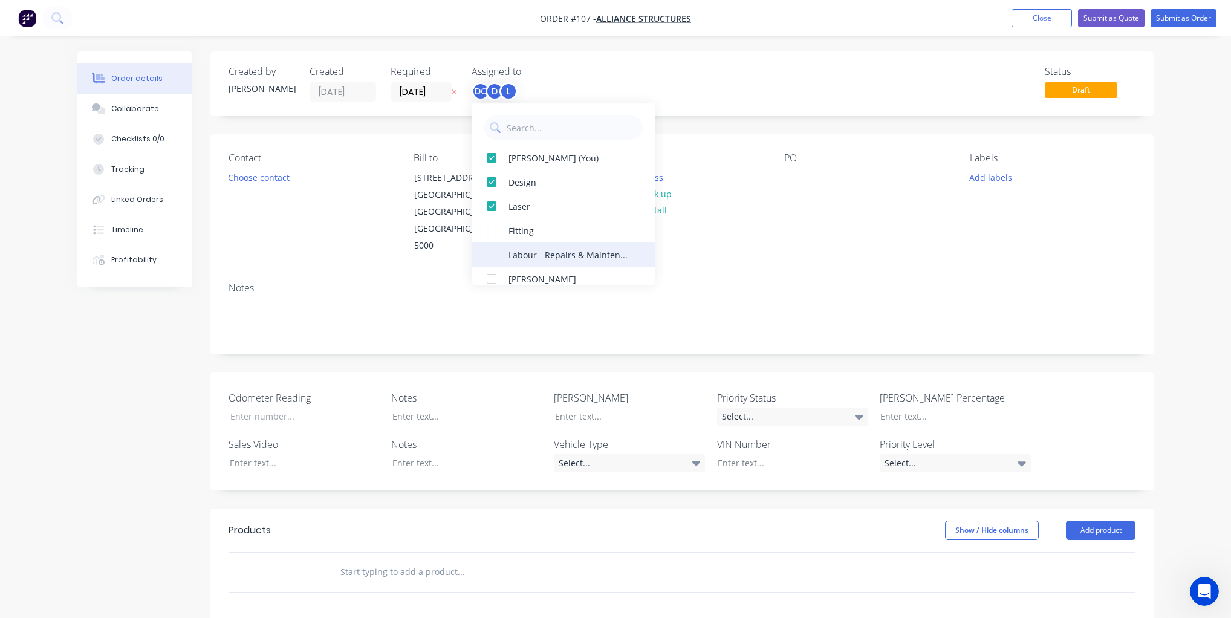
click at [490, 255] on div at bounding box center [491, 254] width 24 height 24
click at [161, 354] on div "Created by David Created 29/08/25 Required 31/08/25 Assigned to DC D L L Status…" at bounding box center [615, 475] width 1076 height 849
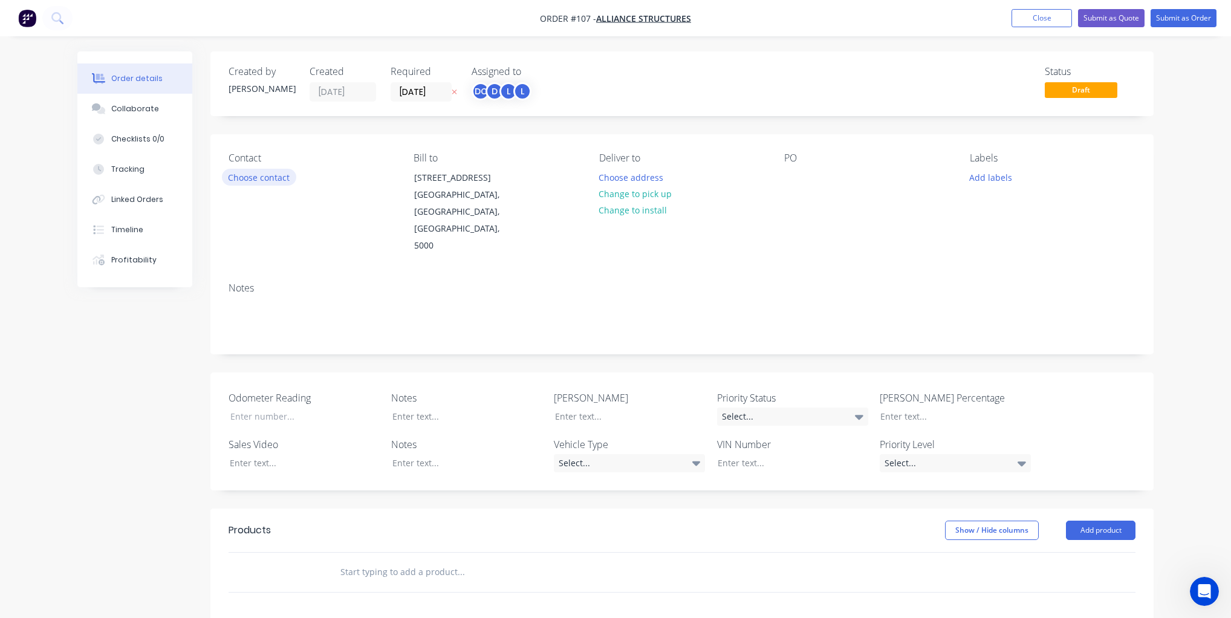
click at [283, 172] on button "Choose contact" at bounding box center [259, 177] width 74 height 16
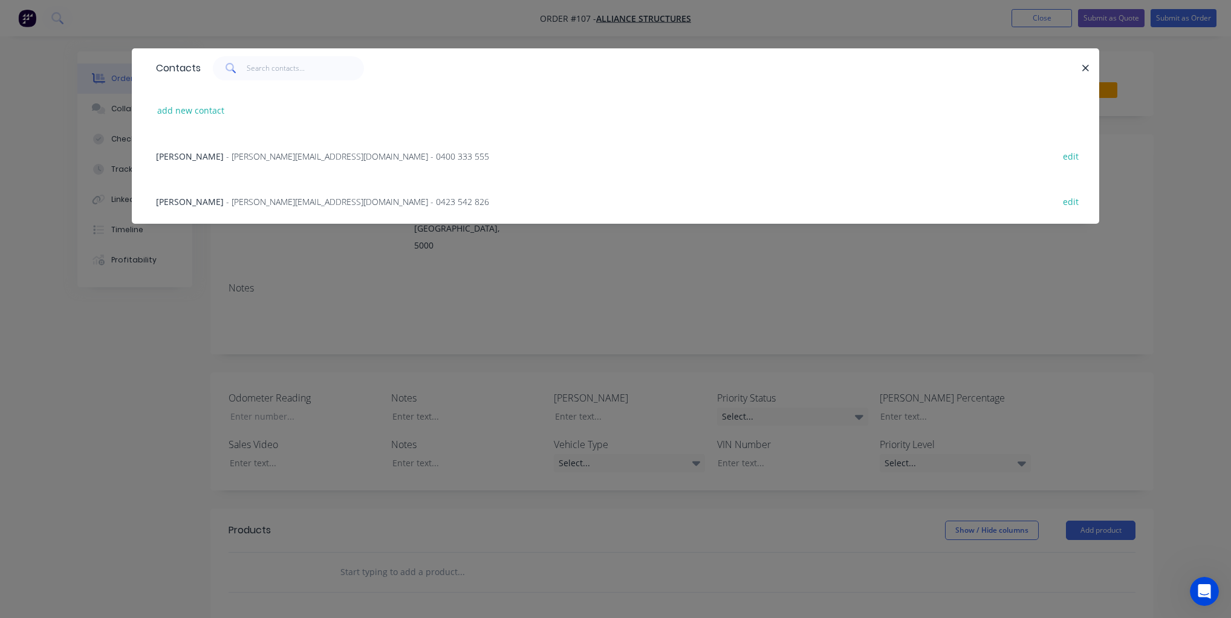
click at [248, 161] on span "- daniel@woodwonders.com.au - 0400 333 555" at bounding box center [357, 156] width 263 height 11
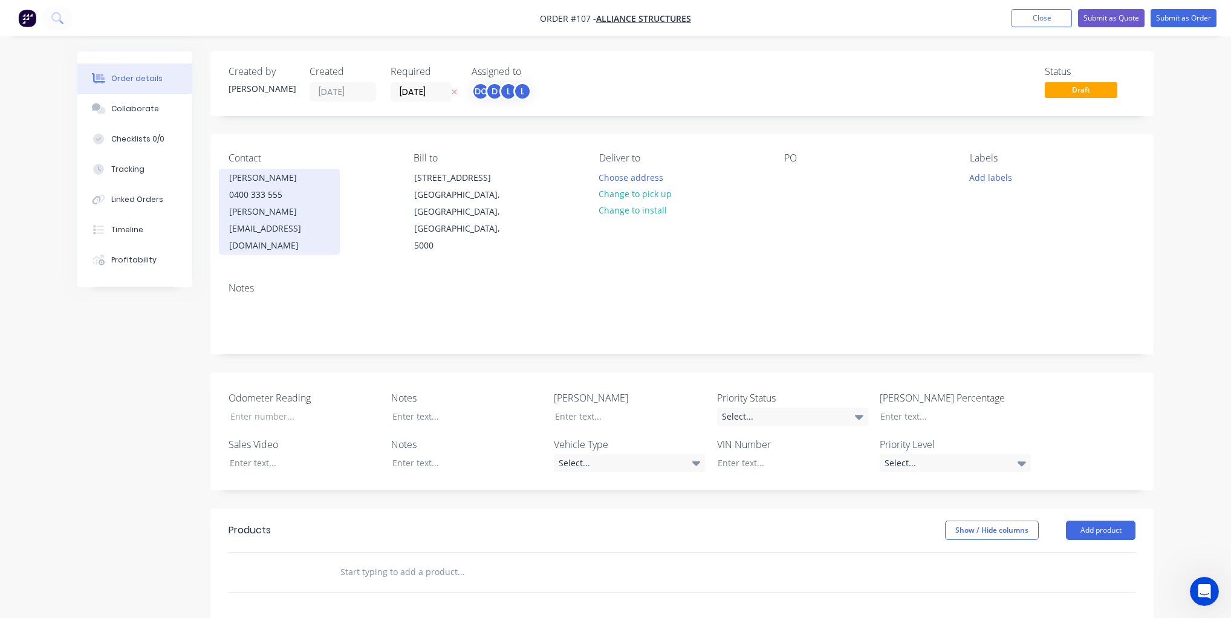
click at [290, 174] on div "Daniel Wilson" at bounding box center [279, 177] width 100 height 17
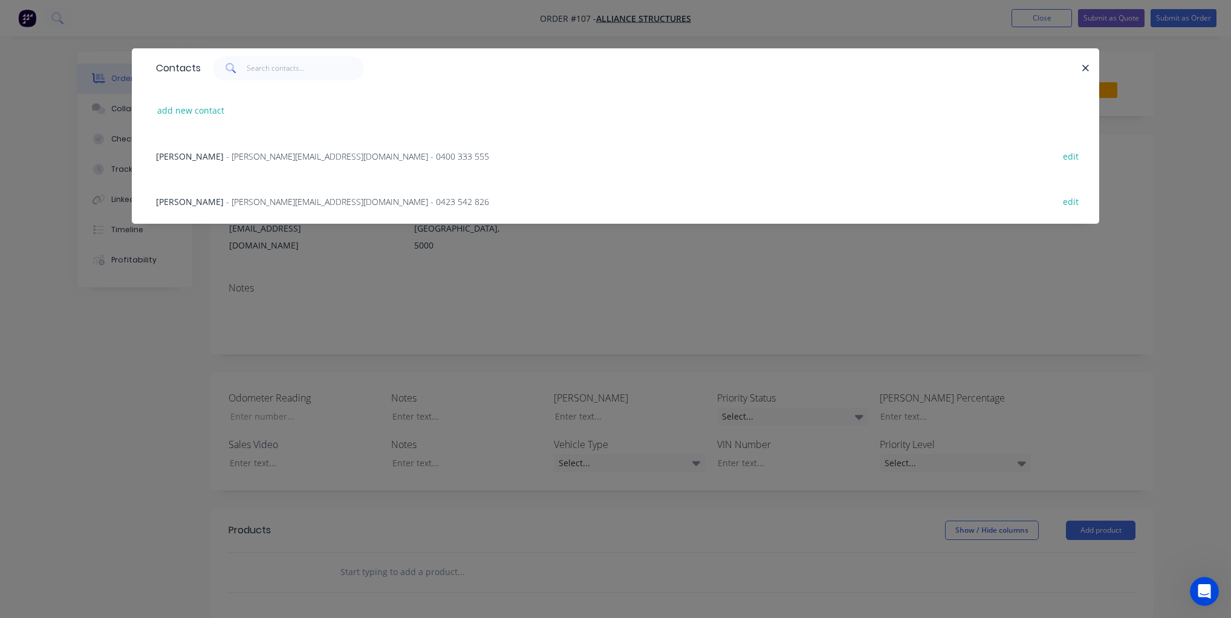
click at [981, 73] on div at bounding box center [641, 68] width 880 height 24
click at [226, 109] on button "add new contact" at bounding box center [191, 110] width 80 height 16
select select "AU"
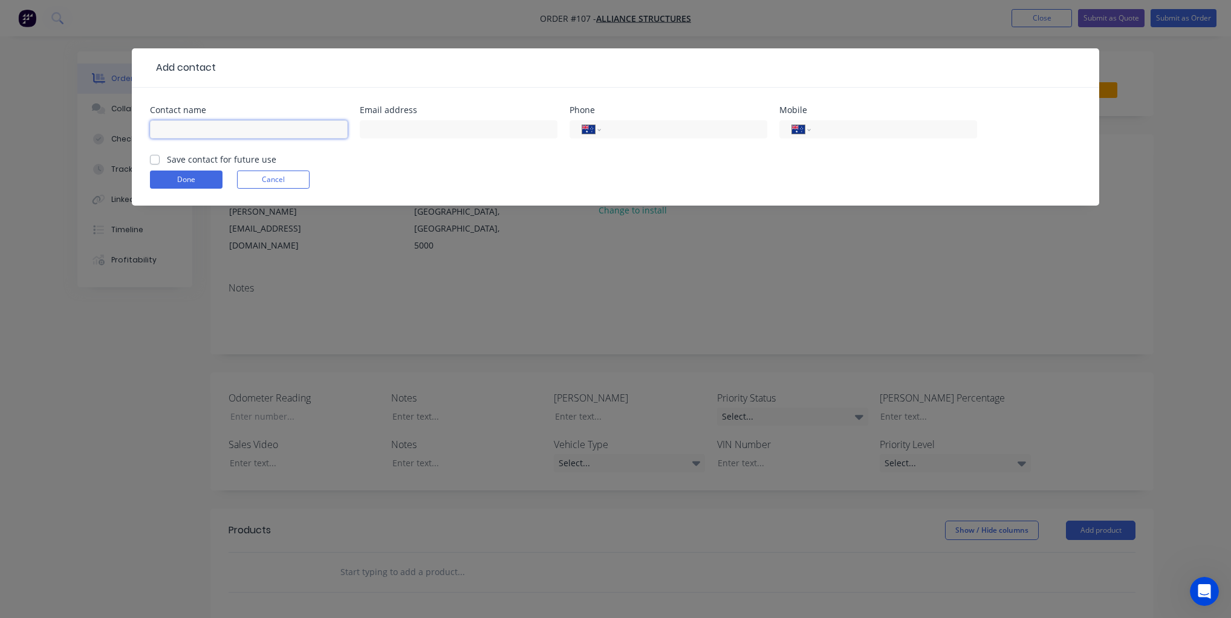
click at [218, 125] on input "text" at bounding box center [249, 129] width 198 height 18
type input "David"
click at [840, 130] on input "tel" at bounding box center [891, 129] width 145 height 13
type input "0402 929 122"
click at [209, 172] on button "Done" at bounding box center [186, 179] width 73 height 18
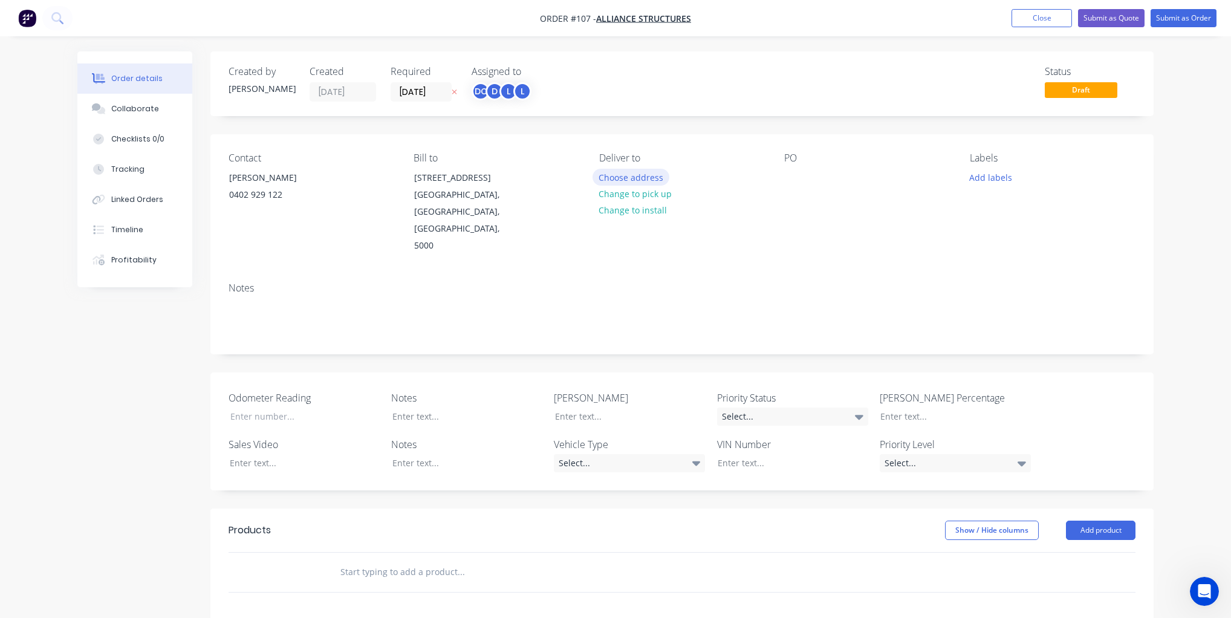
click at [615, 177] on button "Choose address" at bounding box center [630, 177] width 77 height 16
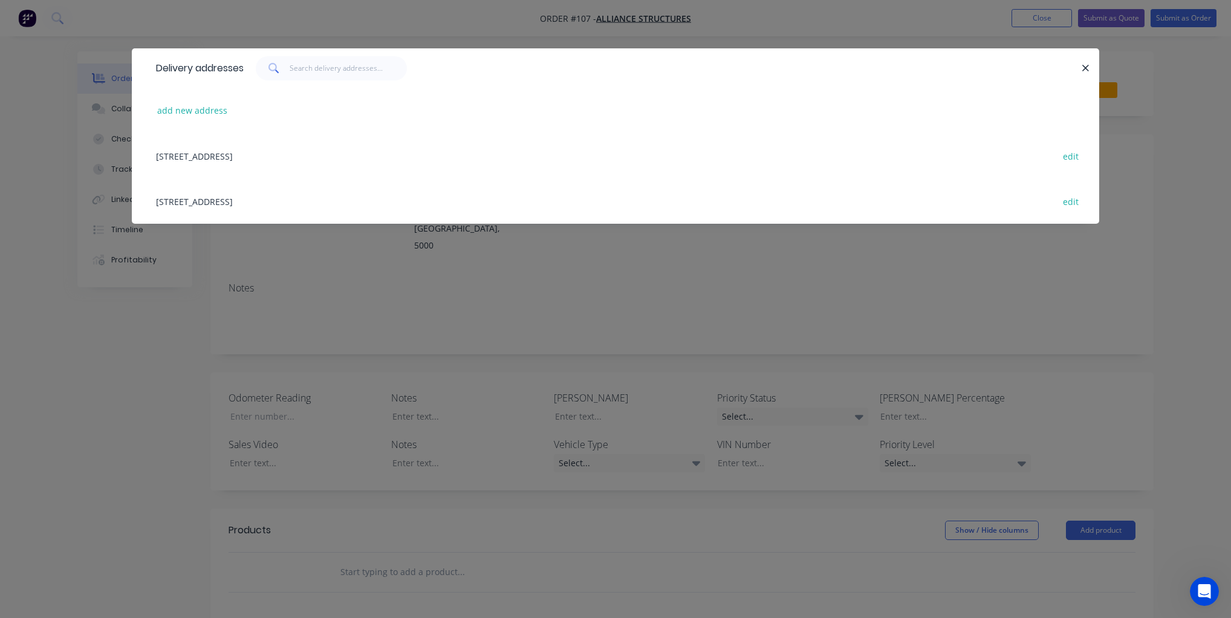
click at [357, 163] on div "678 Adelaide Road, Adelaide, South Australia, Australia, 5000 edit" at bounding box center [615, 155] width 931 height 45
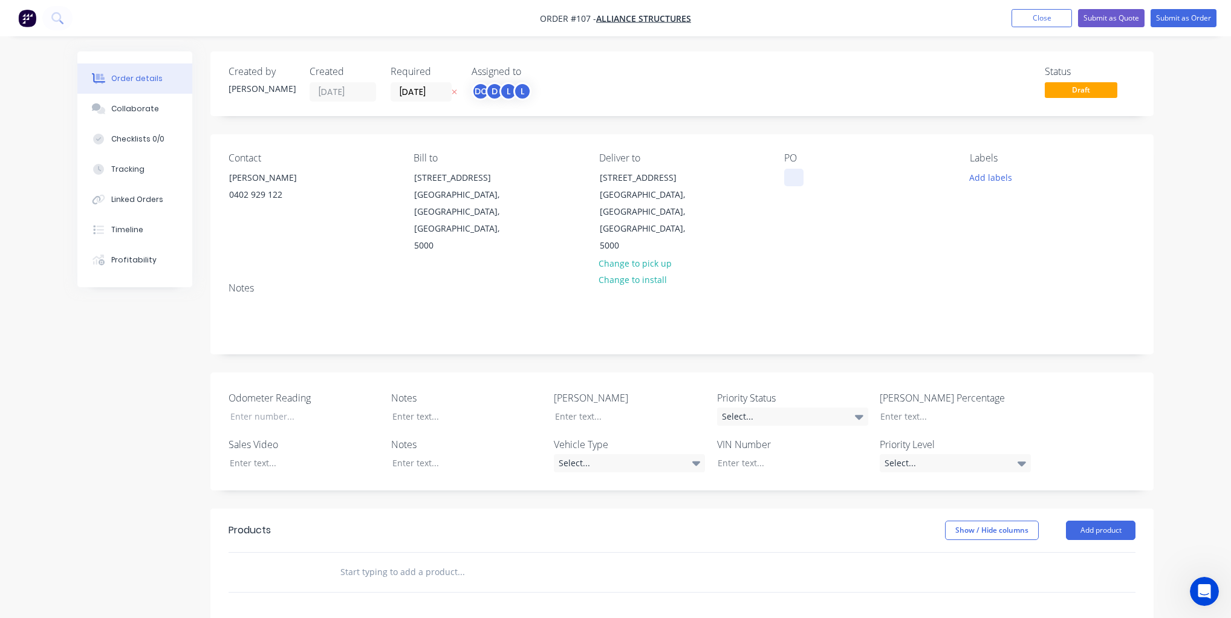
click at [788, 176] on div at bounding box center [793, 178] width 19 height 18
click at [987, 177] on button "Add labels" at bounding box center [990, 177] width 56 height 16
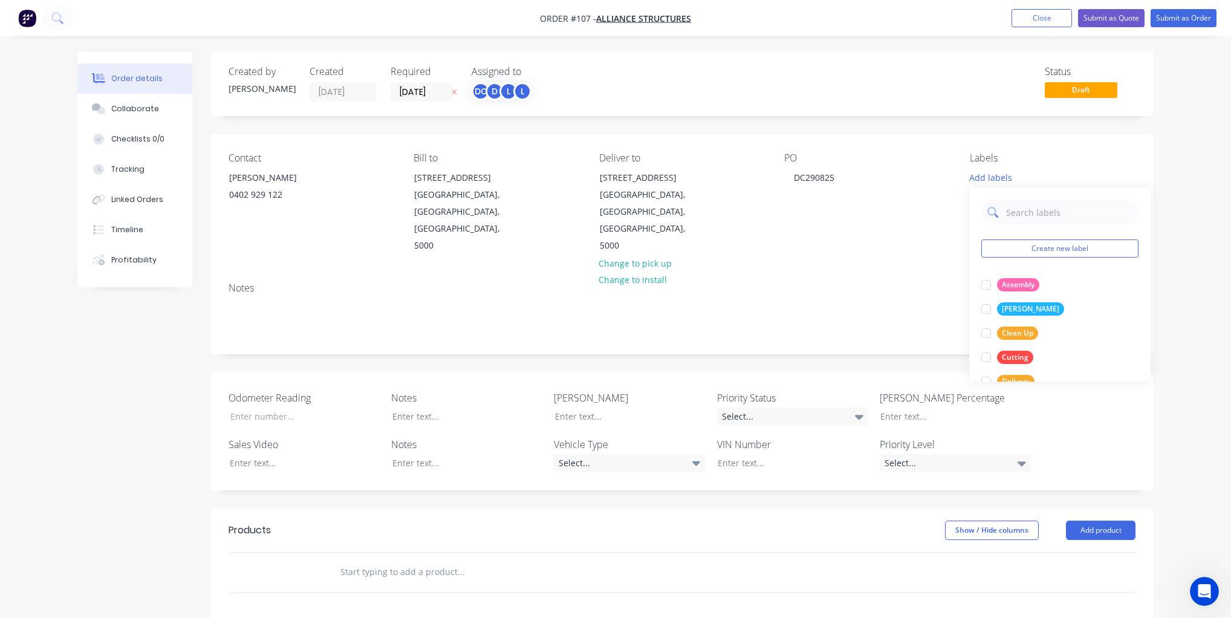
click at [1008, 210] on input "text" at bounding box center [1069, 212] width 126 height 24
click at [986, 285] on div at bounding box center [986, 285] width 24 height 24
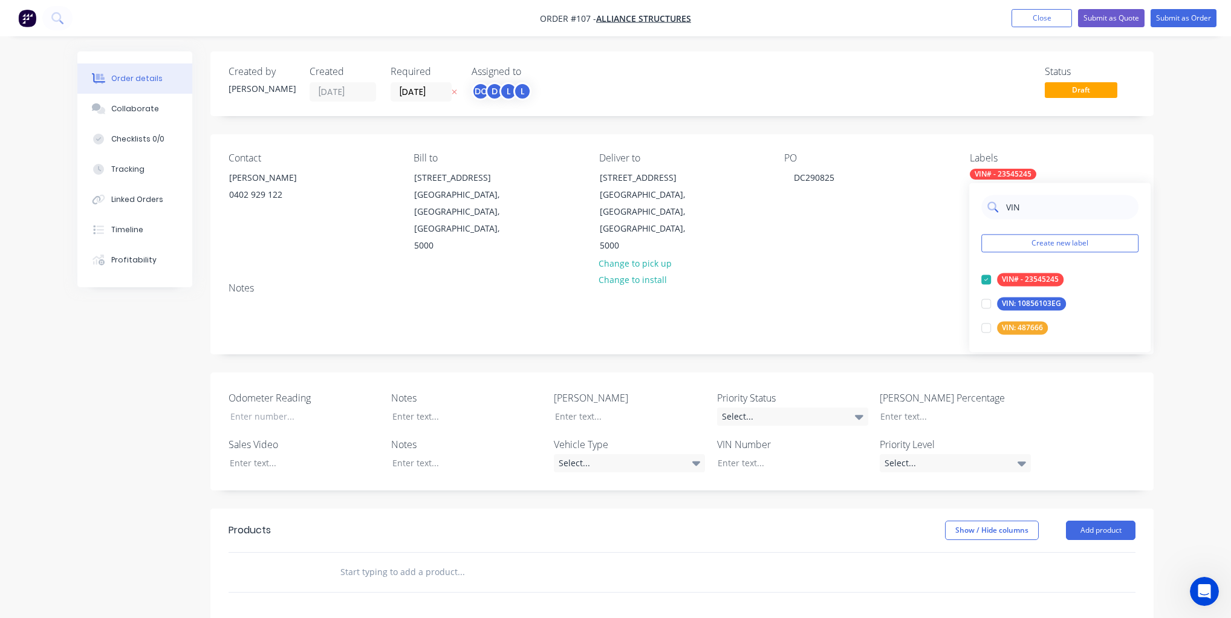
drag, startPoint x: 1031, startPoint y: 213, endPoint x: 1000, endPoint y: 209, distance: 31.1
click at [1000, 210] on div "VIN" at bounding box center [1059, 207] width 157 height 24
click at [988, 278] on div at bounding box center [986, 279] width 24 height 24
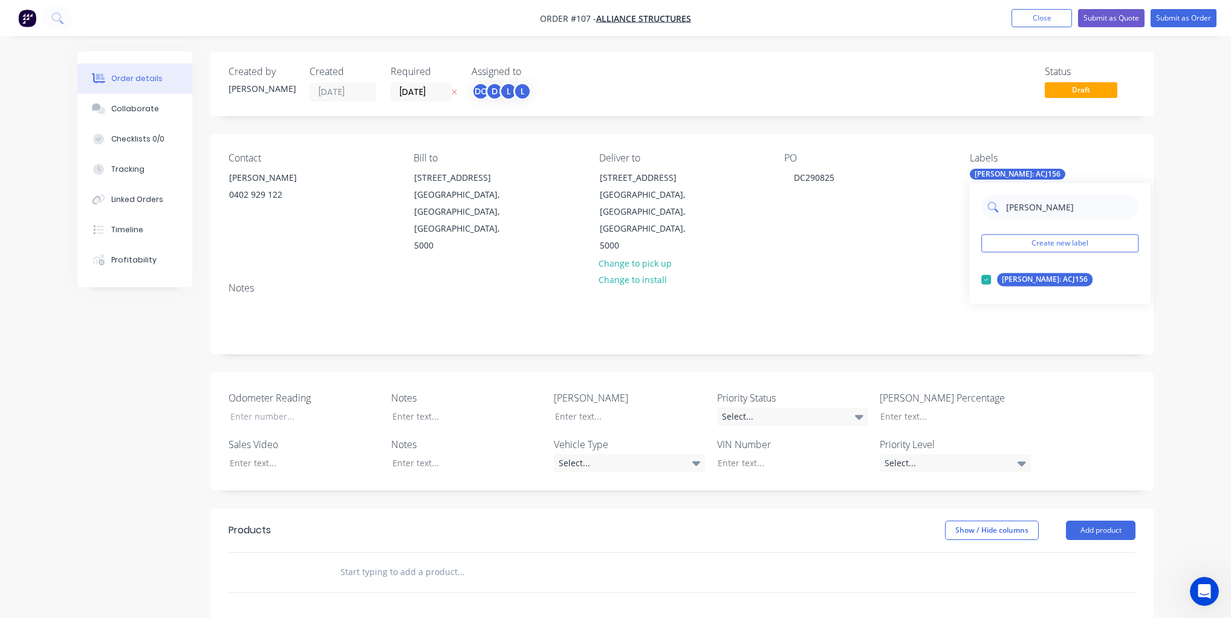
drag, startPoint x: 1044, startPoint y: 207, endPoint x: 990, endPoint y: 207, distance: 53.2
click at [990, 207] on div "REGO" at bounding box center [1059, 207] width 157 height 24
click at [985, 277] on div at bounding box center [986, 279] width 24 height 24
drag, startPoint x: 1044, startPoint y: 211, endPoint x: 990, endPoint y: 209, distance: 53.9
click at [990, 209] on div "Urgent" at bounding box center [1059, 207] width 157 height 24
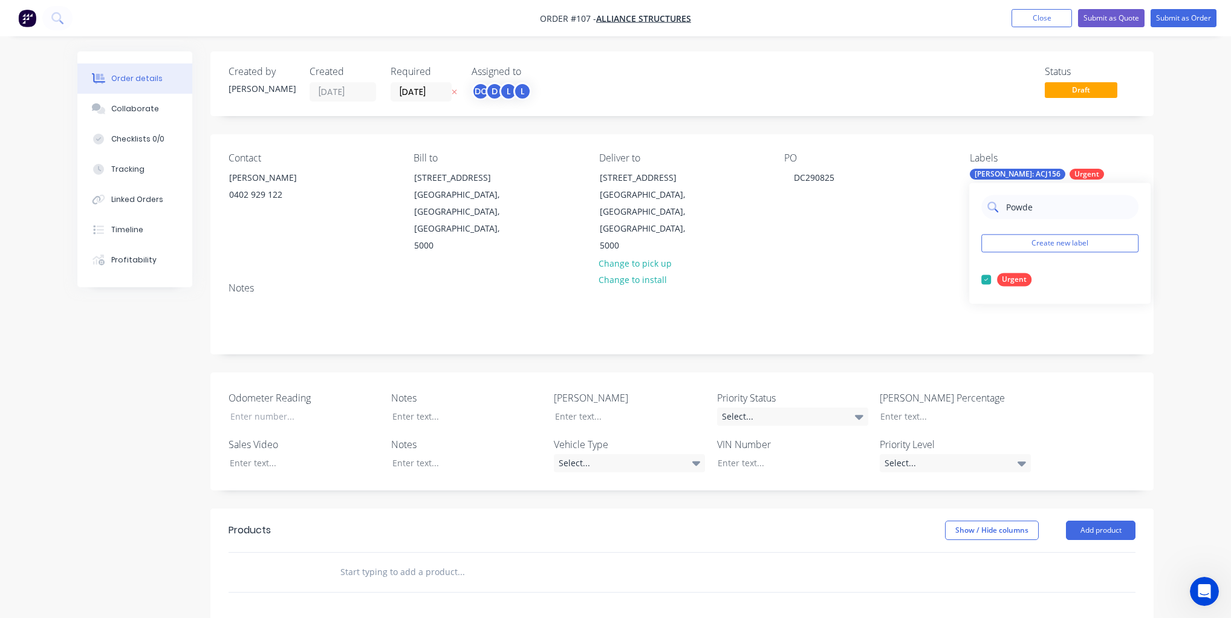
type input "Powder"
click at [987, 306] on div at bounding box center [986, 303] width 24 height 24
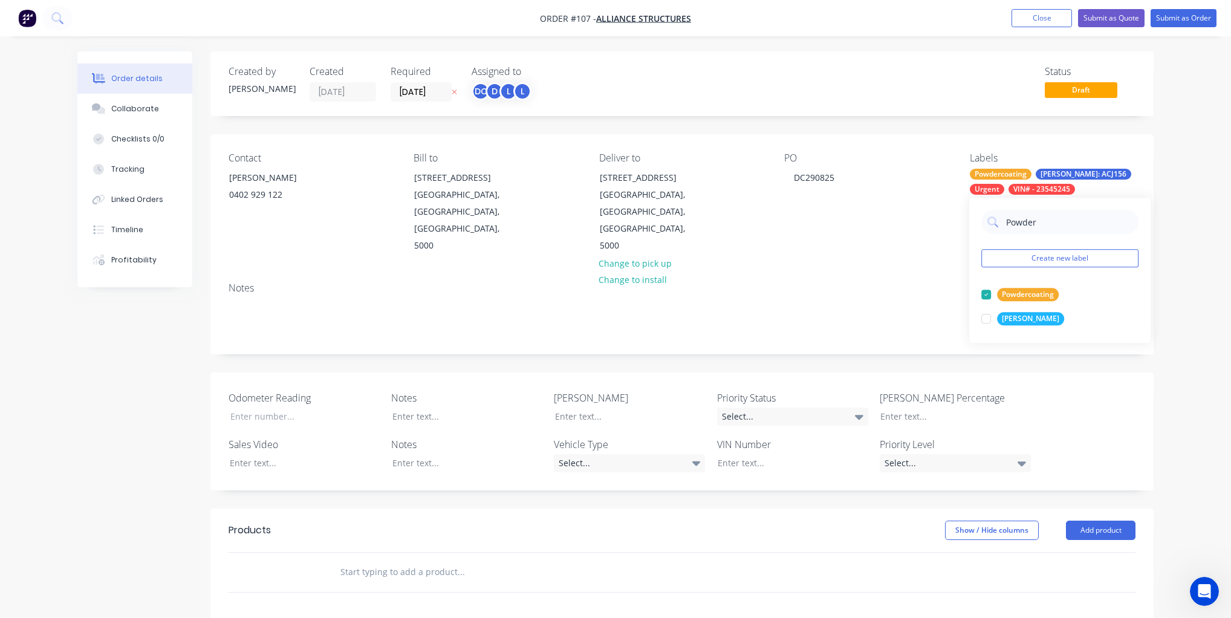
click at [1209, 291] on div "Order details Collaborate Checklists 0/0 Tracking Linked Orders Timeline Profit…" at bounding box center [615, 450] width 1231 height 901
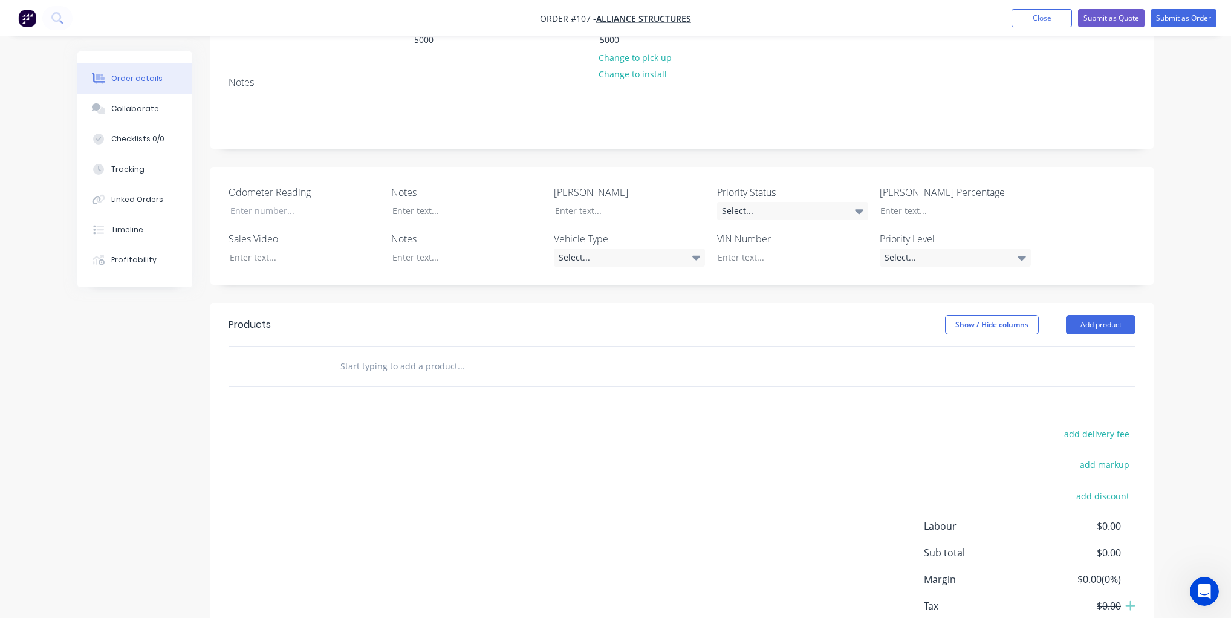
scroll to position [248, 0]
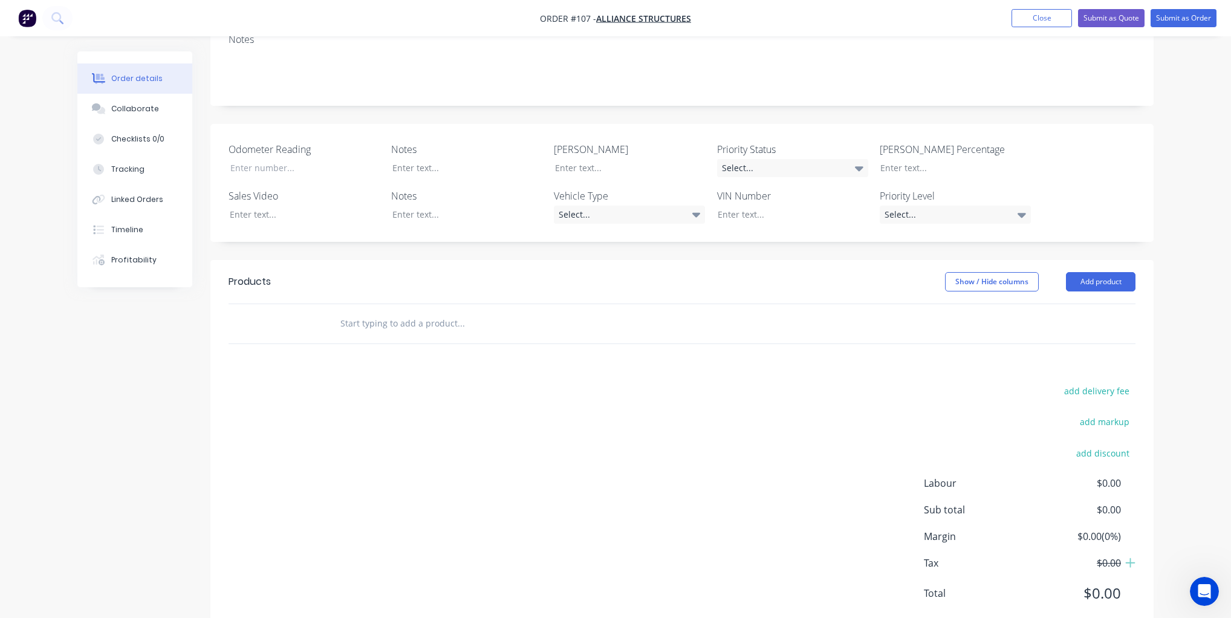
click at [379, 304] on div at bounding box center [542, 323] width 435 height 39
click at [380, 311] on input "text" at bounding box center [461, 323] width 242 height 24
drag, startPoint x: 366, startPoint y: 295, endPoint x: 366, endPoint y: 274, distance: 20.6
click at [366, 311] on input "text" at bounding box center [461, 323] width 242 height 24
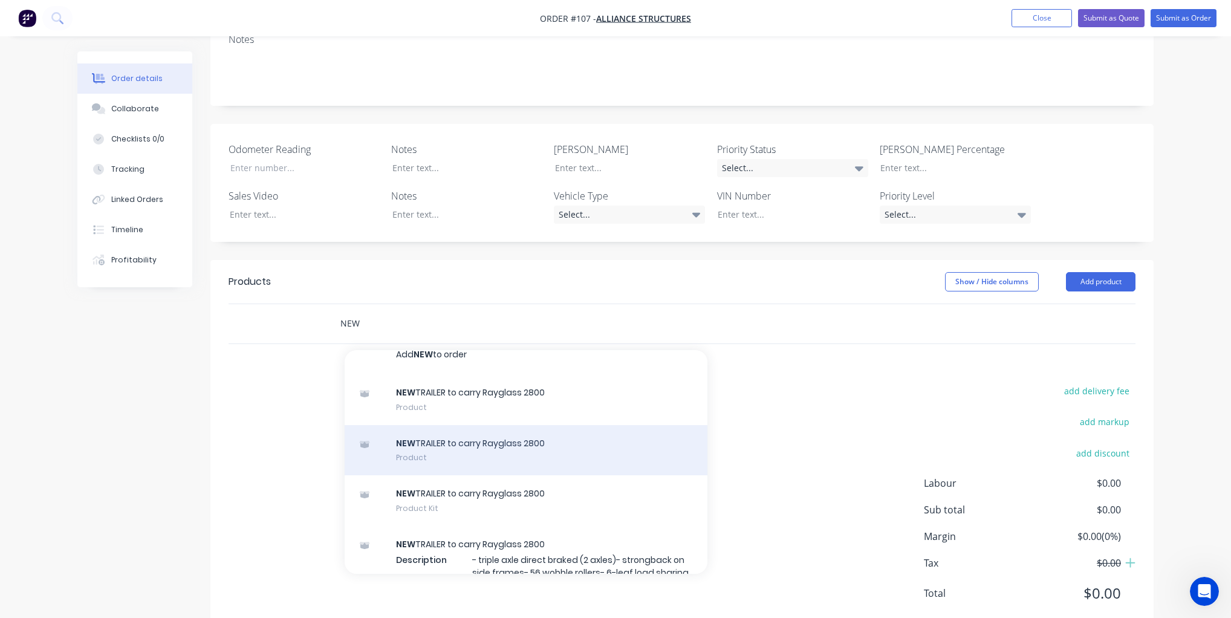
scroll to position [16, 0]
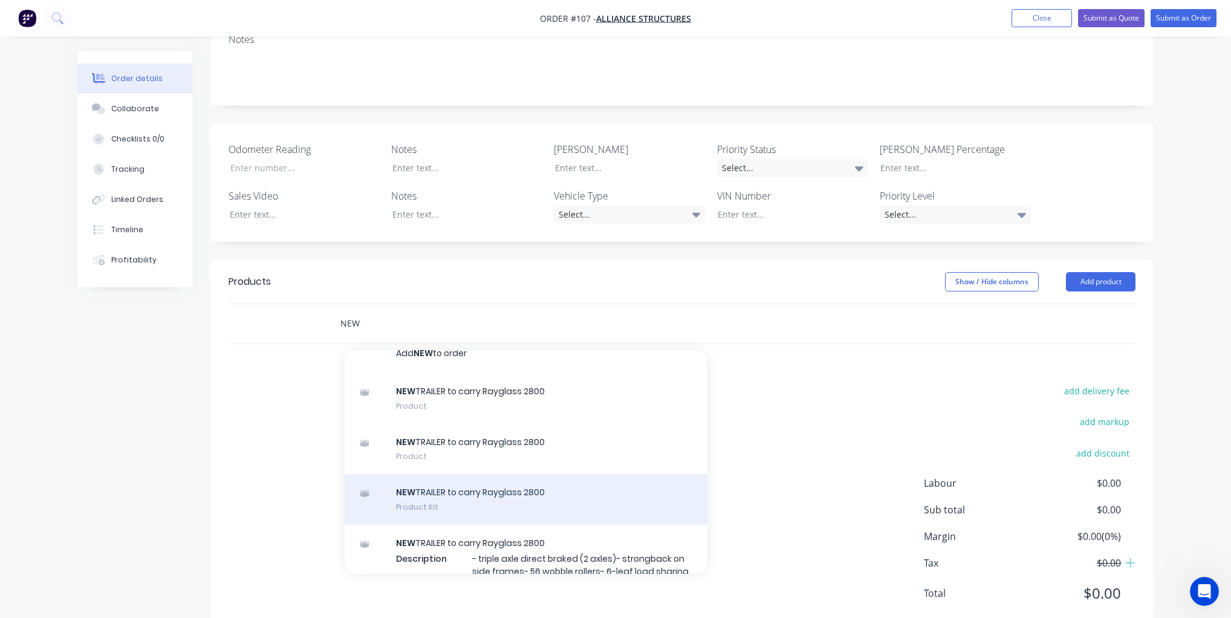
type input "NEW"
click at [436, 474] on div "NEW TRAILER to carry Rayglass 2800 Product Kit" at bounding box center [526, 499] width 363 height 51
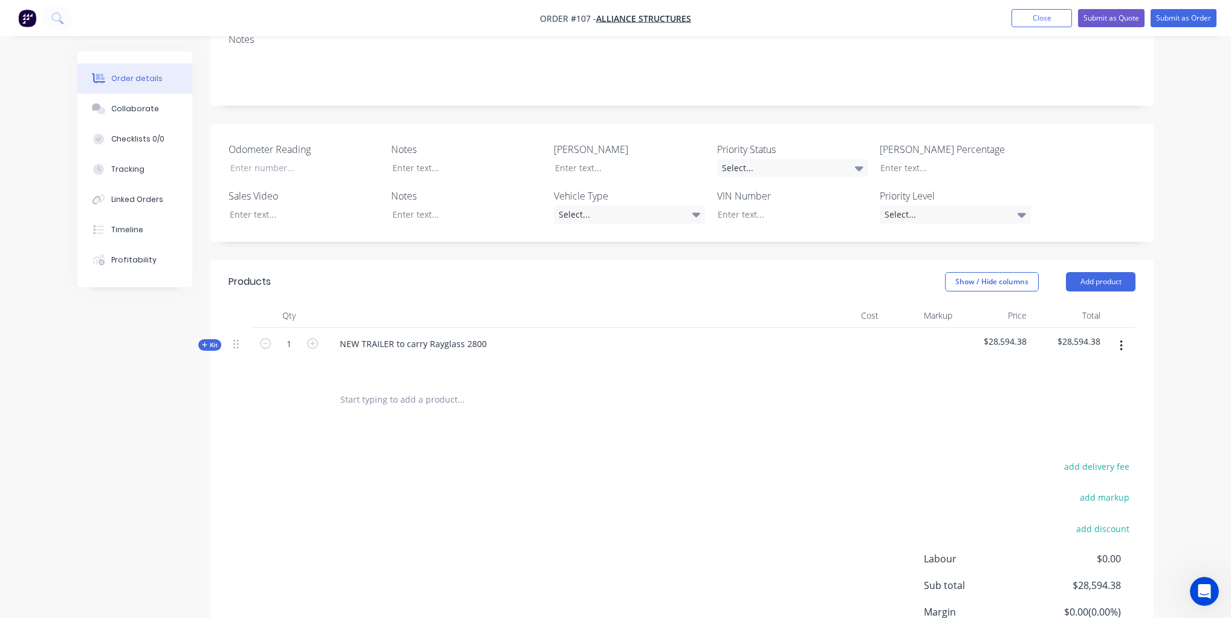
click at [209, 340] on span "Kit" at bounding box center [210, 344] width 16 height 9
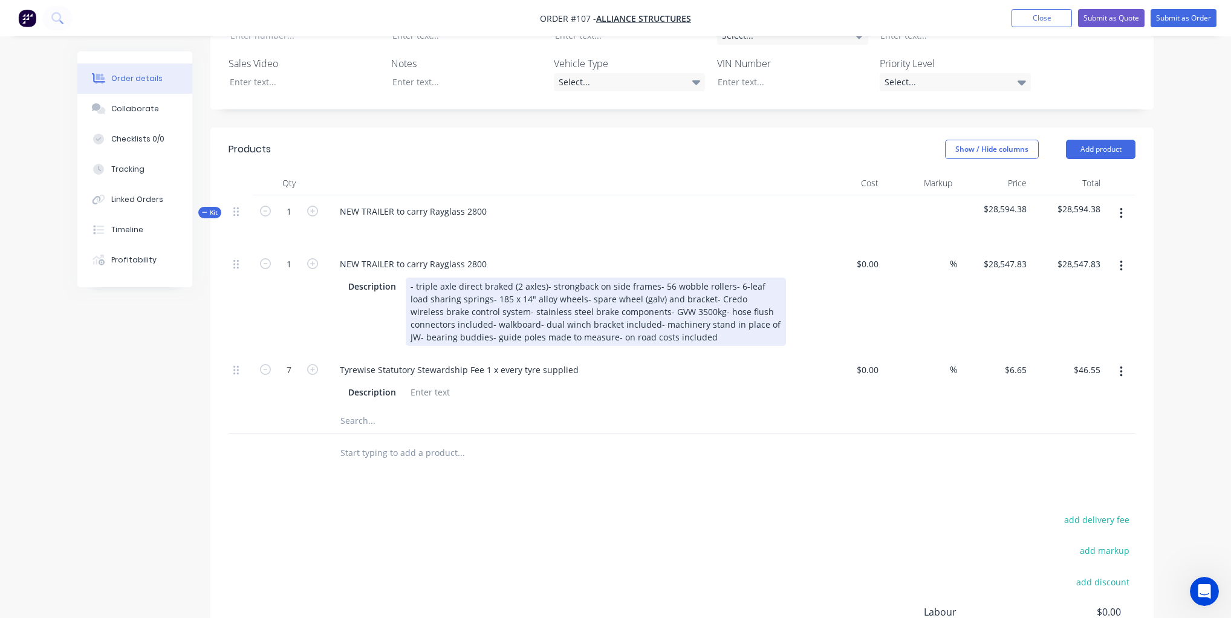
scroll to position [380, 0]
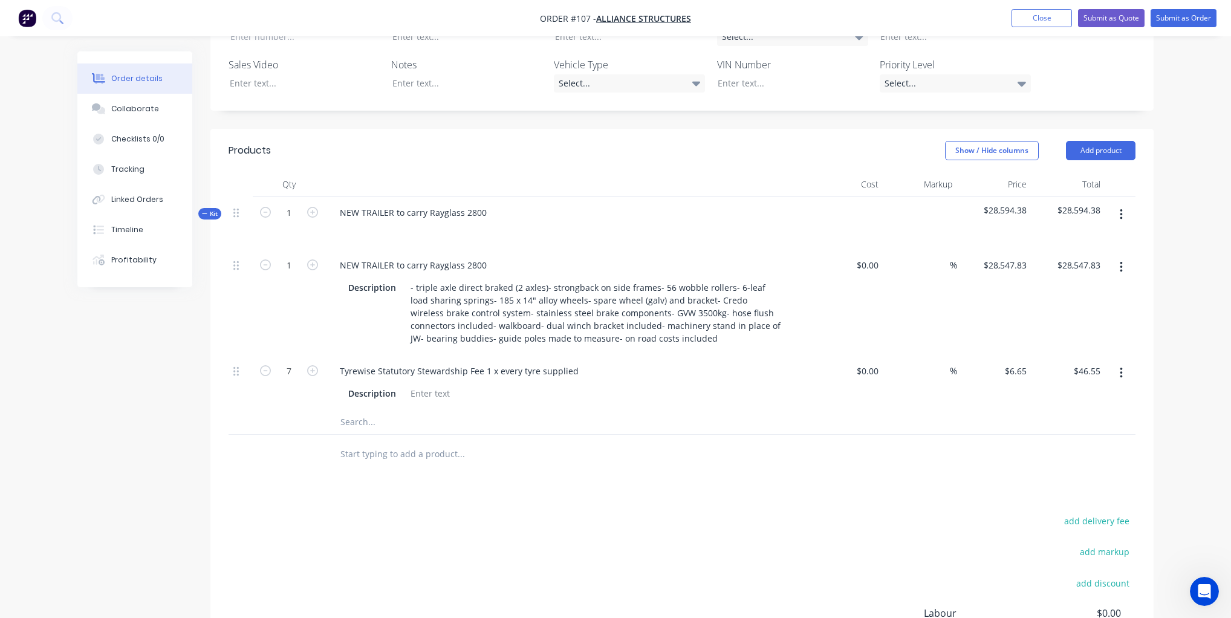
click at [427, 442] on input "text" at bounding box center [461, 454] width 242 height 24
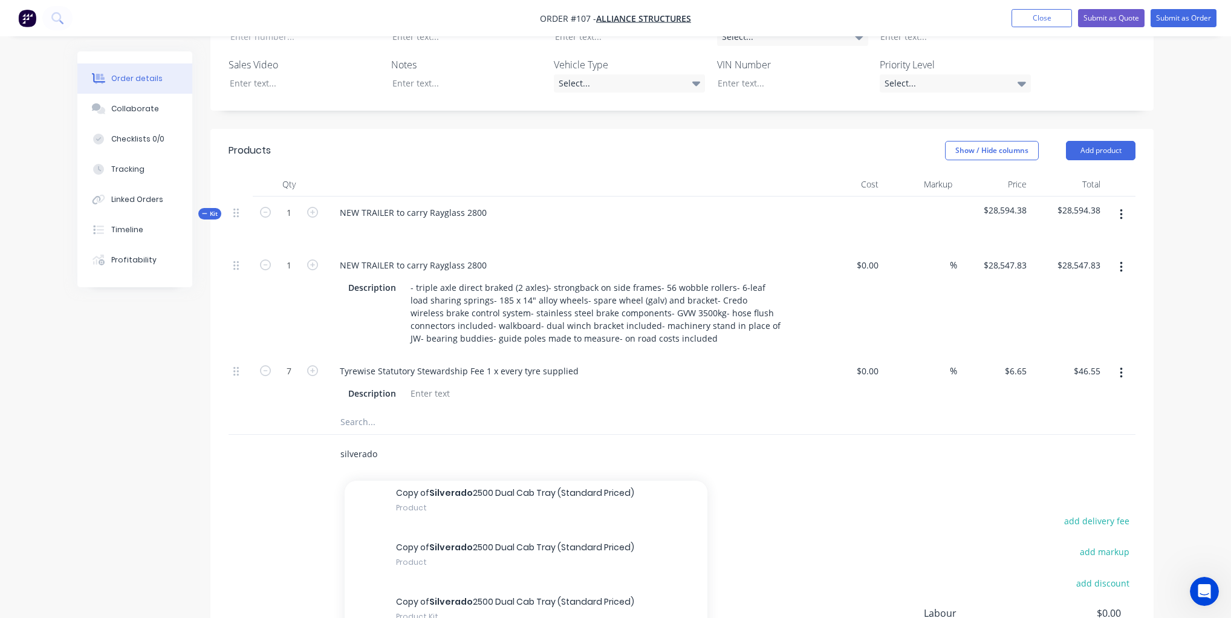
scroll to position [378, 0]
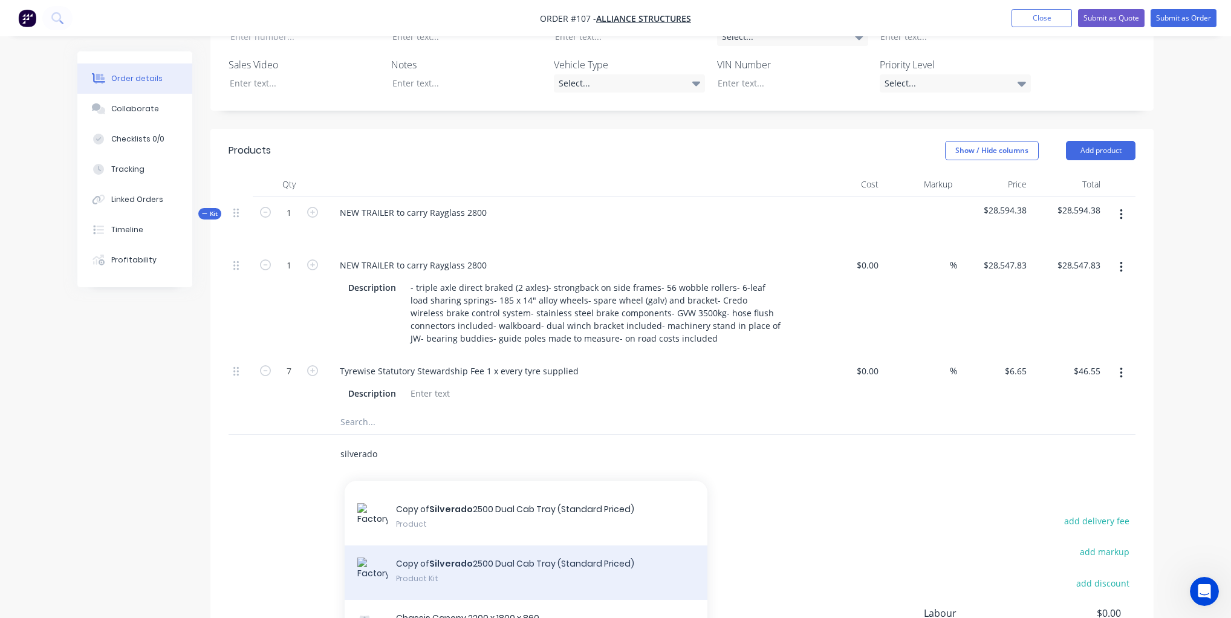
type input "silverado"
click at [428, 545] on div "Copy of Silverado 2500 Dual Cab Tray (Standard Priced) Product Kit" at bounding box center [526, 572] width 363 height 54
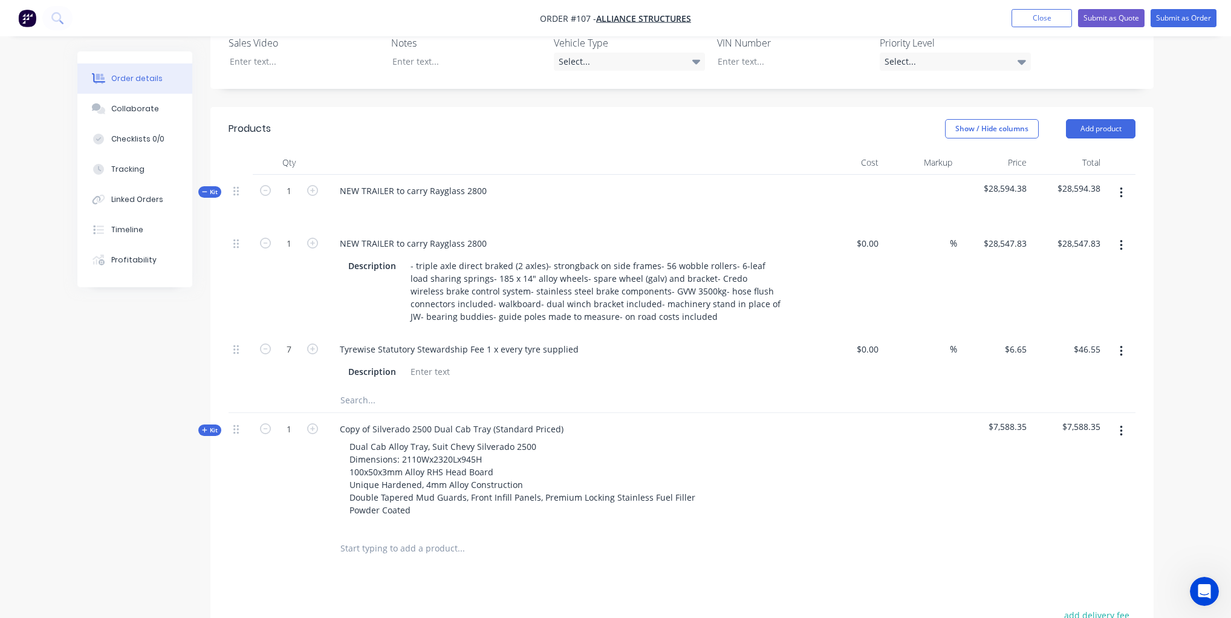
scroll to position [412, 0]
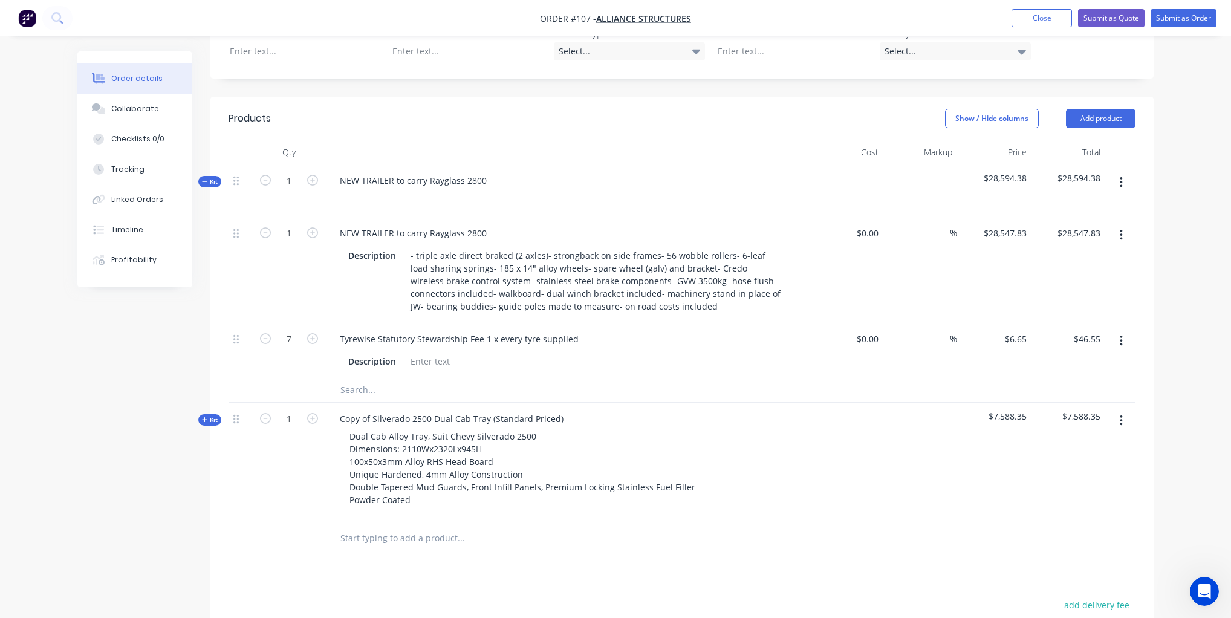
click at [207, 415] on span "Kit" at bounding box center [210, 419] width 16 height 9
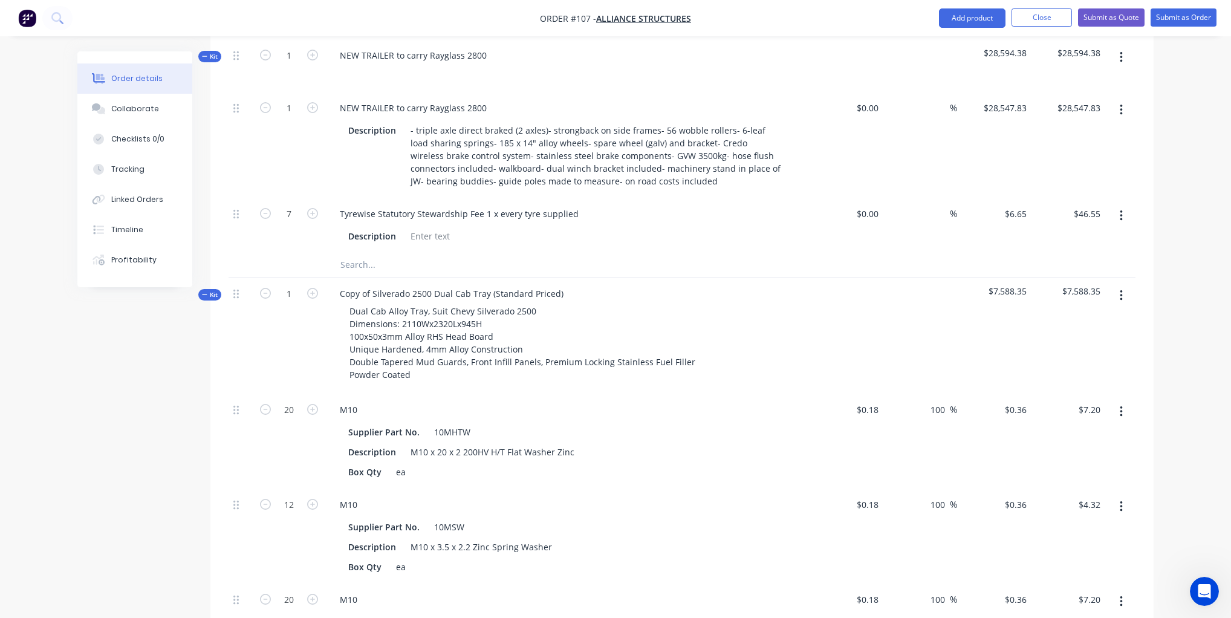
scroll to position [541, 0]
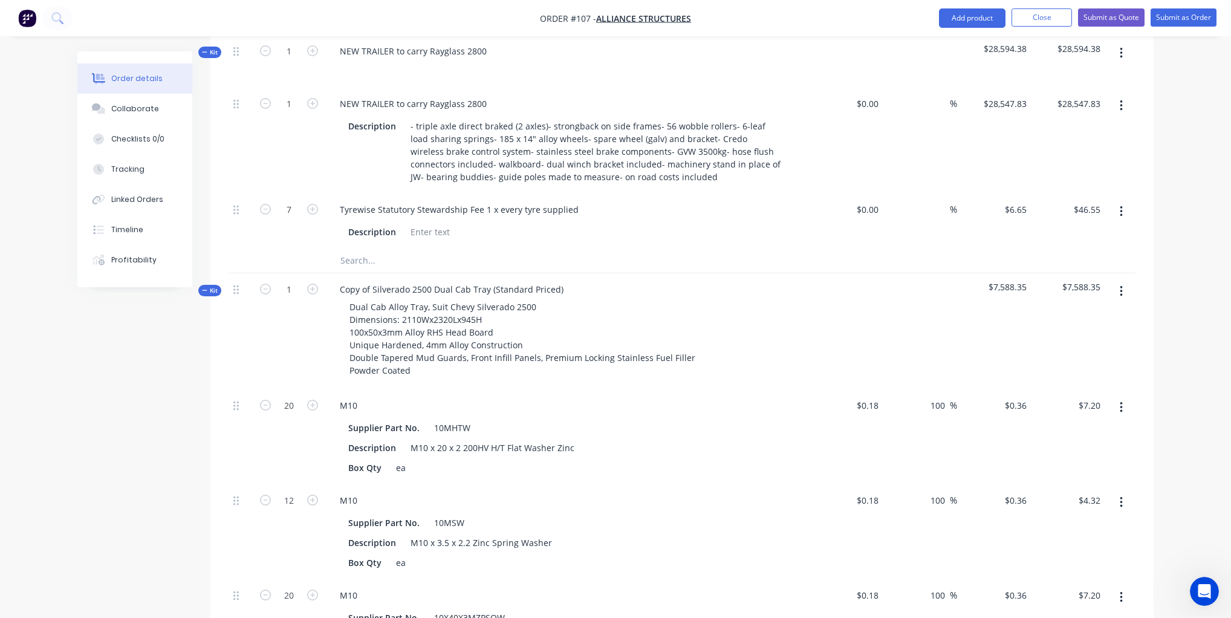
click at [203, 287] on icon at bounding box center [204, 290] width 5 height 6
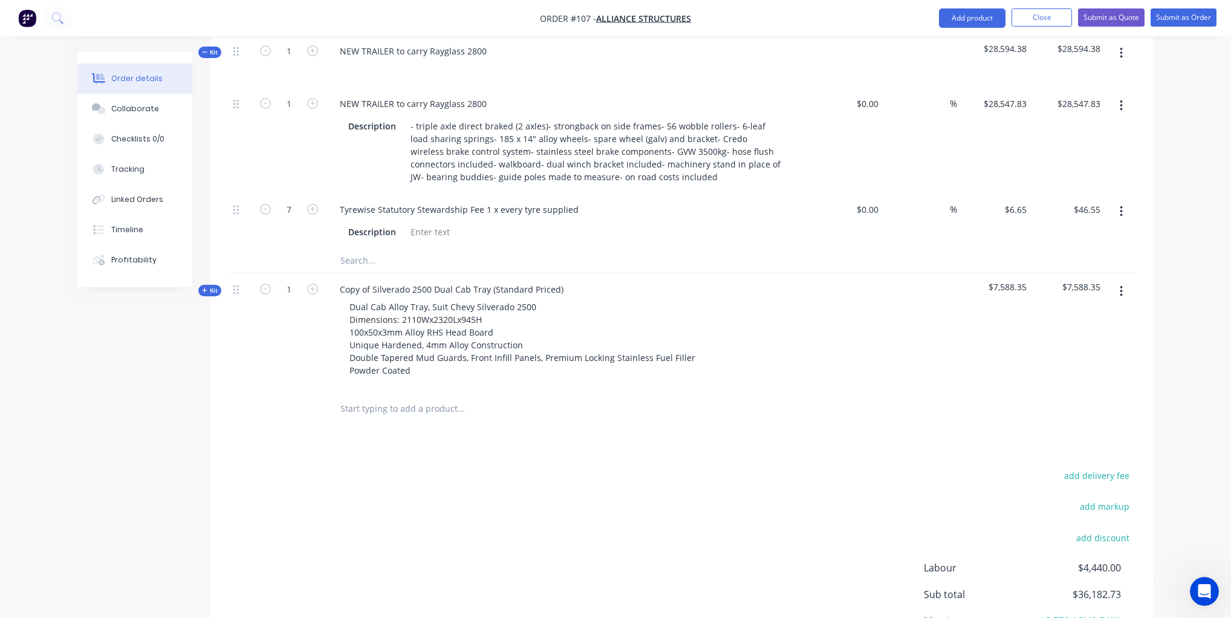
click at [206, 287] on icon at bounding box center [204, 290] width 5 height 6
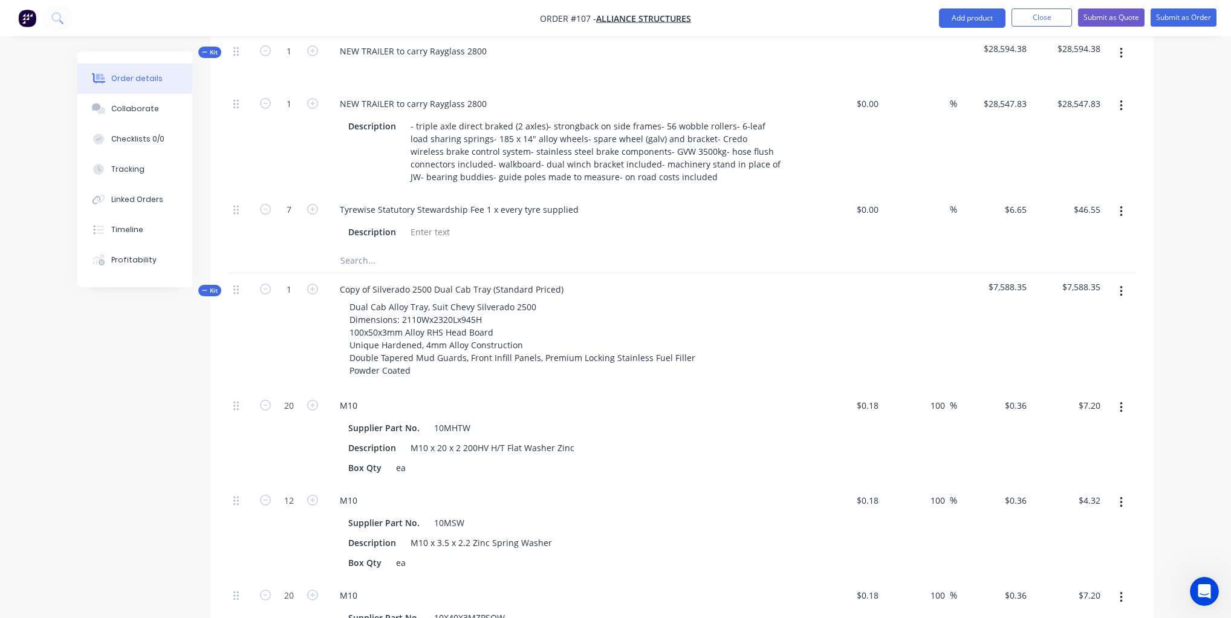
click at [208, 286] on span "Kit" at bounding box center [210, 290] width 16 height 9
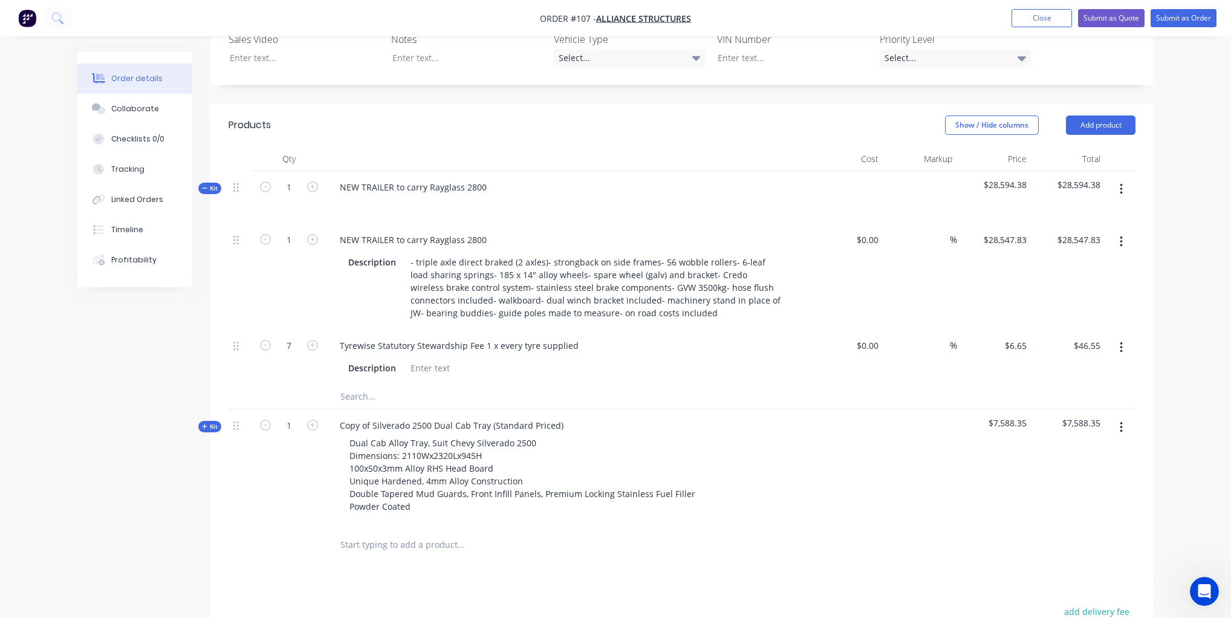
scroll to position [407, 0]
click at [1098, 113] on button "Add product" at bounding box center [1101, 122] width 70 height 19
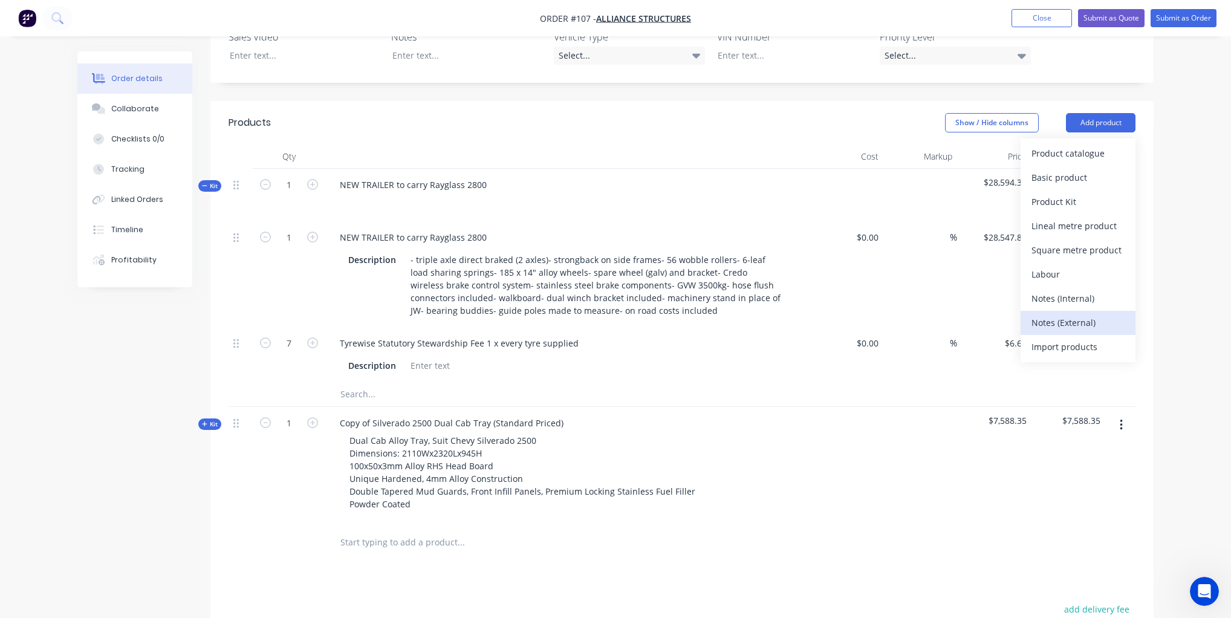
click at [1054, 314] on div "Notes (External)" at bounding box center [1077, 323] width 93 height 18
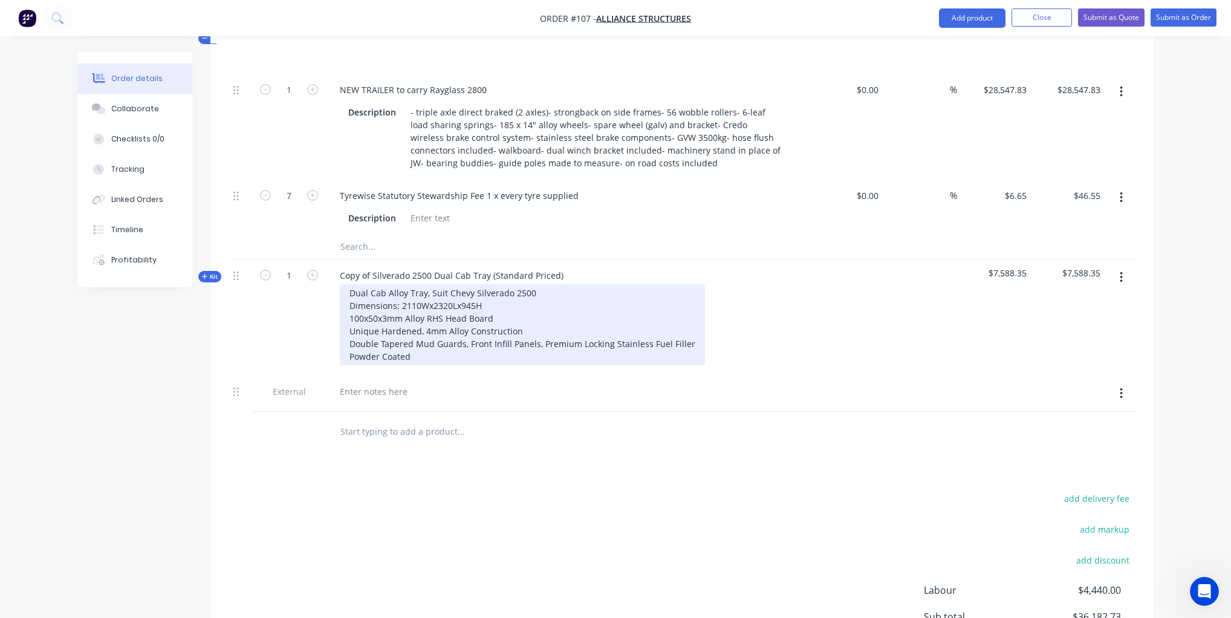
scroll to position [573, 0]
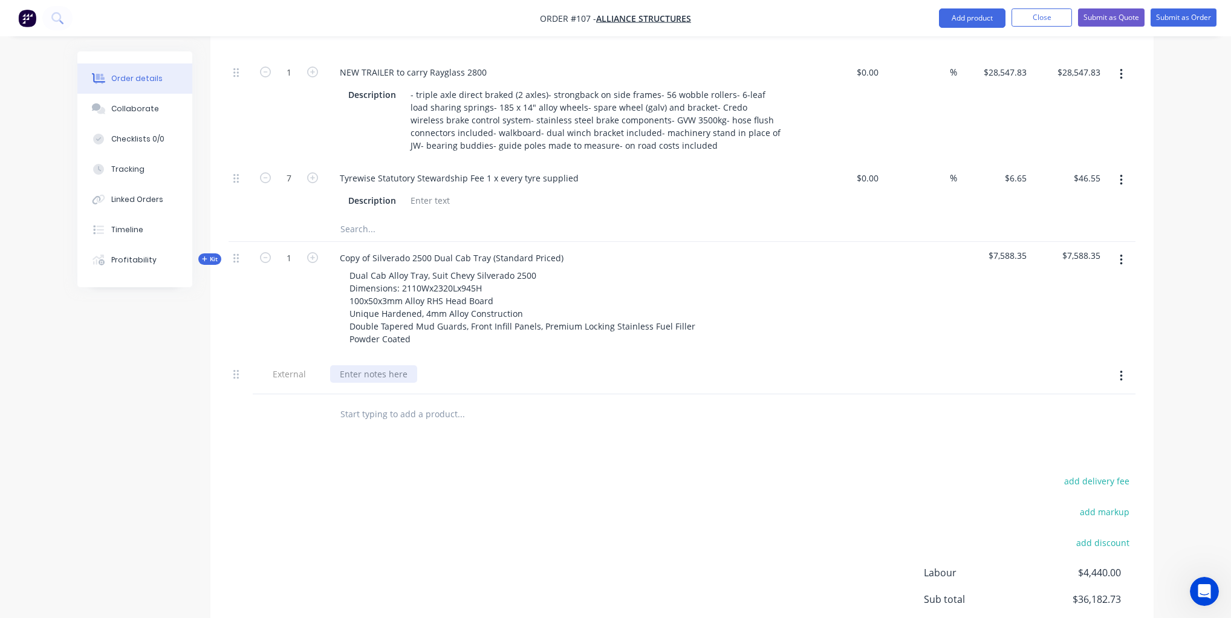
click at [378, 365] on div at bounding box center [373, 374] width 87 height 18
click at [369, 365] on div at bounding box center [373, 374] width 87 height 18
paste div
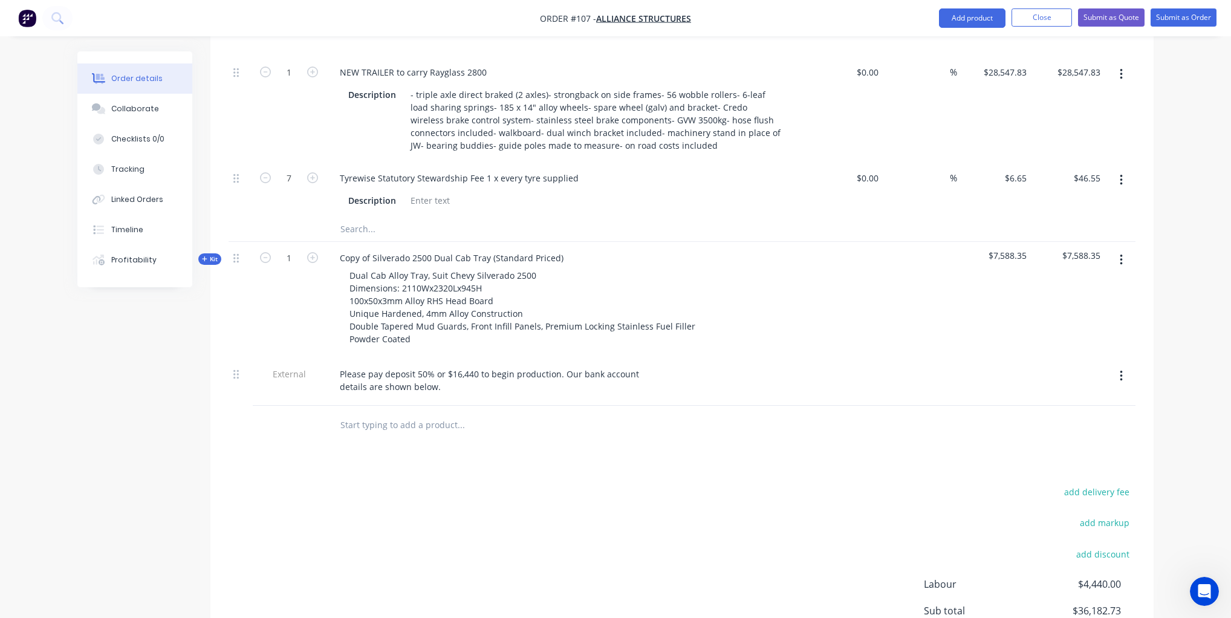
click at [1164, 273] on div "Order details Collaborate Checklists 0/0 Tracking Linked Orders Timeline Profit…" at bounding box center [615, 116] width 1100 height 1274
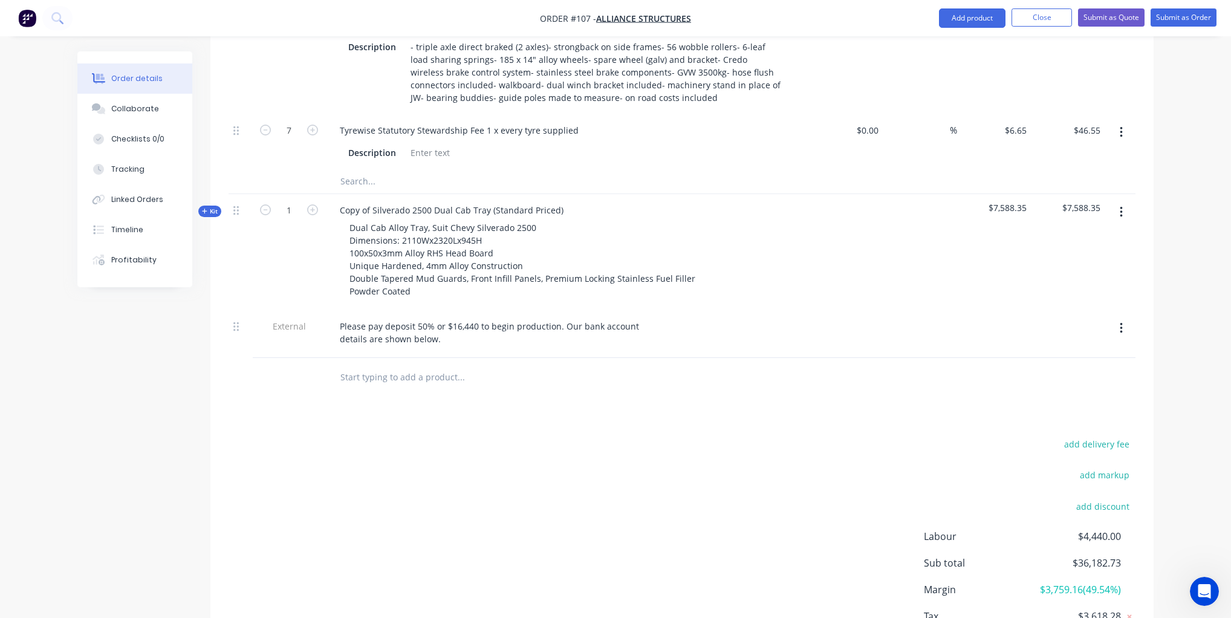
scroll to position [622, 0]
click at [405, 363] on input "text" at bounding box center [461, 375] width 242 height 24
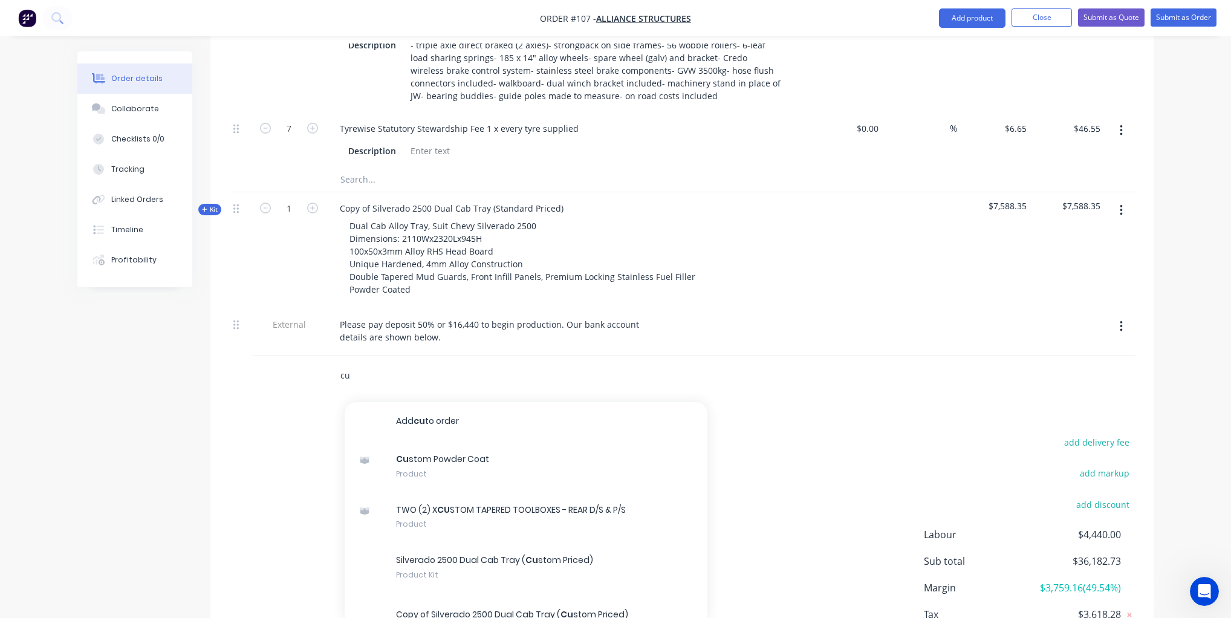
type input "c"
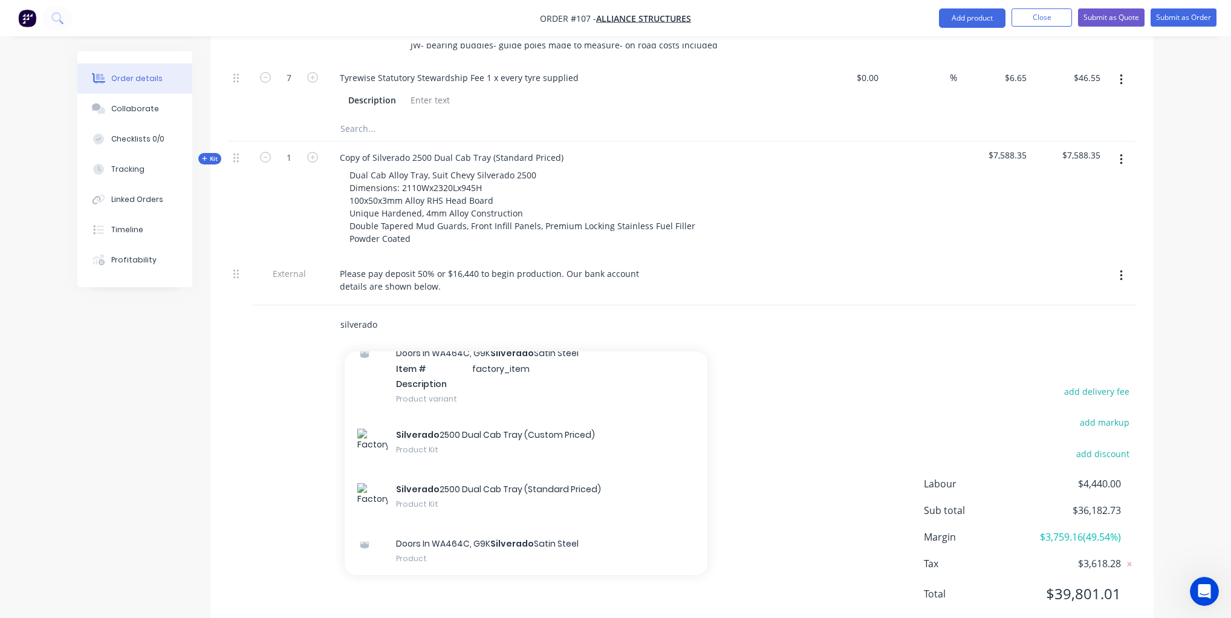
scroll to position [71, 0]
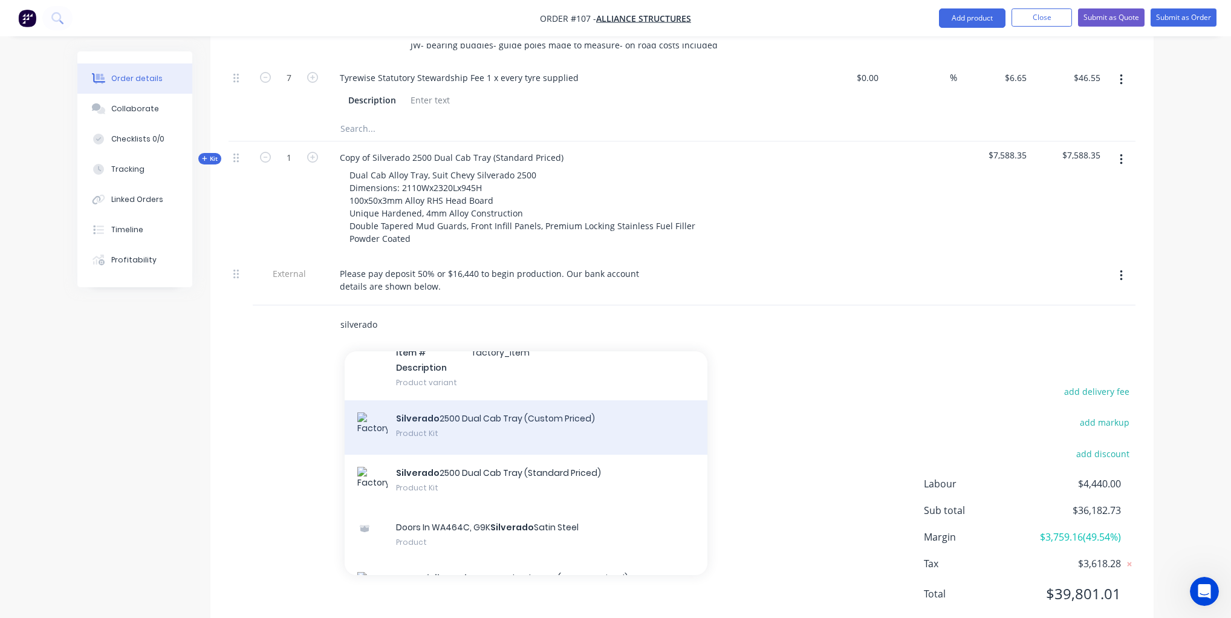
type input "silverado"
click at [501, 400] on div "Silverado 2500 Dual Cab Tray (Custom Priced) Product Kit" at bounding box center [526, 427] width 363 height 54
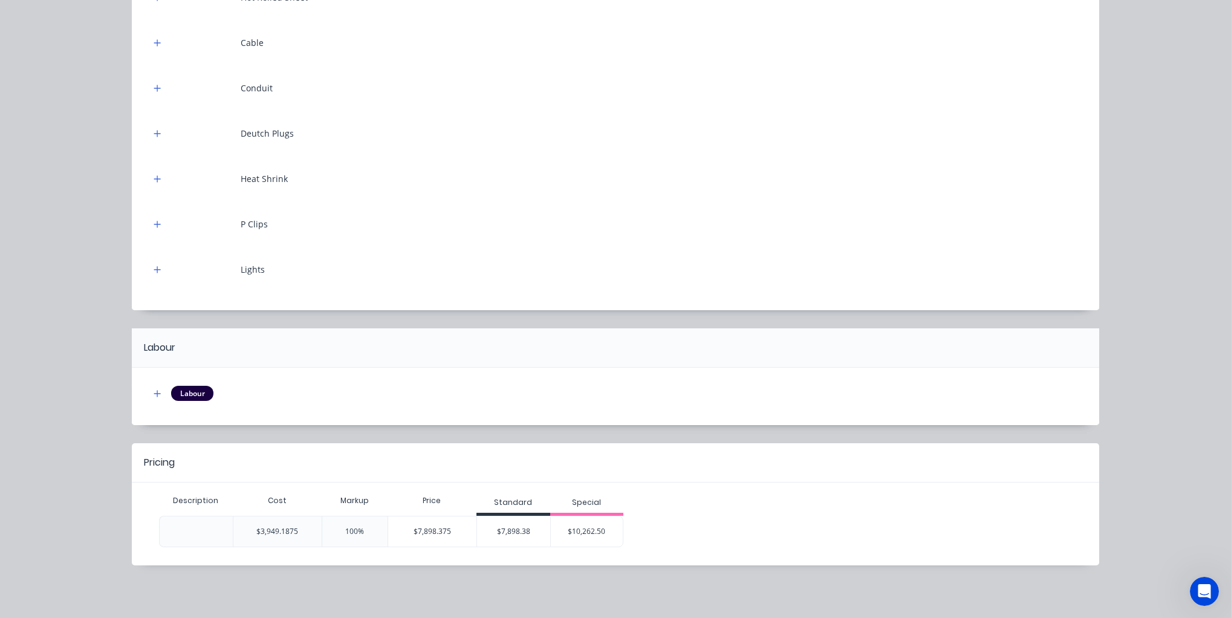
scroll to position [683, 0]
click at [606, 531] on div "$10,262.50" at bounding box center [587, 531] width 73 height 30
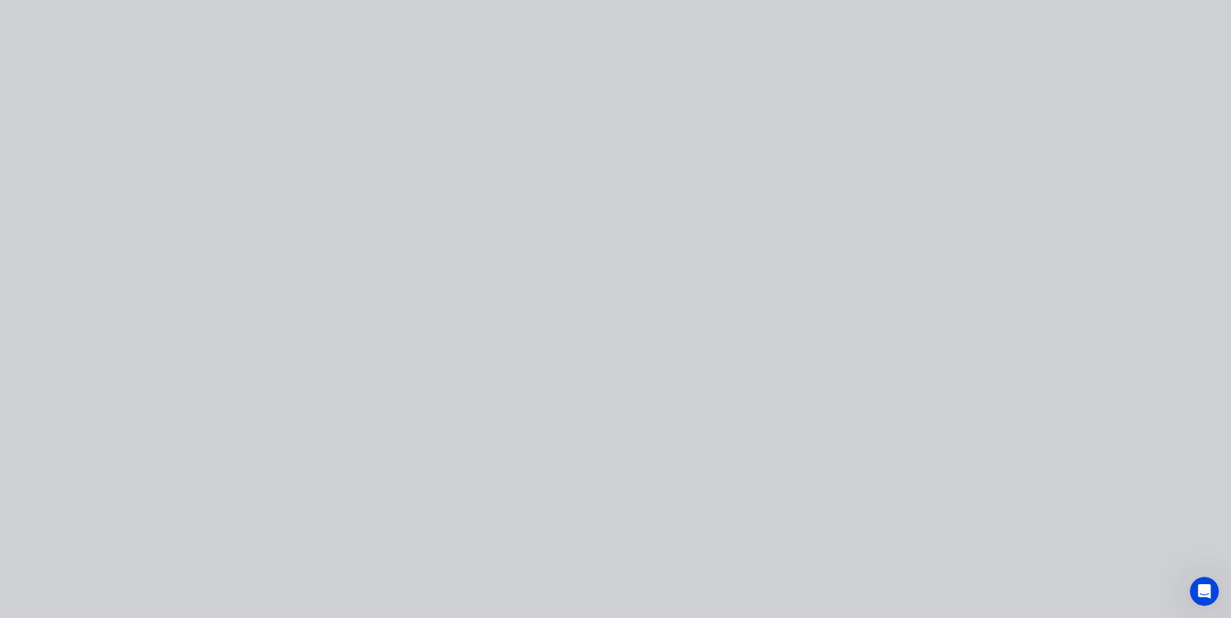
type input "159.86"
type input "$10,262.50"
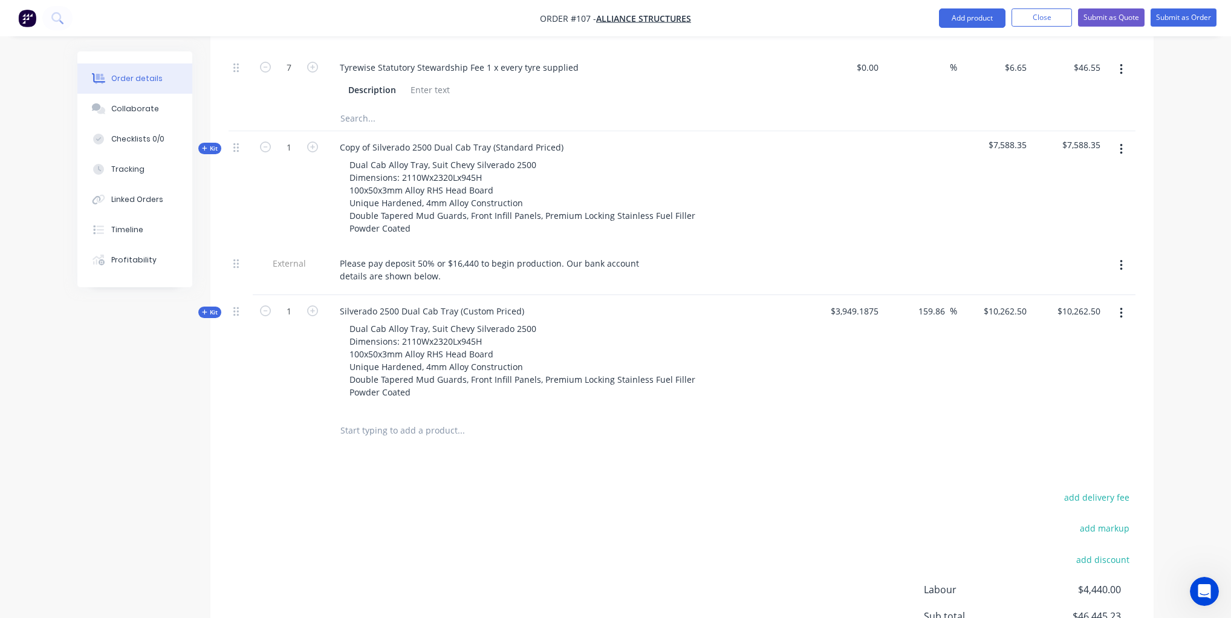
click at [204, 310] on icon at bounding box center [204, 312] width 5 height 5
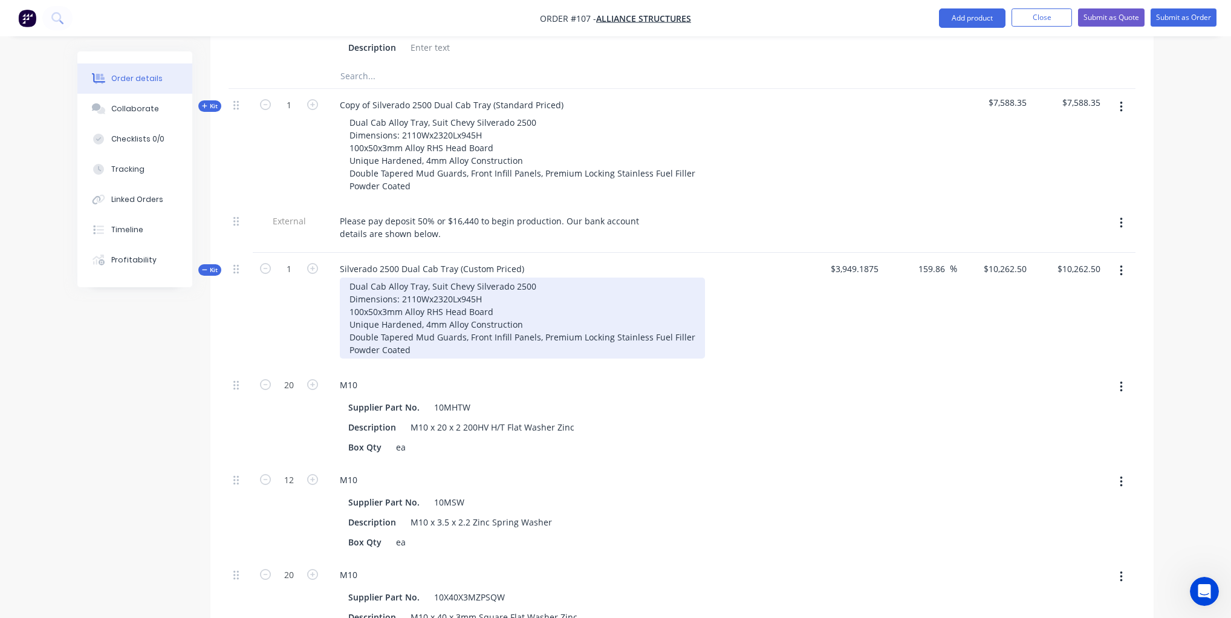
scroll to position [737, 0]
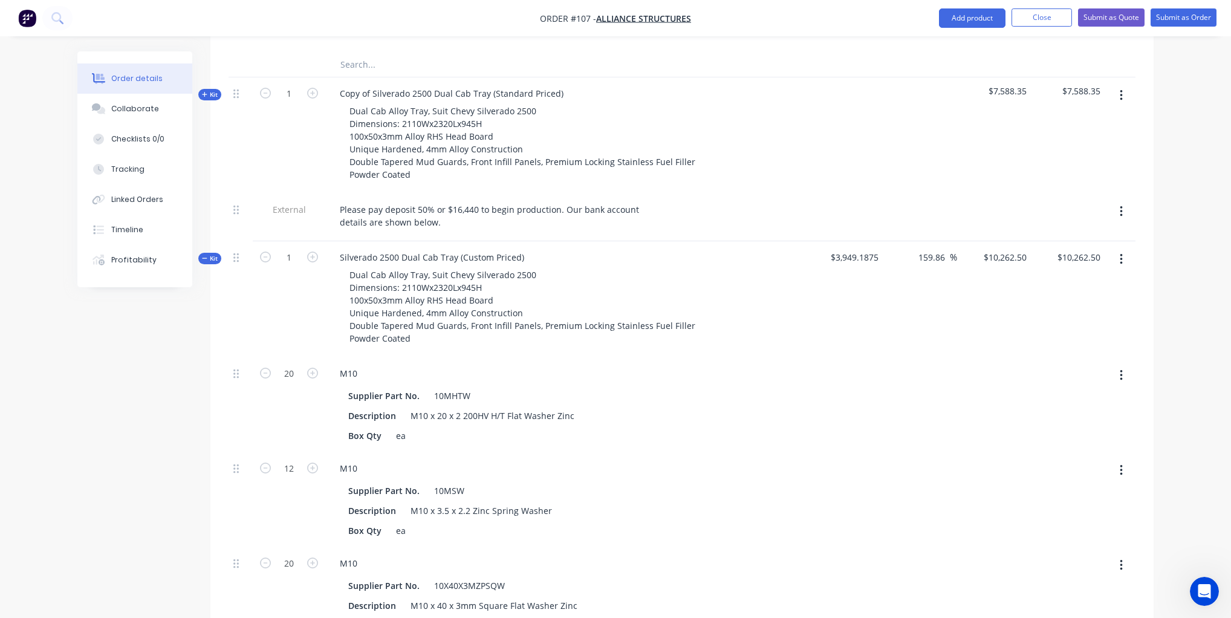
click at [204, 255] on icon at bounding box center [204, 258] width 5 height 6
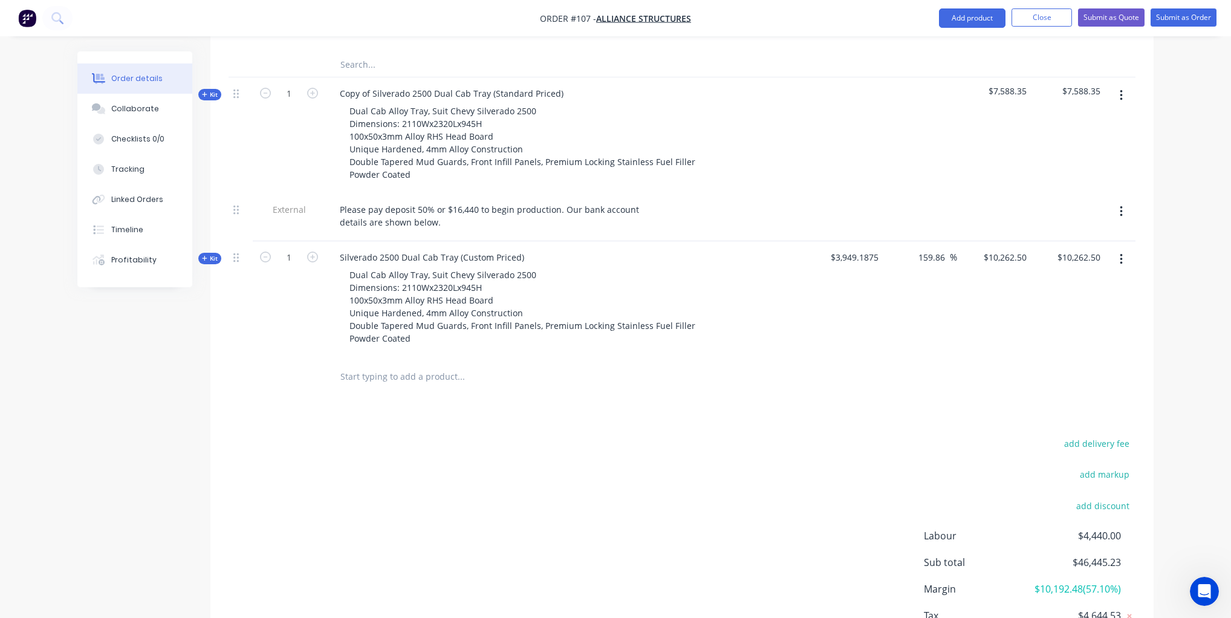
click at [203, 255] on icon at bounding box center [204, 258] width 5 height 6
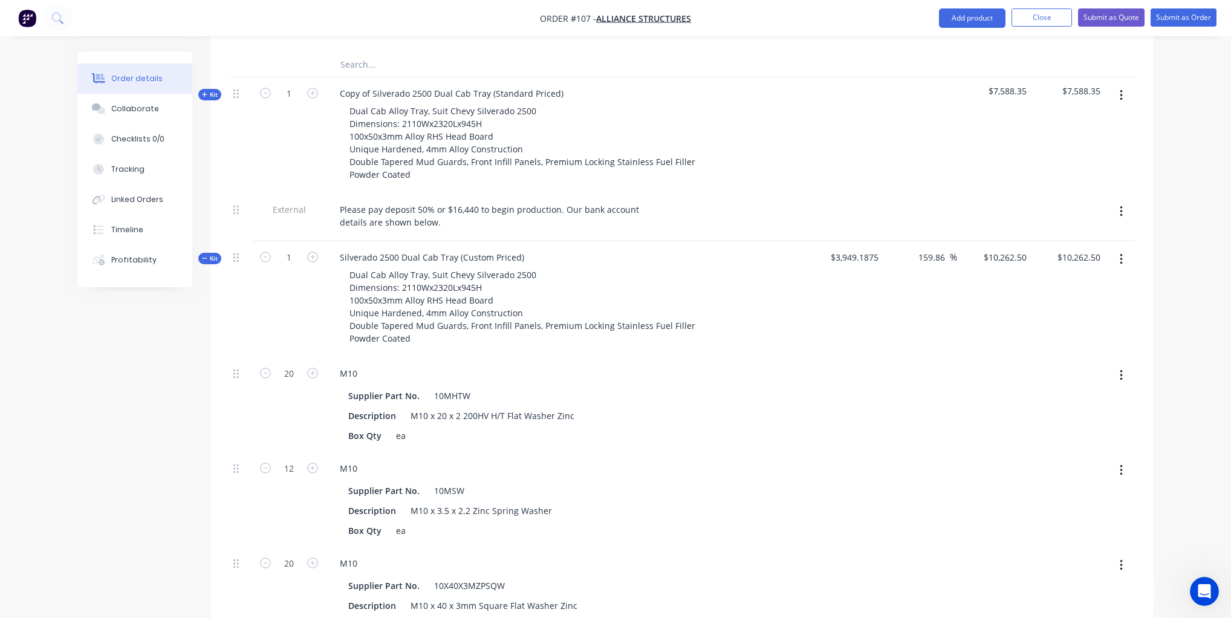
click at [203, 255] on icon at bounding box center [204, 258] width 5 height 6
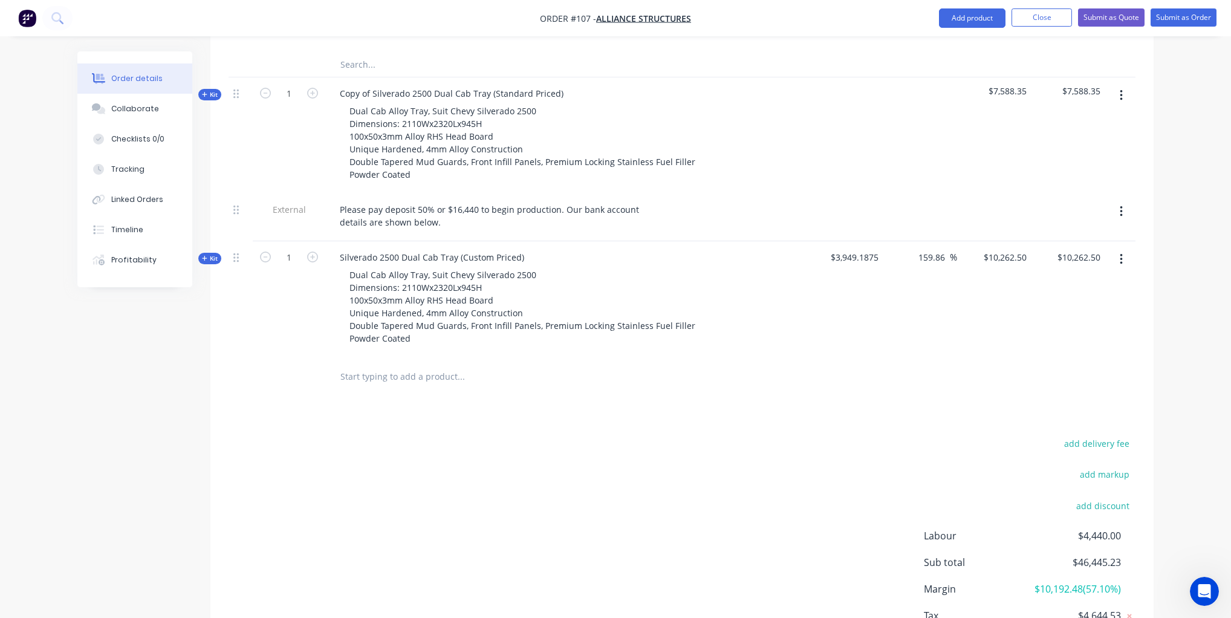
click at [200, 253] on div "Kit" at bounding box center [209, 258] width 23 height 11
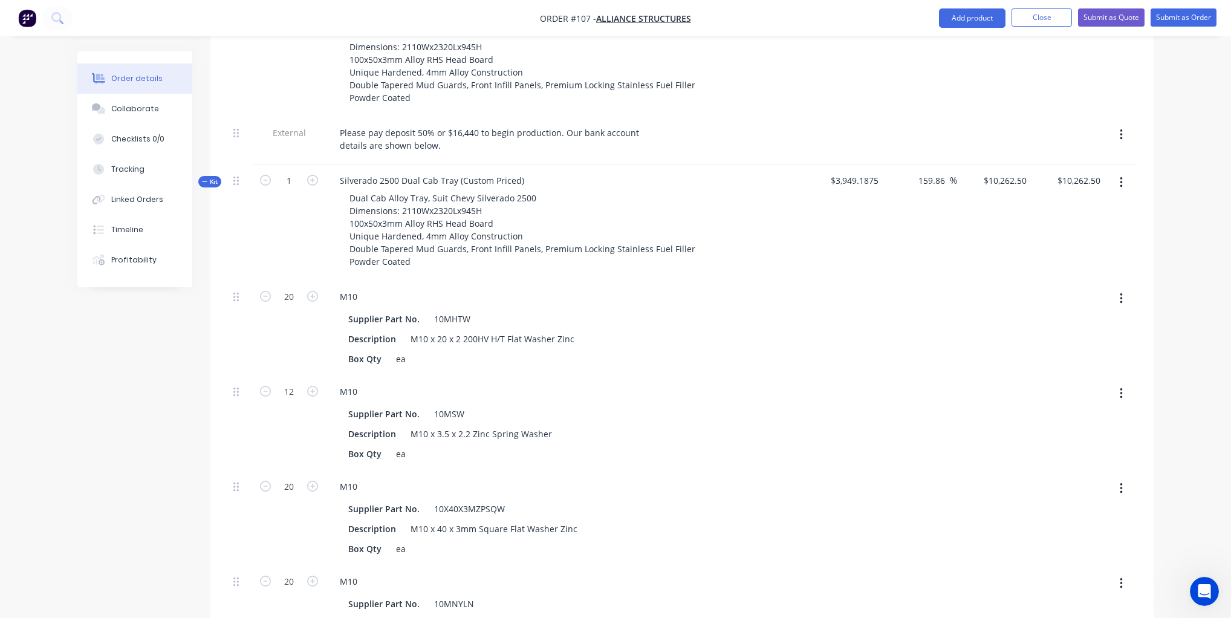
scroll to position [847, 0]
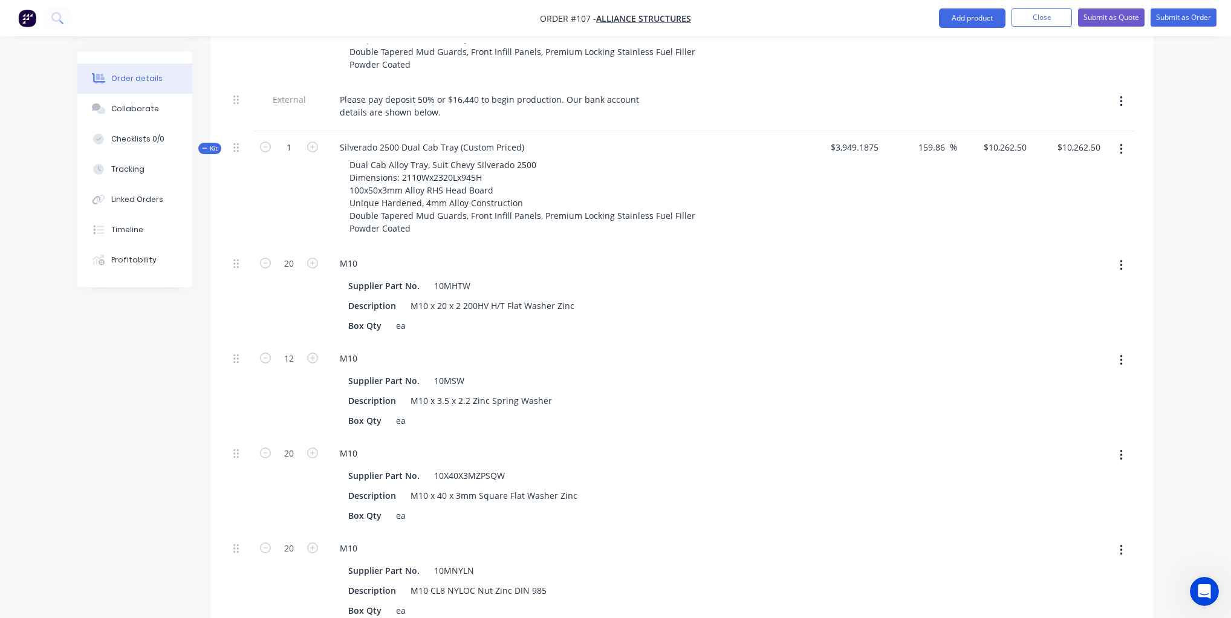
click at [203, 145] on icon at bounding box center [204, 148] width 5 height 6
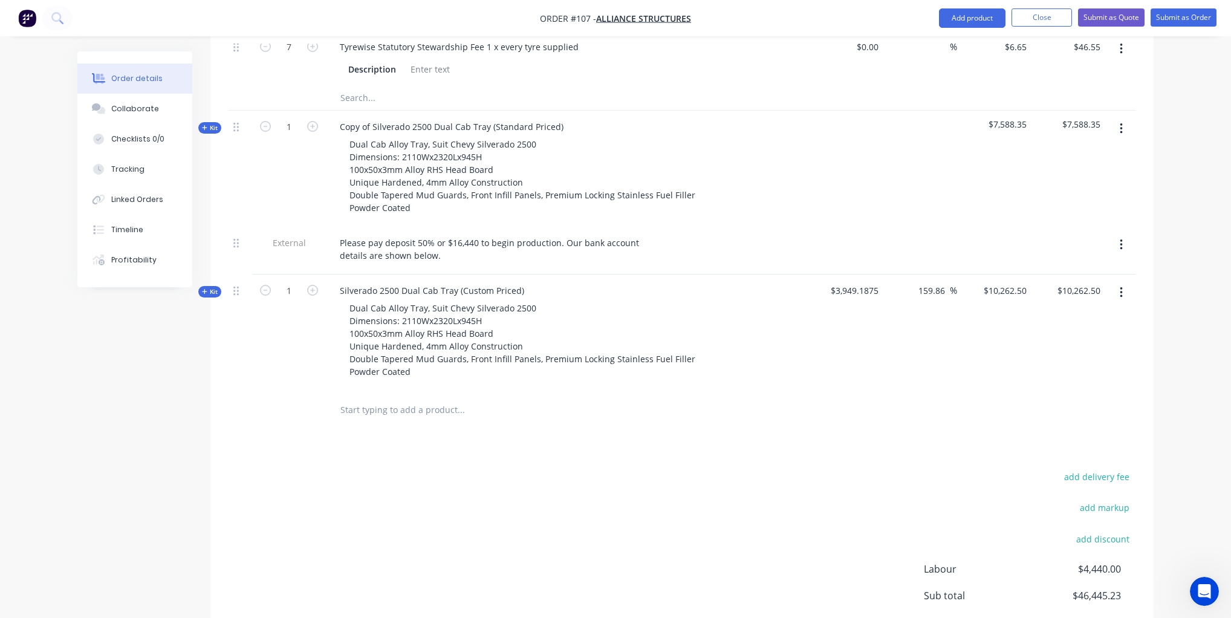
scroll to position [781, 0]
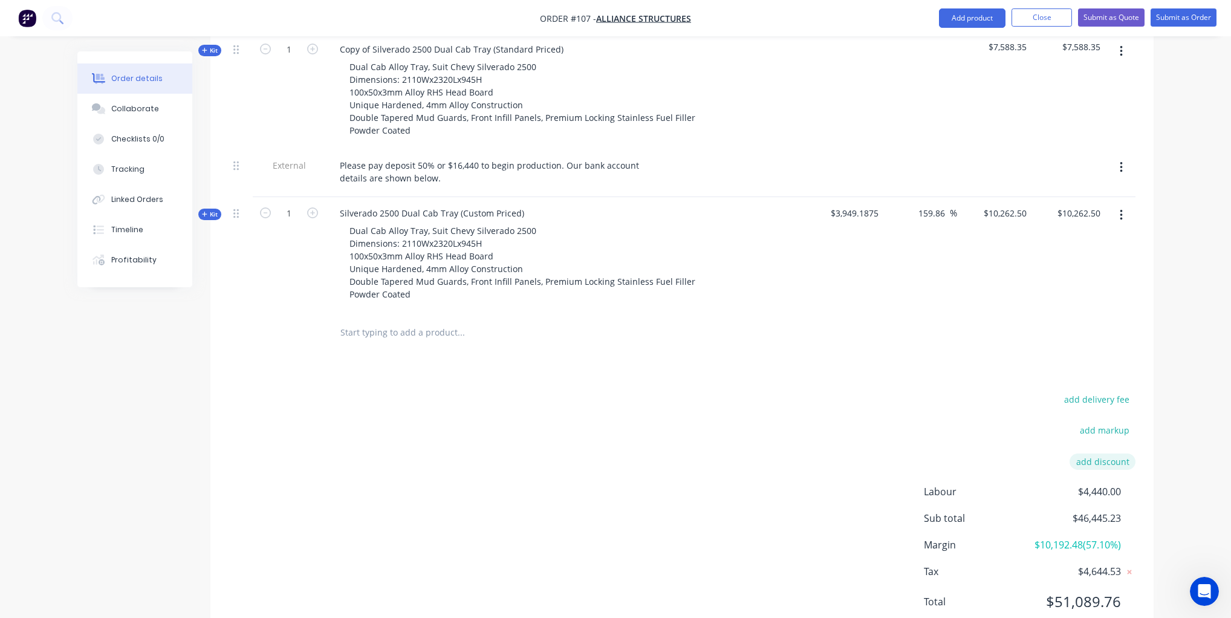
click at [1103, 453] on button "add discount" at bounding box center [1103, 461] width 66 height 16
click at [1146, 459] on div "add delivery fee add markup Discount name (Optional) 0% Labour $4,440.00 Sub to…" at bounding box center [681, 506] width 943 height 230
click at [1130, 460] on icon at bounding box center [1130, 462] width 4 height 4
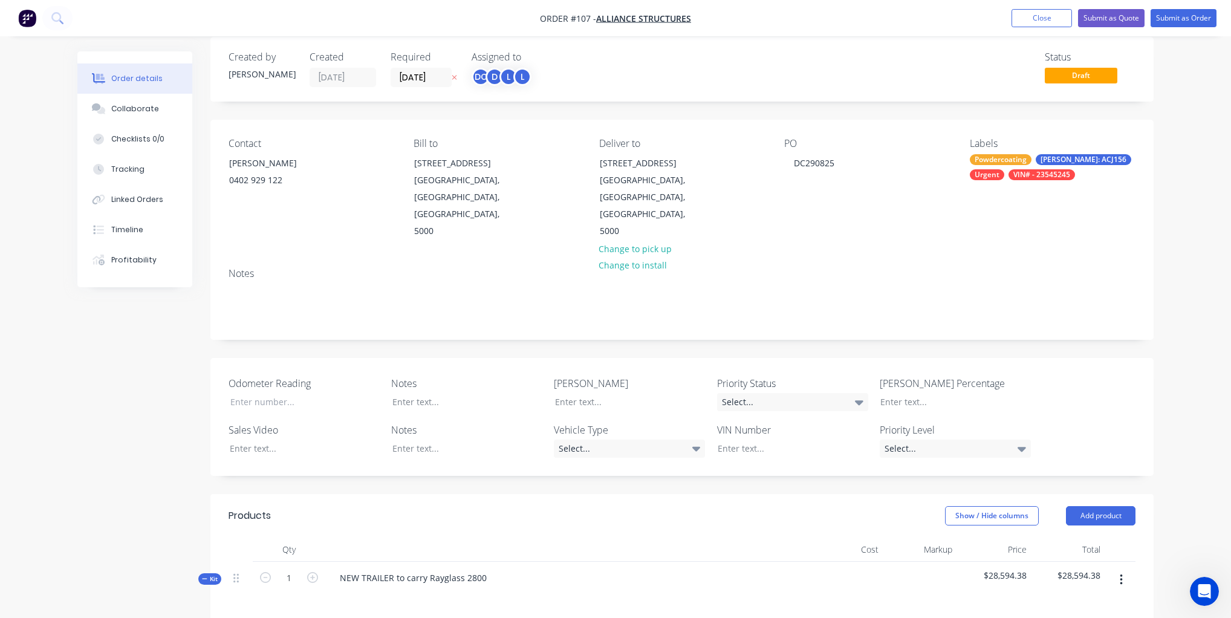
scroll to position [0, 0]
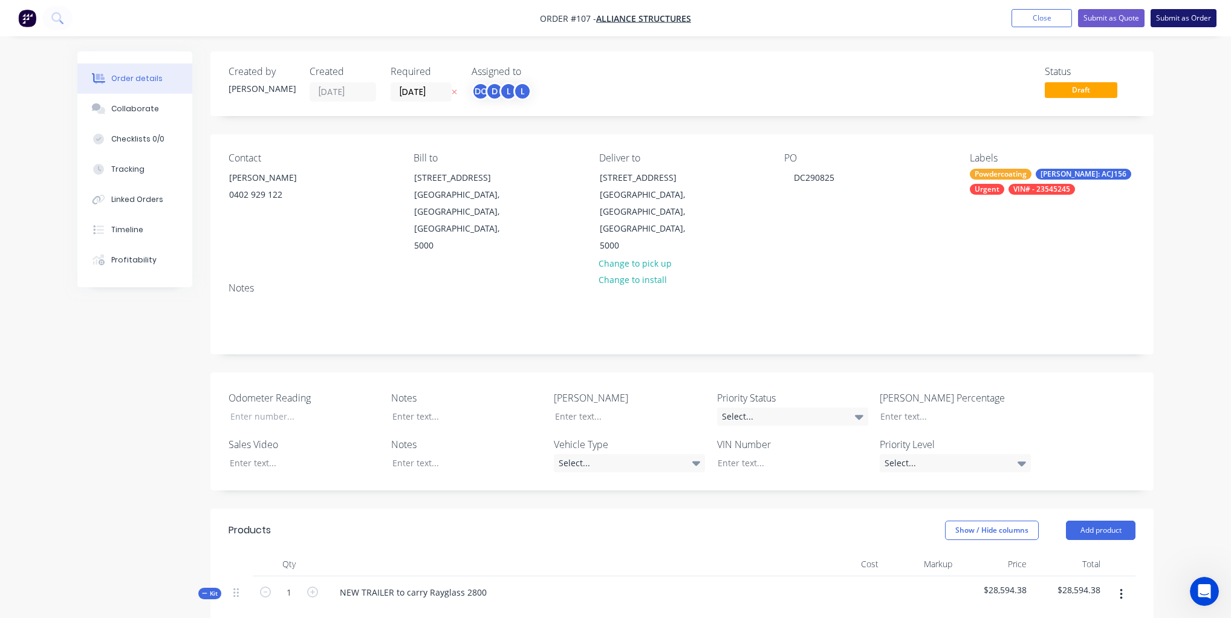
click at [1168, 19] on button "Submit as Order" at bounding box center [1184, 18] width 66 height 18
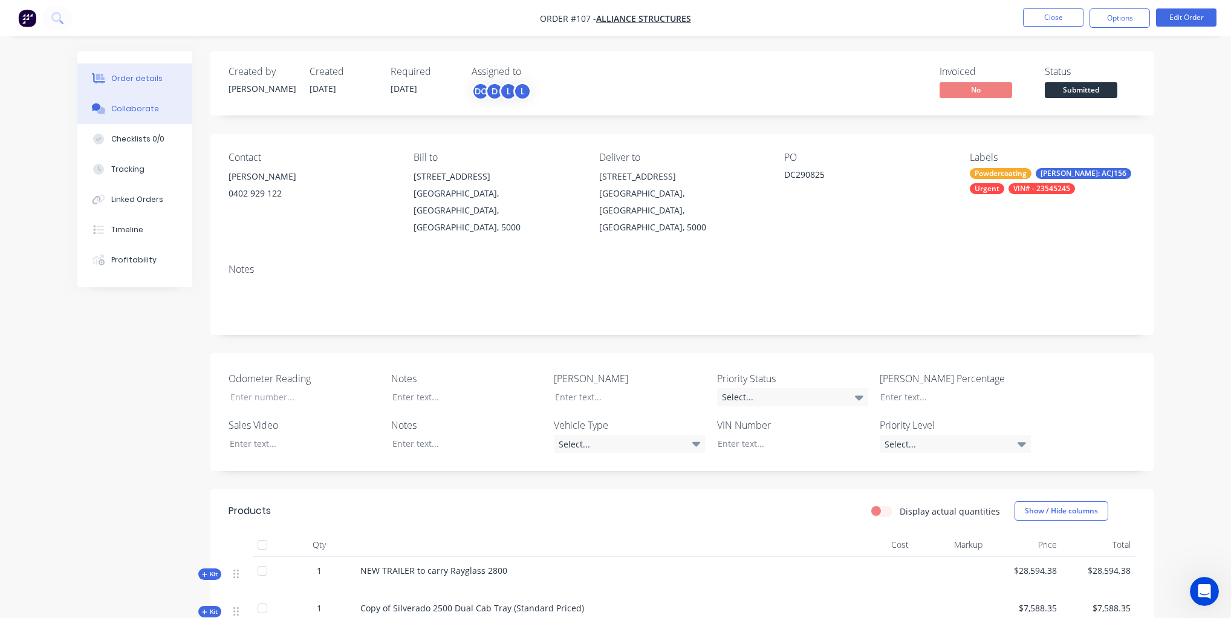
click at [129, 107] on div "Collaborate" at bounding box center [135, 108] width 48 height 11
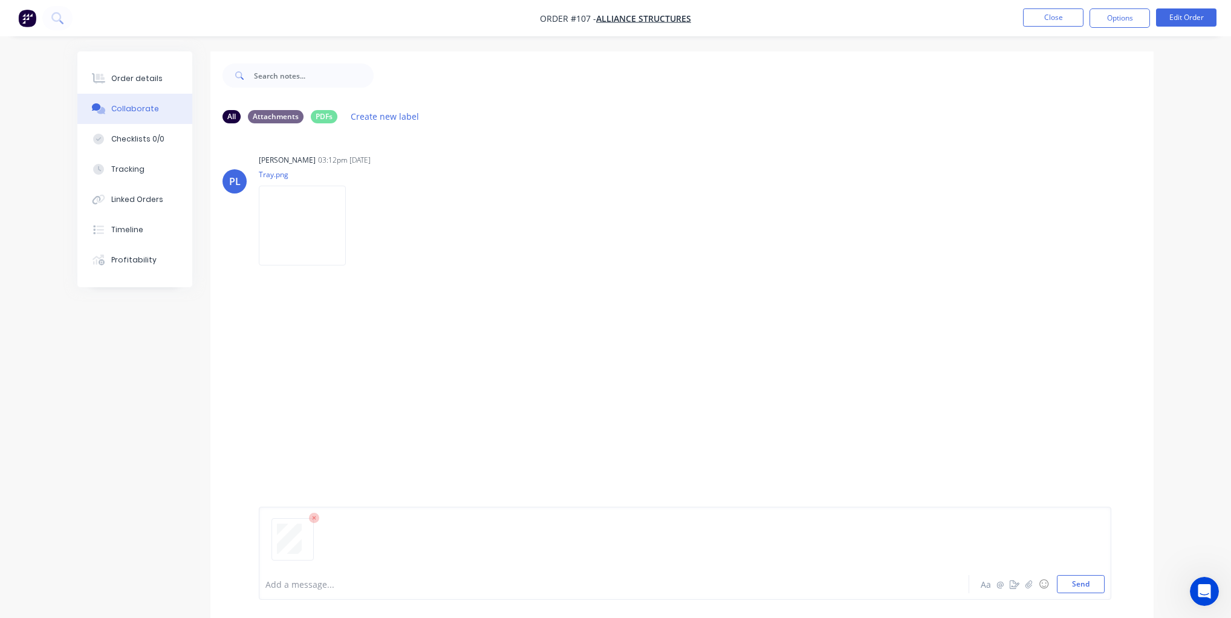
click at [296, 570] on div at bounding box center [684, 544] width 839 height 62
click at [290, 585] on div at bounding box center [580, 584] width 629 height 13
click at [170, 86] on button "Order details" at bounding box center [134, 78] width 115 height 30
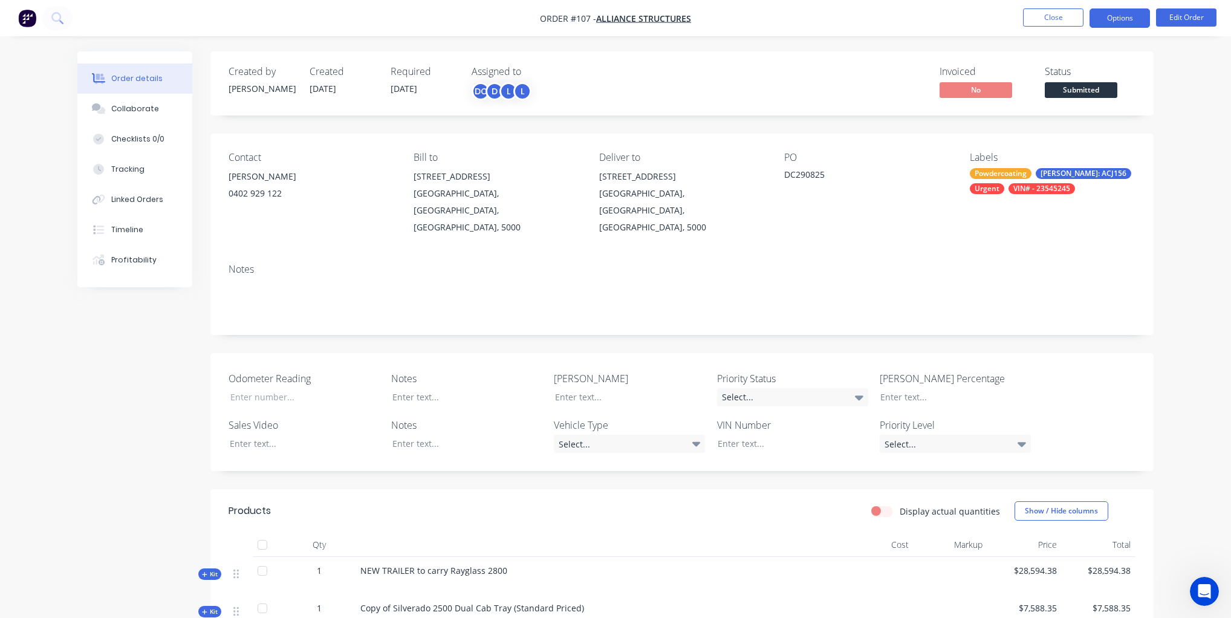
click at [1135, 18] on button "Options" at bounding box center [1119, 17] width 60 height 19
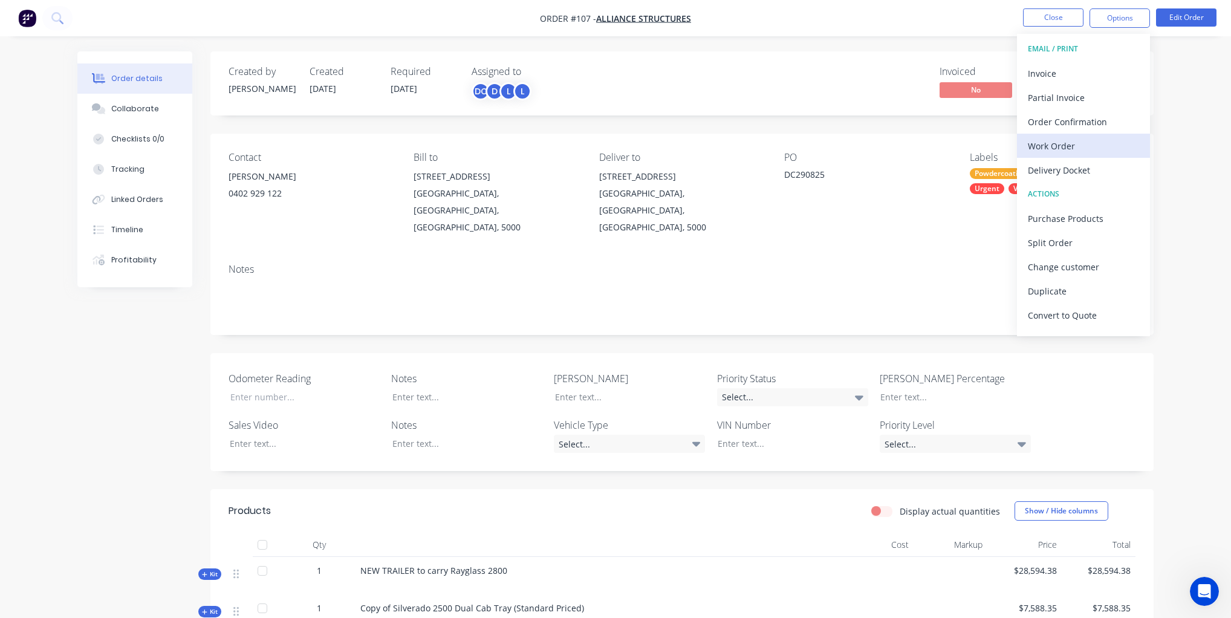
click at [1066, 147] on div "Work Order" at bounding box center [1083, 146] width 111 height 18
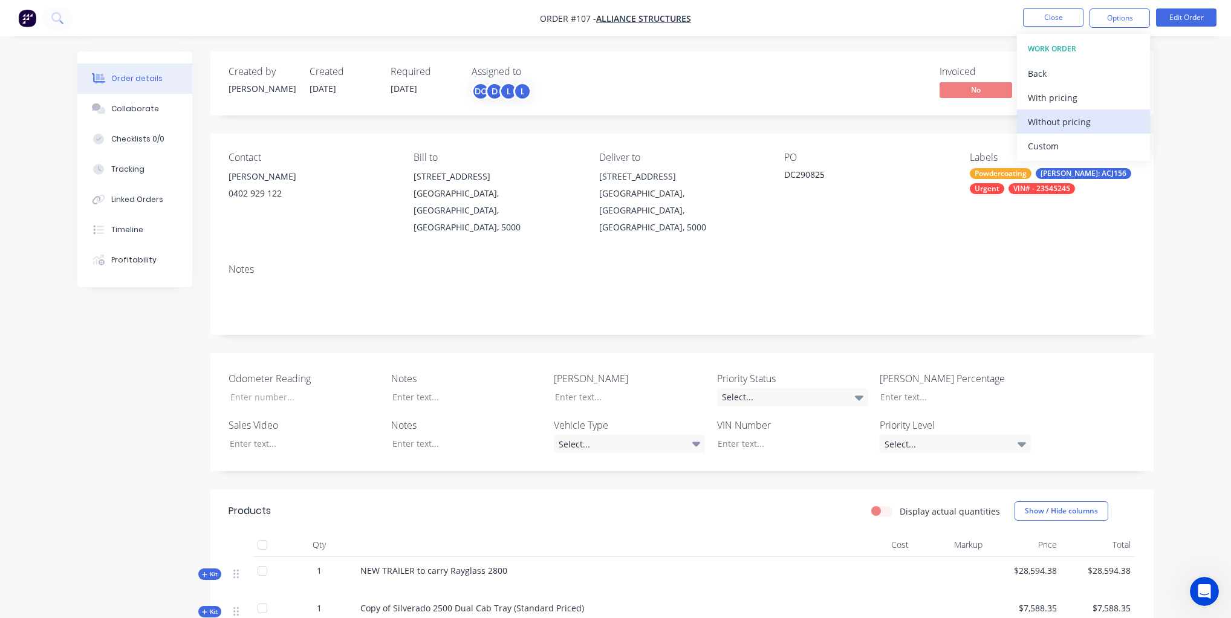
click at [1059, 121] on div "Without pricing" at bounding box center [1083, 122] width 111 height 18
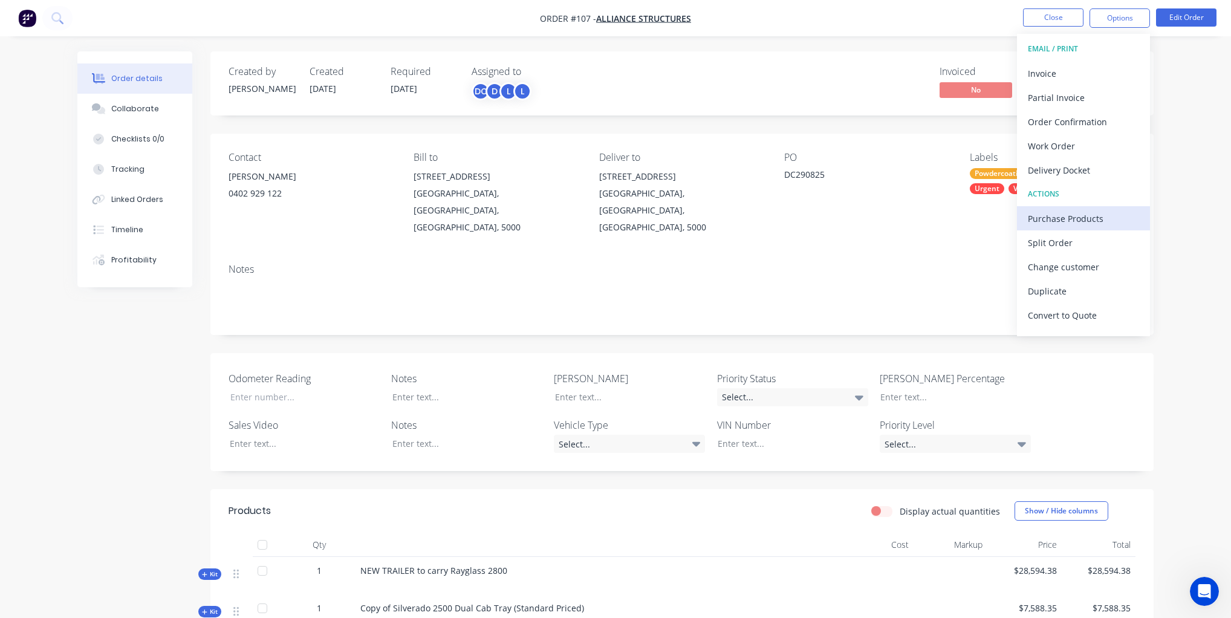
click at [1070, 210] on div "Purchase Products" at bounding box center [1083, 219] width 111 height 18
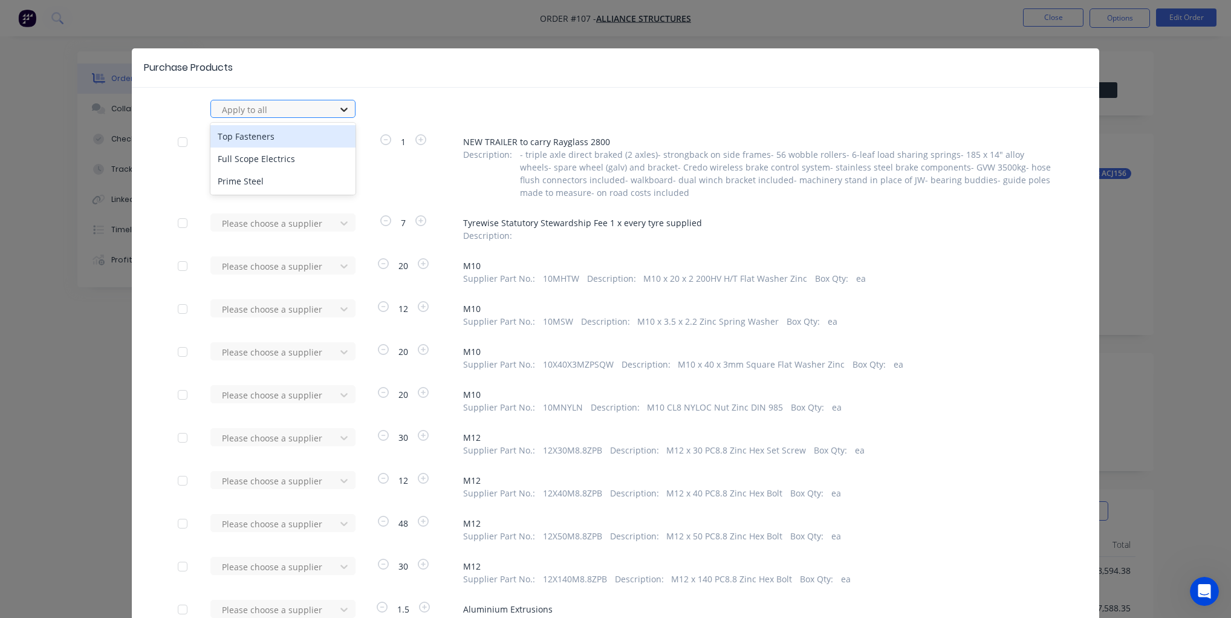
click at [338, 112] on icon at bounding box center [344, 109] width 12 height 12
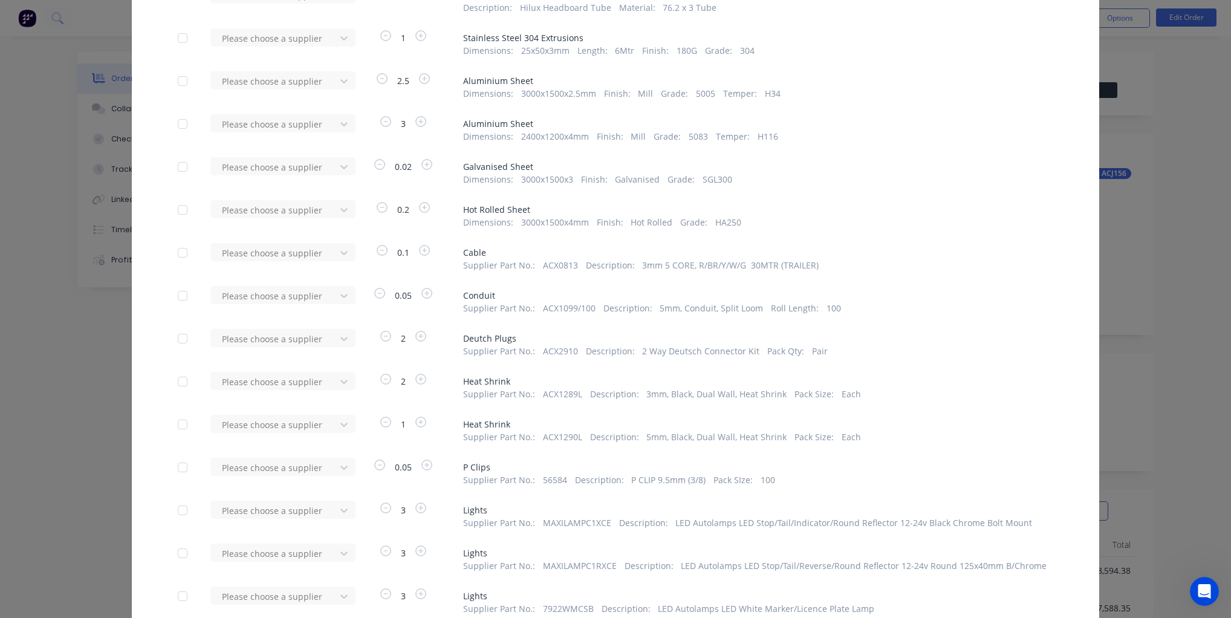
scroll to position [1899, 0]
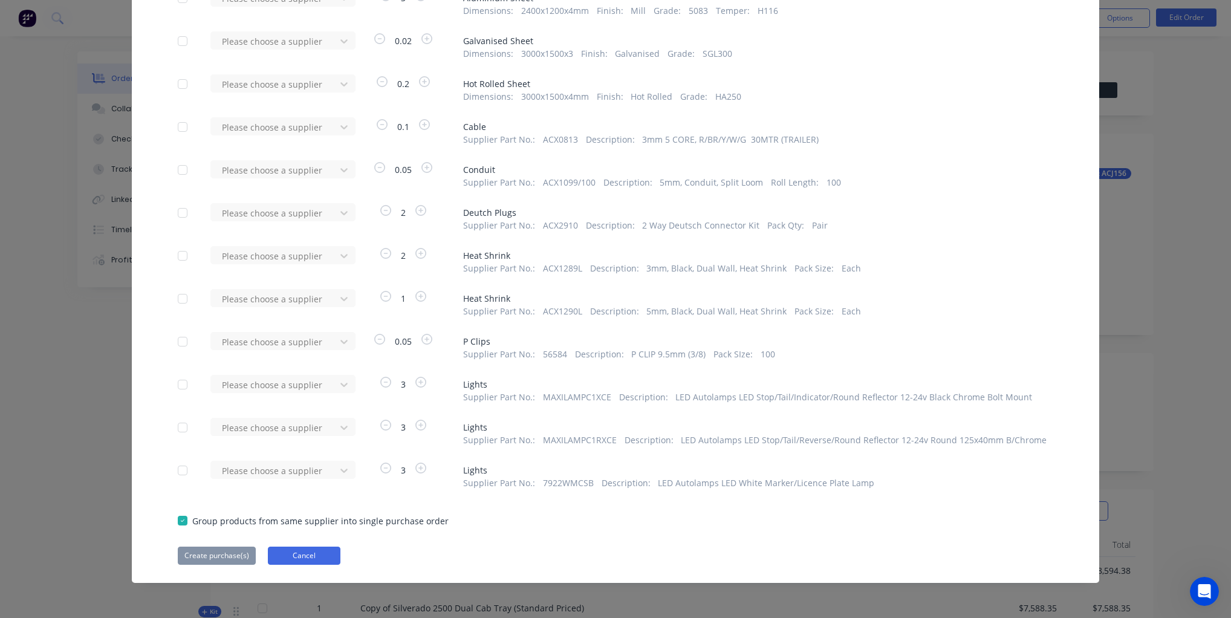
click at [326, 558] on button "Cancel" at bounding box center [304, 556] width 73 height 18
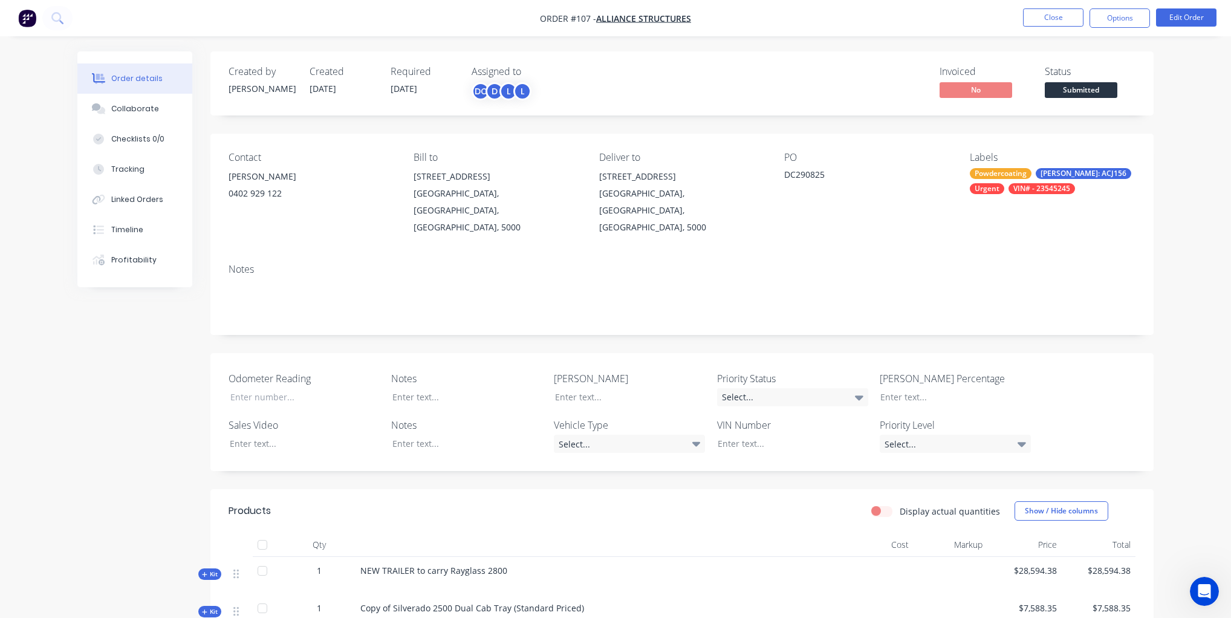
click at [1113, 28] on nav "Order #107 - Alliance Structures Close Options Edit Order" at bounding box center [615, 18] width 1231 height 36
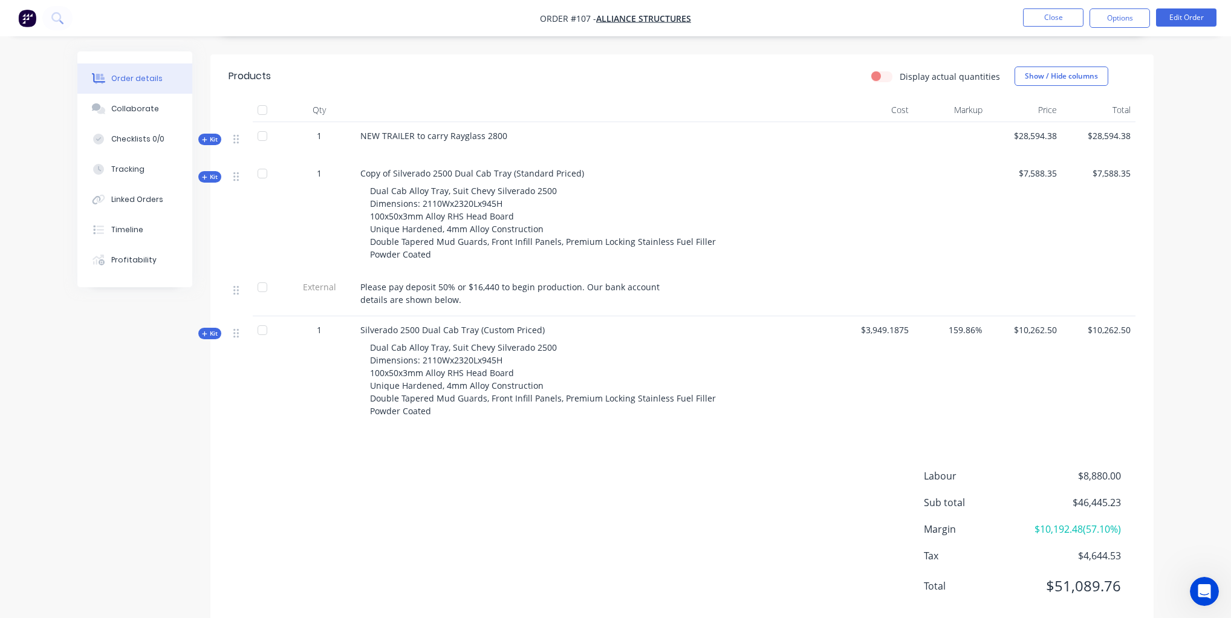
scroll to position [447, 0]
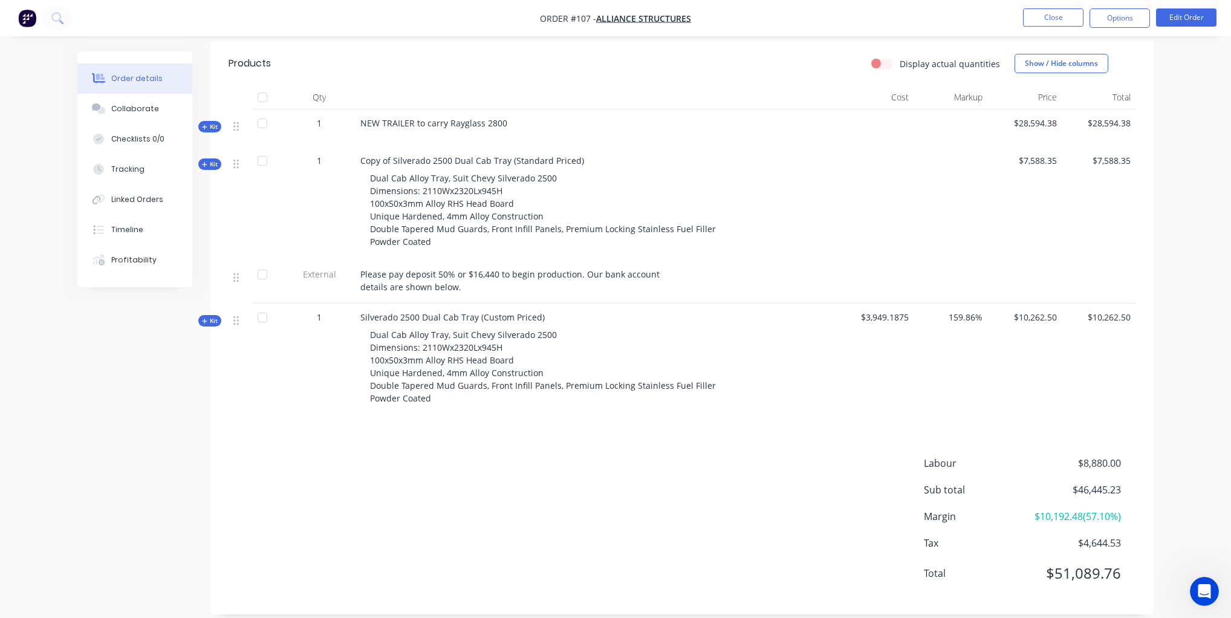
click at [205, 297] on div "Created by David Created 29/08/25 Required 31/08/25 Assigned to DC D L L Invoic…" at bounding box center [615, 118] width 1076 height 1028
click at [204, 162] on icon at bounding box center [204, 164] width 5 height 5
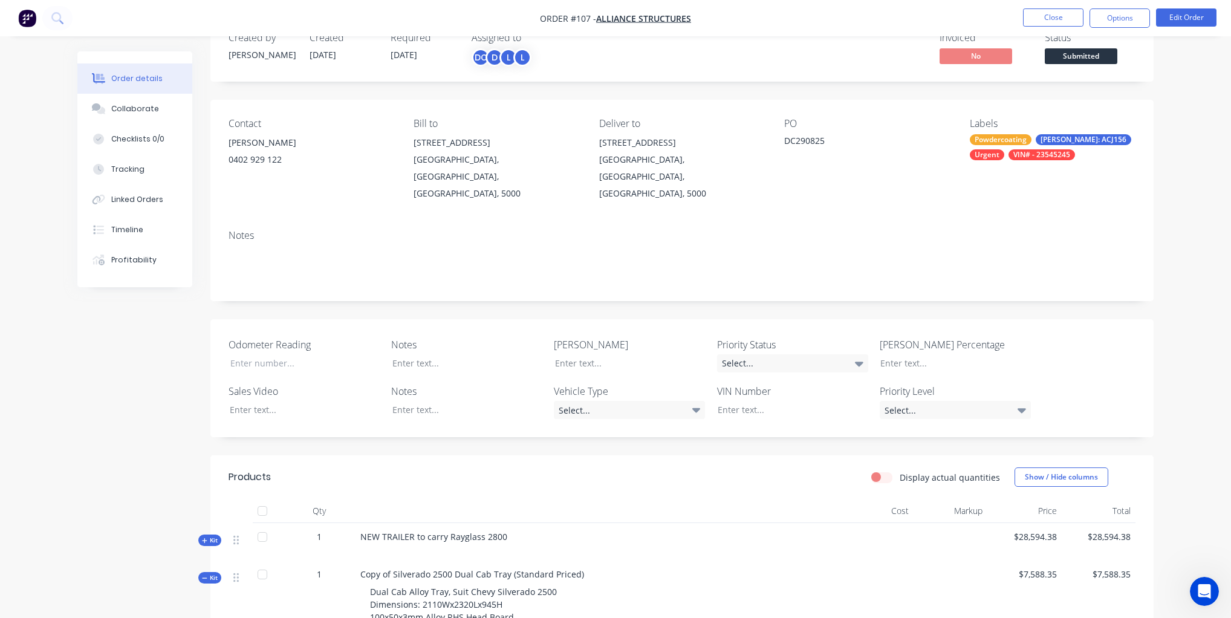
scroll to position [41, 0]
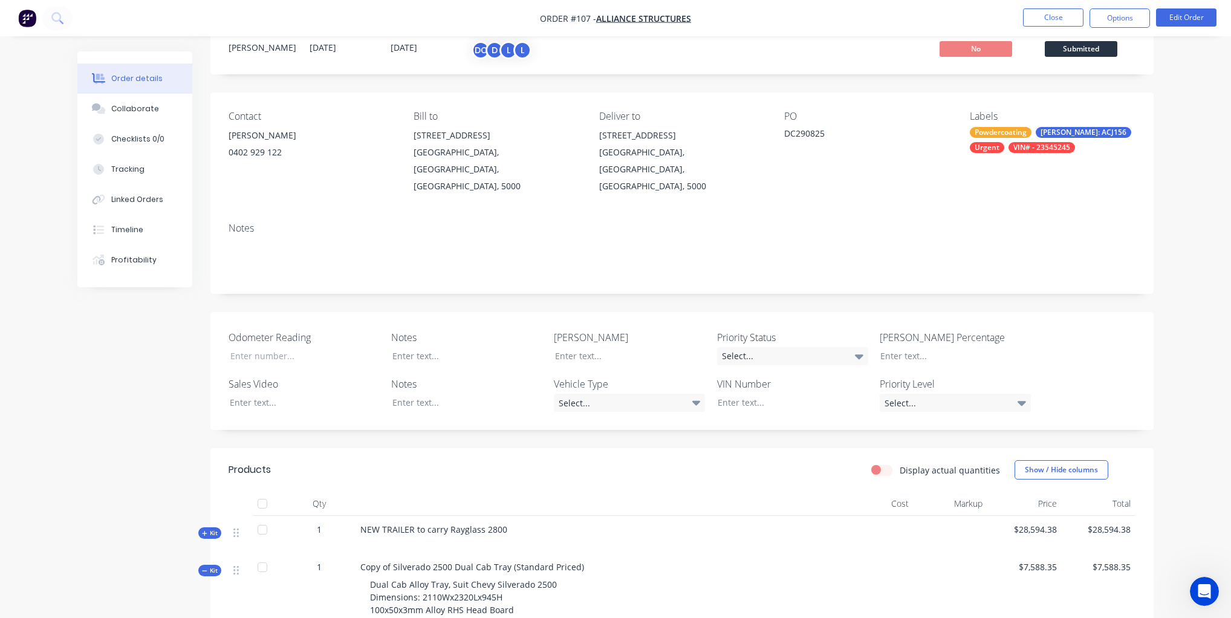
click at [204, 568] on icon at bounding box center [204, 571] width 5 height 6
click at [126, 116] on button "Collaborate" at bounding box center [134, 109] width 115 height 30
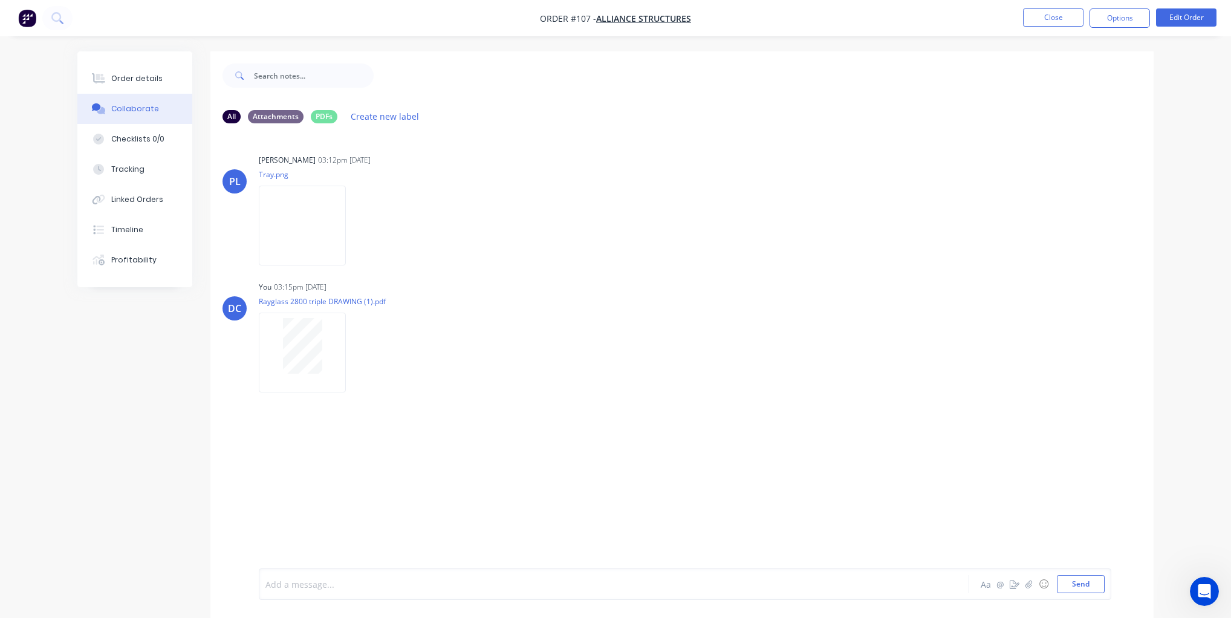
click at [288, 579] on div at bounding box center [580, 584] width 629 height 13
click at [140, 141] on div "Checklists 0/0" at bounding box center [137, 139] width 53 height 11
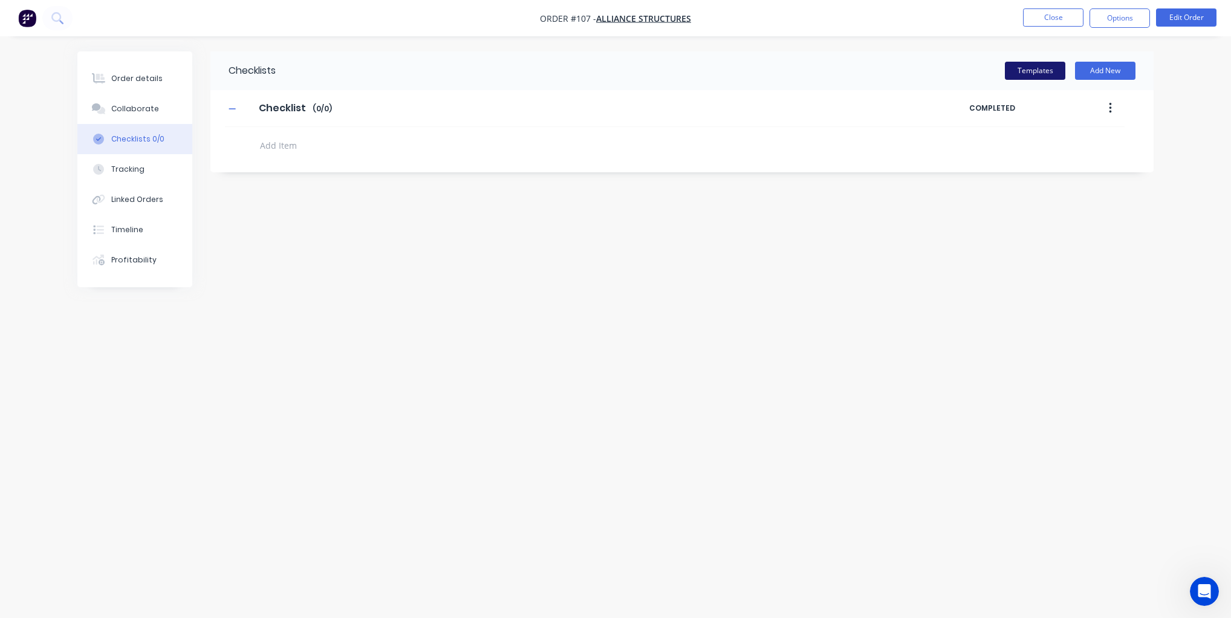
click at [1040, 71] on button "Templates" at bounding box center [1035, 71] width 60 height 18
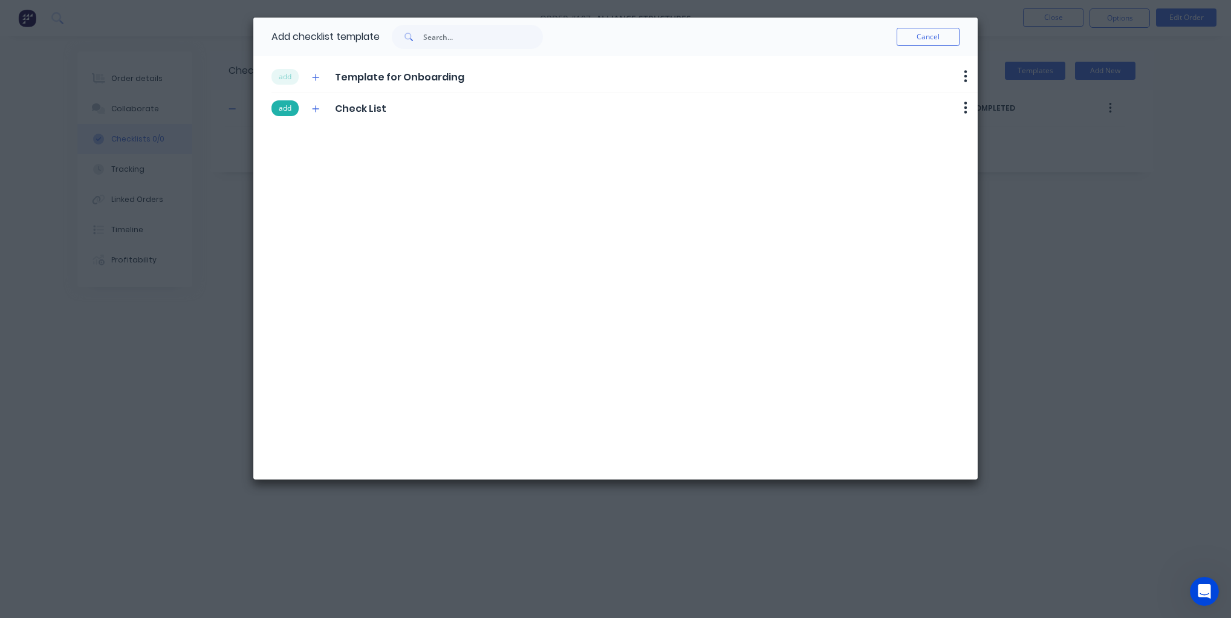
click at [285, 104] on button "add" at bounding box center [284, 108] width 27 height 16
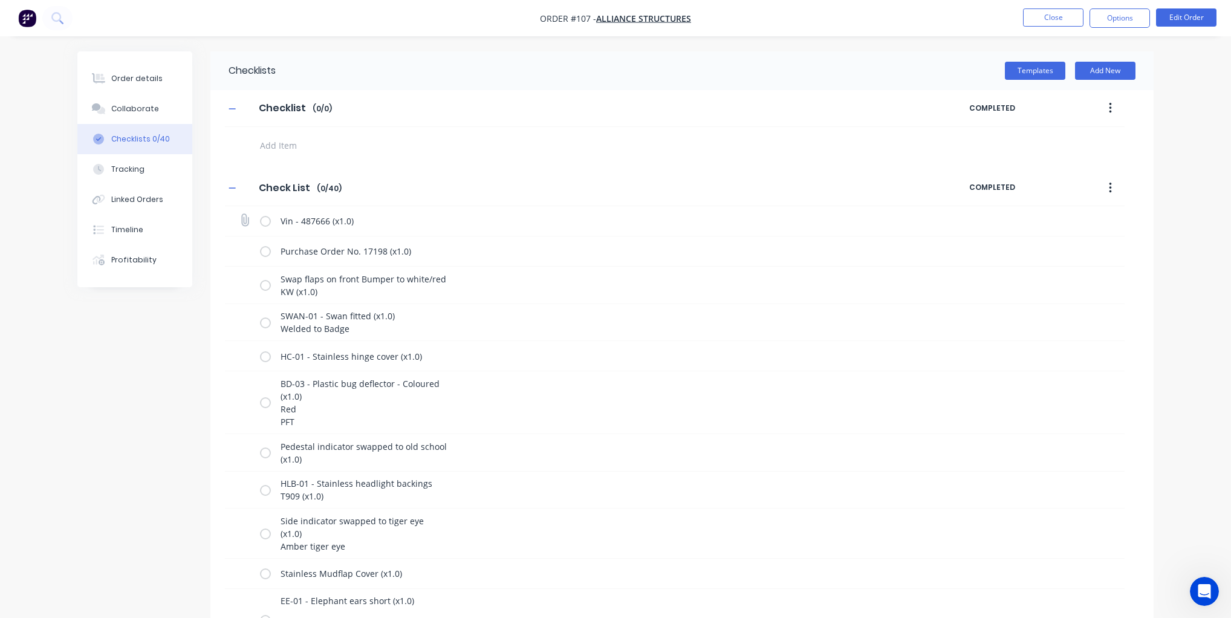
click at [262, 226] on label at bounding box center [265, 221] width 11 height 13
click at [0, 0] on input "checkbox" at bounding box center [0, 0] width 0 height 0
click at [267, 256] on label at bounding box center [265, 251] width 11 height 13
click at [0, 0] on input "checkbox" at bounding box center [0, 0] width 0 height 0
click at [264, 281] on label at bounding box center [265, 285] width 11 height 13
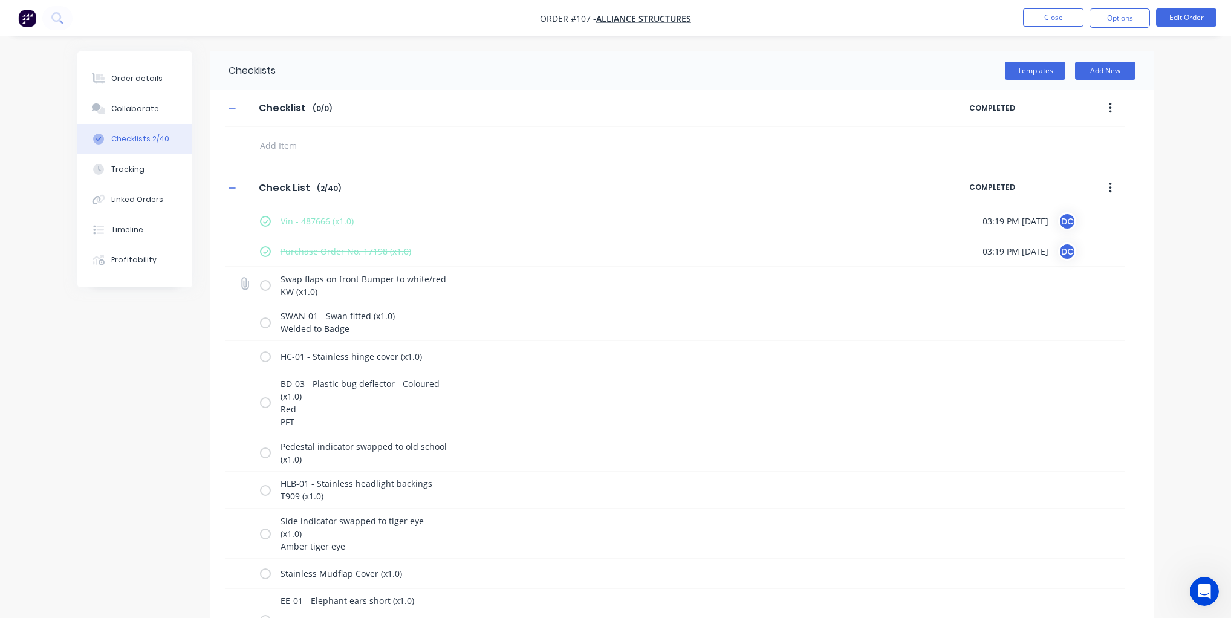
click at [0, 0] on input "checkbox" at bounding box center [0, 0] width 0 height 0
click at [265, 319] on label at bounding box center [265, 322] width 11 height 13
click at [0, 0] on input "checkbox" at bounding box center [0, 0] width 0 height 0
click at [264, 357] on label at bounding box center [265, 355] width 11 height 13
click at [0, 0] on input "checkbox" at bounding box center [0, 0] width 0 height 0
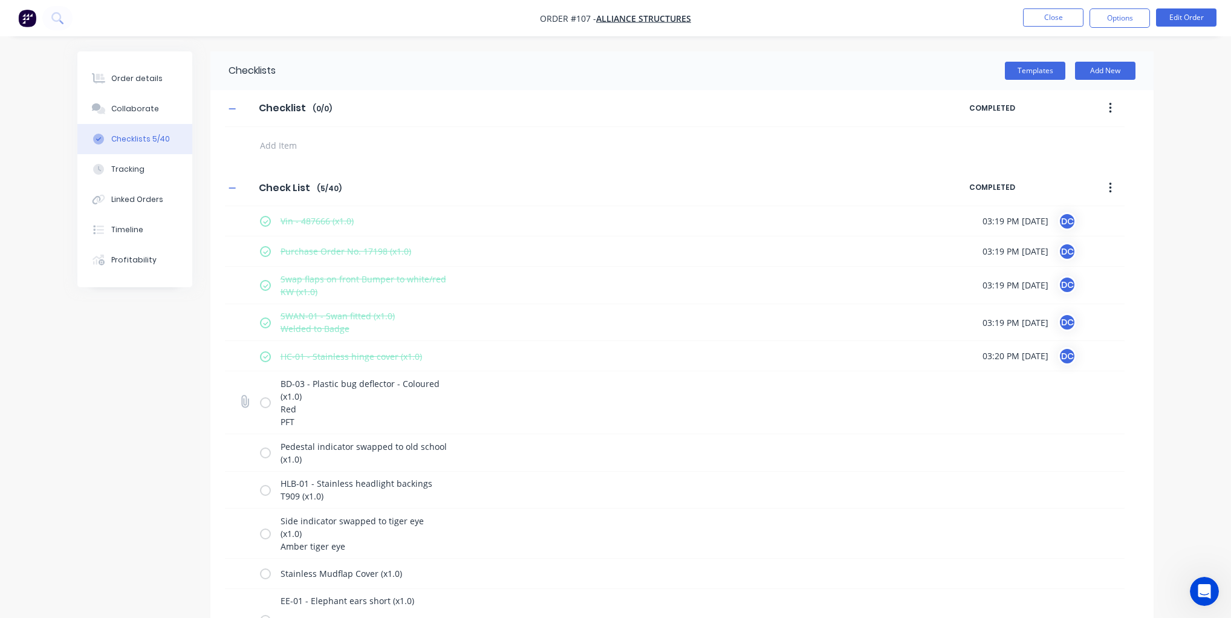
click at [264, 403] on label at bounding box center [265, 402] width 11 height 13
click at [0, 0] on input "checkbox" at bounding box center [0, 0] width 0 height 0
type textarea "x"
click at [141, 171] on div "Tracking" at bounding box center [127, 169] width 33 height 11
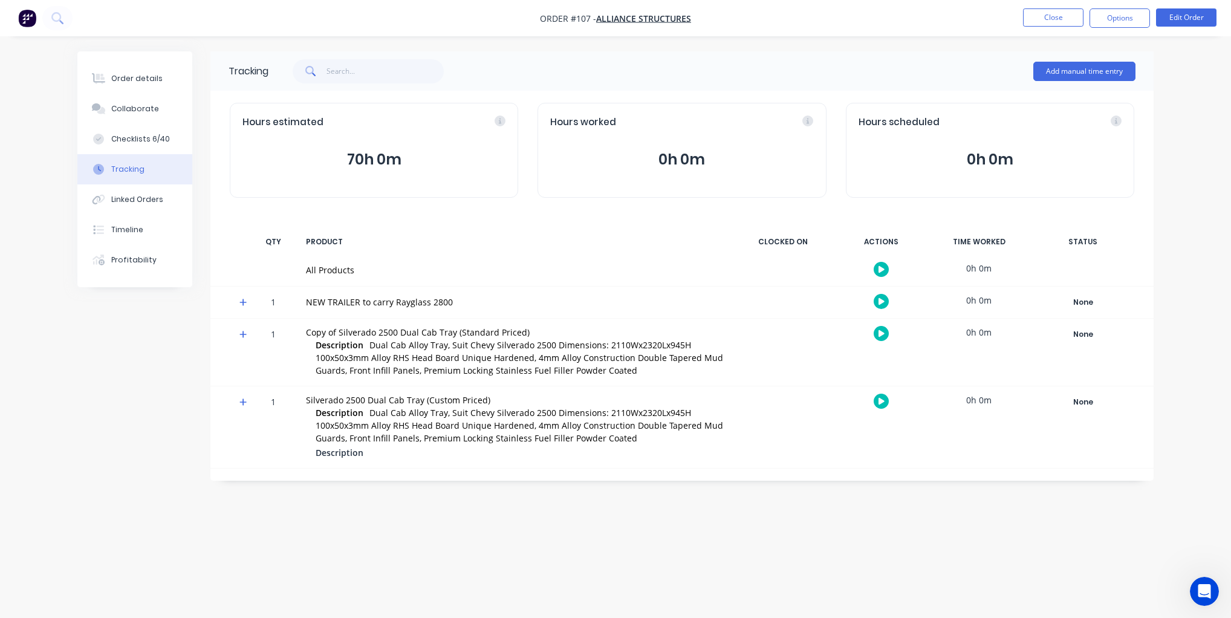
click at [241, 332] on icon at bounding box center [243, 334] width 8 height 8
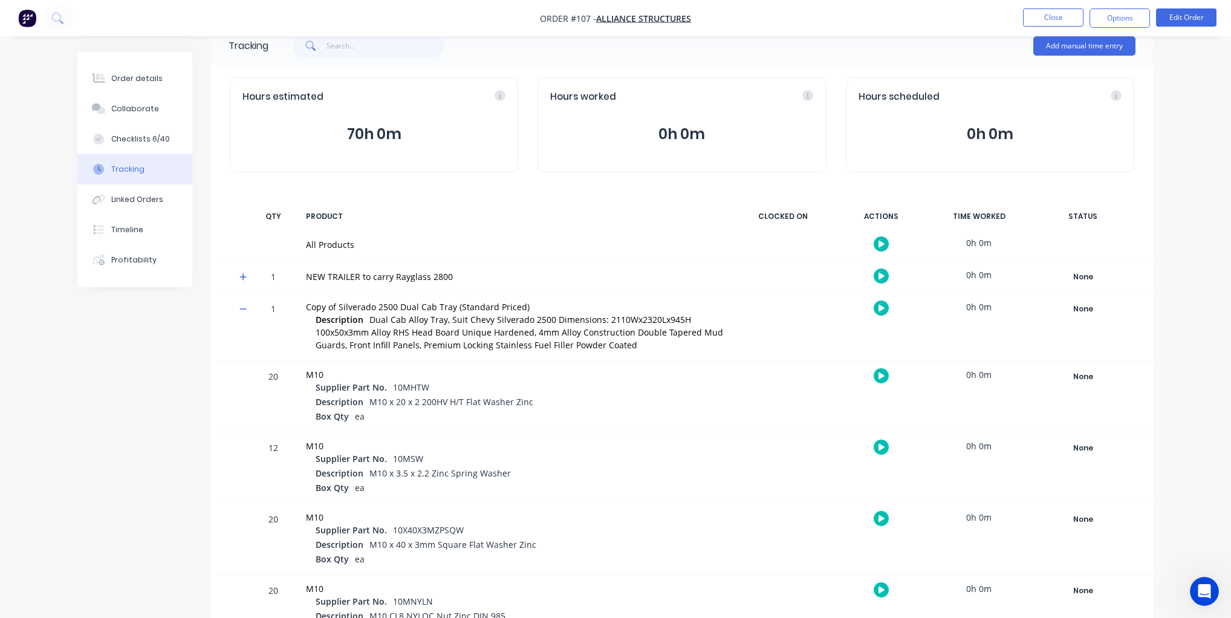
scroll to position [35, 0]
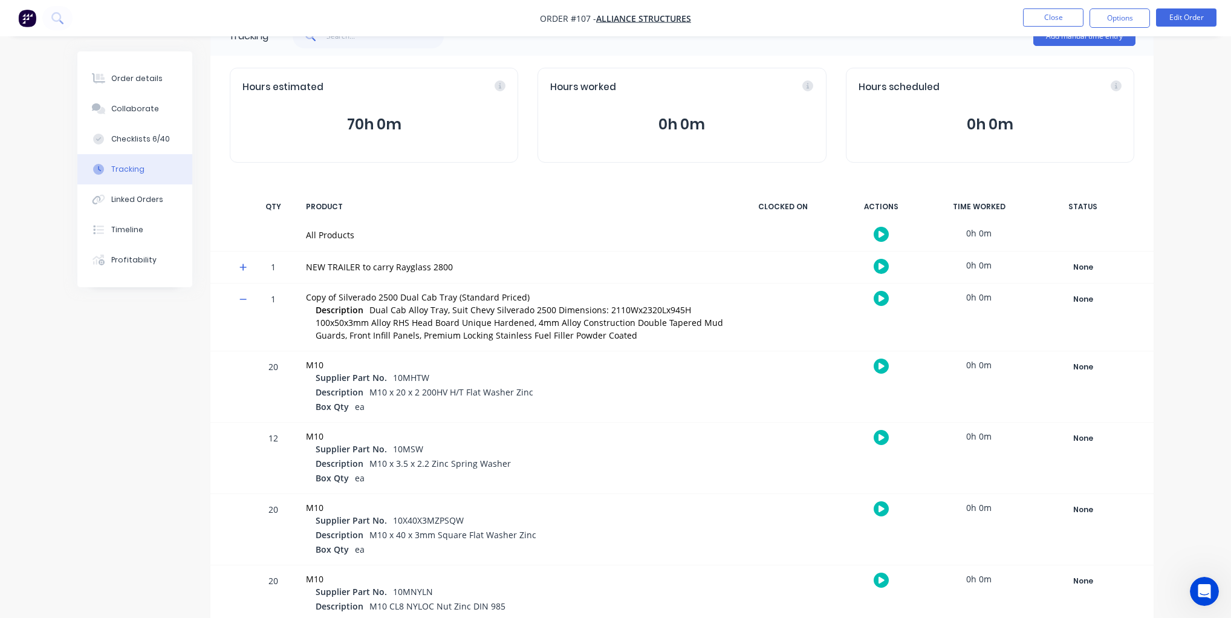
click at [241, 302] on icon at bounding box center [243, 299] width 8 height 8
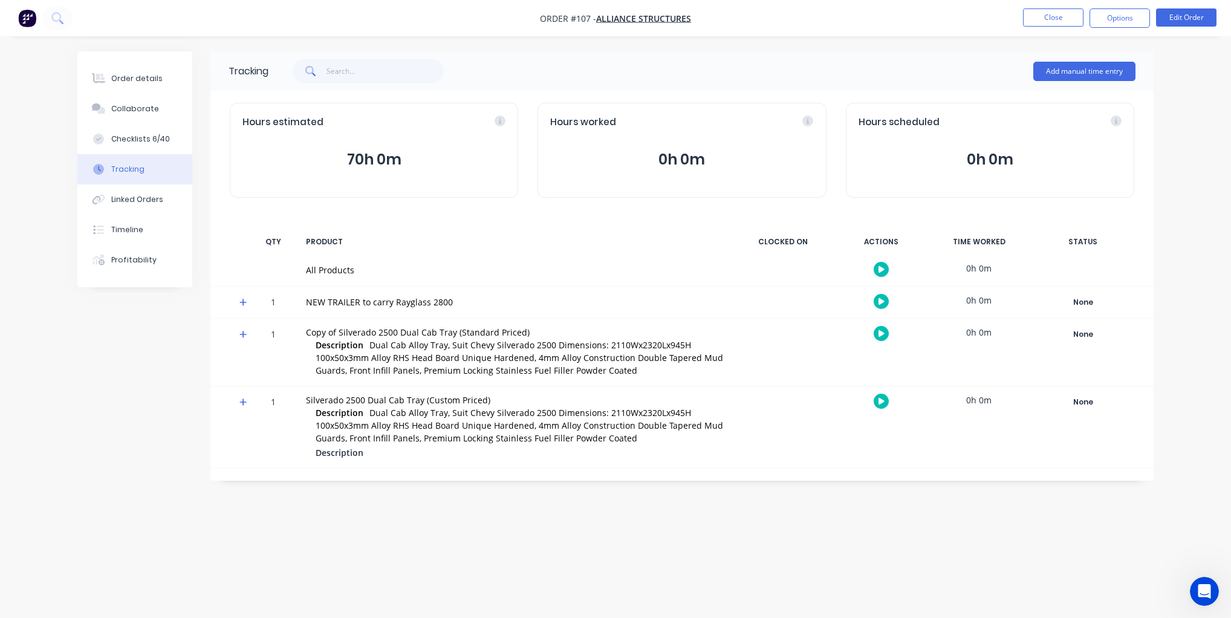
click at [883, 303] on icon "button" at bounding box center [881, 301] width 6 height 8
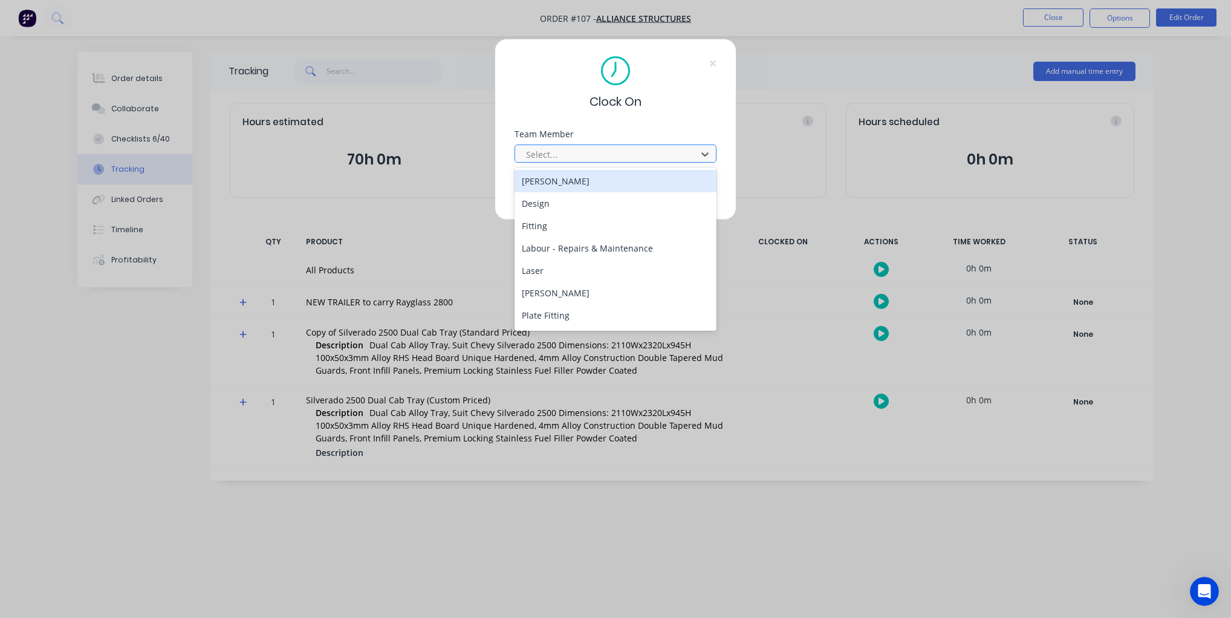
click at [629, 155] on div at bounding box center [608, 154] width 166 height 15
click at [548, 184] on div "David Cousley" at bounding box center [615, 181] width 202 height 22
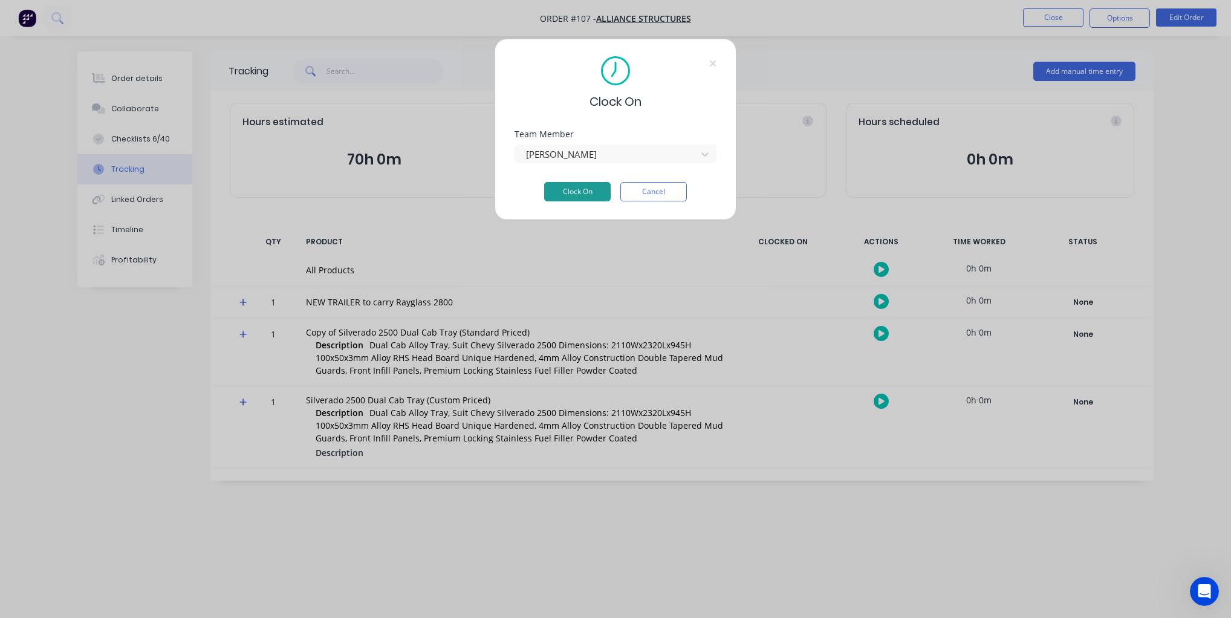
click at [548, 194] on button "Clock On" at bounding box center [577, 191] width 67 height 19
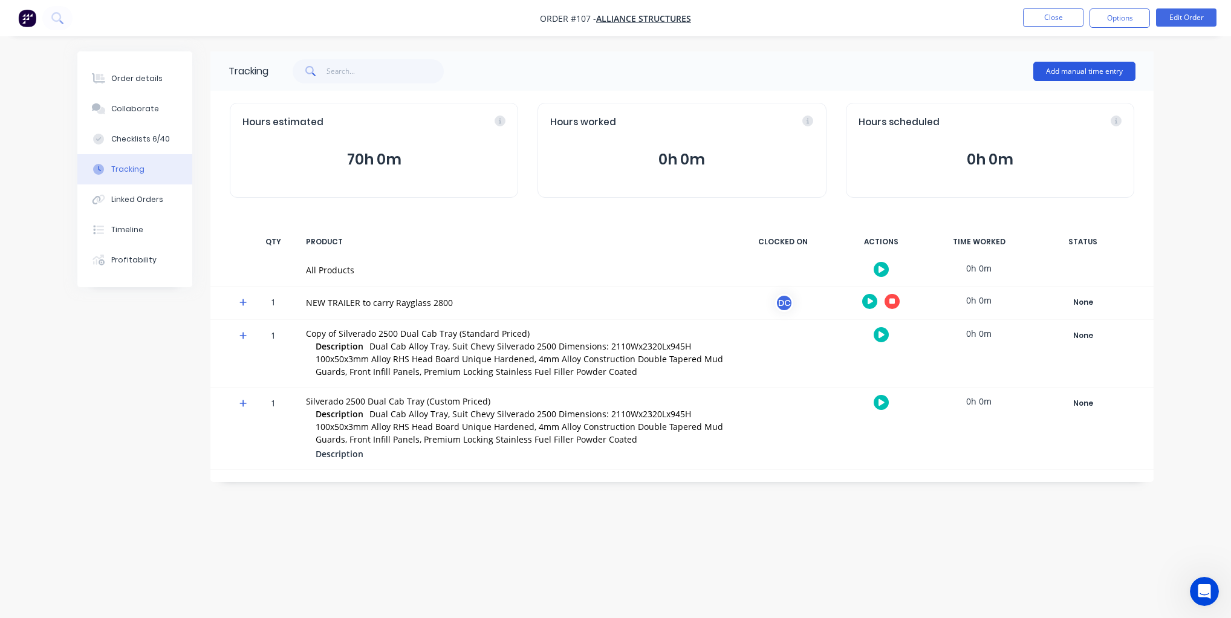
click at [1074, 71] on button "Add manual time entry" at bounding box center [1084, 71] width 102 height 19
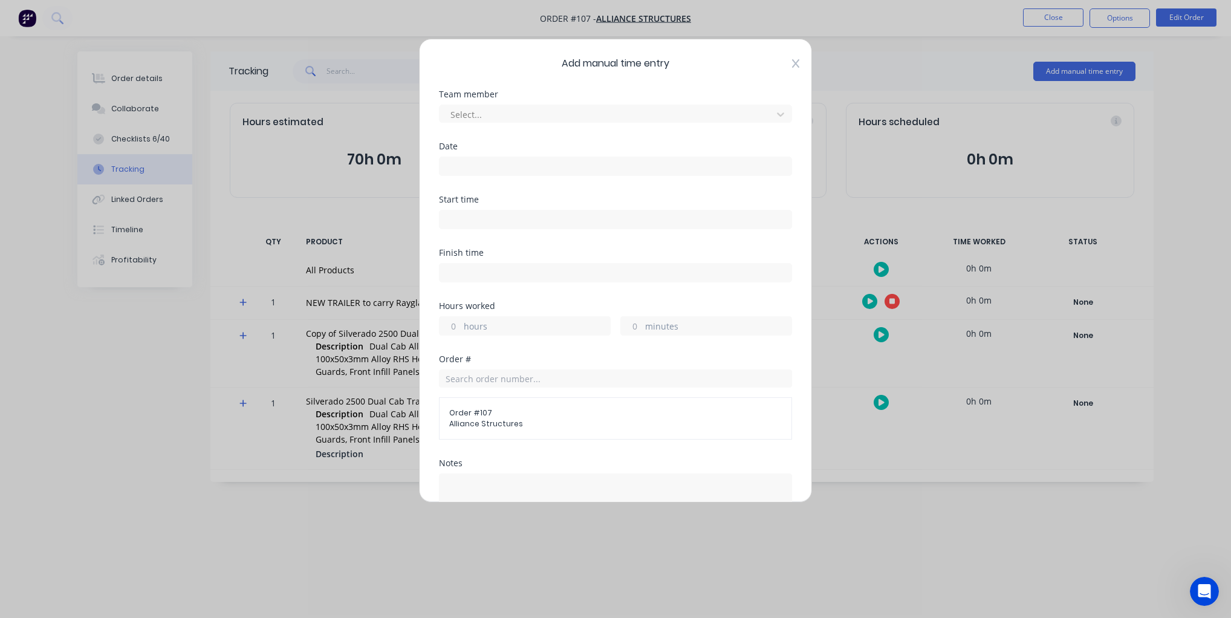
click at [794, 64] on icon at bounding box center [795, 63] width 7 height 8
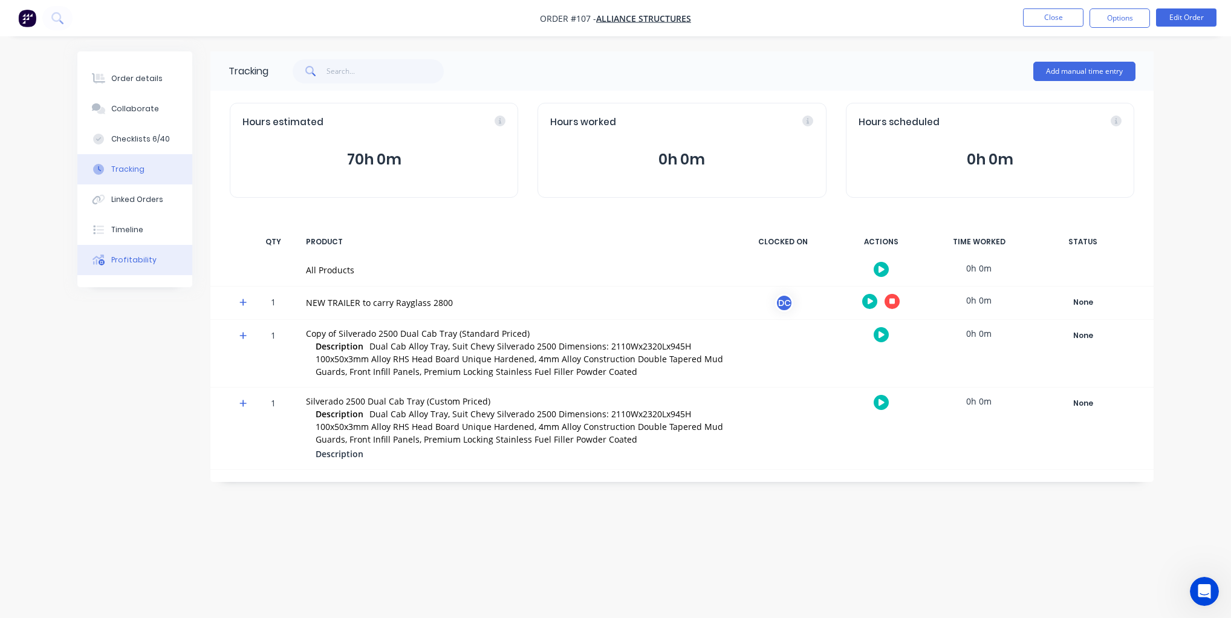
click at [136, 250] on button "Profitability" at bounding box center [134, 260] width 115 height 30
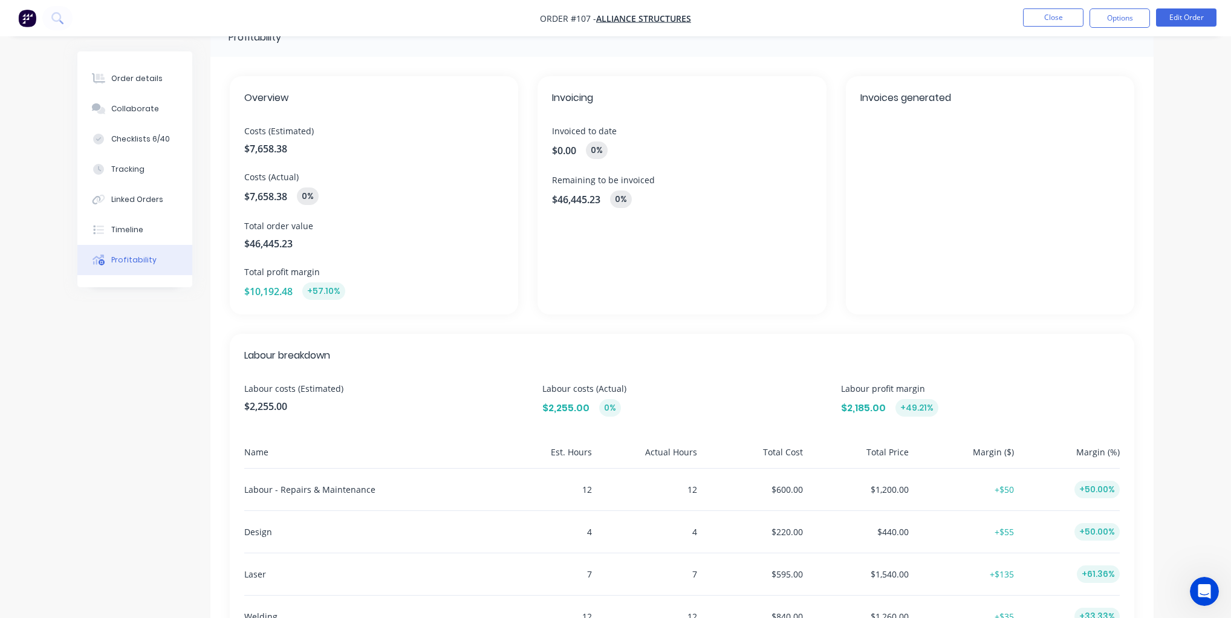
scroll to position [33, 0]
click at [115, 77] on div "Order details" at bounding box center [136, 78] width 51 height 11
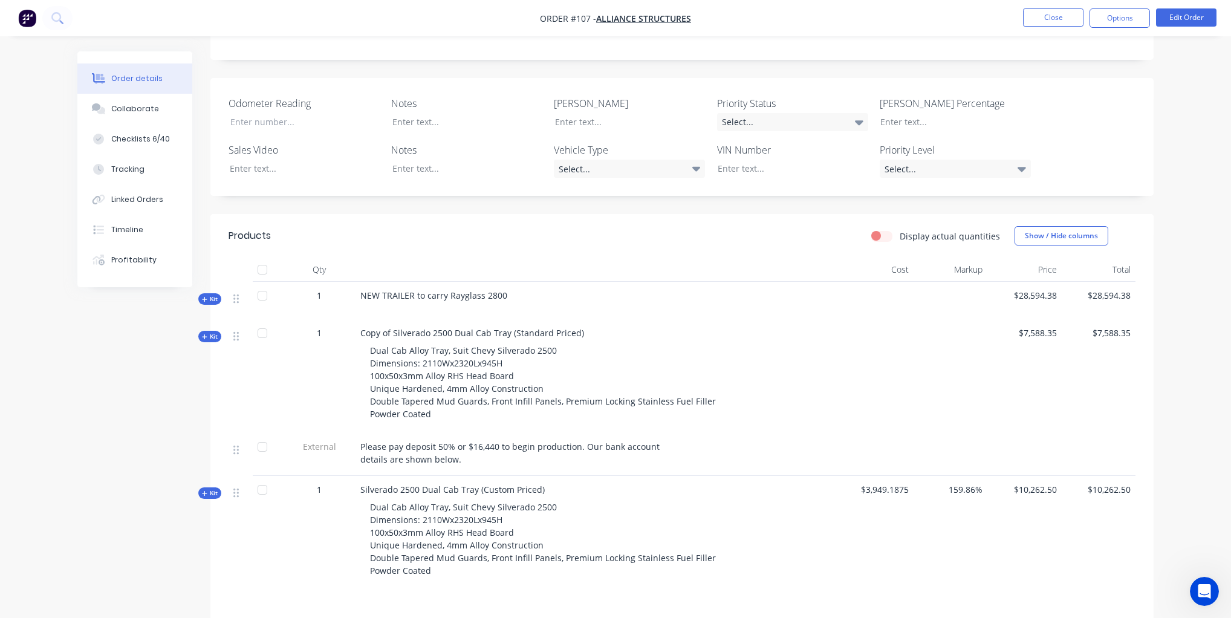
scroll to position [278, 0]
click at [208, 329] on span "Kit" at bounding box center [210, 333] width 16 height 9
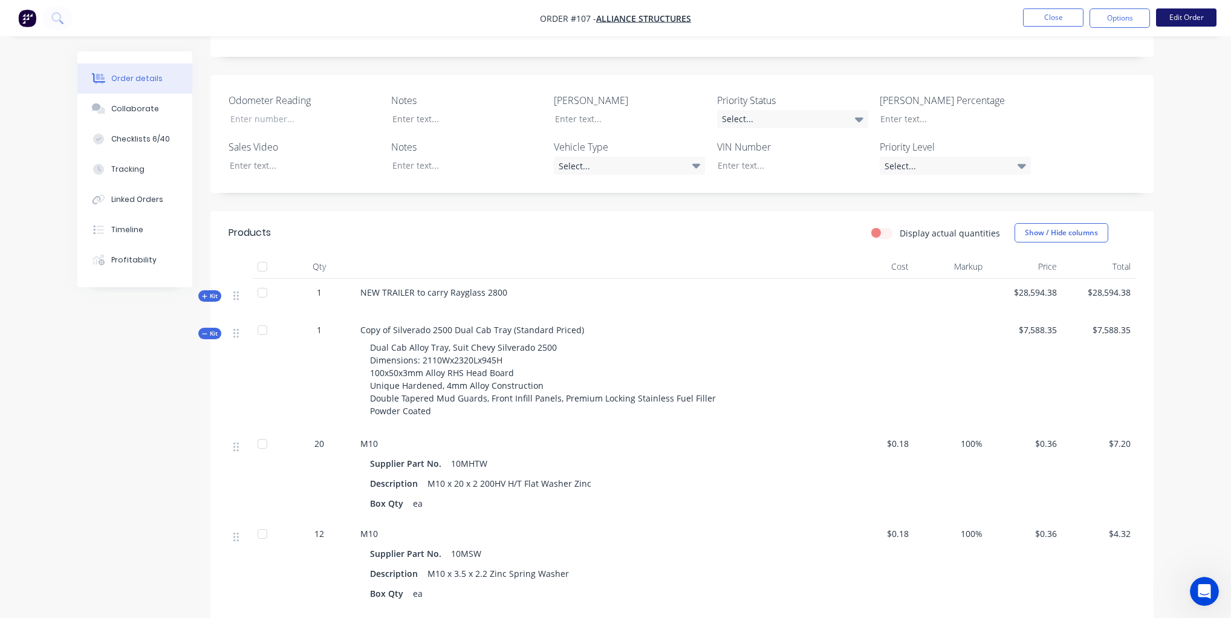
click at [1187, 14] on button "Edit Order" at bounding box center [1186, 17] width 60 height 18
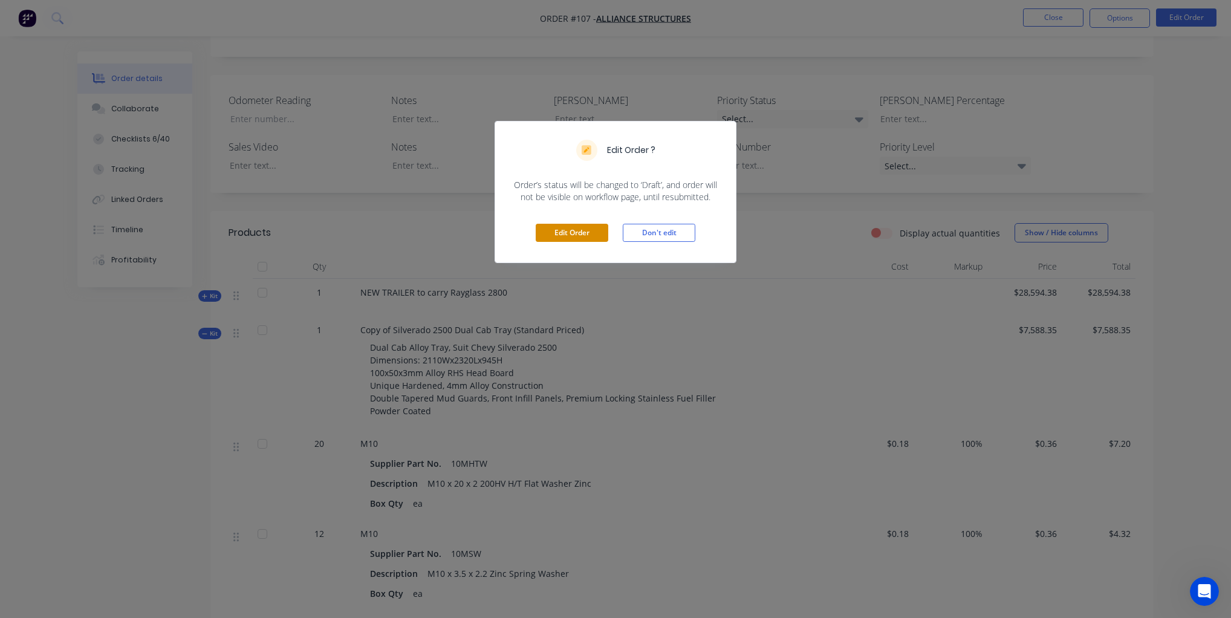
click at [605, 230] on button "Edit Order" at bounding box center [572, 233] width 73 height 18
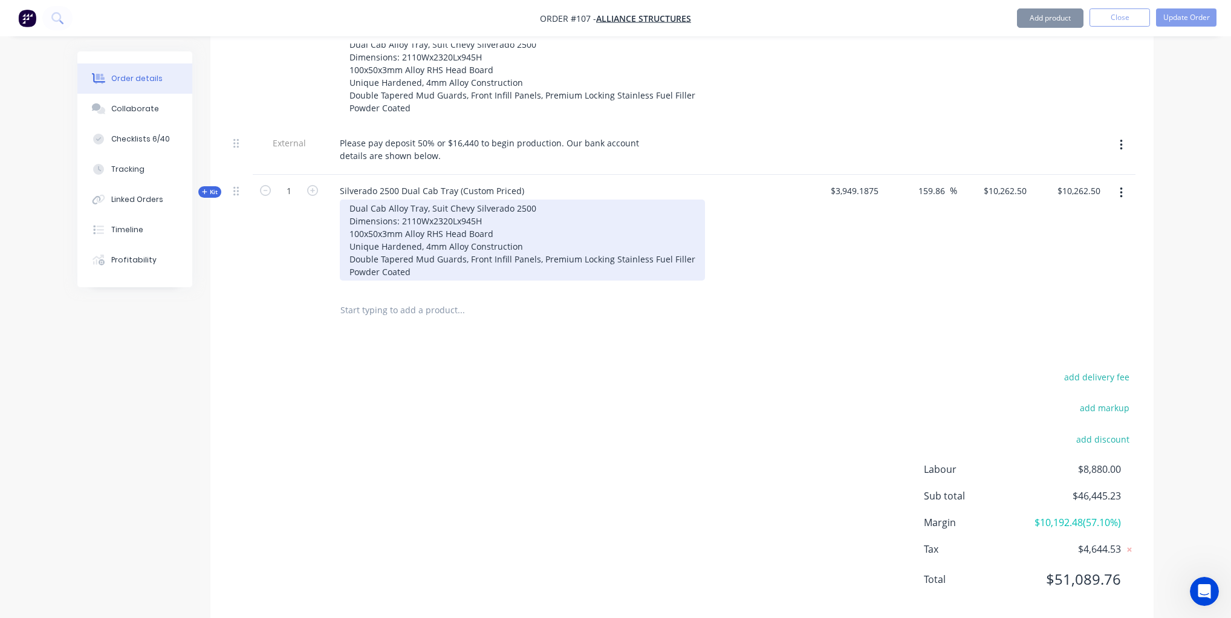
scroll to position [507, 0]
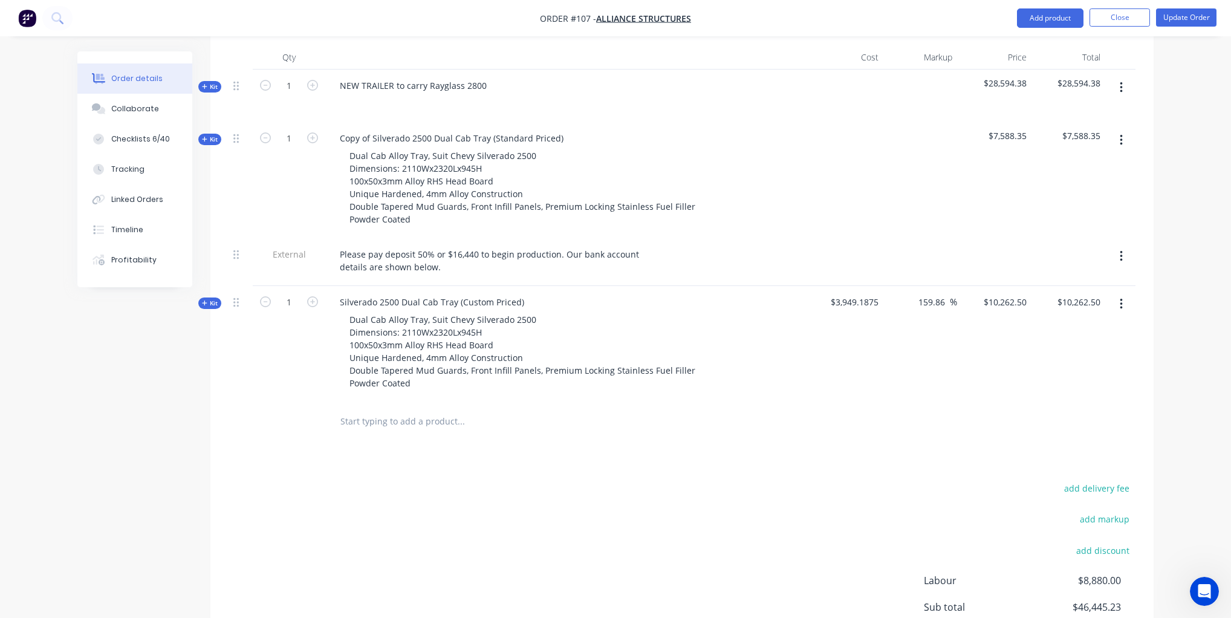
click at [204, 273] on div "Order details Collaborate Checklists 6/40 Tracking Linked Orders Timeline Profi…" at bounding box center [143, 169] width 133 height 236
click at [210, 299] on span "Kit" at bounding box center [210, 303] width 16 height 9
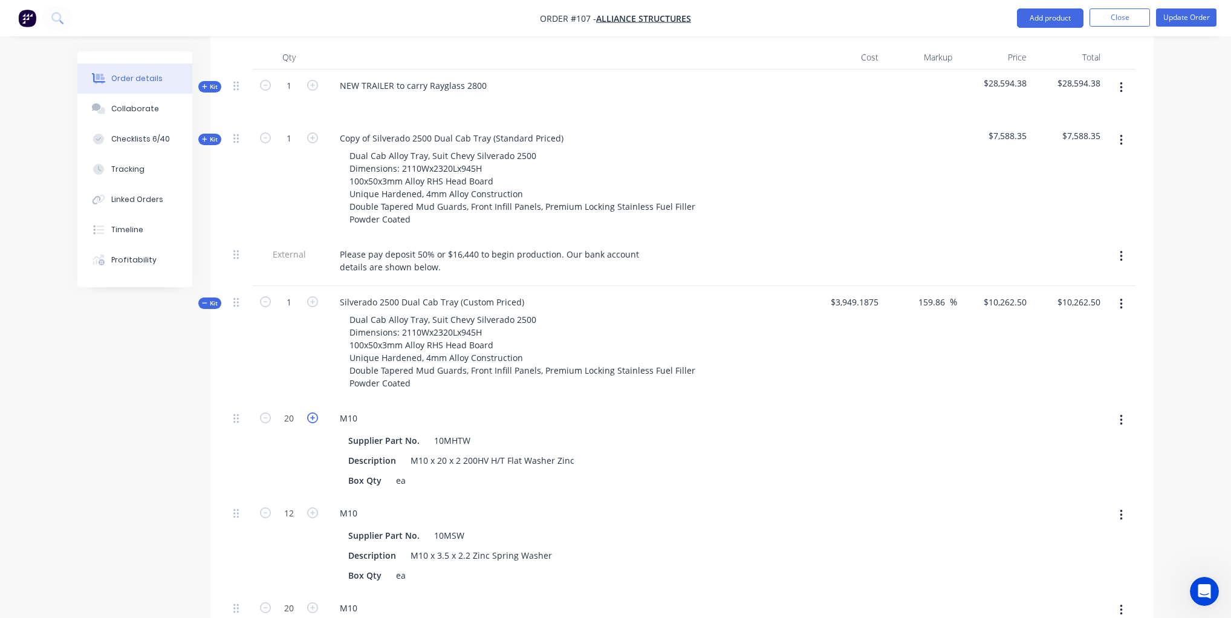
click at [308, 412] on icon "button" at bounding box center [312, 417] width 11 height 11
type input "$9,951.1315"
type input "$9,951.13"
type input "21"
click at [308, 412] on icon "button" at bounding box center [312, 417] width 11 height 11
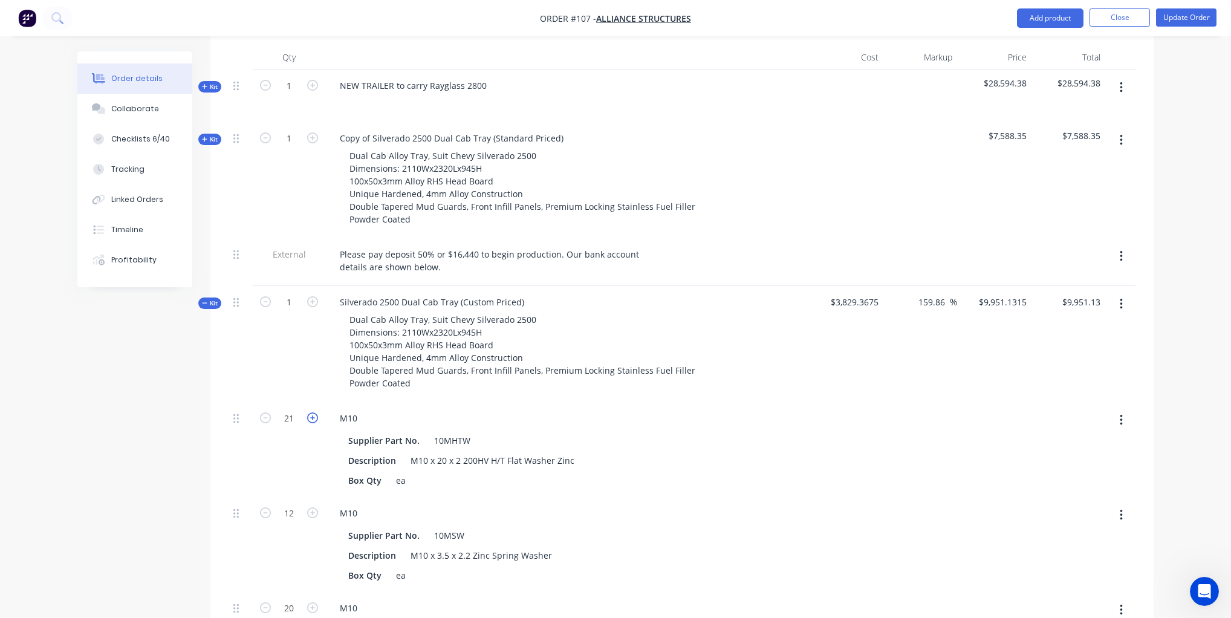
type input "$9,951.5992"
type input "$9,951.60"
type input "22"
click at [308, 412] on icon "button" at bounding box center [312, 417] width 11 height 11
type input "$9,952.067"
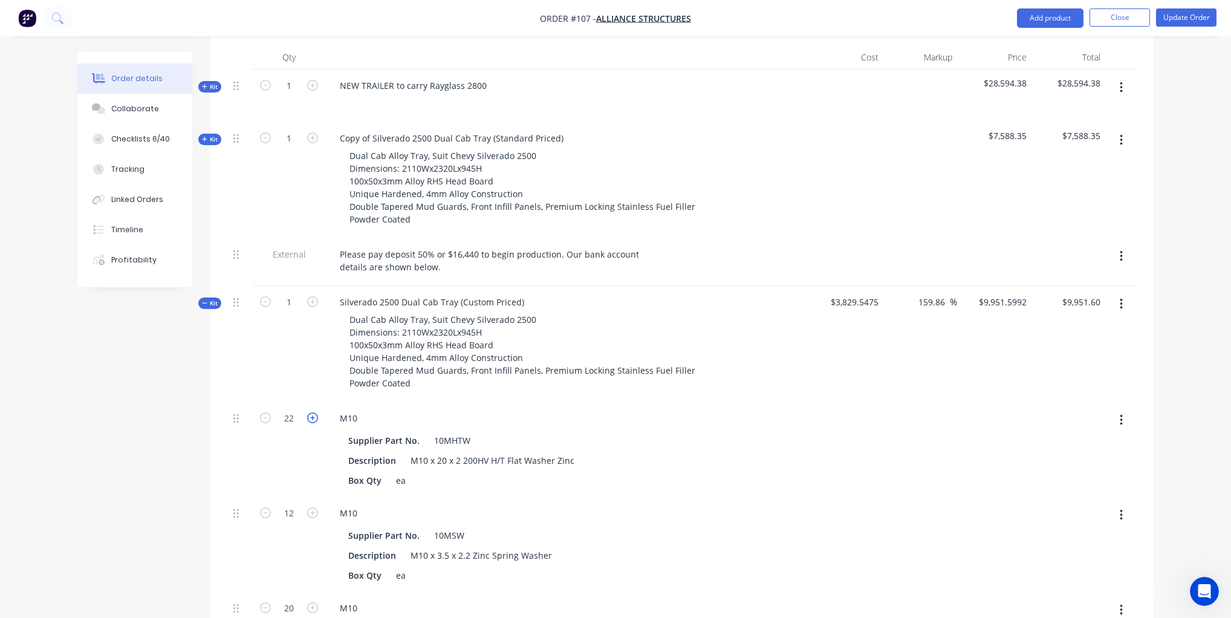
type input "$9,952.07"
type input "23"
click at [308, 412] on icon "button" at bounding box center [312, 417] width 11 height 11
type input "$9,952.5347"
type input "$9,952.53"
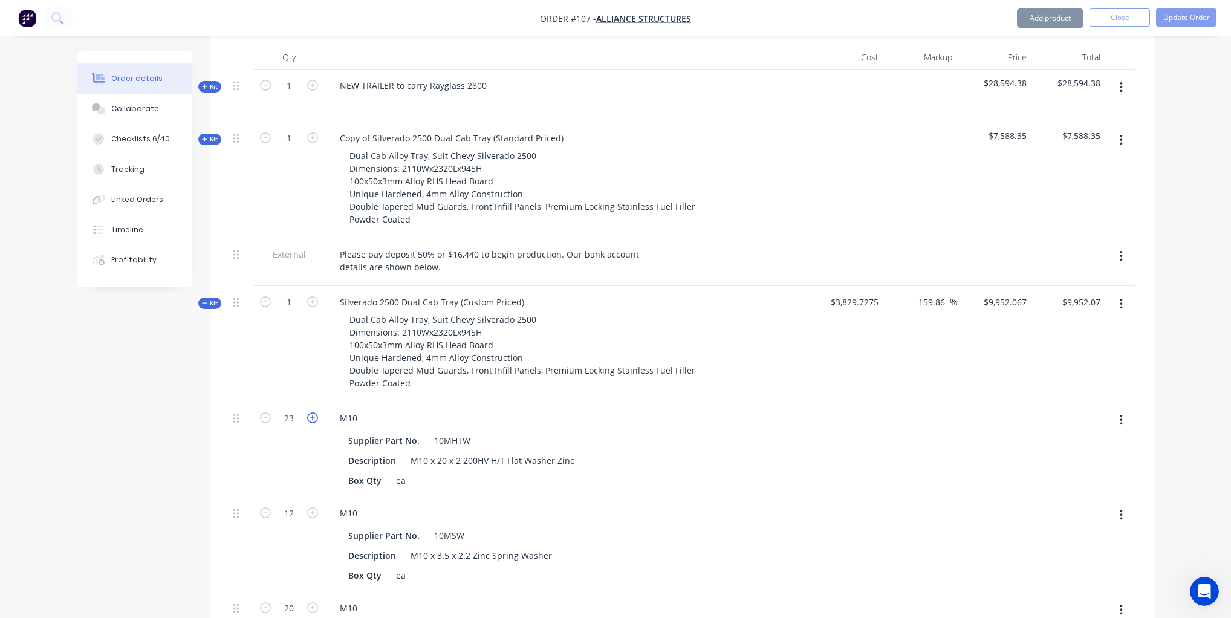
type input "24"
click at [1190, 19] on button "Update Order" at bounding box center [1186, 17] width 60 height 18
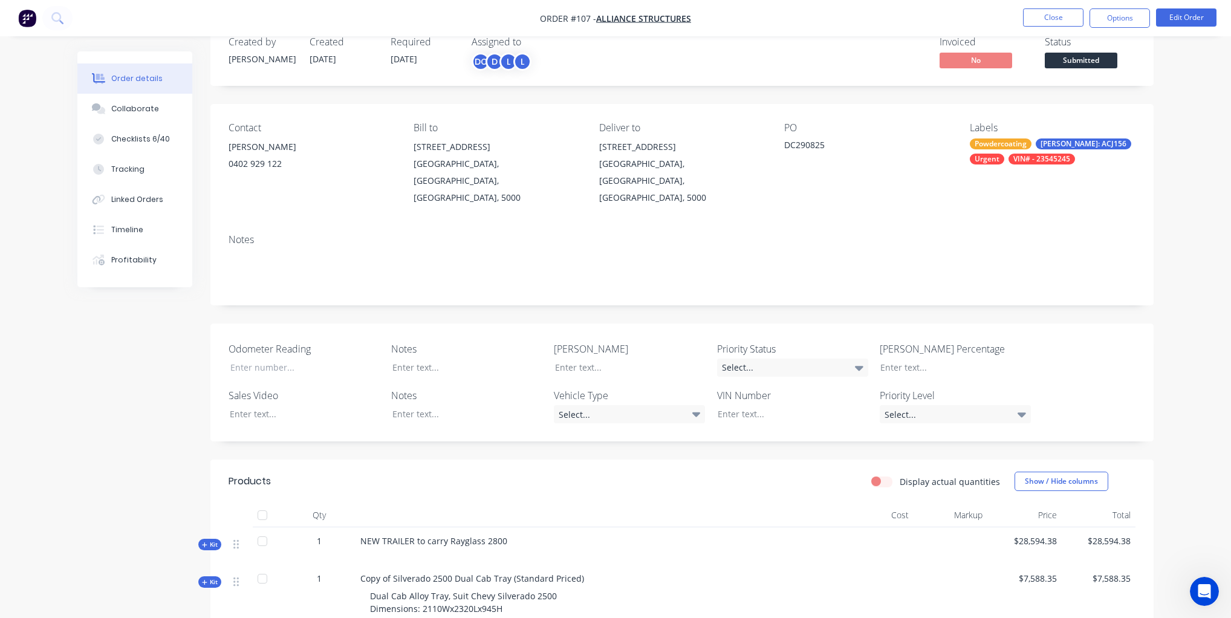
scroll to position [36, 0]
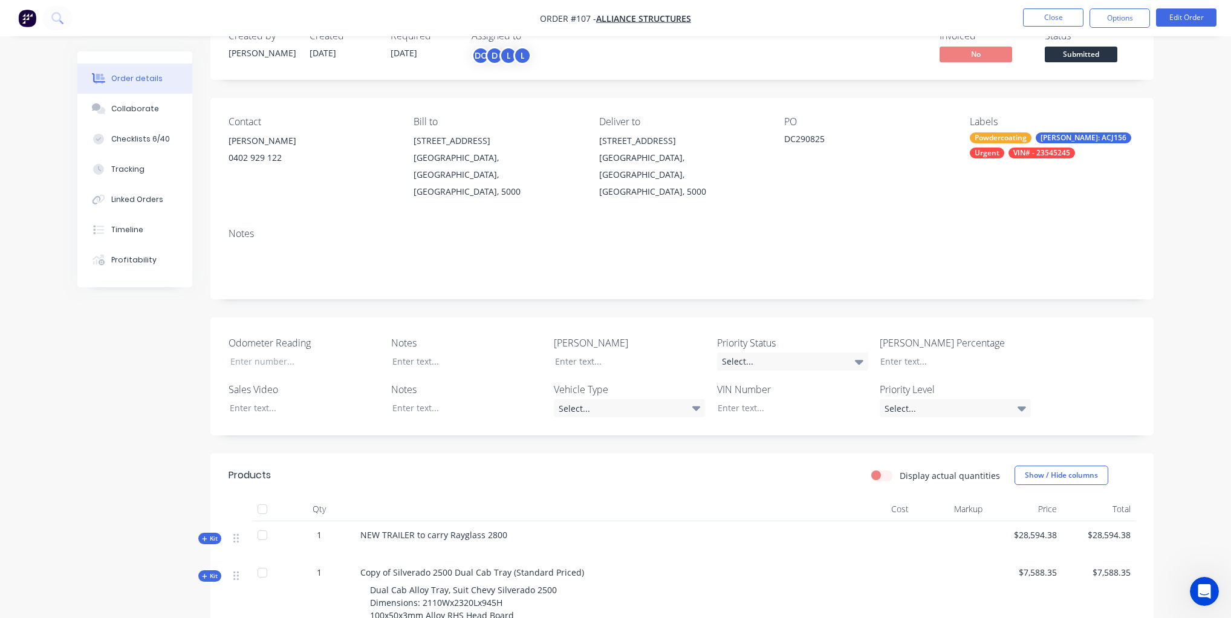
click at [900, 469] on label "Display actual quantities" at bounding box center [950, 475] width 100 height 13
click at [881, 469] on input "Display actual quantities" at bounding box center [876, 474] width 10 height 11
checkbox input "true"
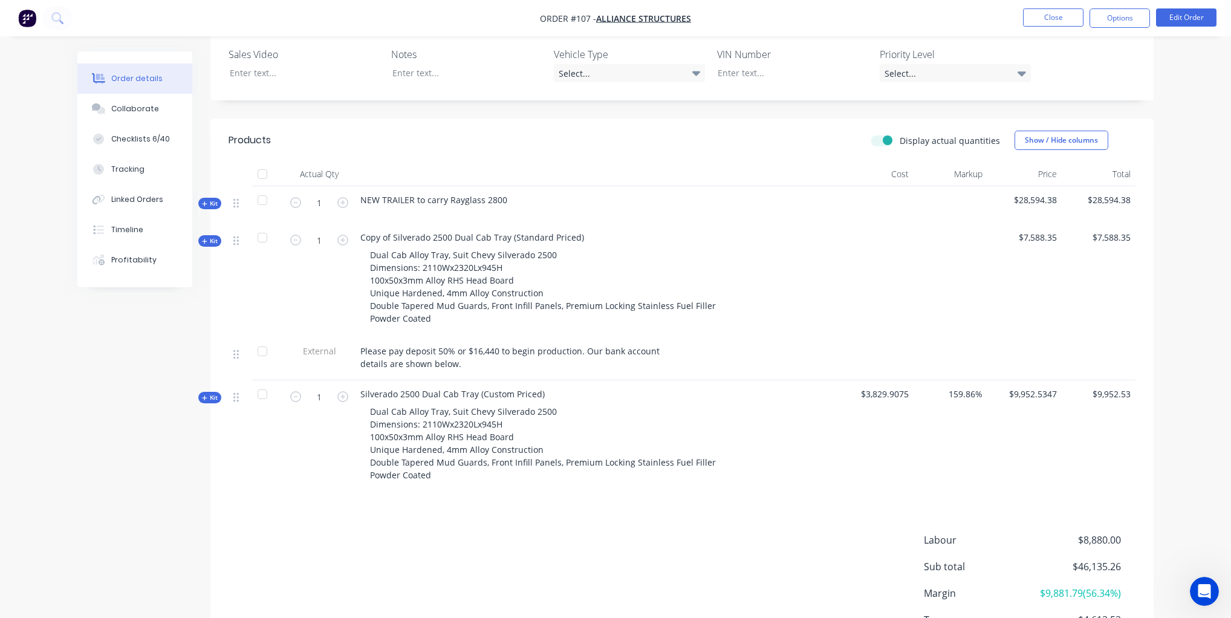
scroll to position [433, 0]
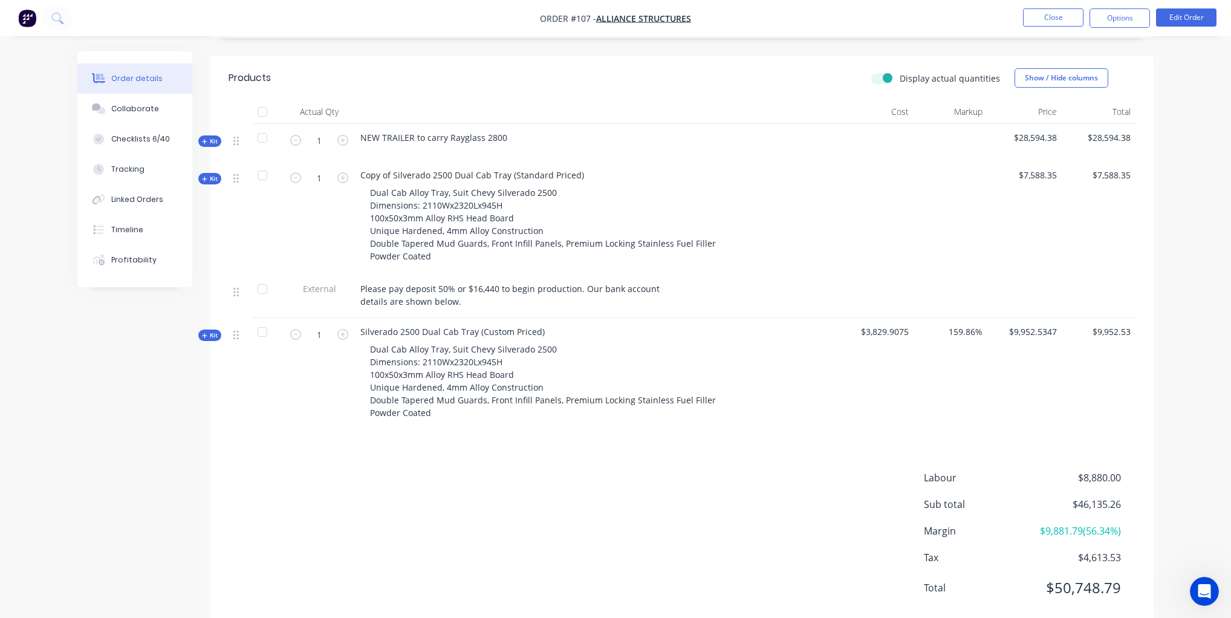
click at [204, 333] on icon at bounding box center [204, 335] width 5 height 5
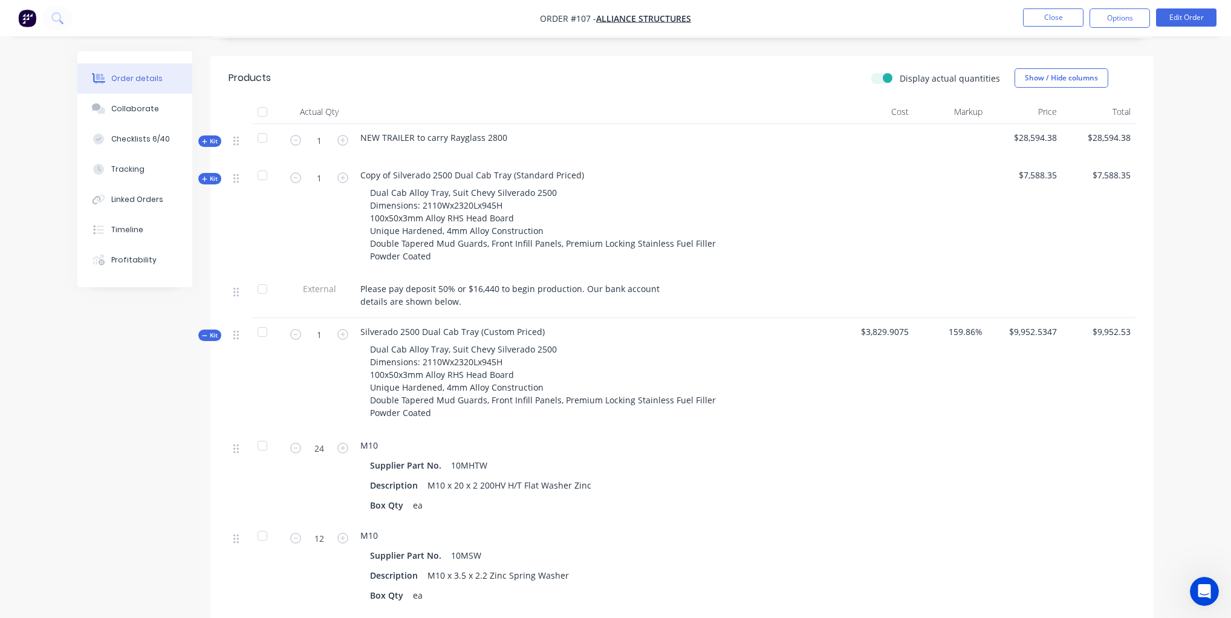
scroll to position [531, 0]
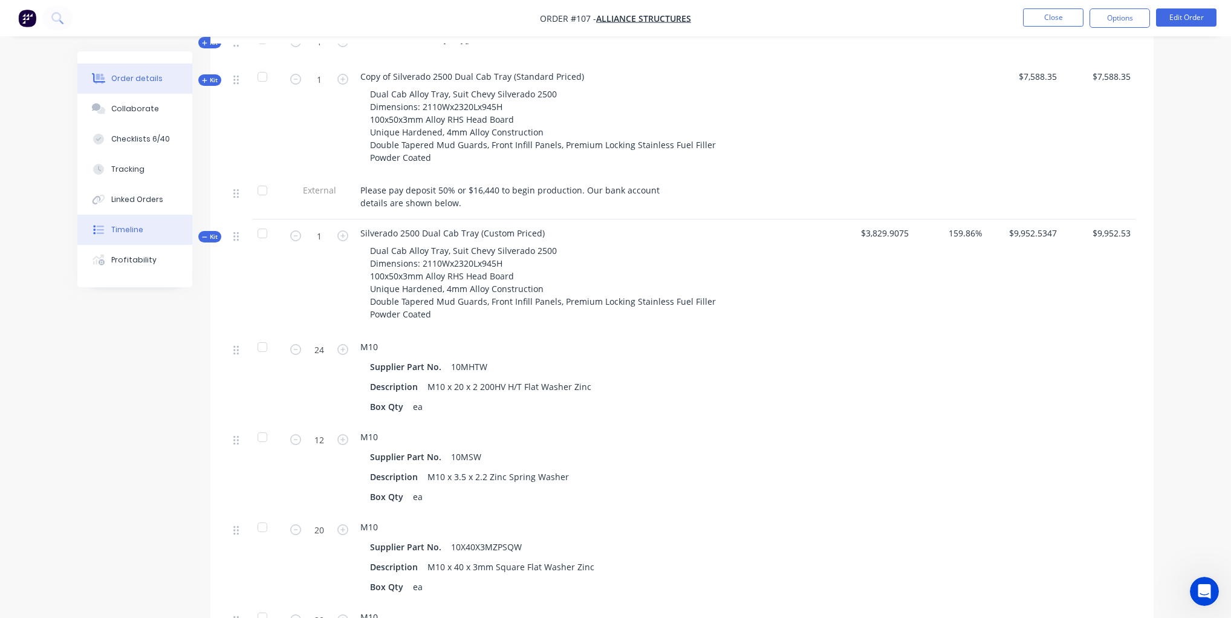
click at [125, 230] on div "Timeline" at bounding box center [127, 229] width 32 height 11
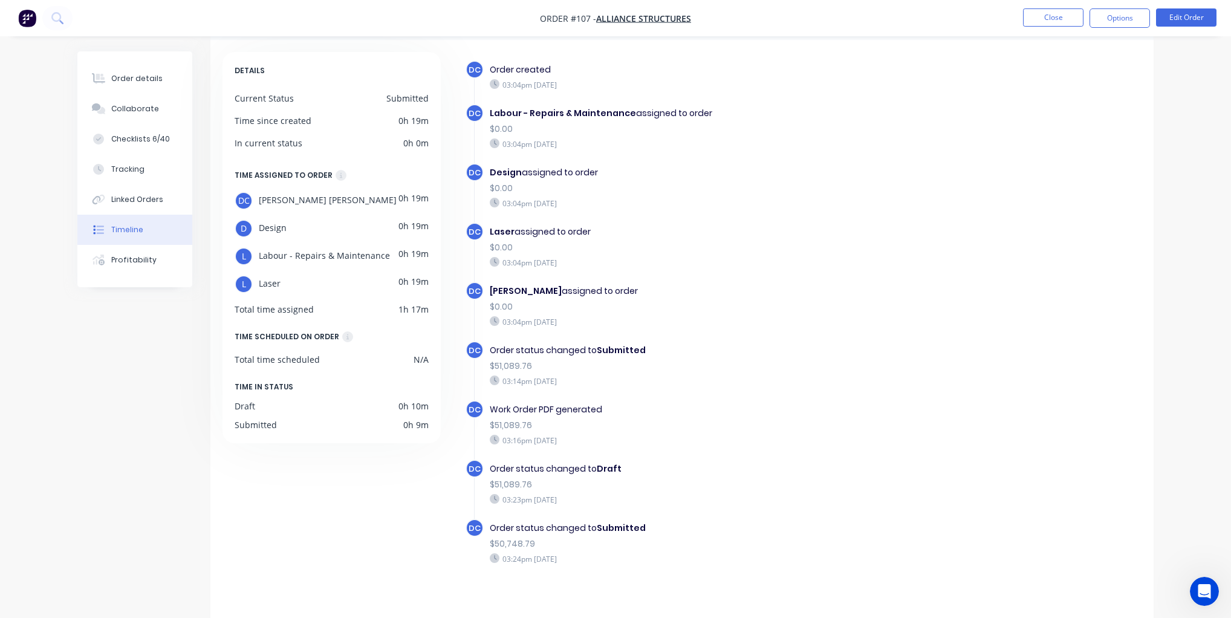
scroll to position [57, 0]
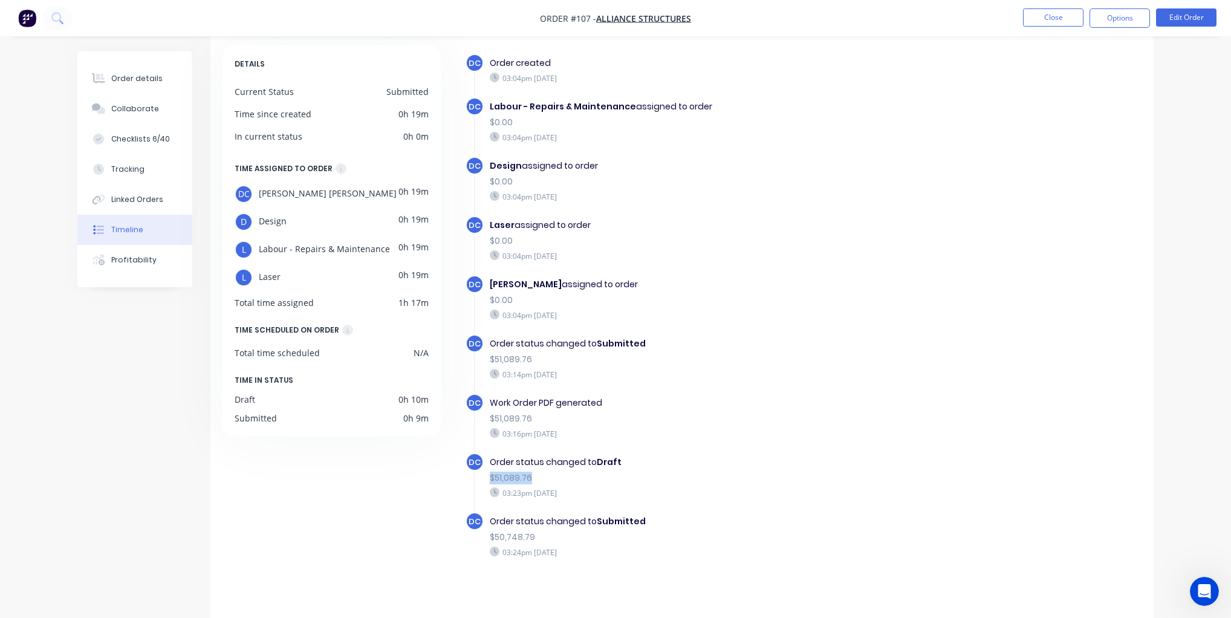
drag, startPoint x: 536, startPoint y: 473, endPoint x: 489, endPoint y: 473, distance: 46.6
click at [490, 473] on div "$51,089.76" at bounding box center [699, 478] width 418 height 13
drag, startPoint x: 527, startPoint y: 530, endPoint x: 485, endPoint y: 530, distance: 41.1
click at [485, 531] on div "Order status changed to Submitted $50,748.79 03:24pm Friday 29/08/25" at bounding box center [699, 536] width 430 height 48
click at [145, 263] on div "Profitability" at bounding box center [133, 260] width 45 height 11
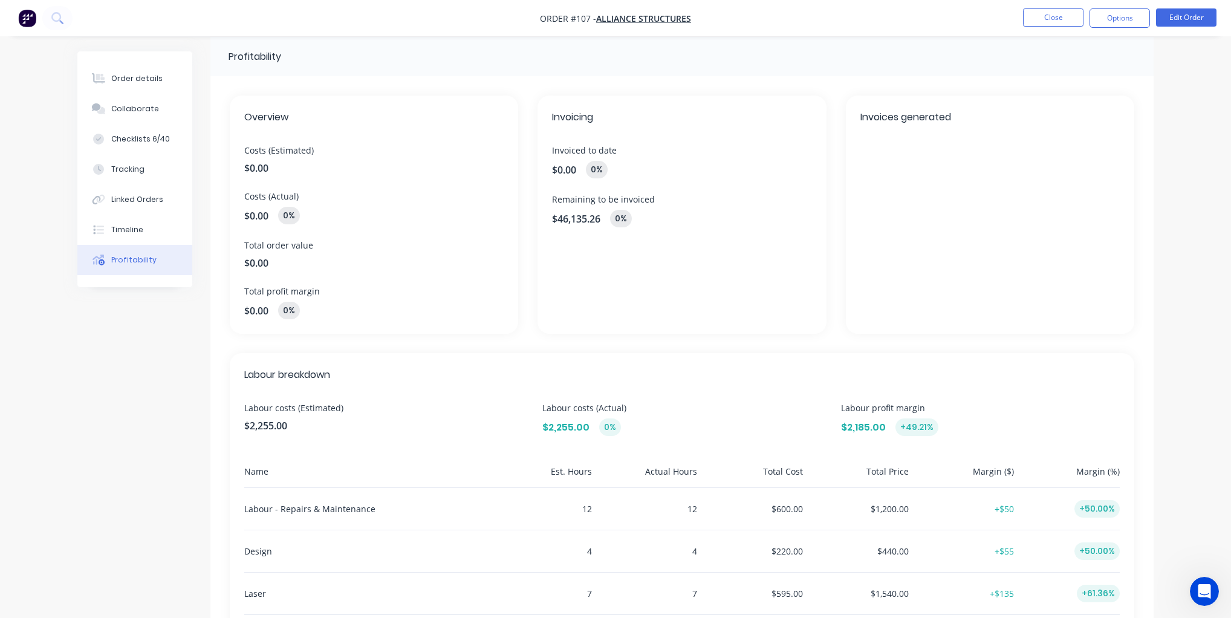
scroll to position [18, 0]
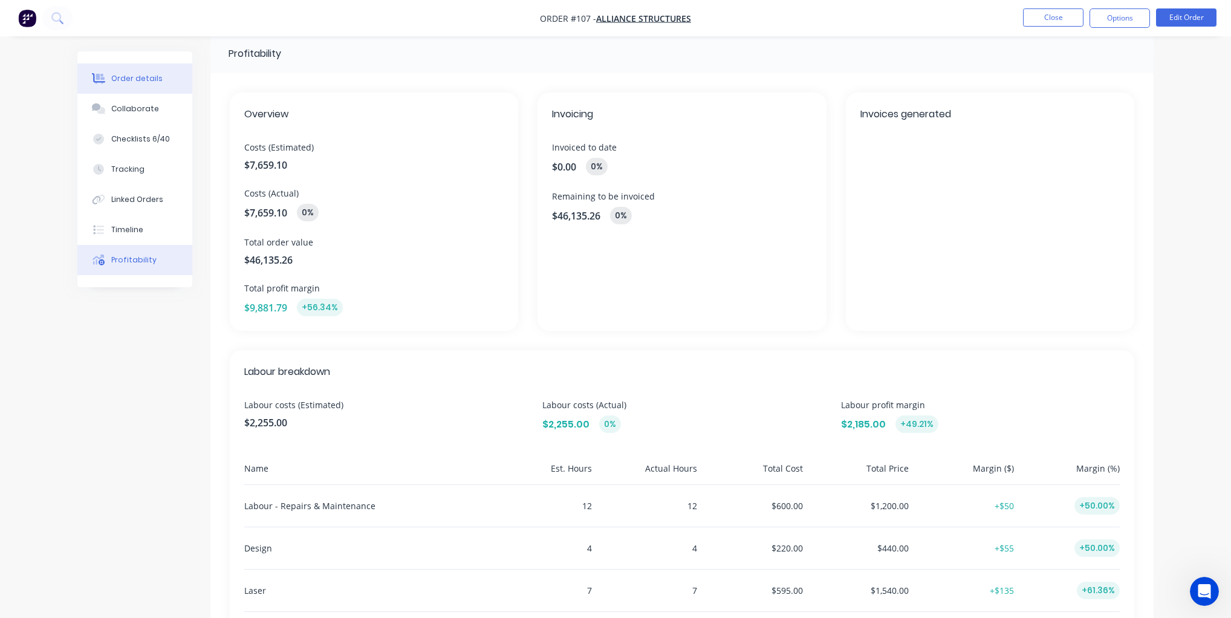
click at [161, 88] on button "Order details" at bounding box center [134, 78] width 115 height 30
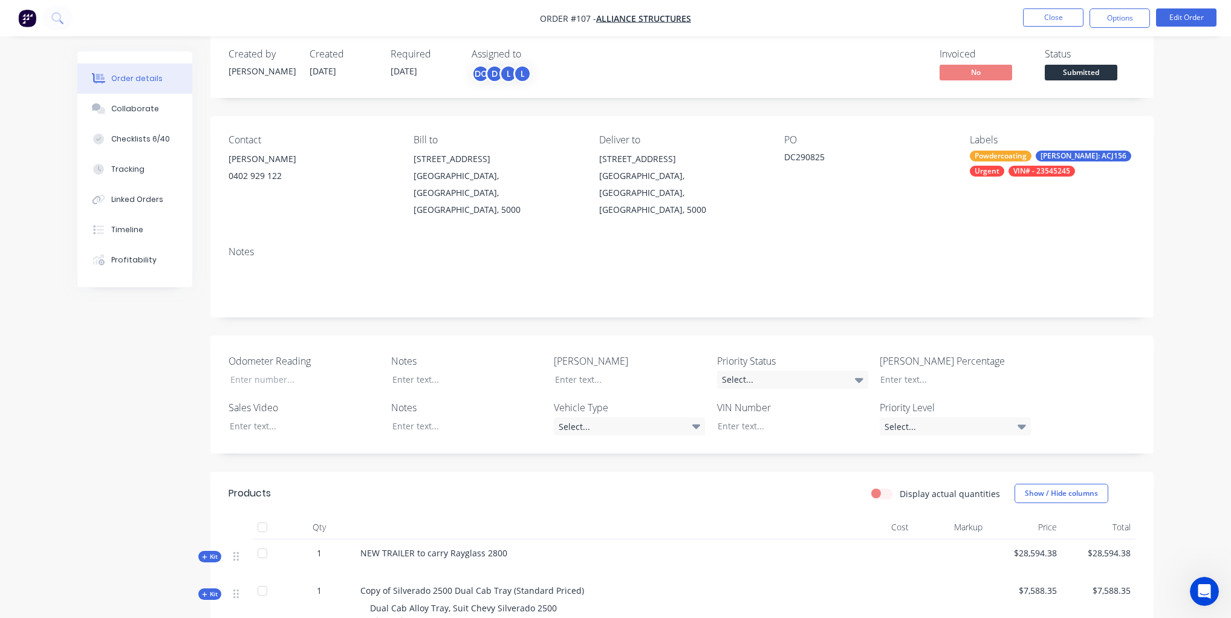
click at [30, 21] on img "button" at bounding box center [27, 18] width 18 height 18
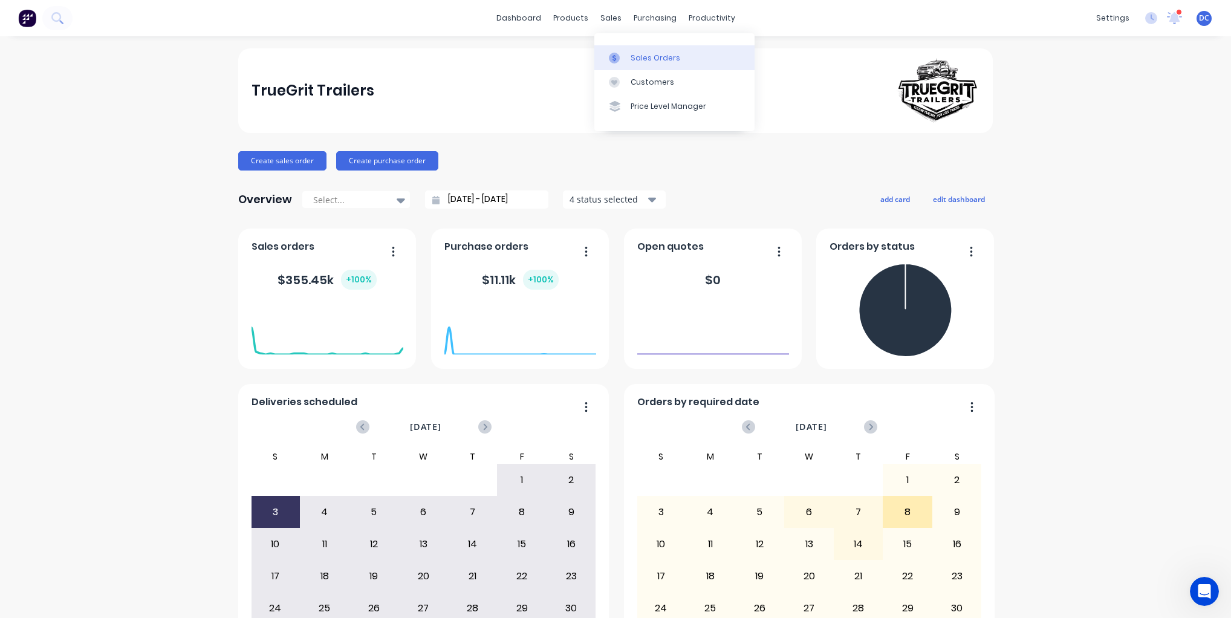
click at [635, 61] on div "Sales Orders" at bounding box center [656, 58] width 50 height 11
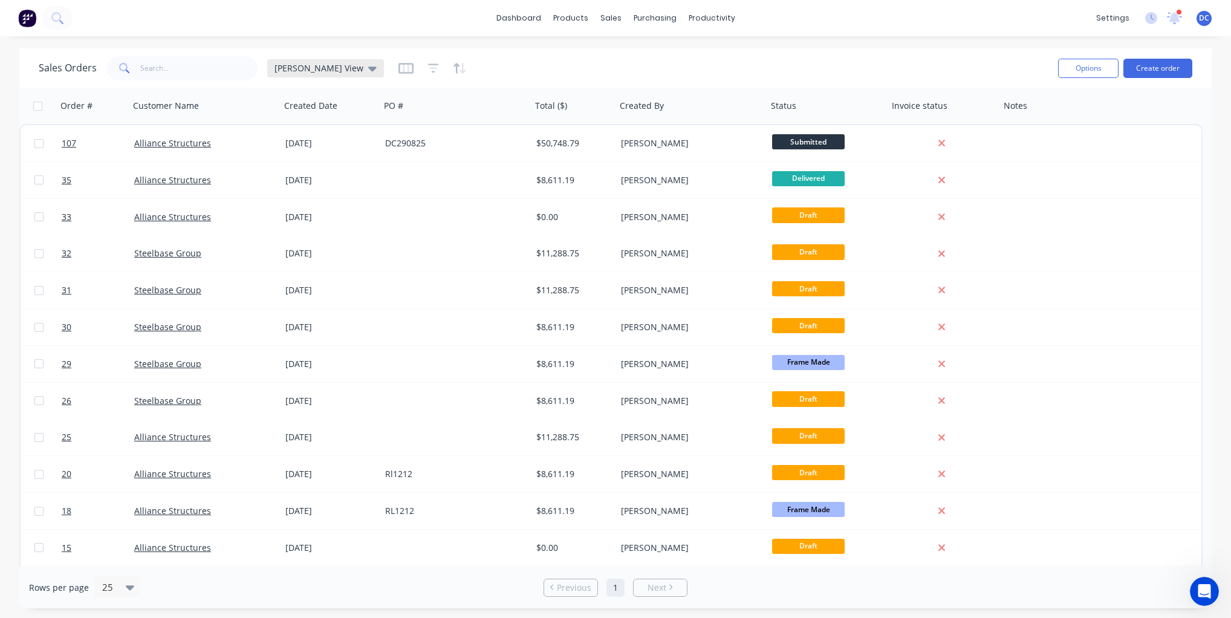
click at [300, 69] on span "Dave View" at bounding box center [318, 68] width 89 height 13
click at [485, 112] on div at bounding box center [451, 106] width 134 height 24
click at [398, 76] on button "button" at bounding box center [405, 68] width 15 height 19
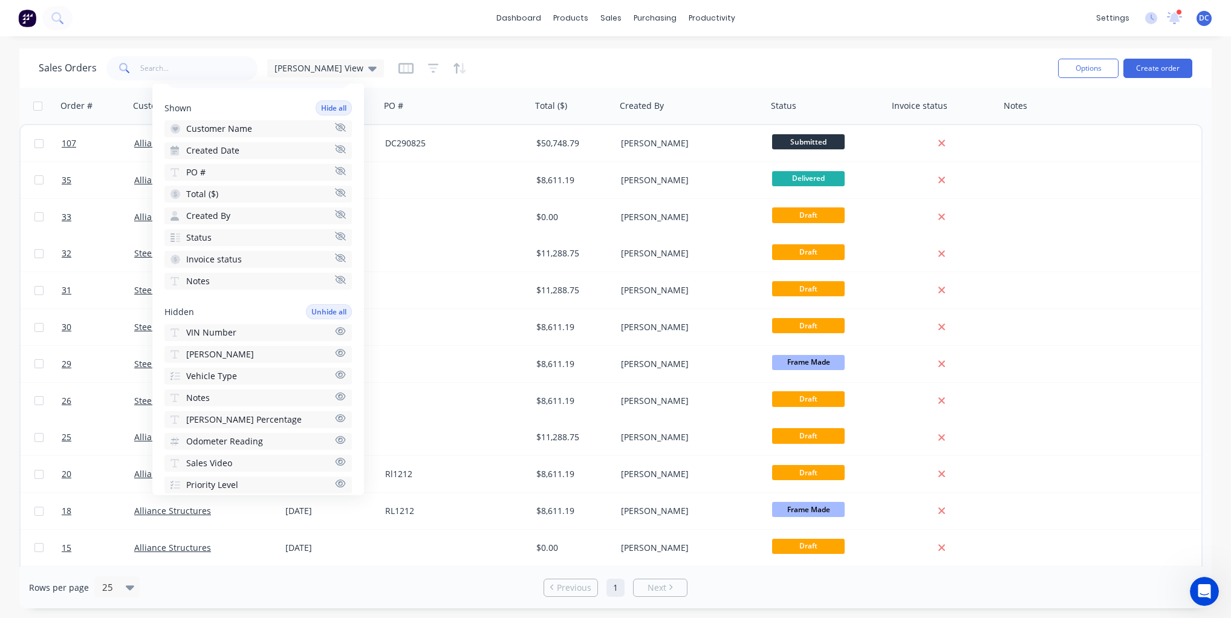
scroll to position [85, 0]
click at [228, 332] on span "VIN Number" at bounding box center [211, 330] width 50 height 12
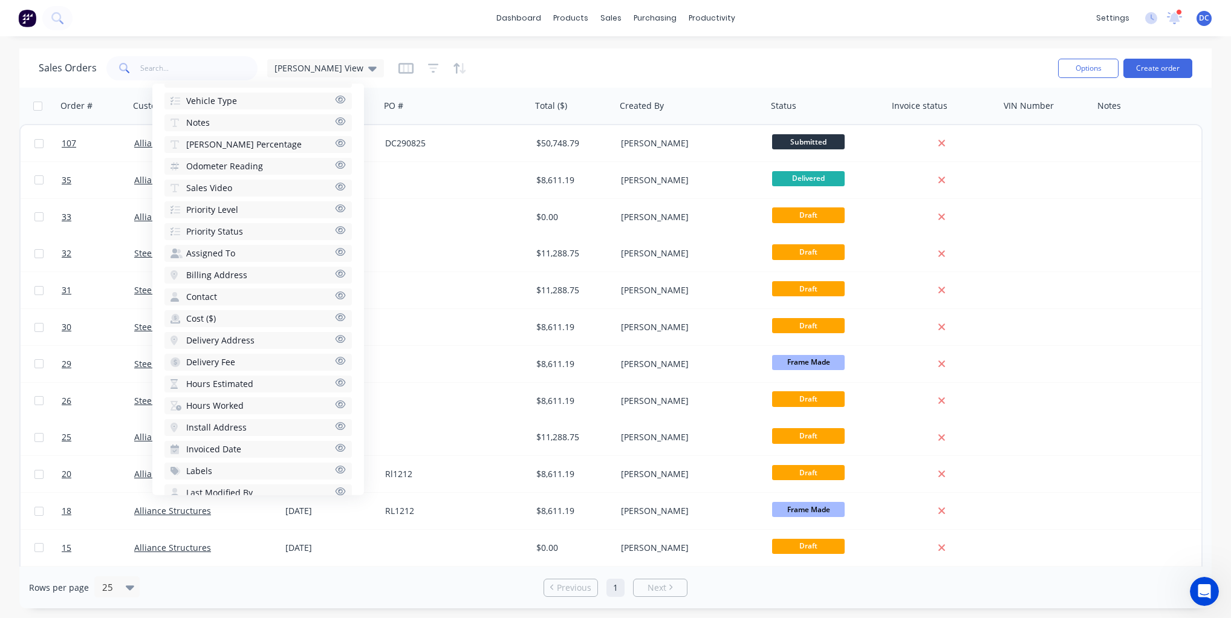
scroll to position [363, 0]
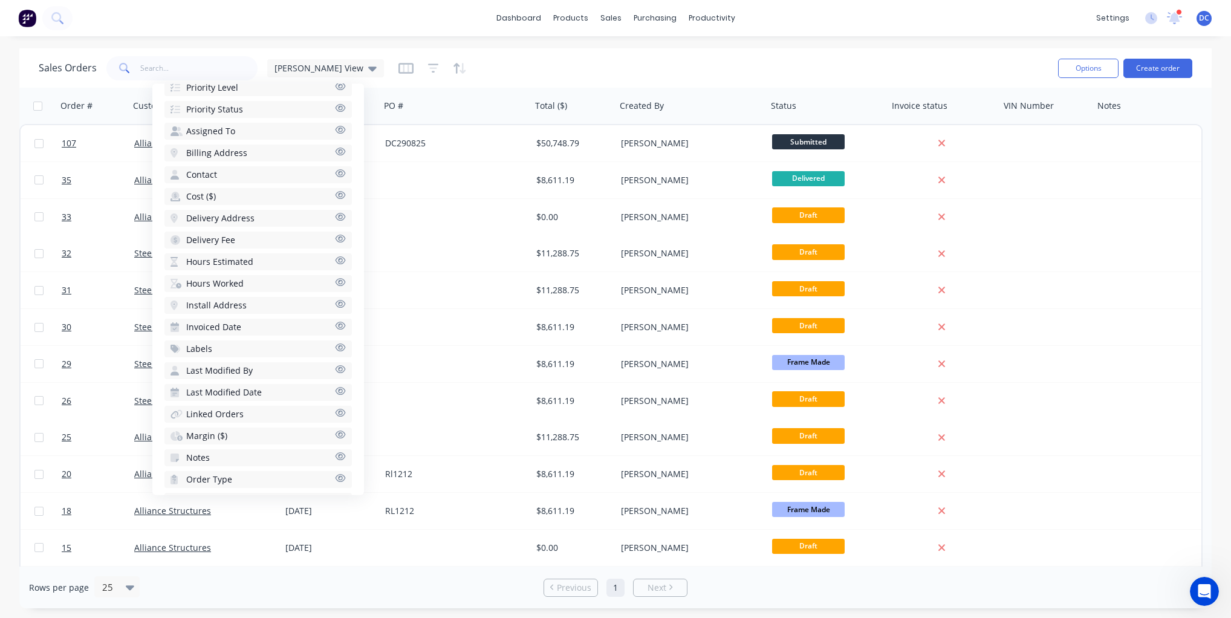
click at [207, 435] on span "Margin ($)" at bounding box center [206, 436] width 41 height 12
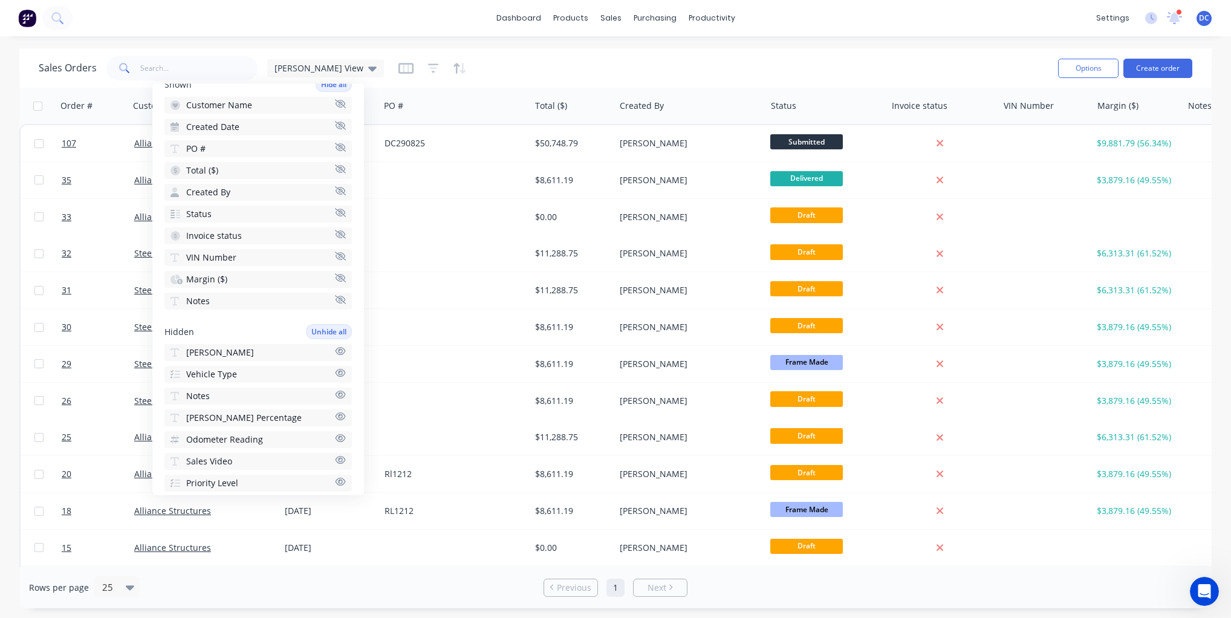
scroll to position [0, 0]
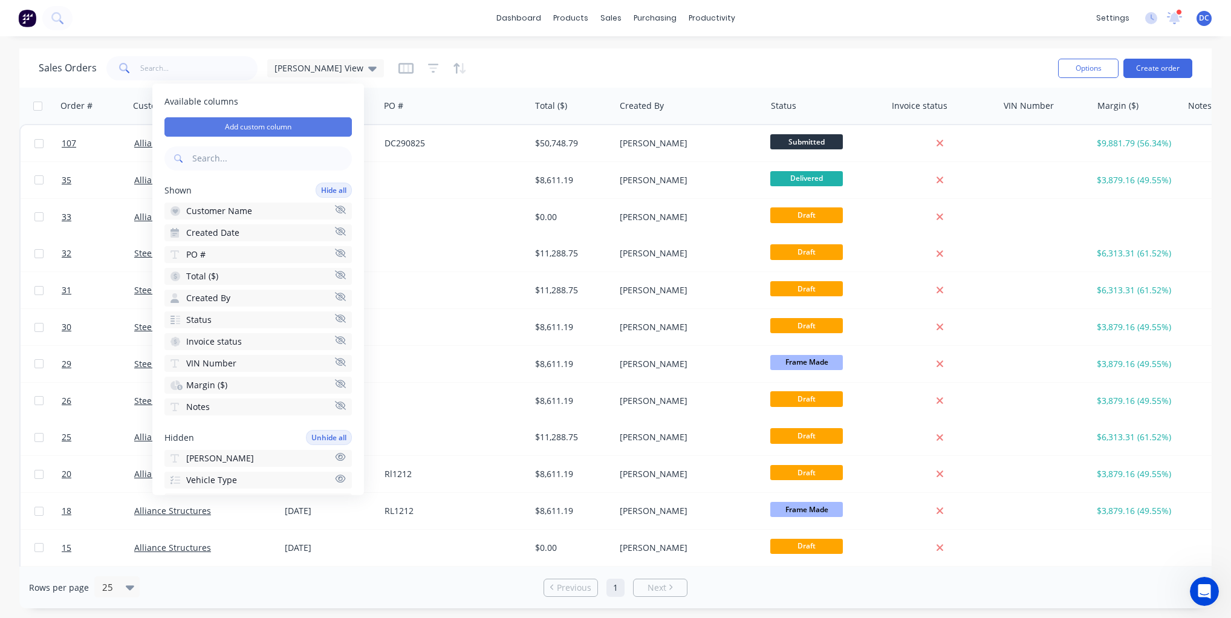
click at [230, 124] on button "Add custom column" at bounding box center [257, 126] width 187 height 19
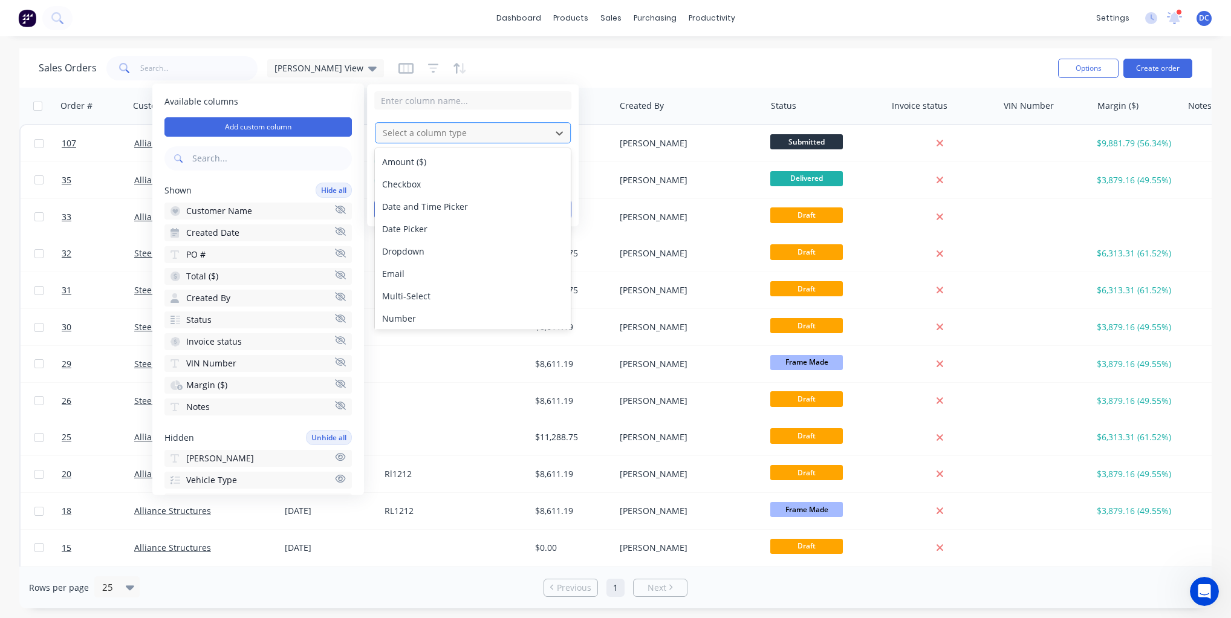
click at [440, 138] on div at bounding box center [462, 132] width 163 height 15
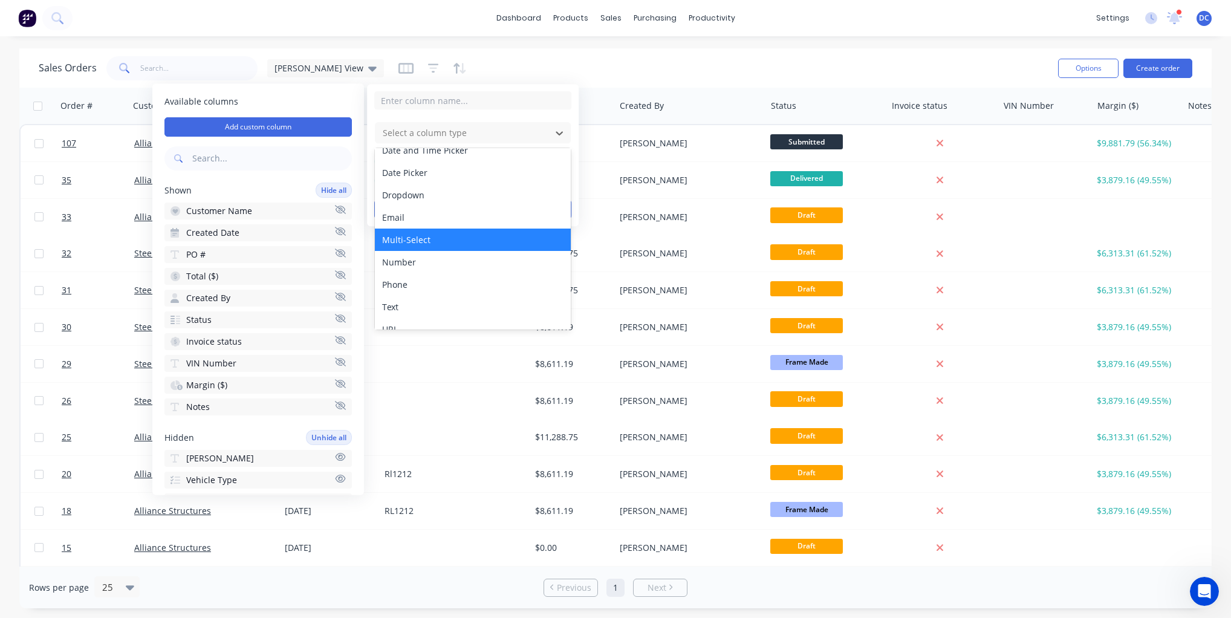
scroll to position [70, 0]
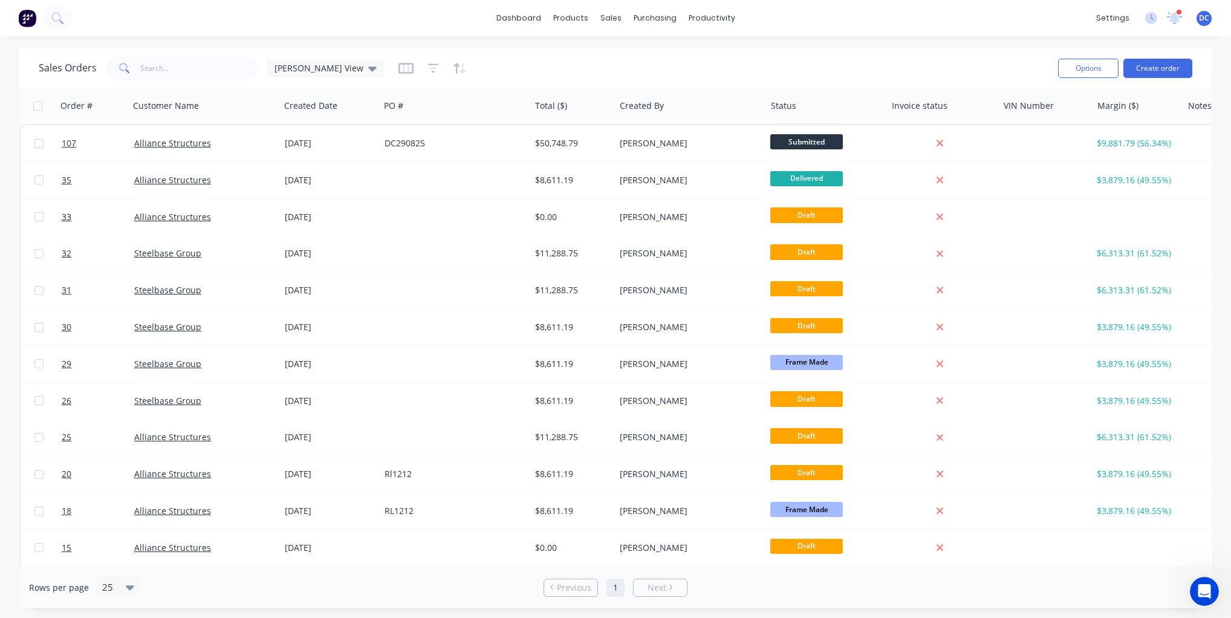
click at [730, 69] on div "Sales Orders Dave View" at bounding box center [544, 68] width 1010 height 30
click at [720, 58] on div "Workflow" at bounding box center [733, 58] width 36 height 11
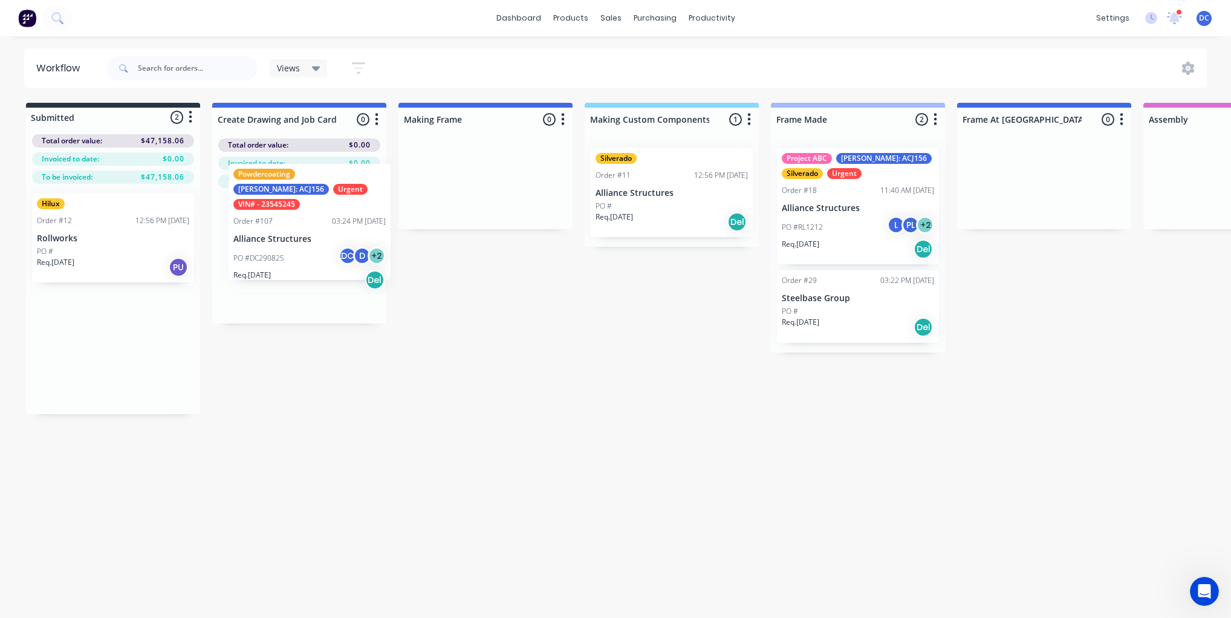
drag, startPoint x: 130, startPoint y: 359, endPoint x: 336, endPoint y: 228, distance: 244.0
click at [336, 228] on div "Submitted 2 Status colour #273444 hex #273444 Save Cancel Summaries Total order…" at bounding box center [999, 258] width 2016 height 311
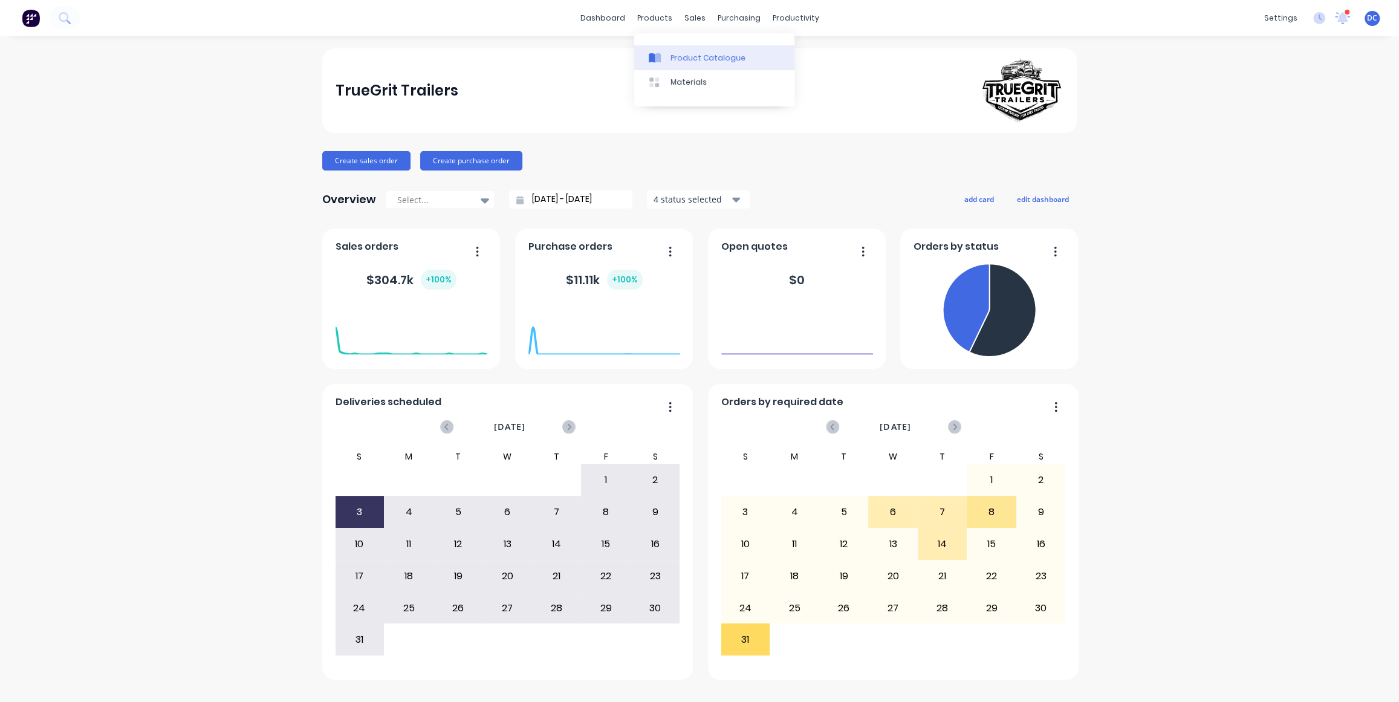
click at [663, 47] on link "Product Catalogue" at bounding box center [714, 57] width 160 height 24
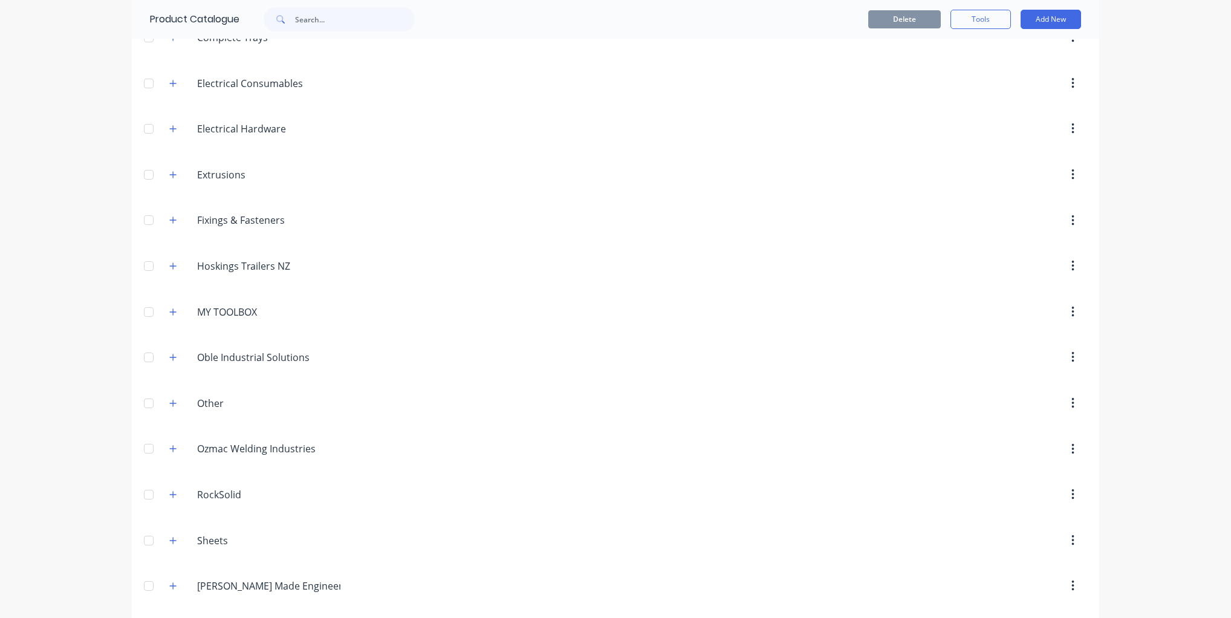
scroll to position [248, 0]
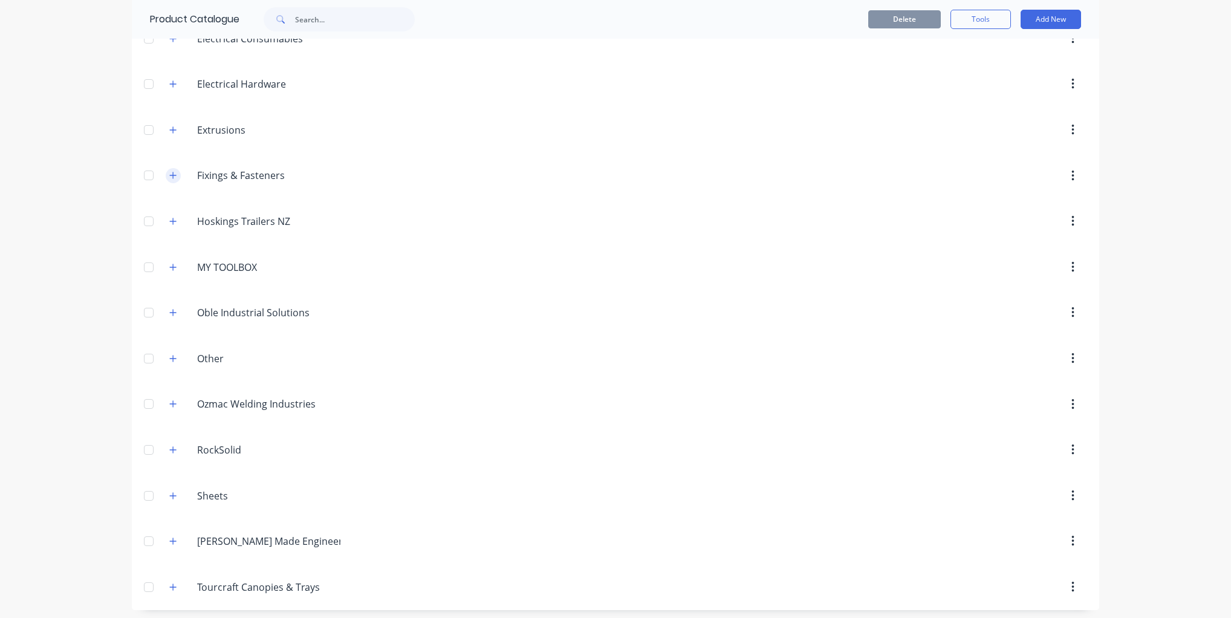
click at [175, 173] on icon "button" at bounding box center [172, 175] width 7 height 8
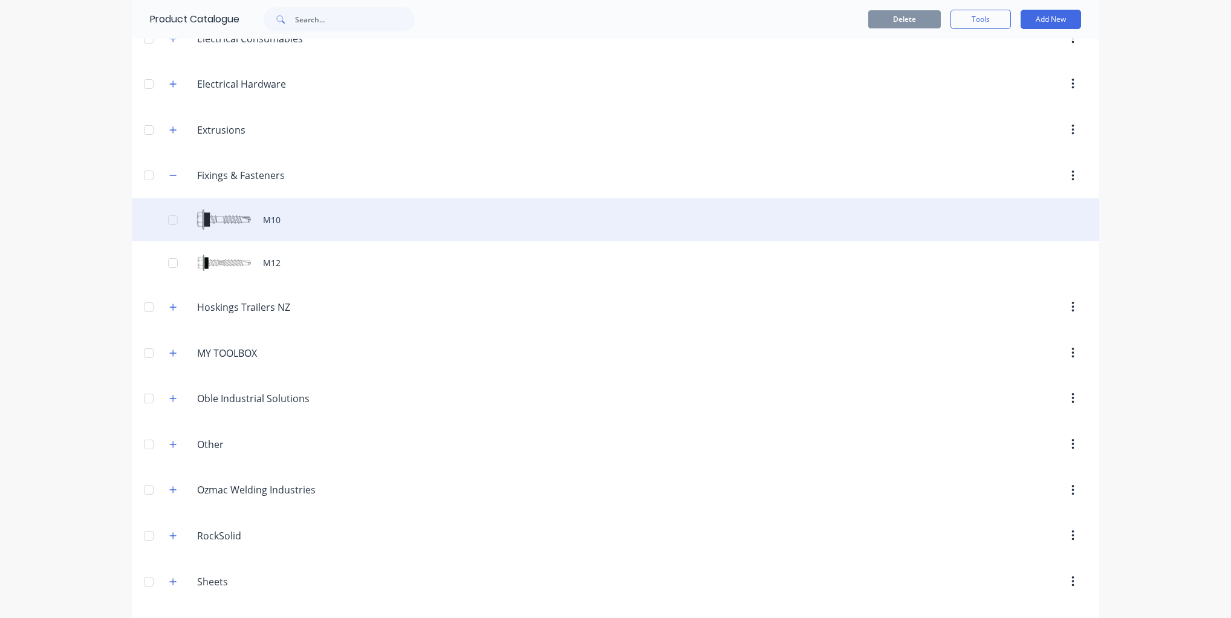
click at [218, 214] on div "M10" at bounding box center [615, 219] width 967 height 43
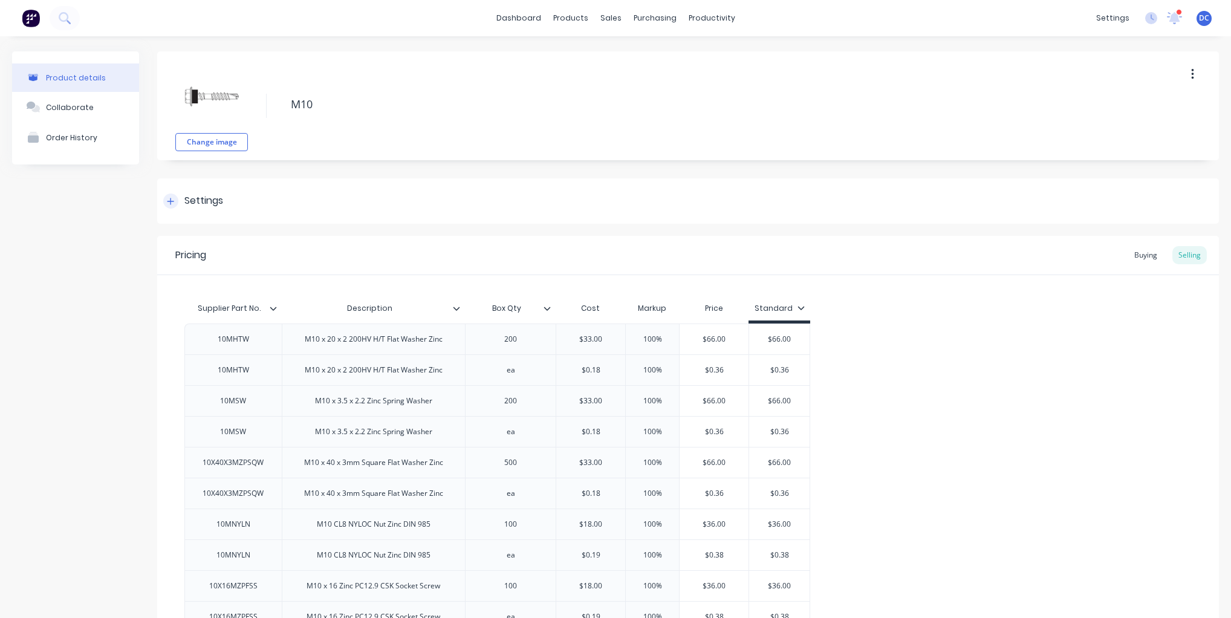
click at [163, 197] on div "Settings" at bounding box center [193, 200] width 60 height 15
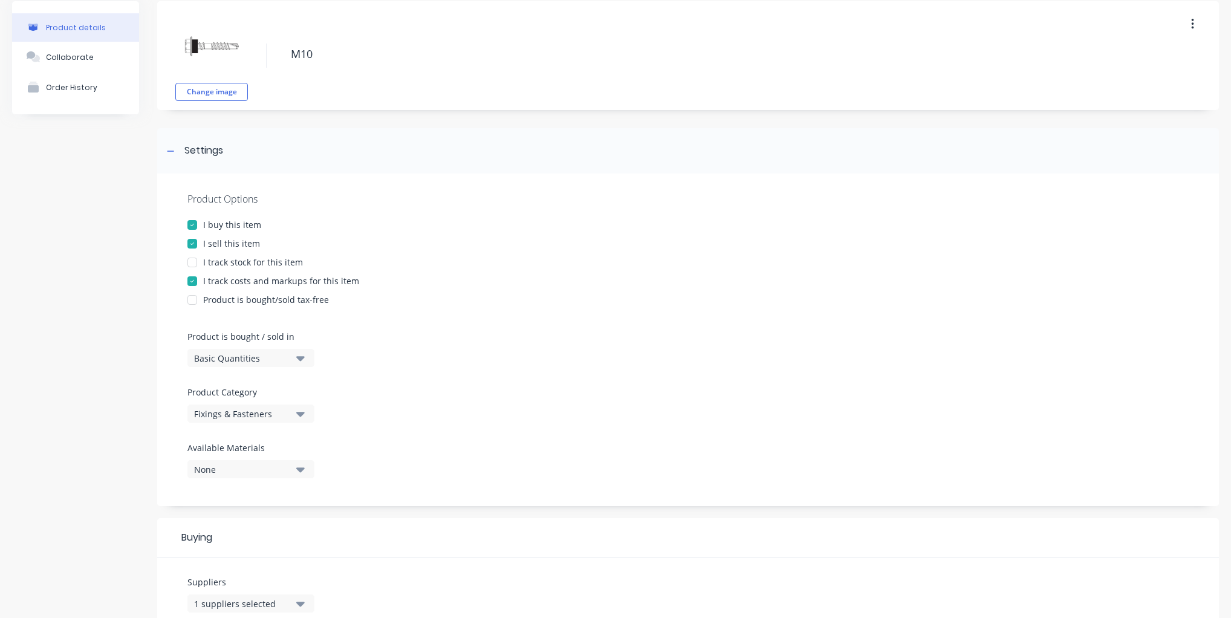
scroll to position [51, 0]
click at [192, 262] on div at bounding box center [192, 261] width 24 height 24
type textarea "x"
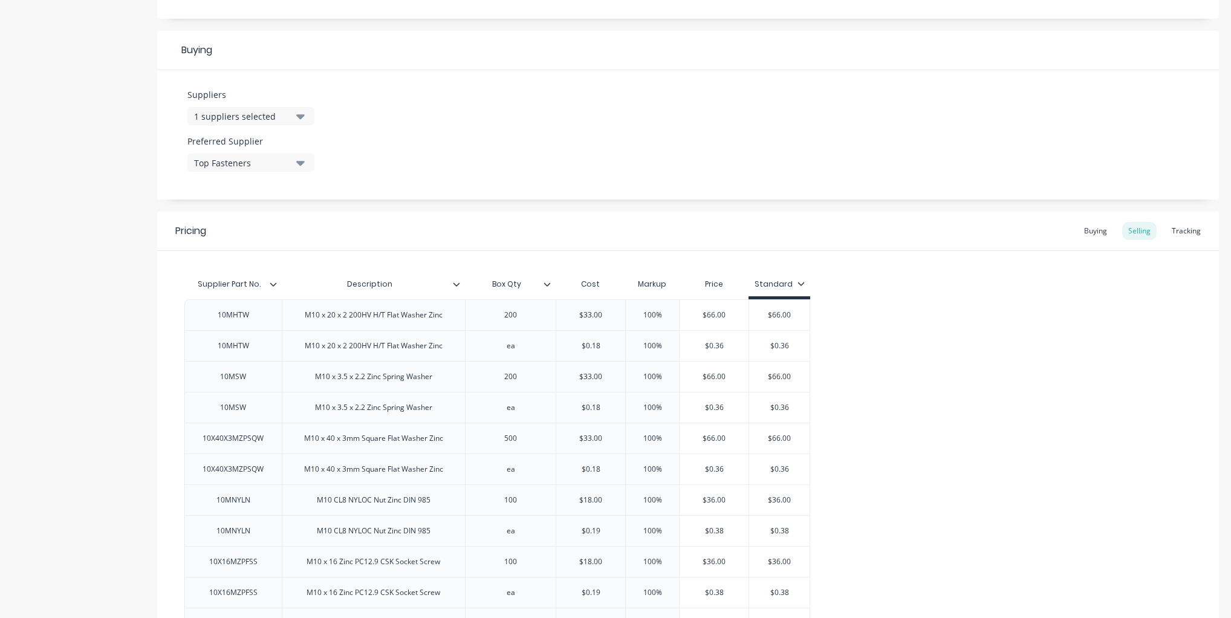
scroll to position [551, 0]
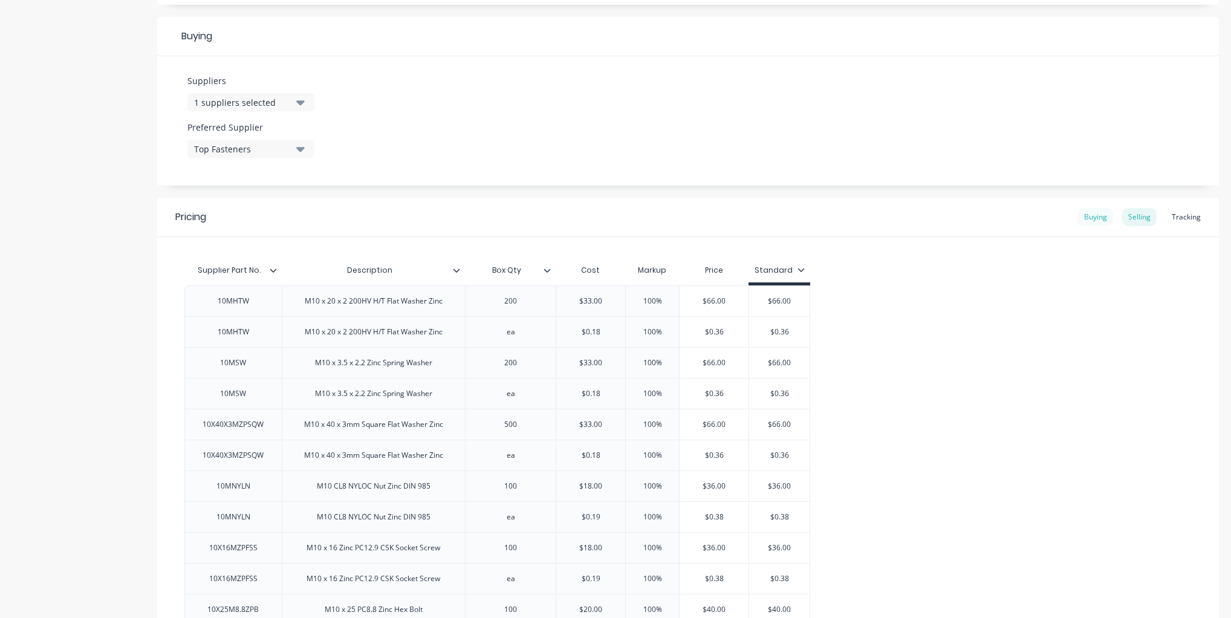
click at [1099, 218] on div "Buying" at bounding box center [1095, 217] width 35 height 18
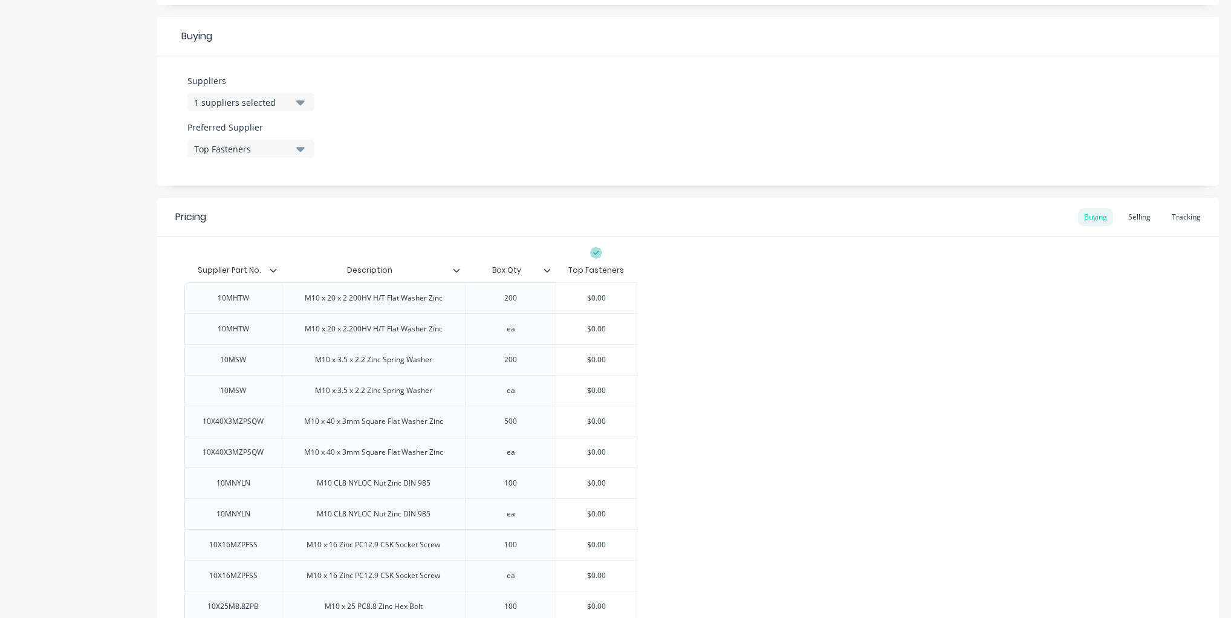
scroll to position [590, 0]
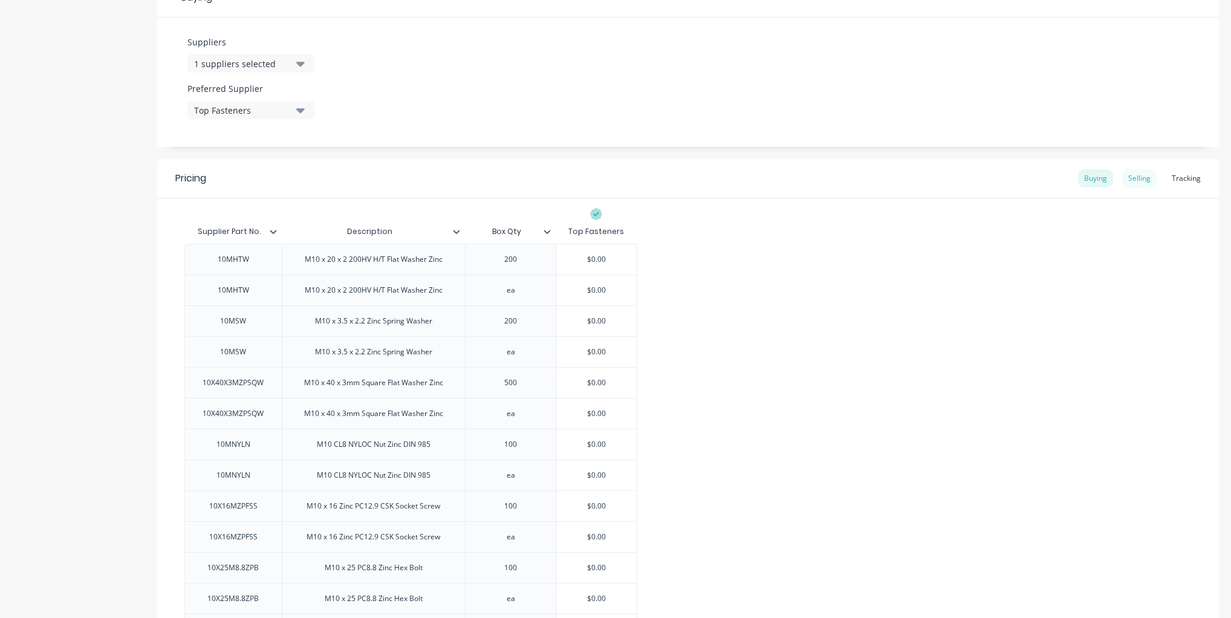
click at [1130, 180] on div "Selling" at bounding box center [1139, 178] width 34 height 18
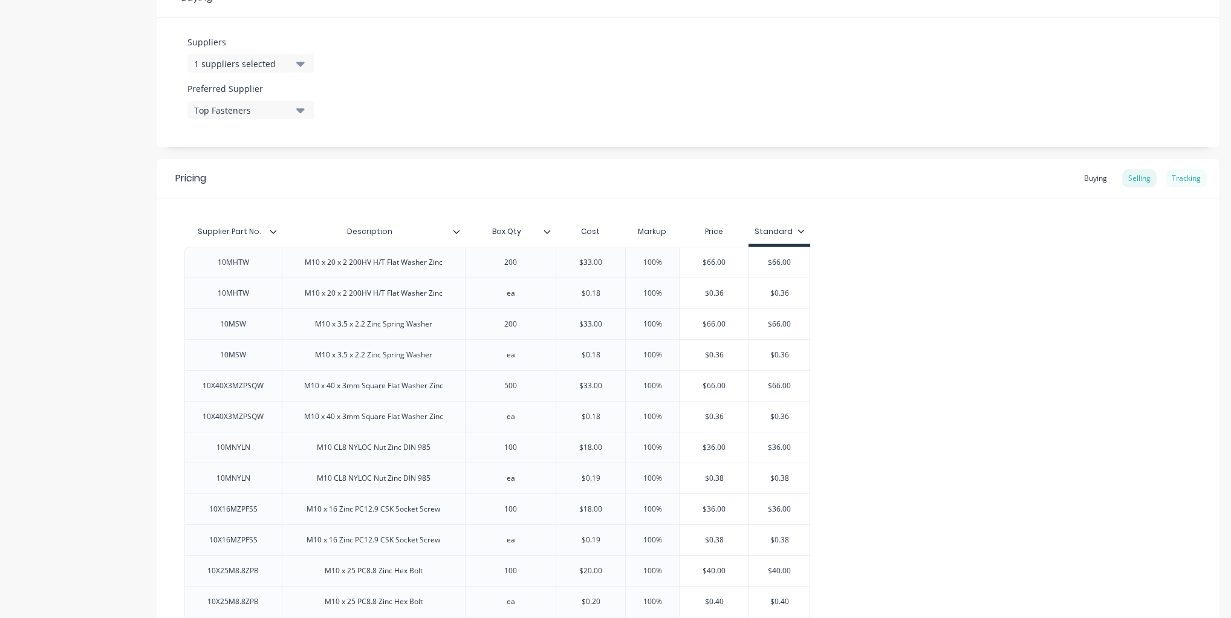
click at [1184, 177] on div "Tracking" at bounding box center [1186, 178] width 41 height 18
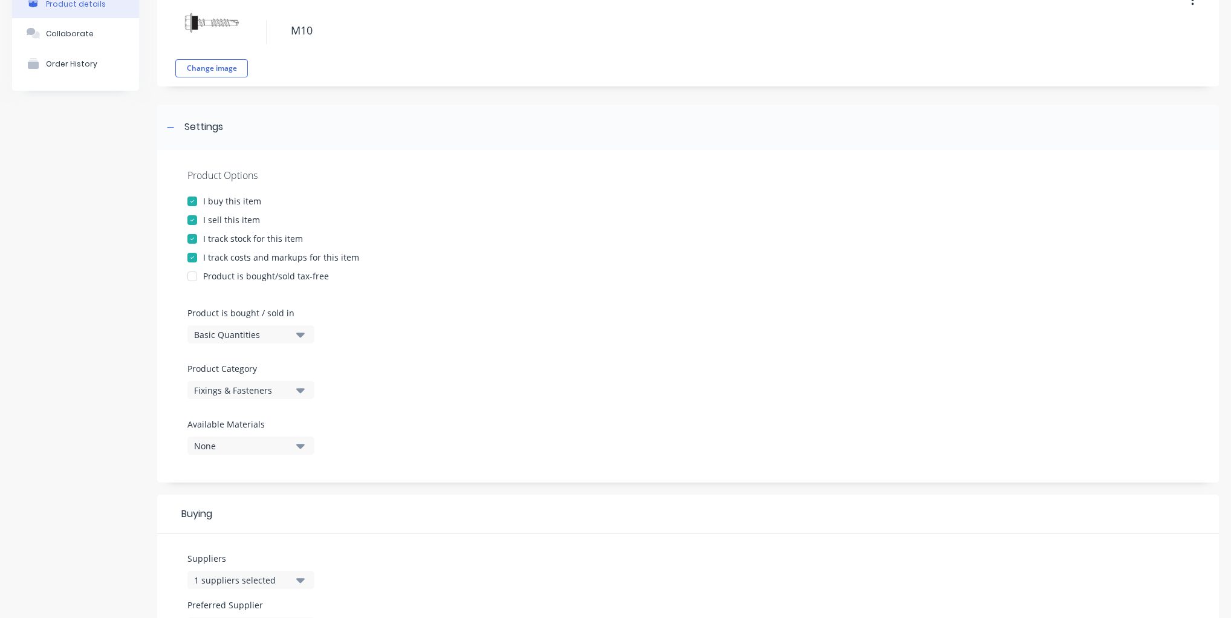
scroll to position [65, 0]
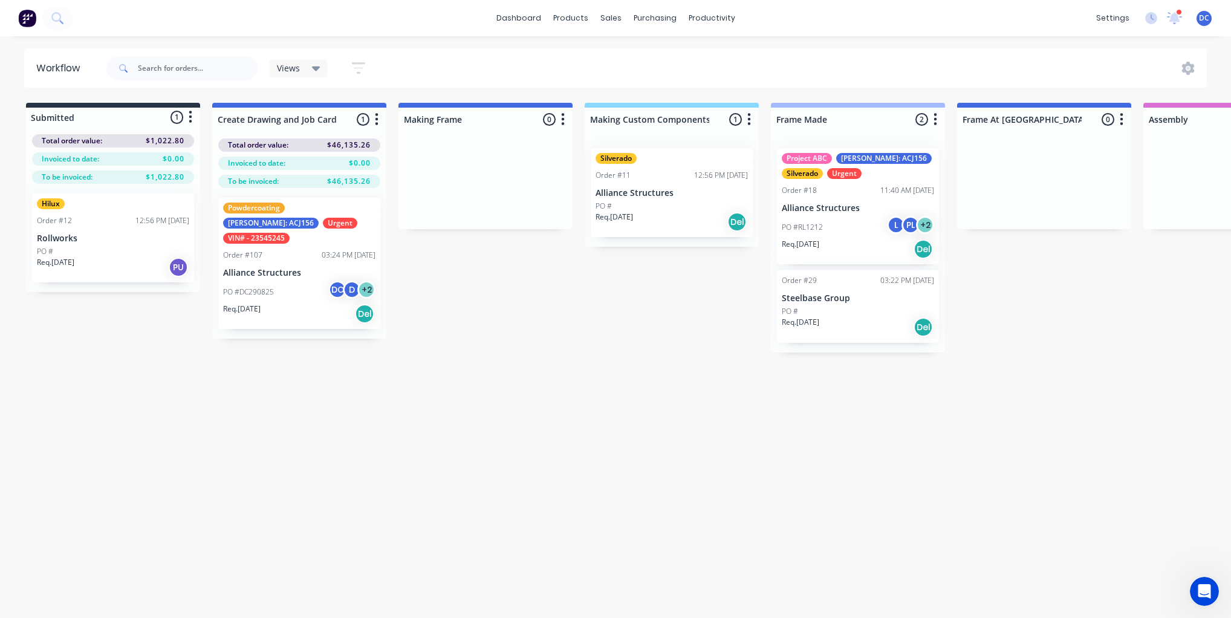
click at [362, 66] on icon "button" at bounding box center [358, 67] width 13 height 15
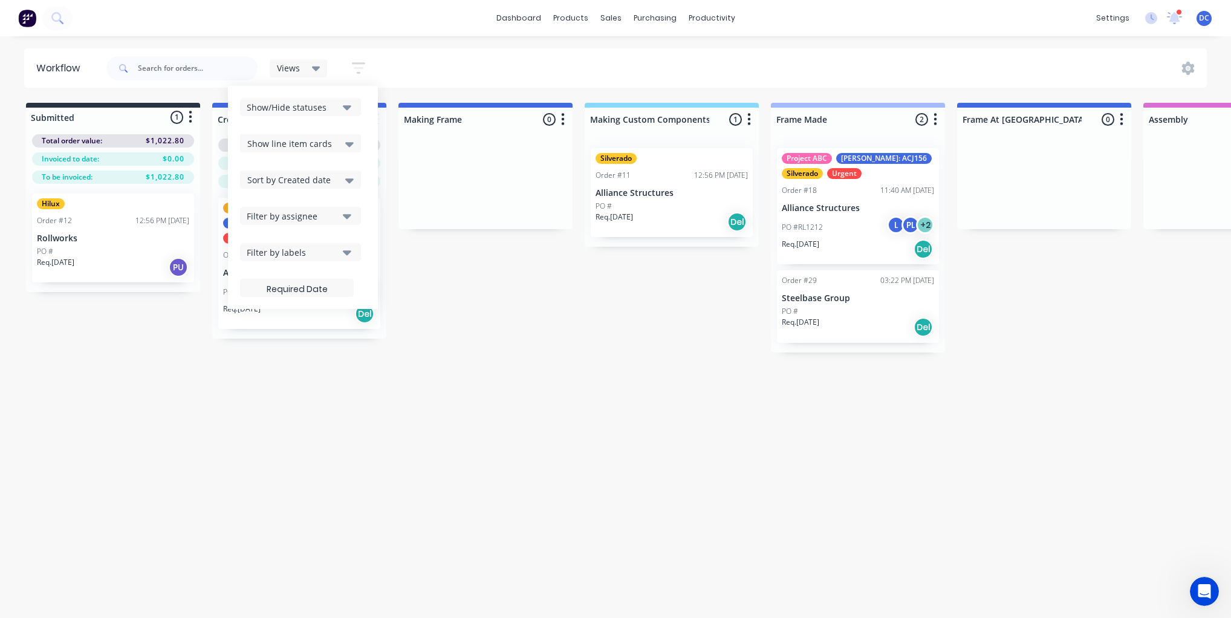
click at [302, 72] on div "Views" at bounding box center [299, 68] width 44 height 11
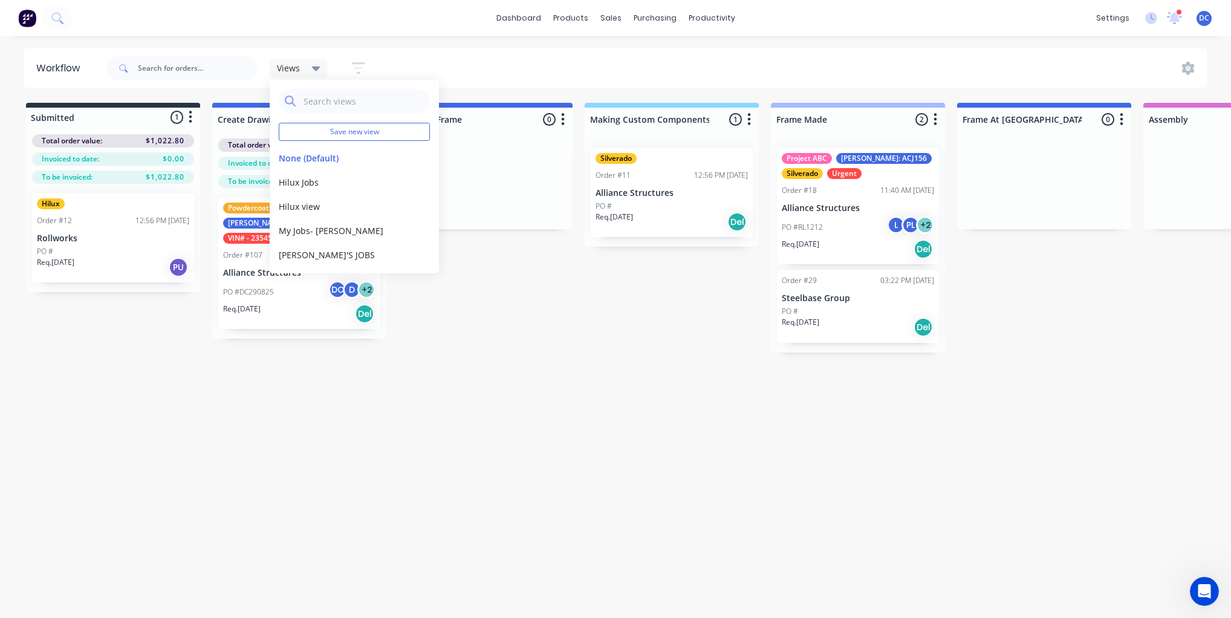
click at [640, 311] on div "Submitted 1 Status colour #273444 hex #273444 Save Cancel Summaries Total order…" at bounding box center [999, 228] width 2016 height 250
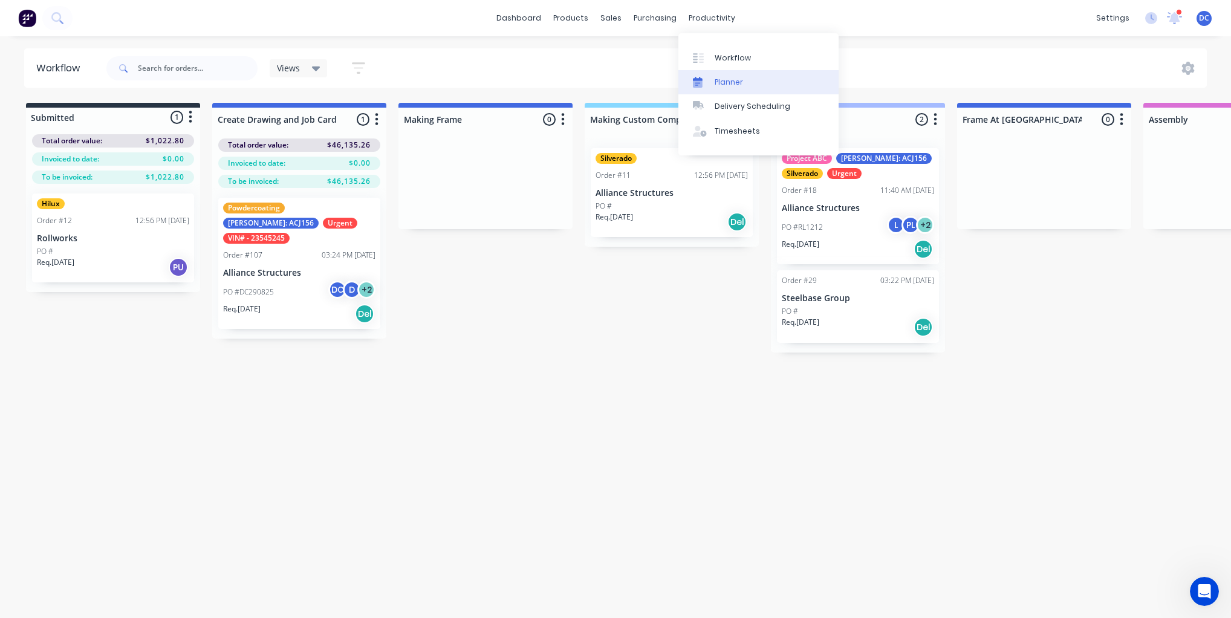
click at [719, 77] on div "Planner" at bounding box center [729, 82] width 28 height 11
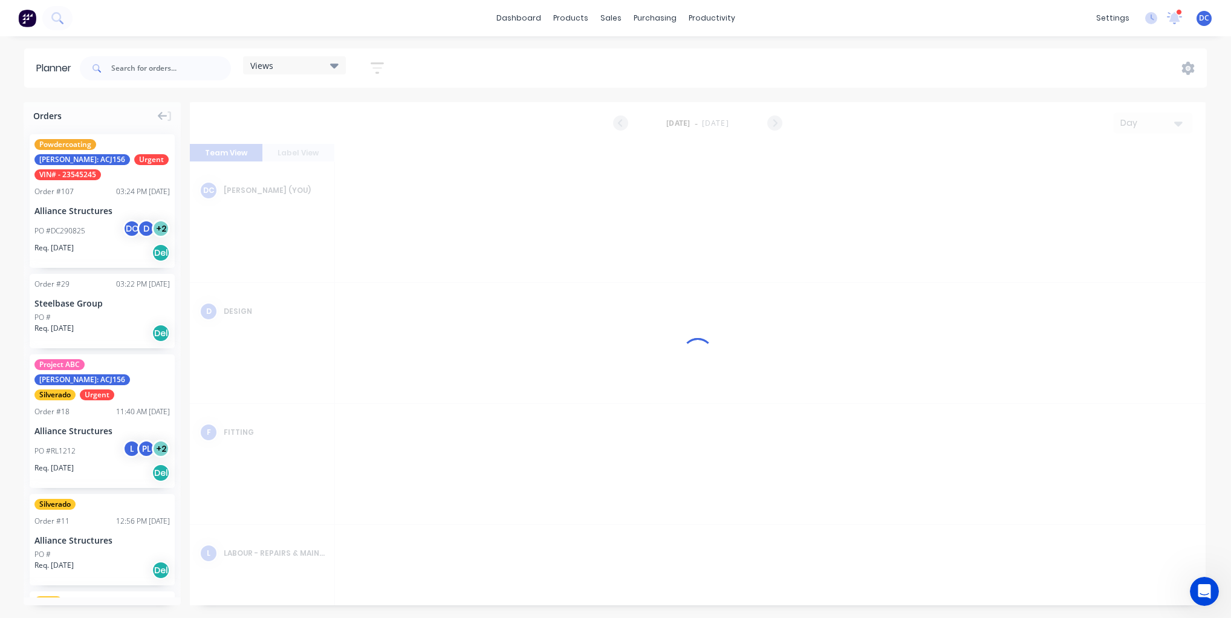
scroll to position [0, 2902]
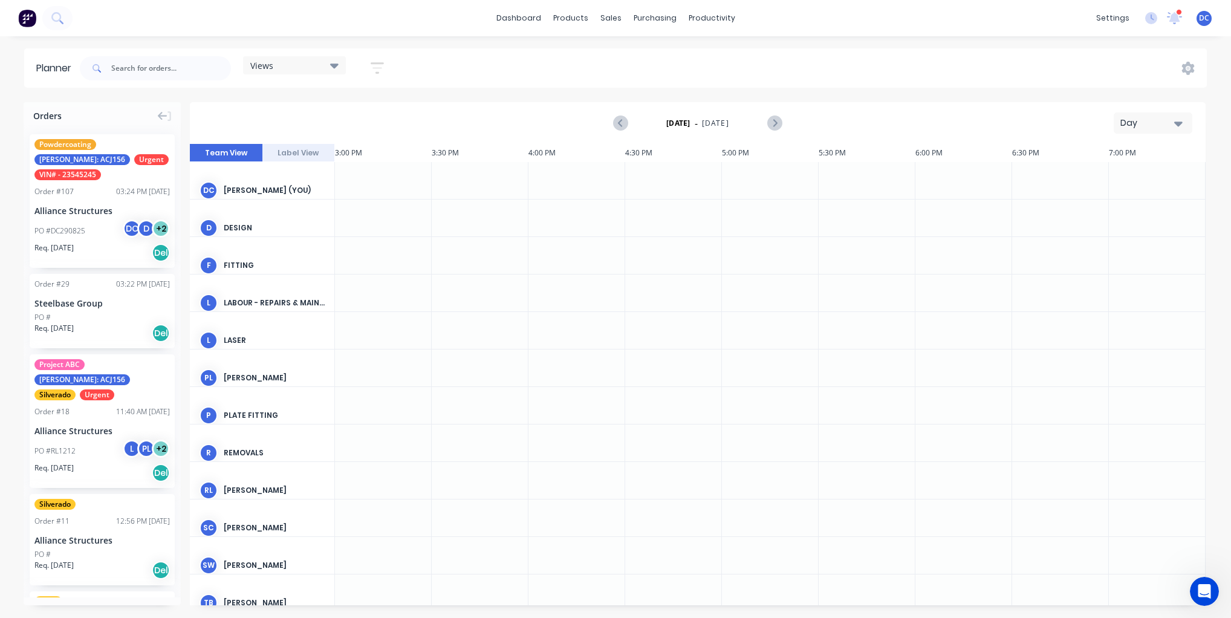
click at [1147, 124] on div "Day" at bounding box center [1148, 123] width 56 height 13
click at [1114, 181] on div "Week" at bounding box center [1131, 179] width 120 height 24
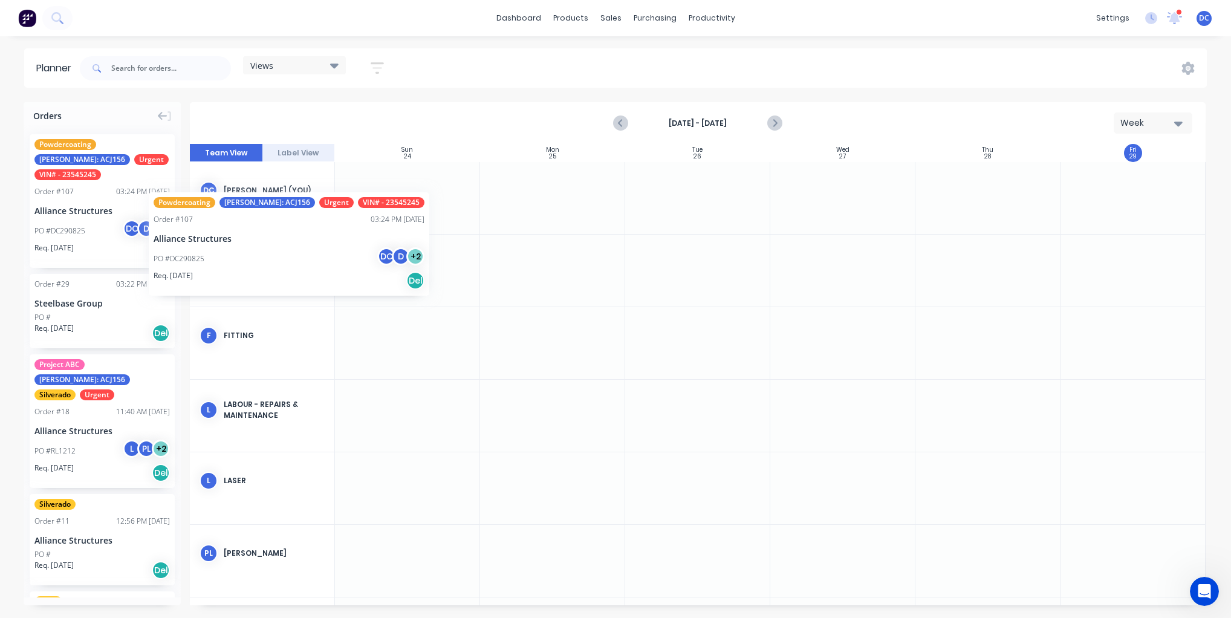
scroll to position [0, 0]
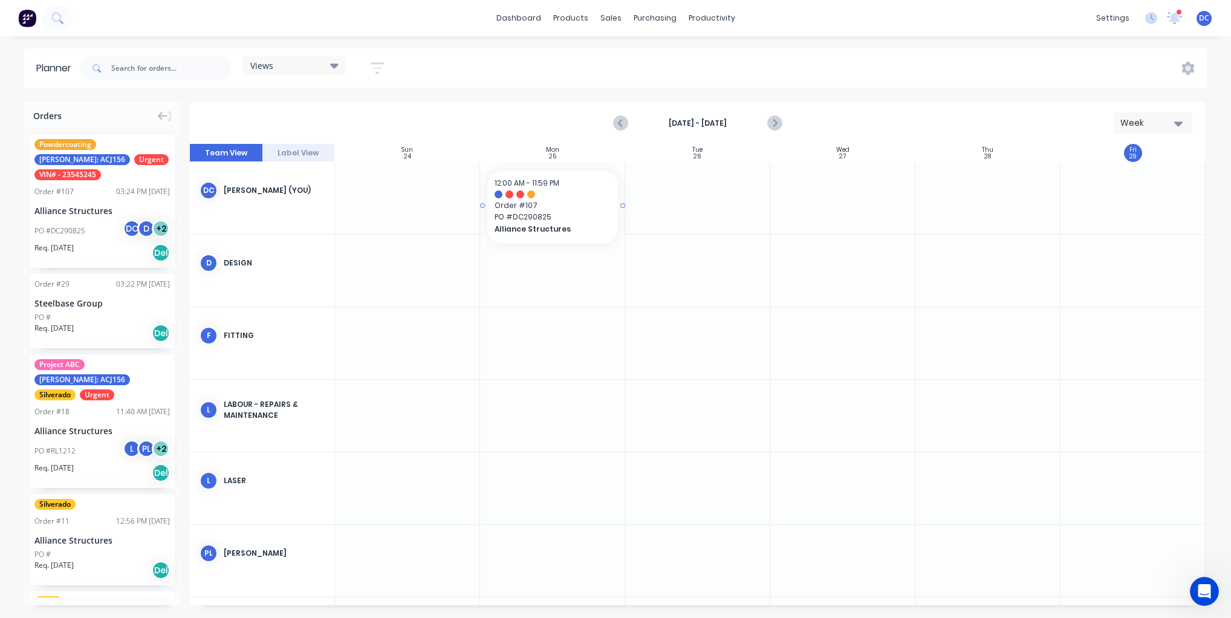
drag, startPoint x: 138, startPoint y: 190, endPoint x: 544, endPoint y: 186, distance: 405.1
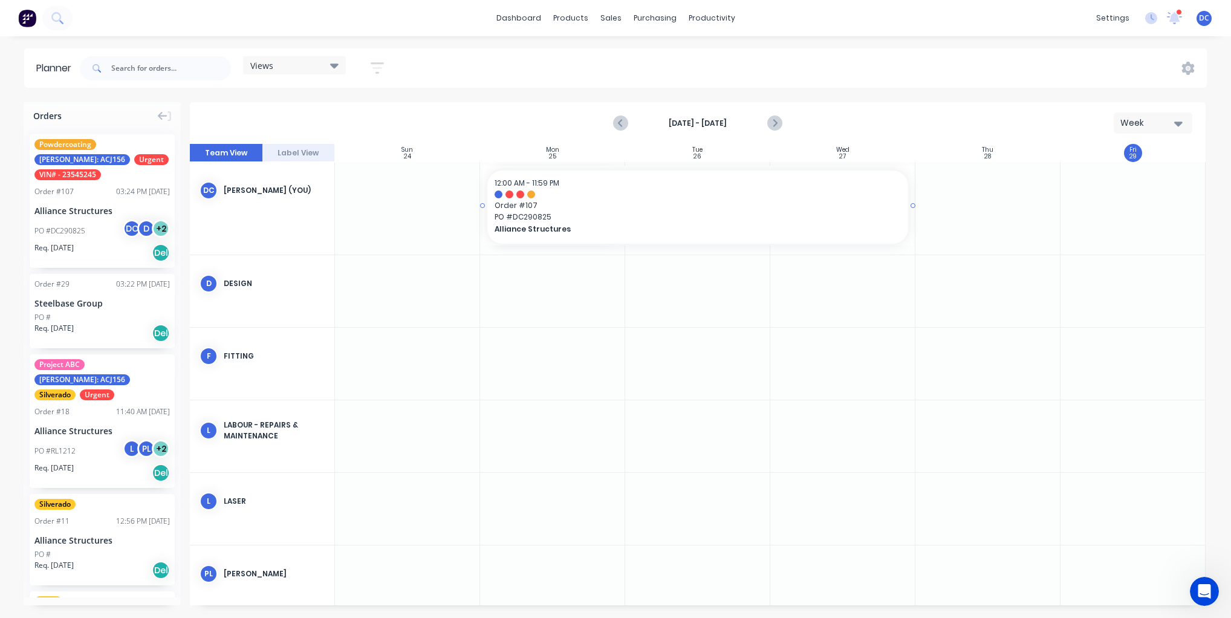
drag, startPoint x: 622, startPoint y: 207, endPoint x: 826, endPoint y: 193, distance: 204.8
click at [316, 67] on div "Views" at bounding box center [294, 65] width 88 height 11
click at [375, 66] on icon "button" at bounding box center [377, 67] width 13 height 15
drag, startPoint x: 148, startPoint y: 367, endPoint x: 548, endPoint y: 293, distance: 407.1
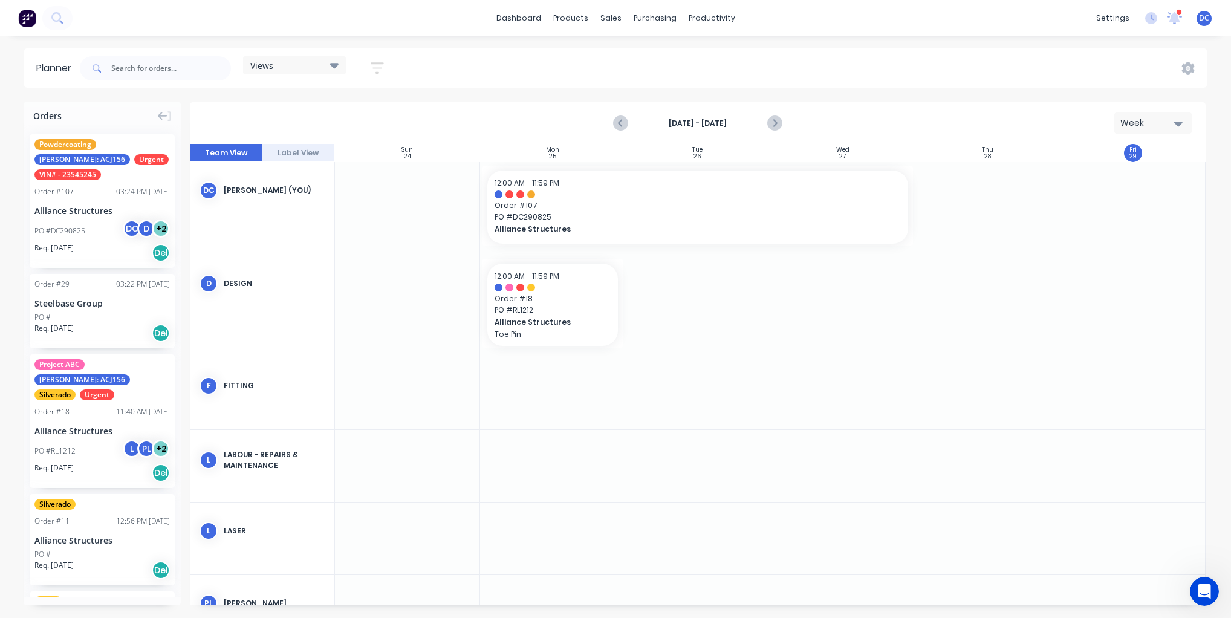
click at [1121, 122] on div "Week" at bounding box center [1148, 123] width 56 height 13
click at [1113, 206] on div "Month" at bounding box center [1131, 204] width 120 height 24
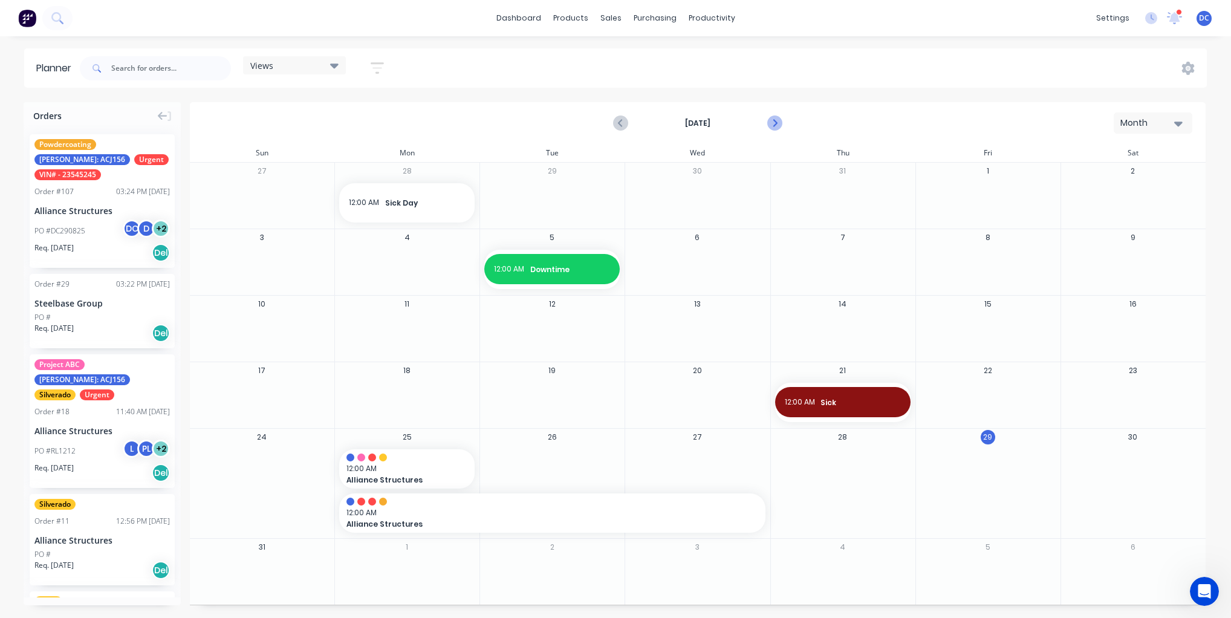
click at [767, 123] on icon "Next page" at bounding box center [774, 123] width 15 height 15
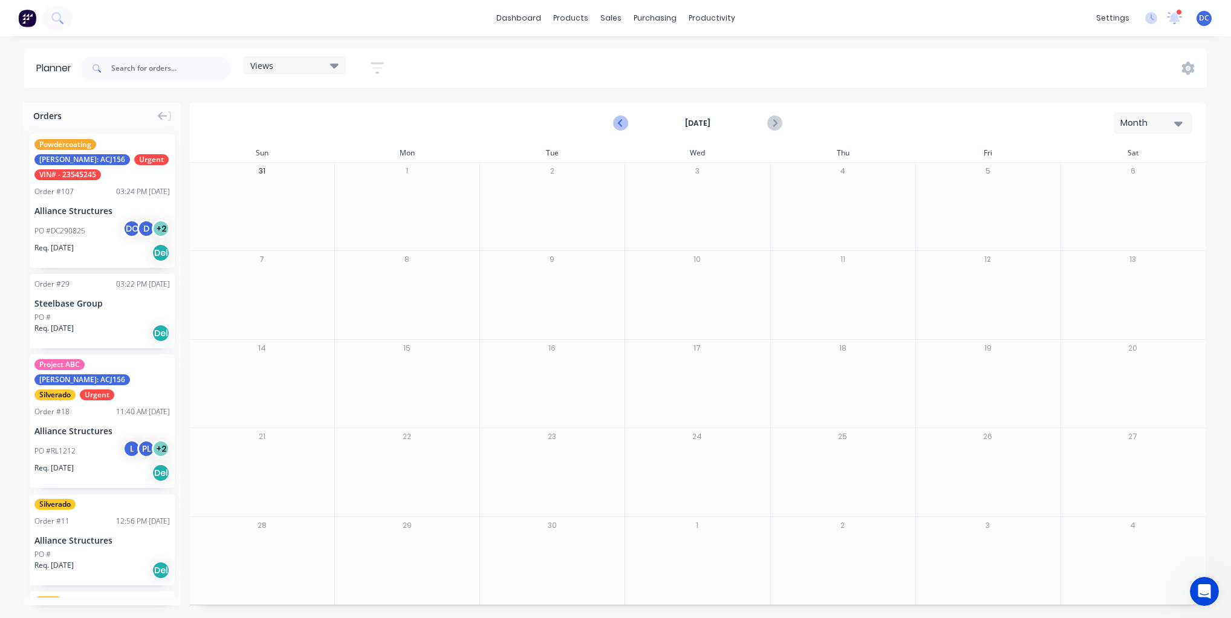
click at [615, 116] on icon "Previous page" at bounding box center [621, 123] width 15 height 15
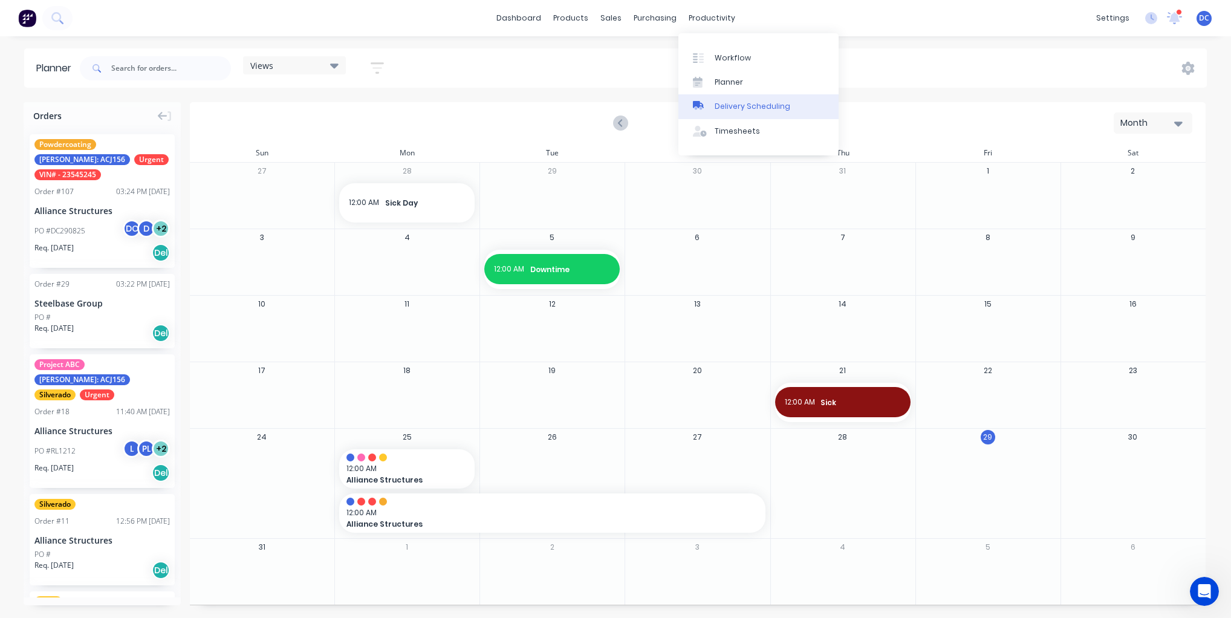
click at [748, 114] on link "Delivery Scheduling" at bounding box center [758, 106] width 160 height 24
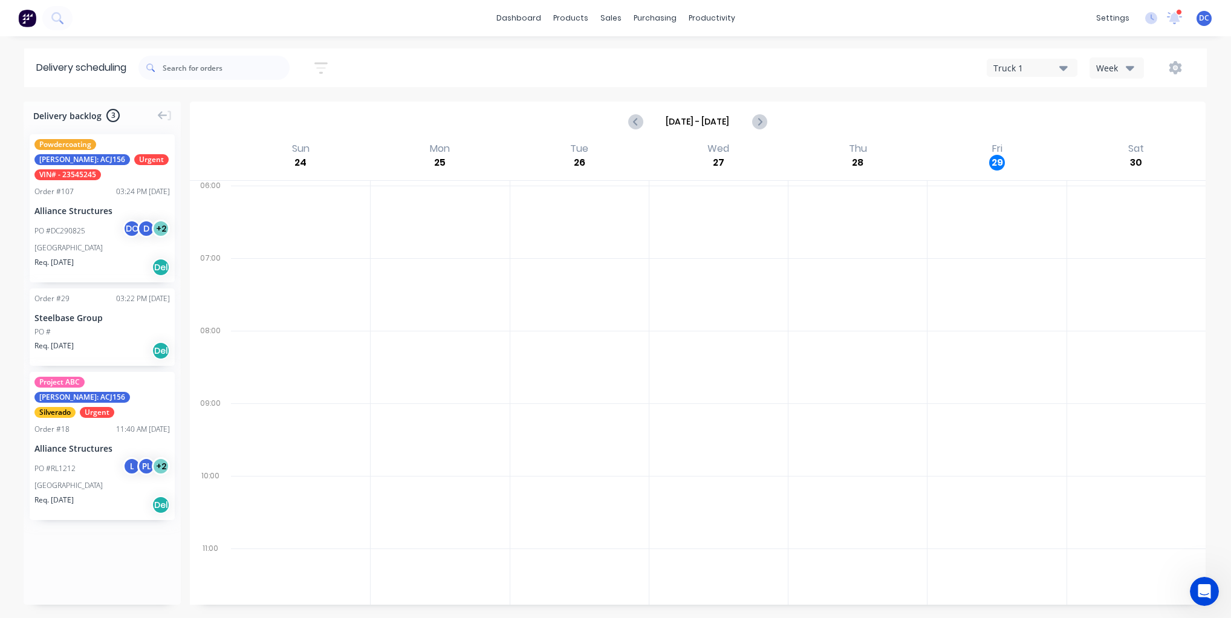
click at [1001, 66] on div "Truck 1" at bounding box center [1026, 68] width 66 height 13
click at [1004, 117] on div "Truck 2" at bounding box center [1047, 123] width 120 height 24
click at [324, 66] on icon "button" at bounding box center [320, 67] width 13 height 15
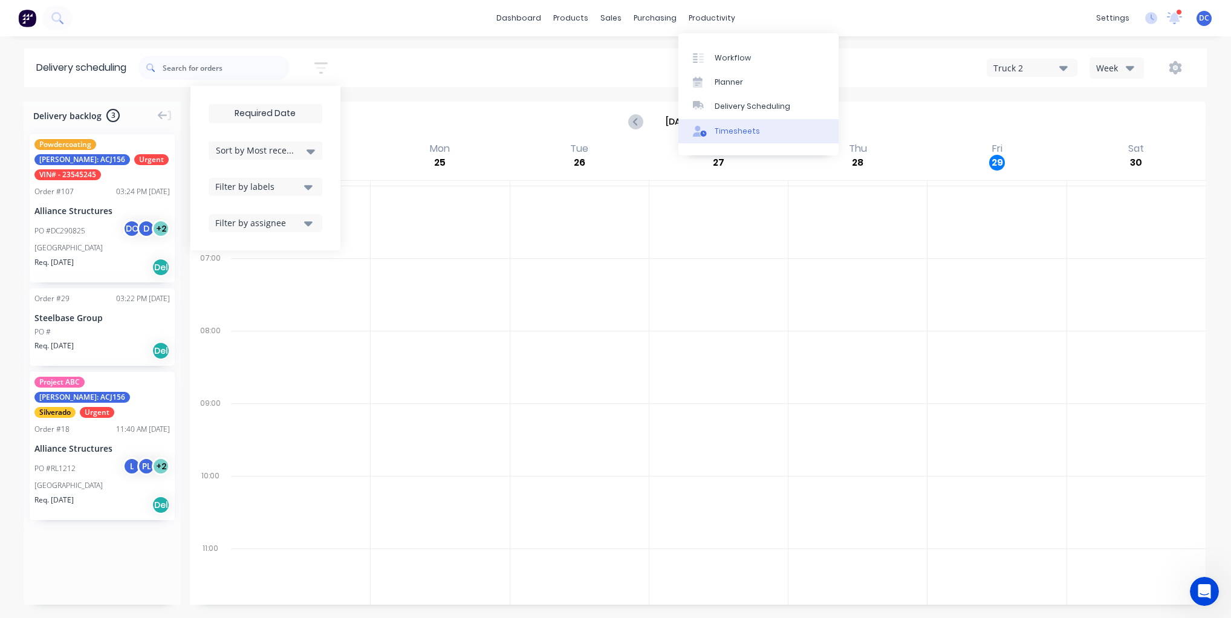
click at [730, 126] on div "Timesheets" at bounding box center [737, 131] width 45 height 11
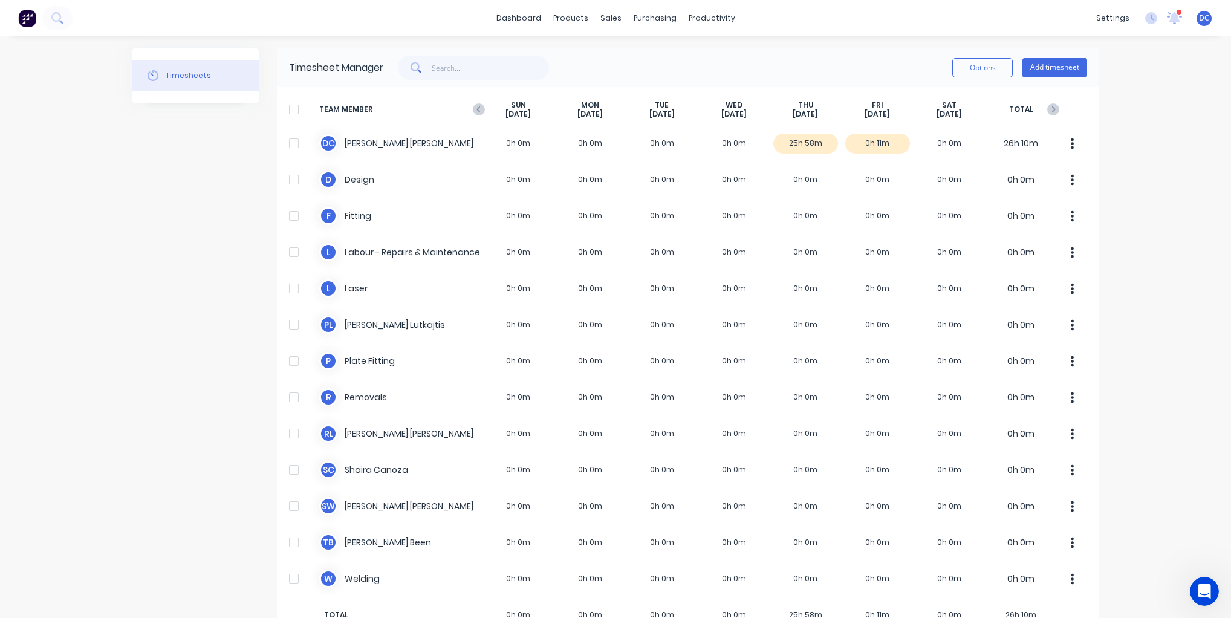
click at [291, 111] on div at bounding box center [294, 109] width 24 height 24
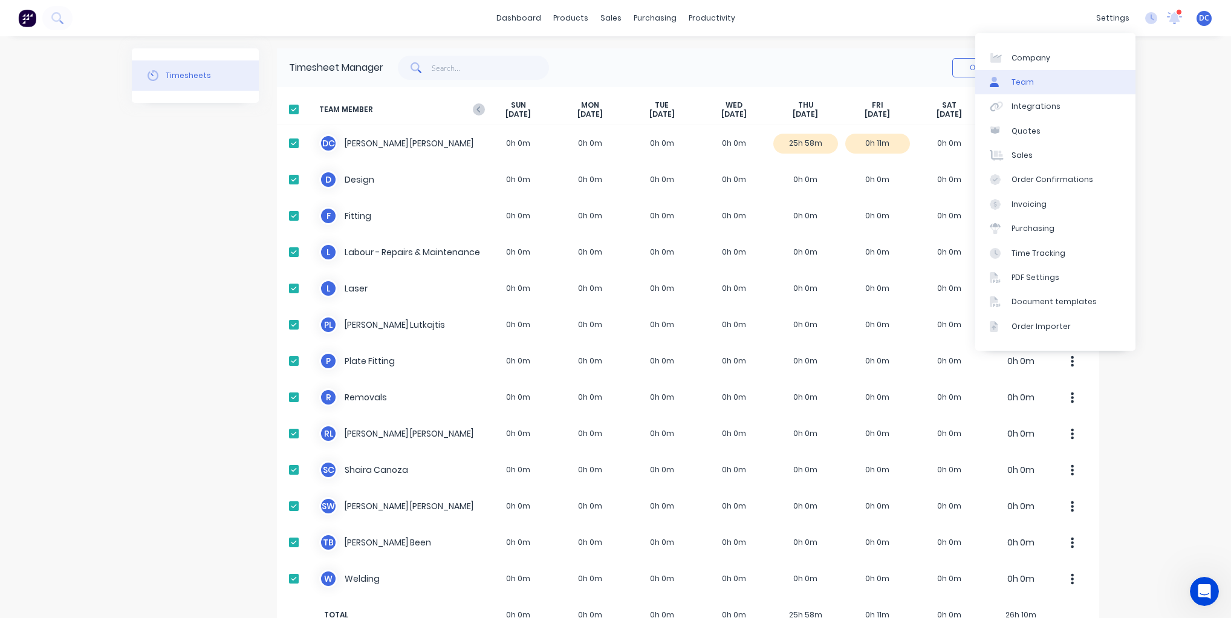
click at [1007, 80] on div at bounding box center [999, 82] width 18 height 11
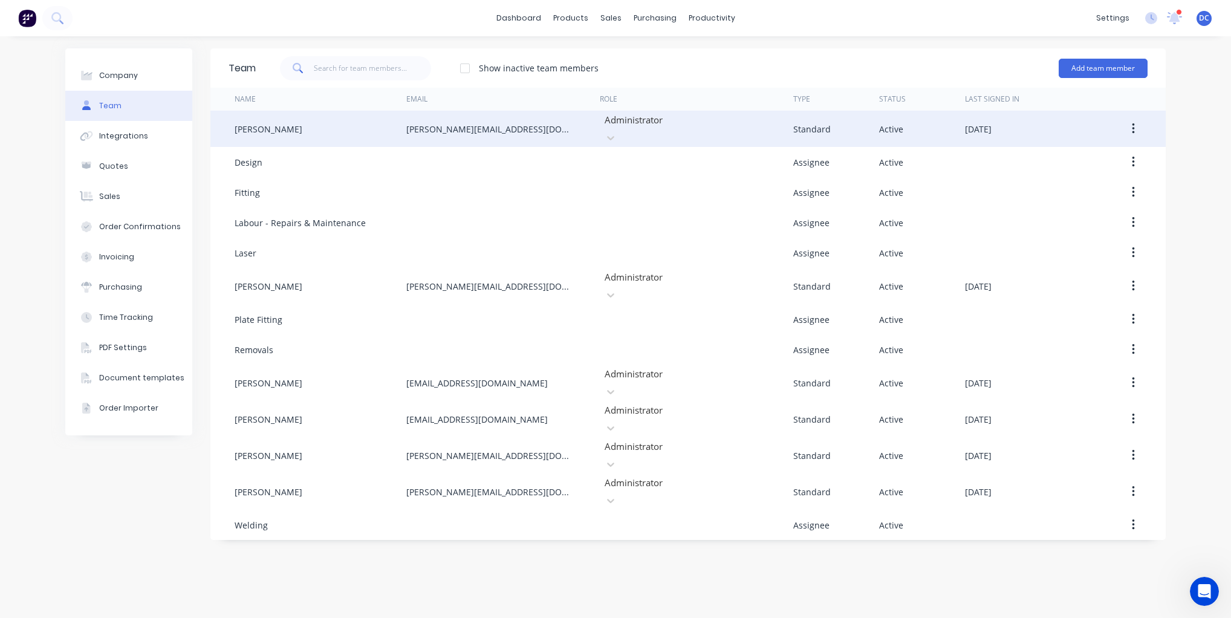
click at [1137, 131] on button "button" at bounding box center [1133, 129] width 28 height 22
click at [1074, 160] on div "Edit" at bounding box center [1090, 161] width 93 height 18
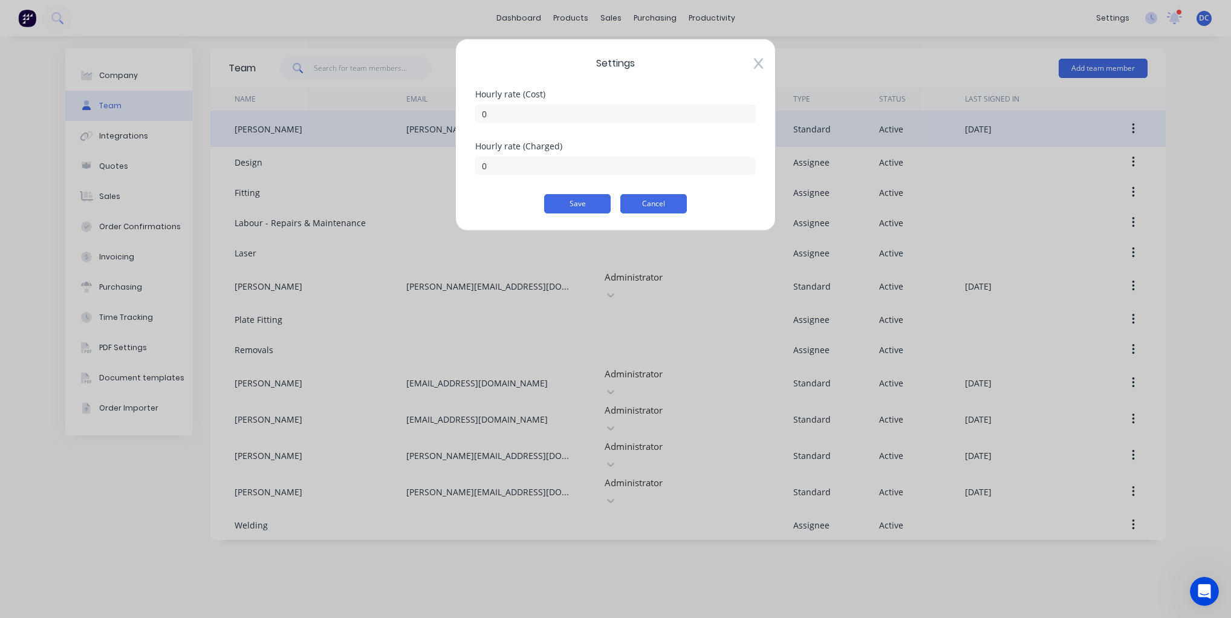
click at [644, 195] on button "Cancel" at bounding box center [653, 203] width 67 height 19
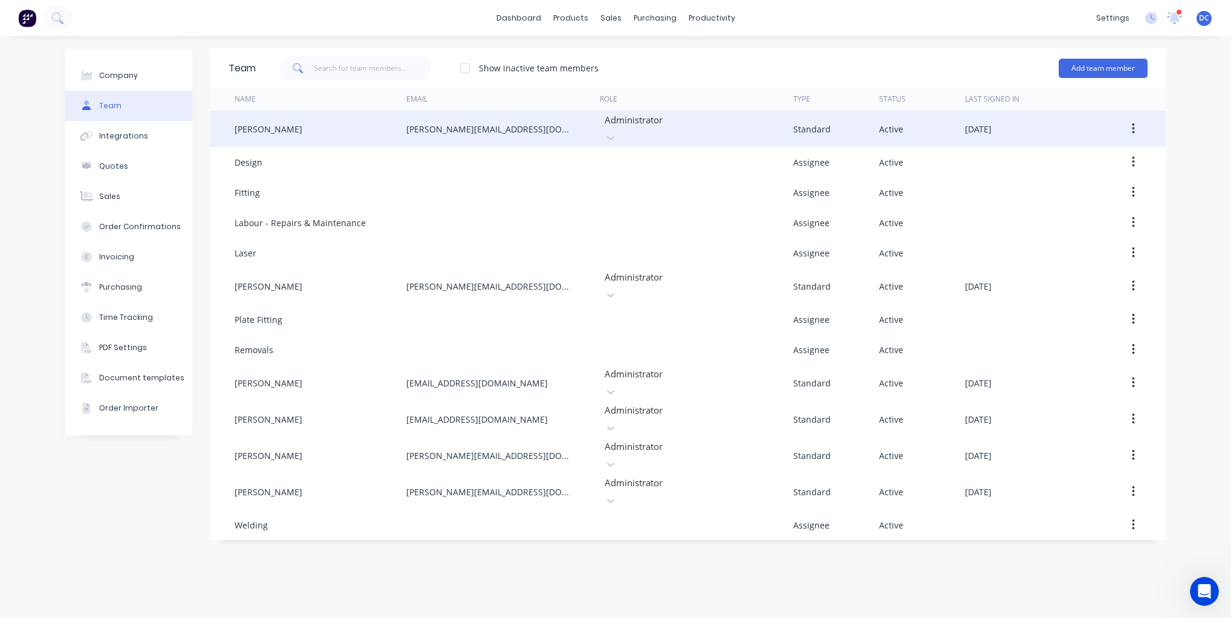
click at [651, 121] on div at bounding box center [690, 119] width 174 height 15
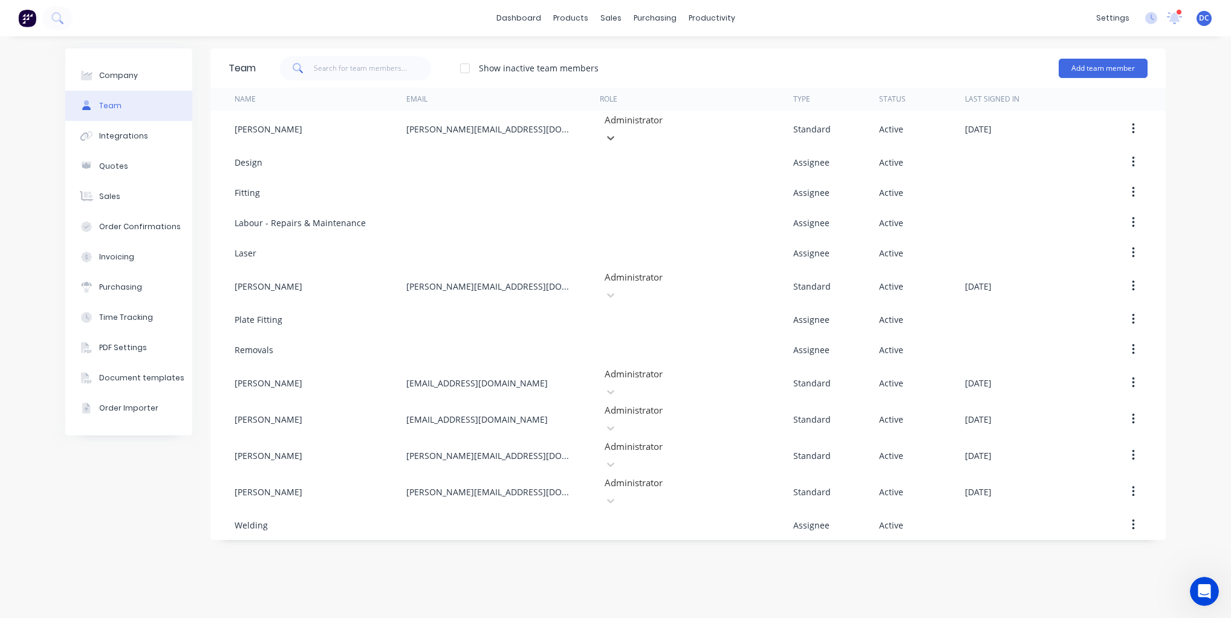
scroll to position [184, 0]
click at [1196, 589] on icon "Open Intercom Messenger" at bounding box center [1203, 590] width 20 height 20
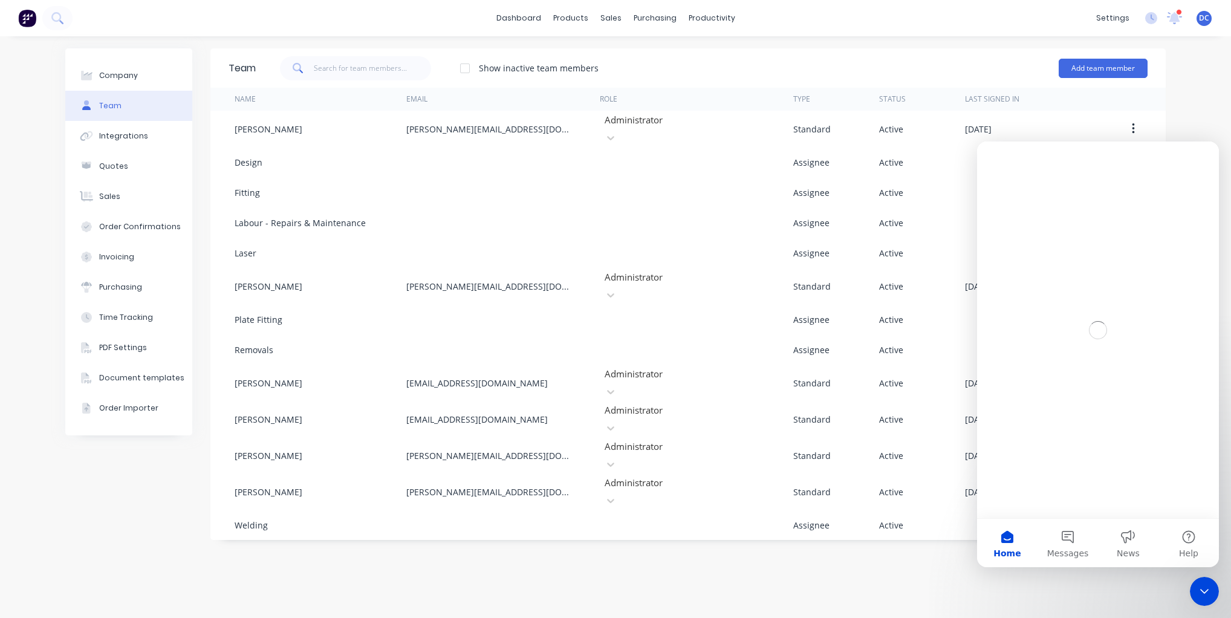
scroll to position [0, 0]
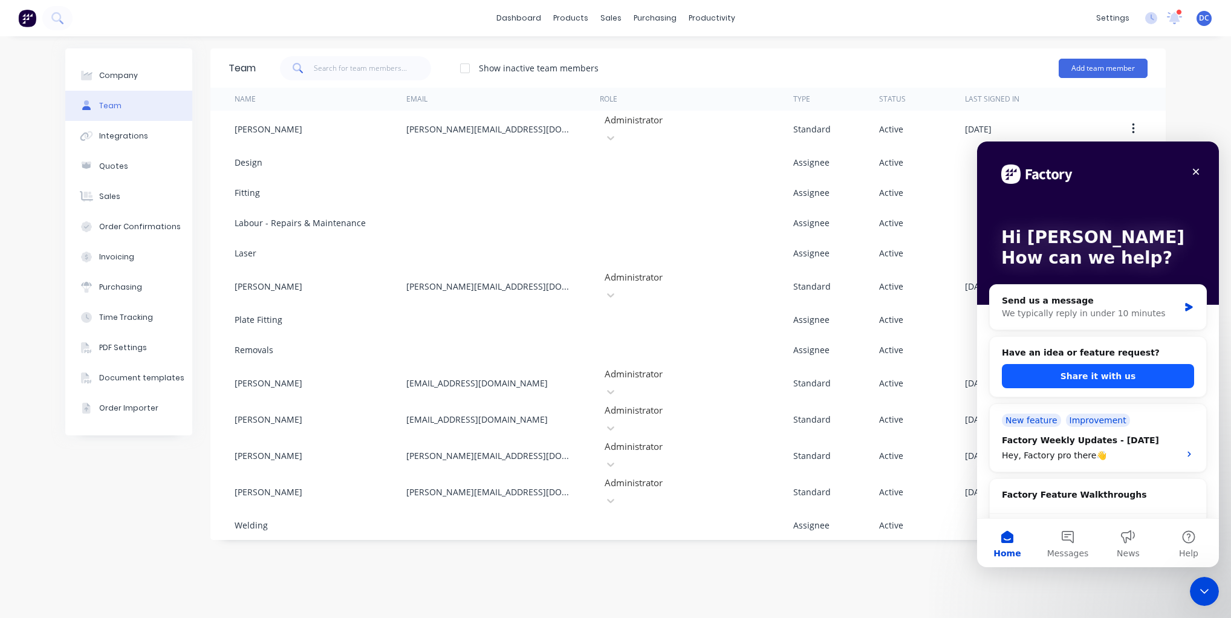
click at [1082, 379] on button "Share it with us" at bounding box center [1098, 376] width 192 height 24
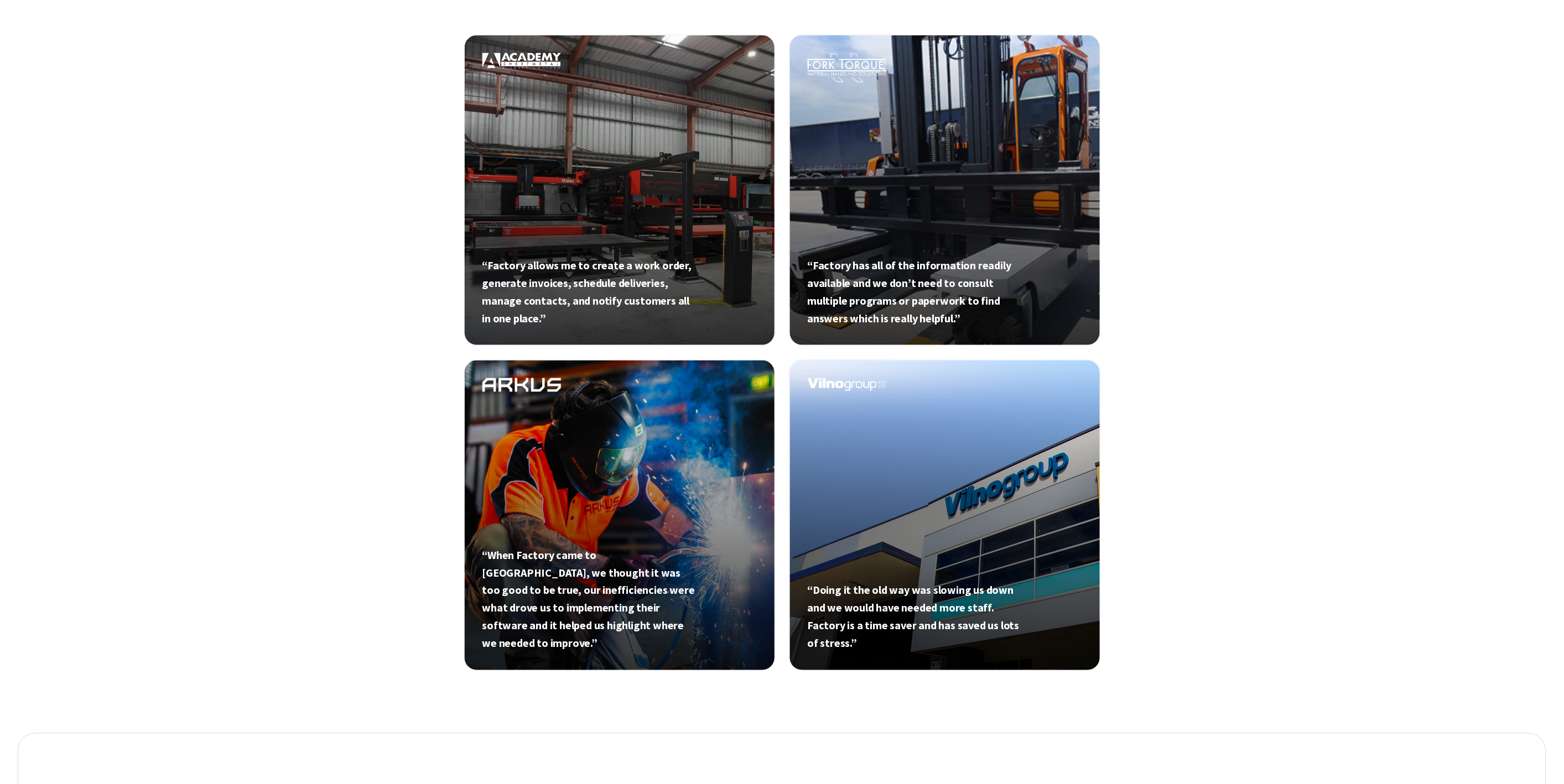
scroll to position [422, 0]
click at [663, 257] on link at bounding box center [620, 188] width 312 height 312
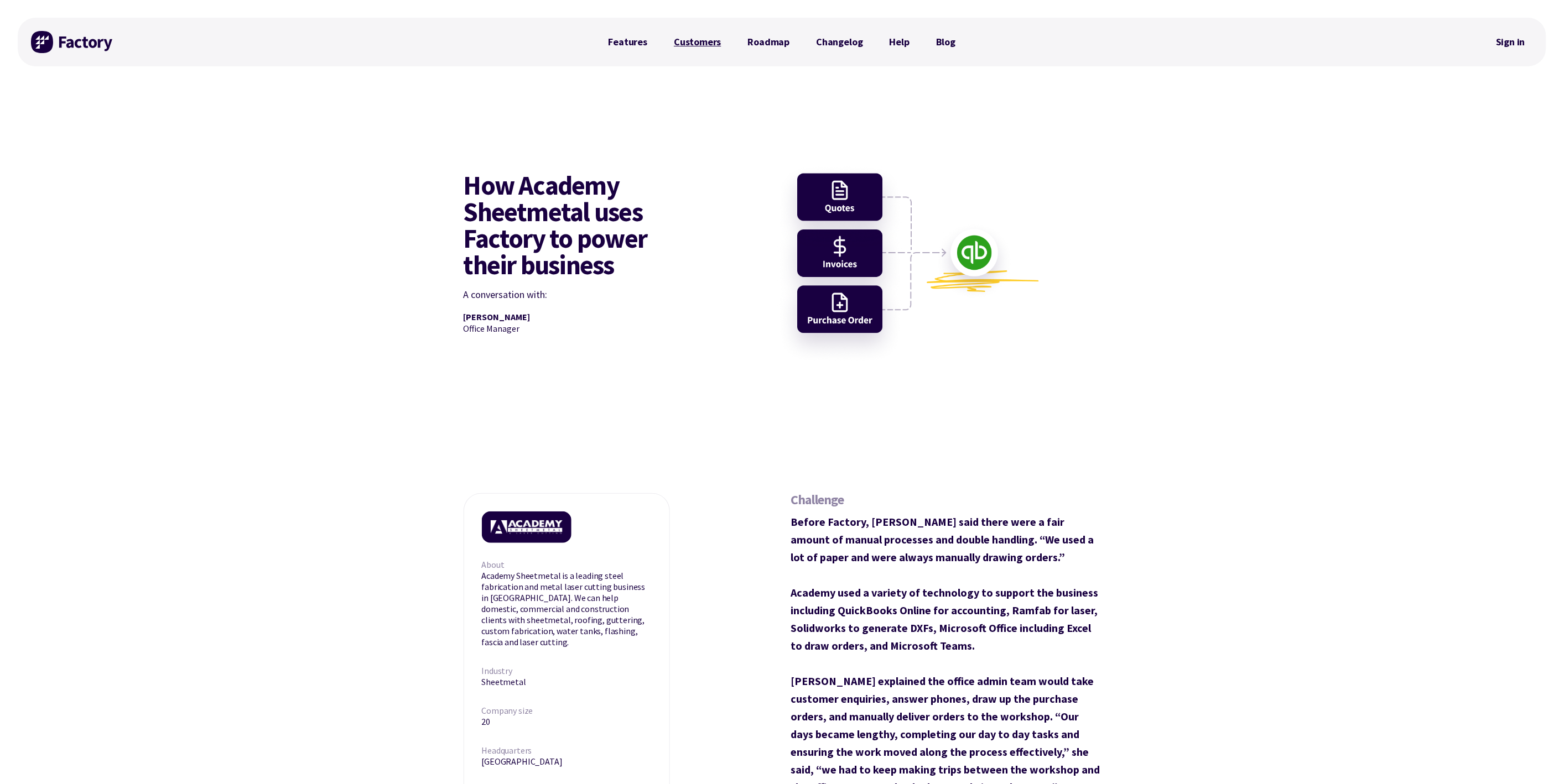
click at [707, 43] on link "Customers" at bounding box center [697, 42] width 73 height 22
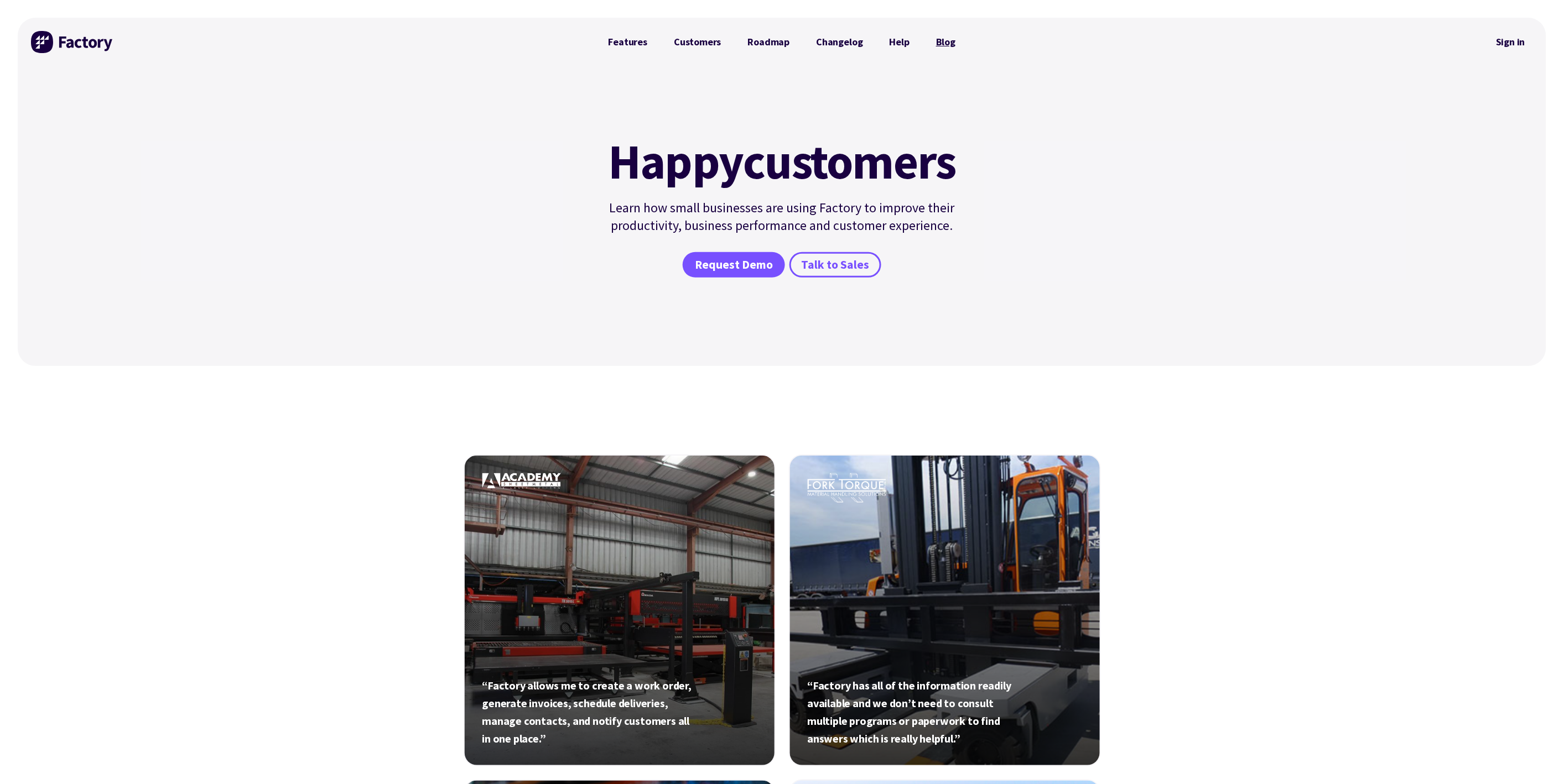
click at [944, 39] on link "Blog" at bounding box center [945, 42] width 46 height 22
